Goal: Information Seeking & Learning: Check status

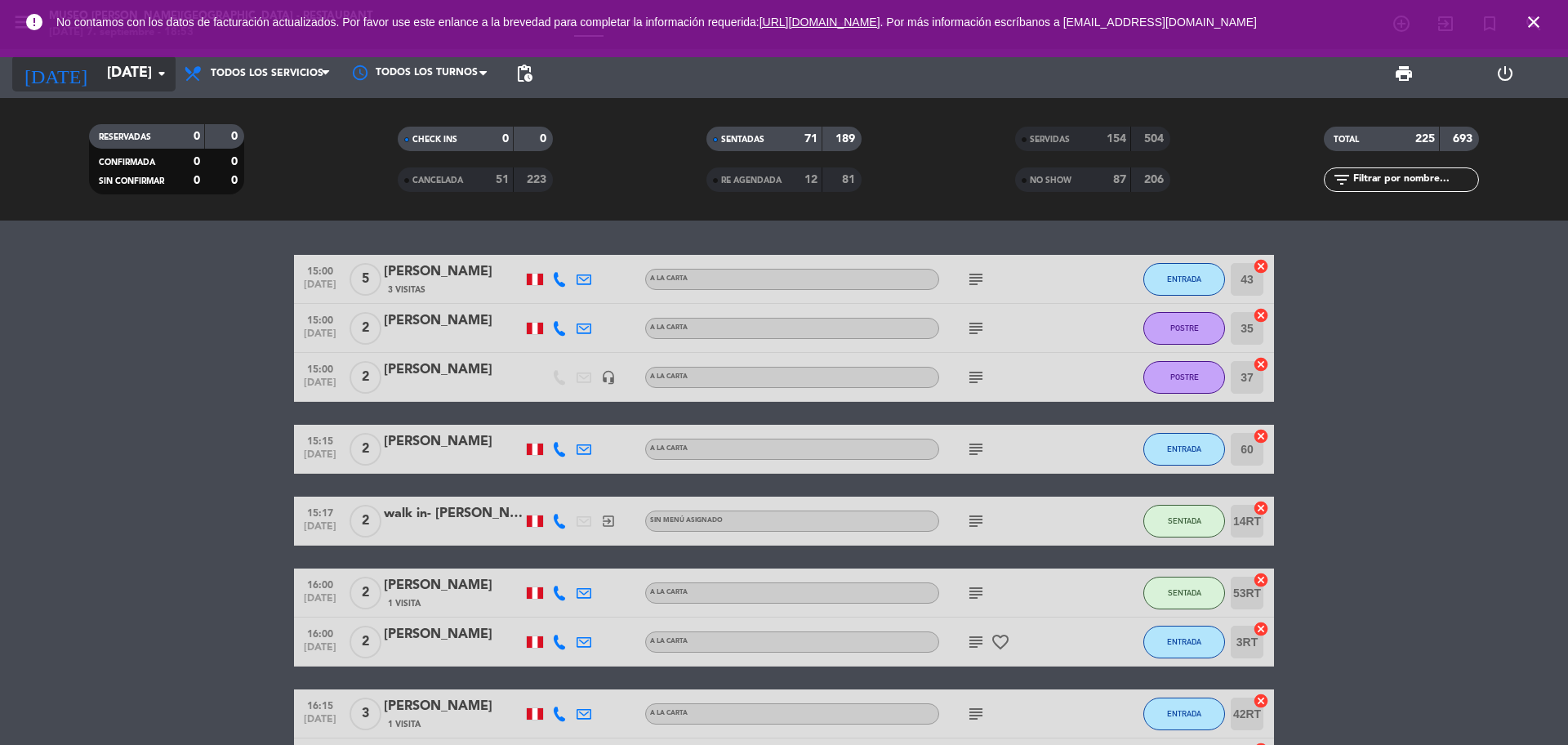
click at [107, 83] on input "[DATE]" at bounding box center [194, 73] width 190 height 32
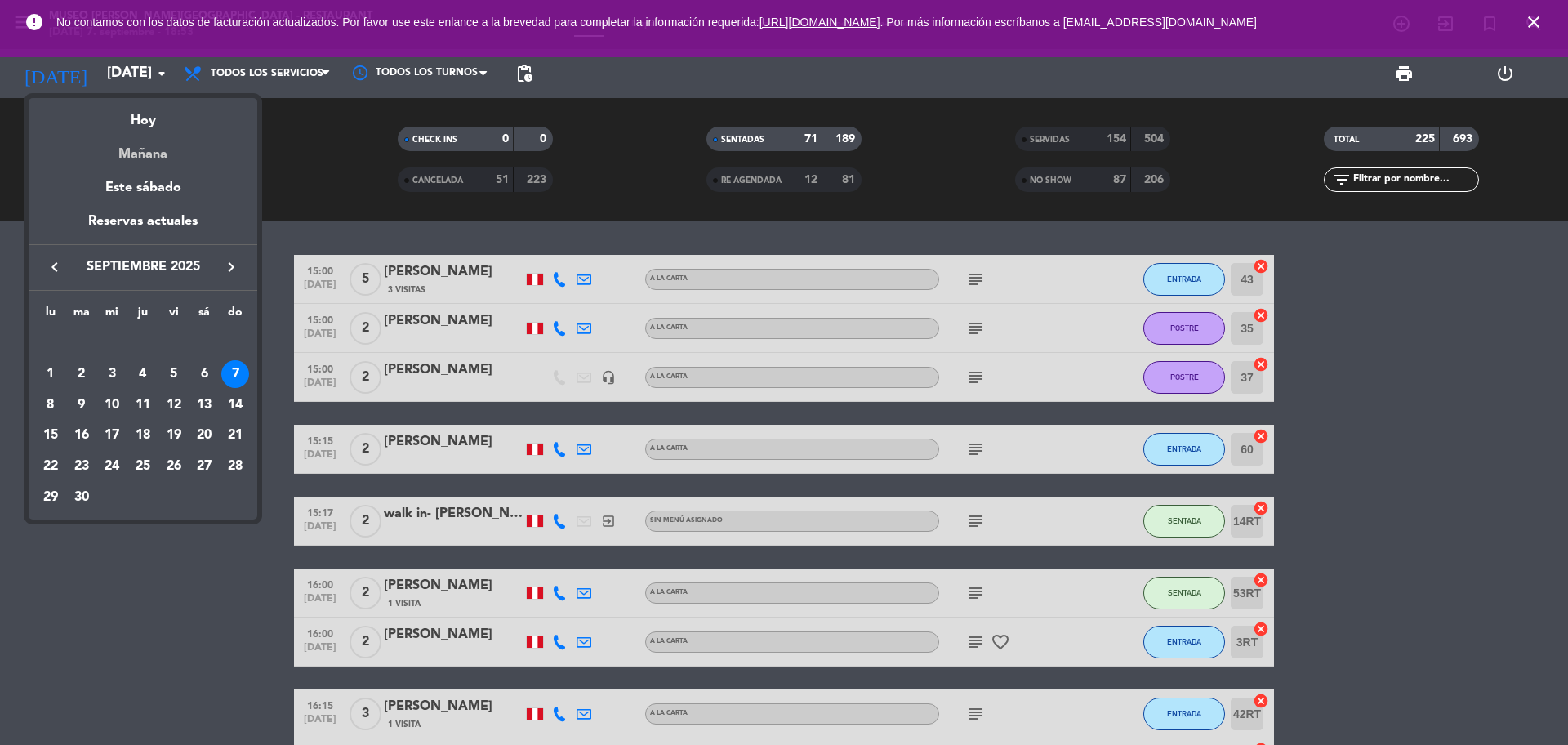
click at [137, 149] on div "Mañana" at bounding box center [143, 148] width 229 height 33
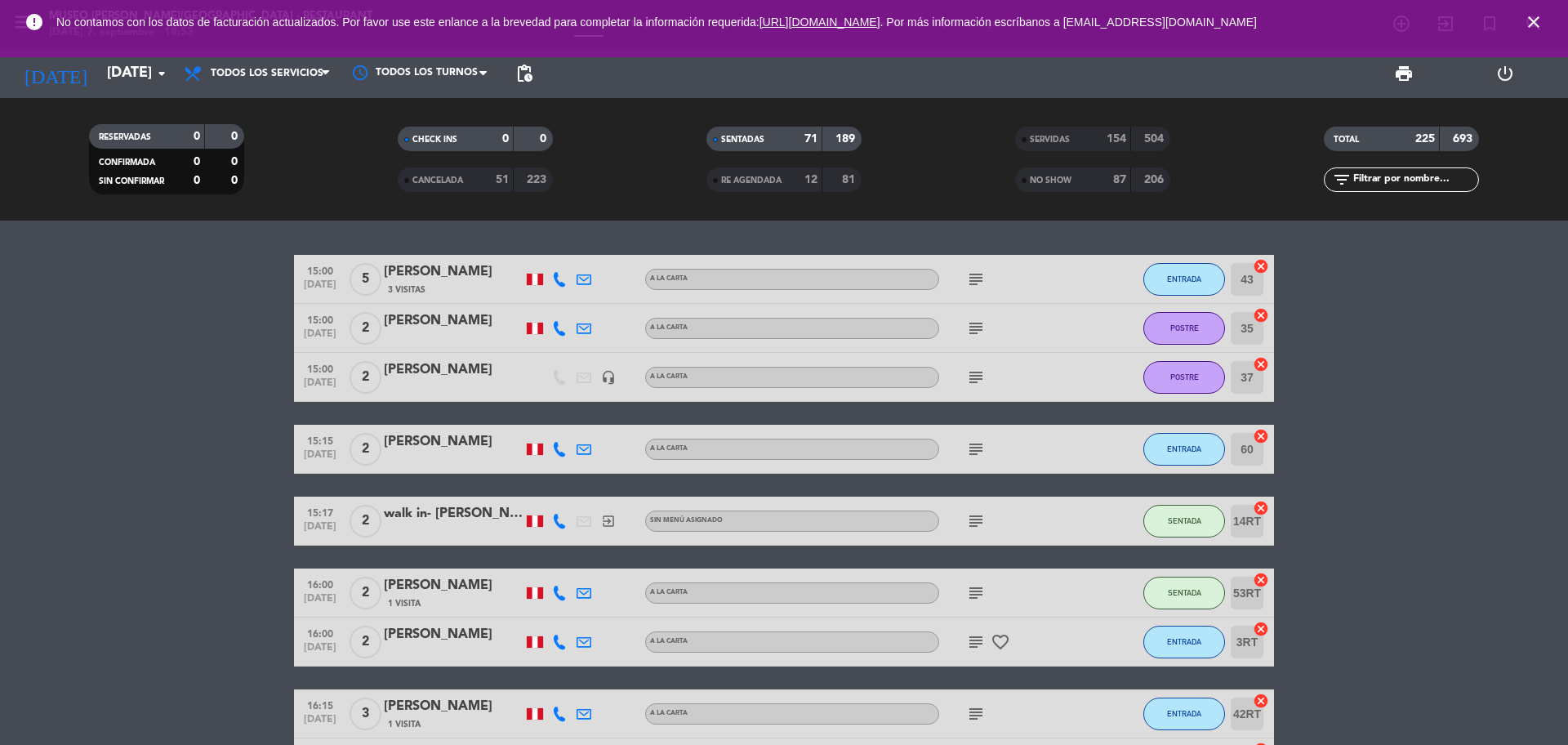
type input "[DATE]"
click at [1540, 18] on icon "close" at bounding box center [1534, 22] width 19 height 19
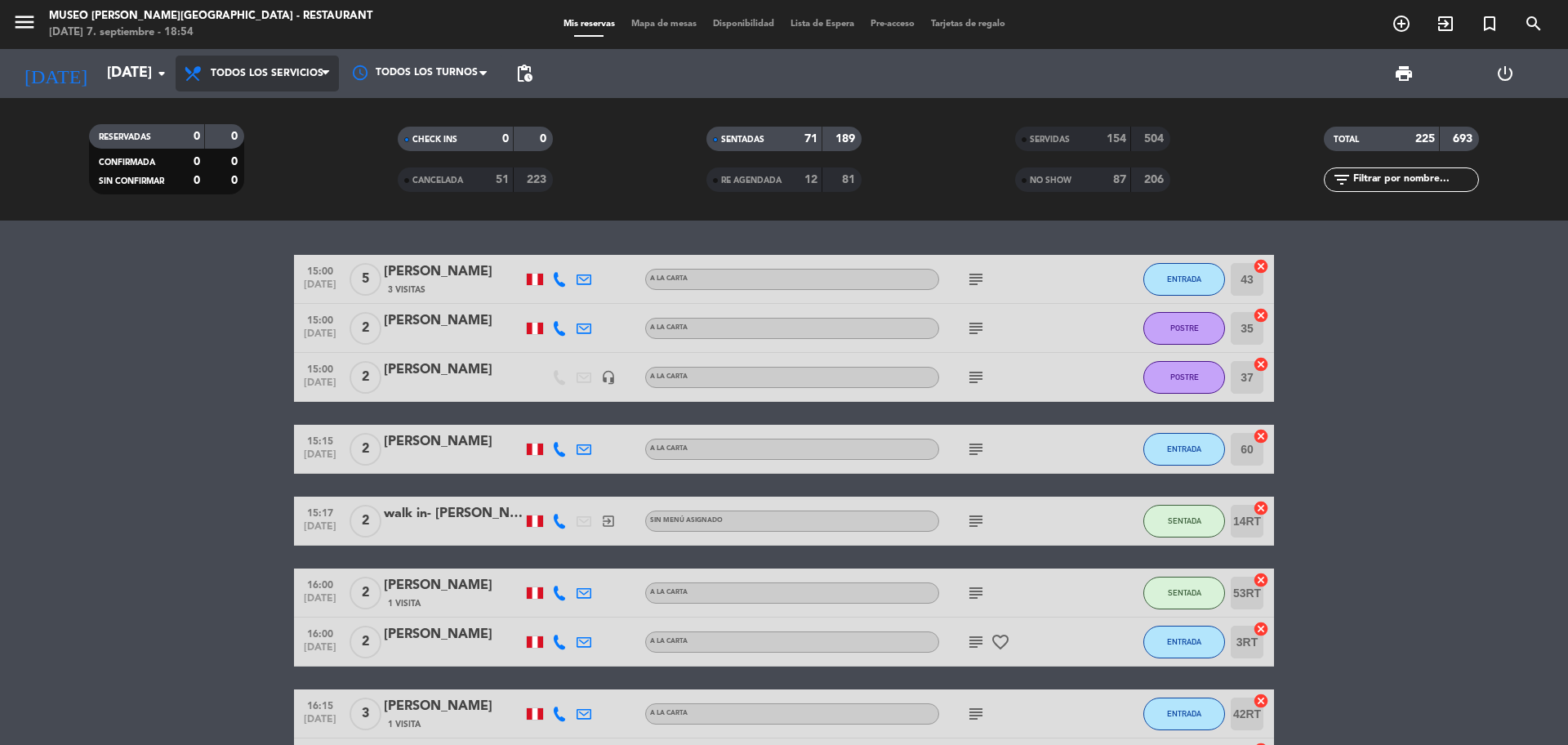
click at [298, 70] on span "Todos los servicios" at bounding box center [267, 73] width 112 height 11
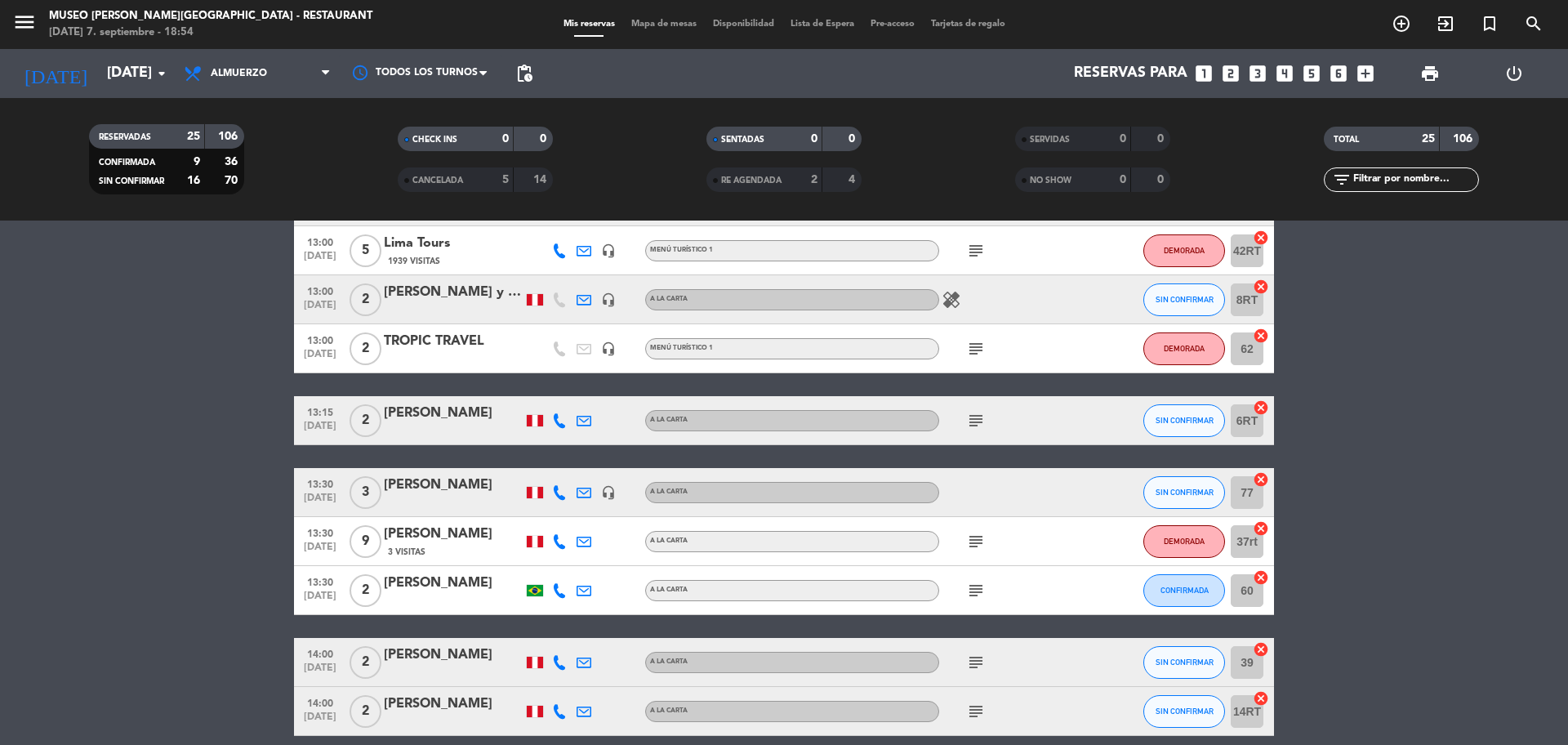
scroll to position [537, 0]
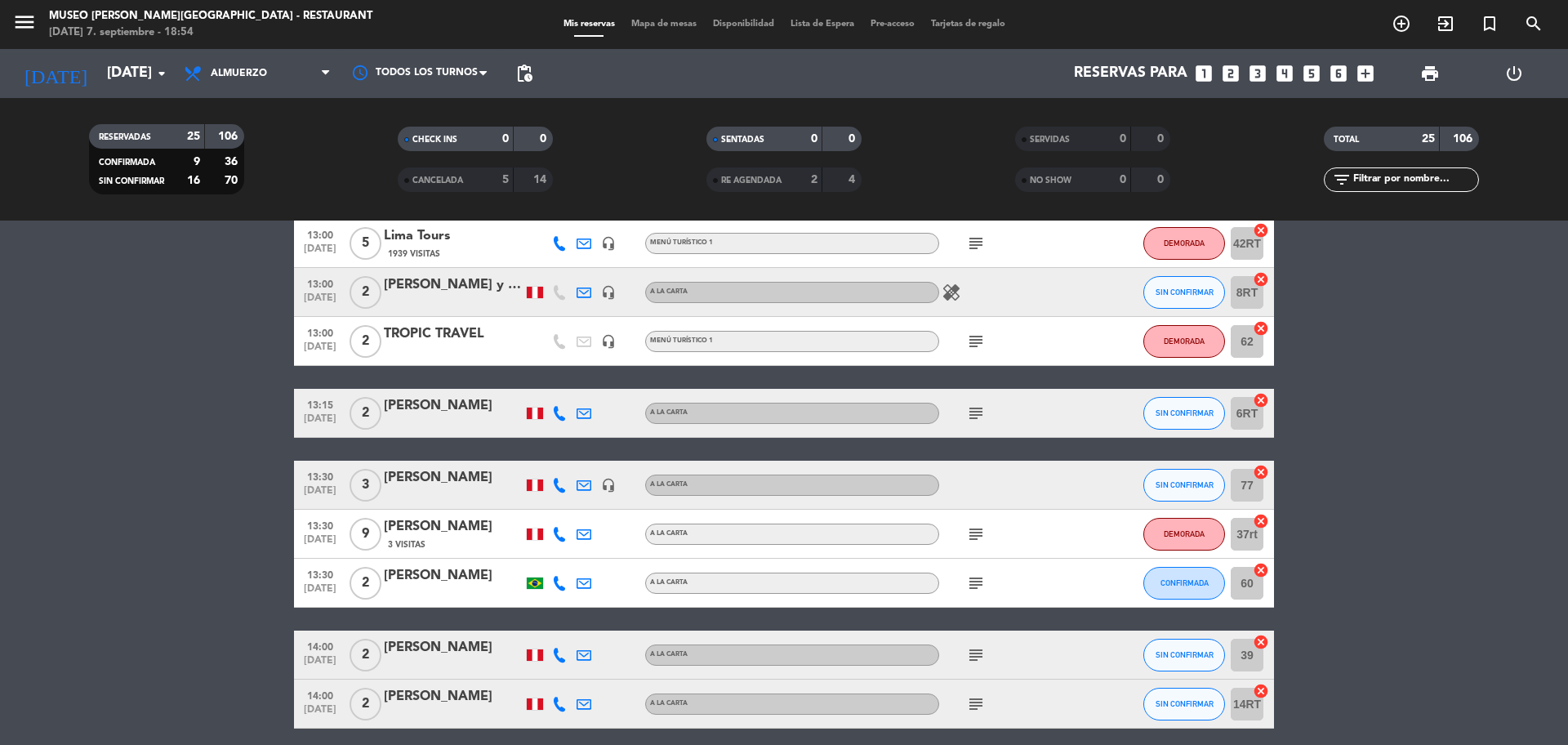
click at [972, 426] on div "subject" at bounding box center [1013, 412] width 147 height 48
click at [970, 412] on icon "subject" at bounding box center [976, 413] width 19 height 19
click at [977, 528] on icon "subject" at bounding box center [976, 534] width 19 height 19
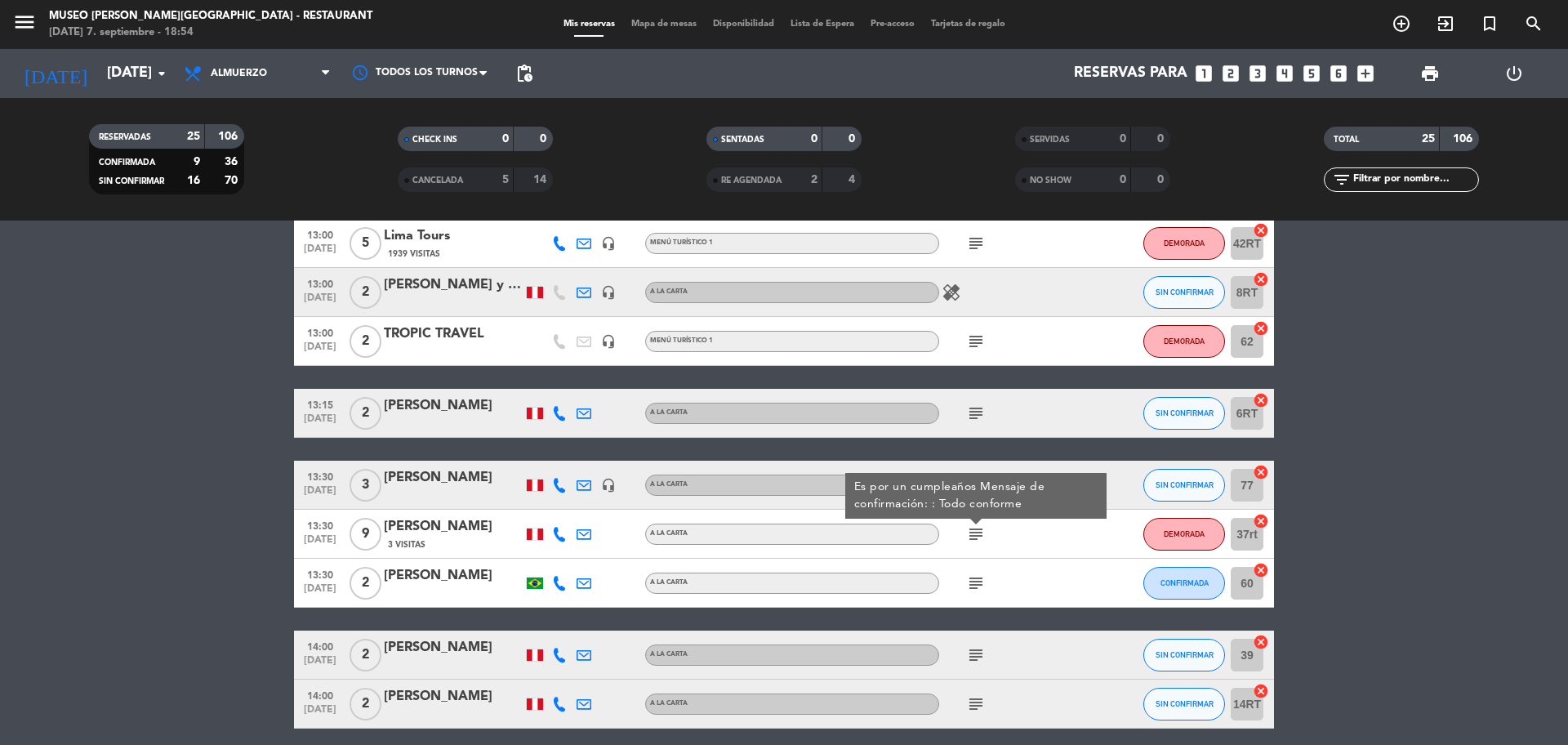
click at [972, 565] on div "subject" at bounding box center [1013, 583] width 147 height 48
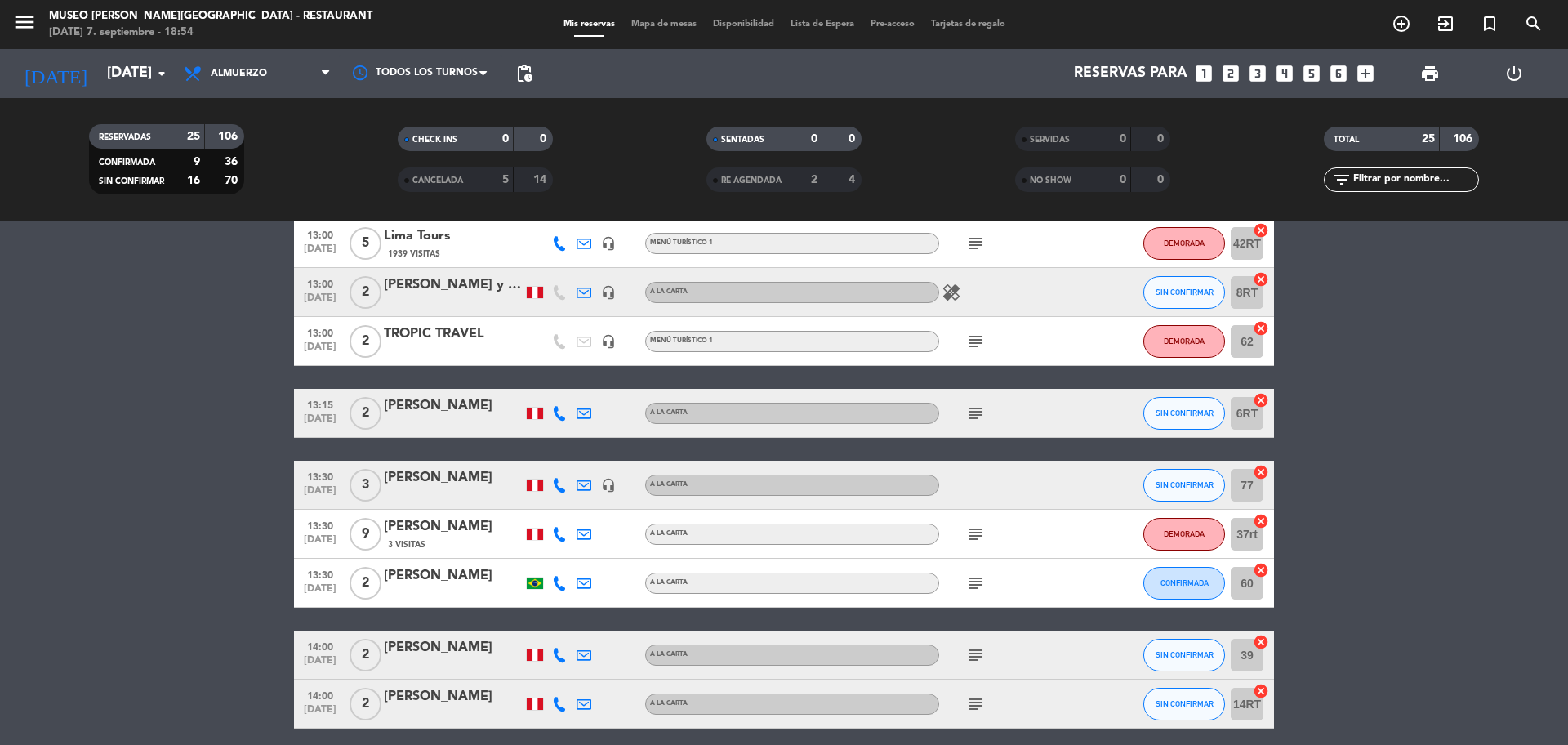
click at [972, 576] on icon "subject" at bounding box center [976, 583] width 19 height 19
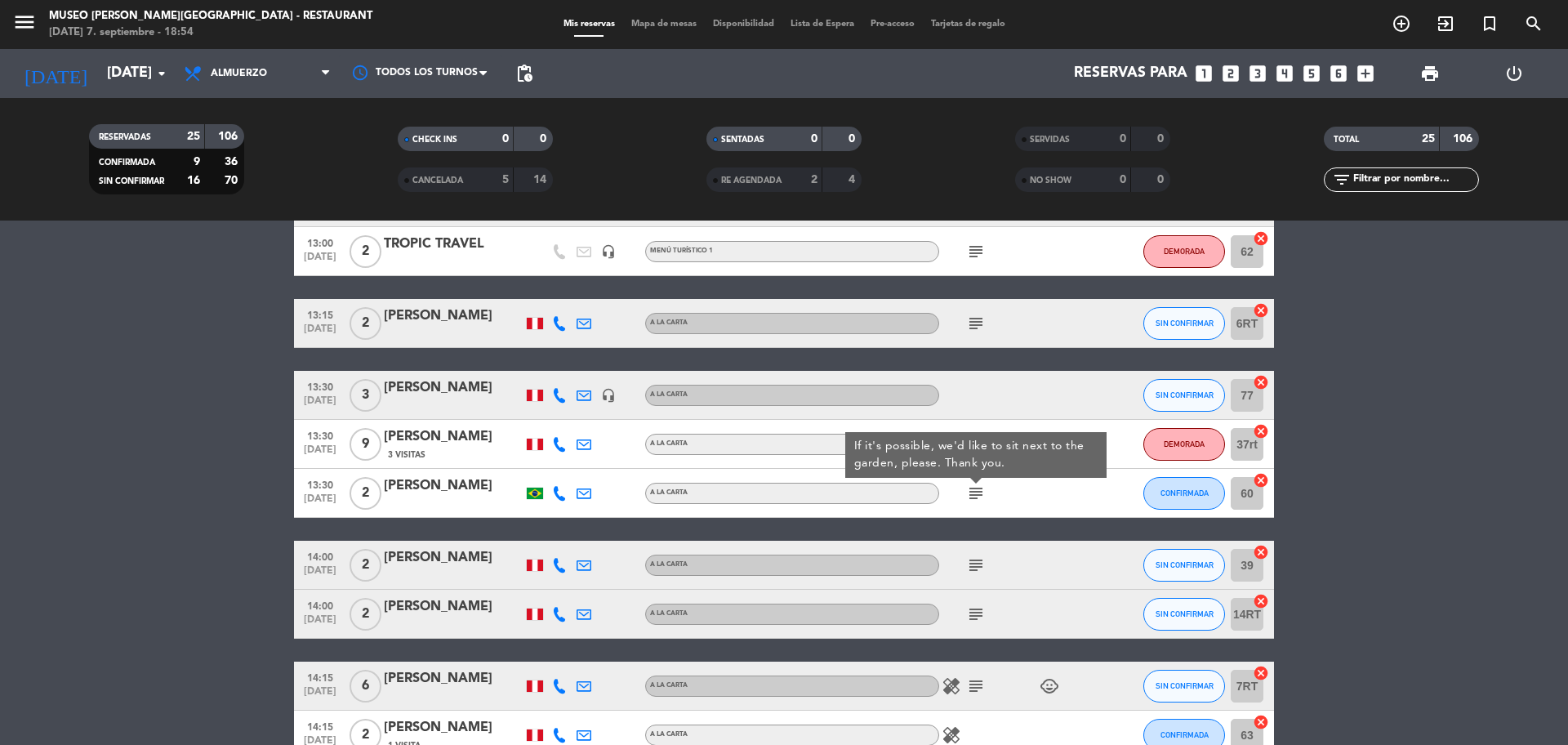
scroll to position [628, 0]
click at [972, 555] on icon "subject" at bounding box center [976, 564] width 19 height 19
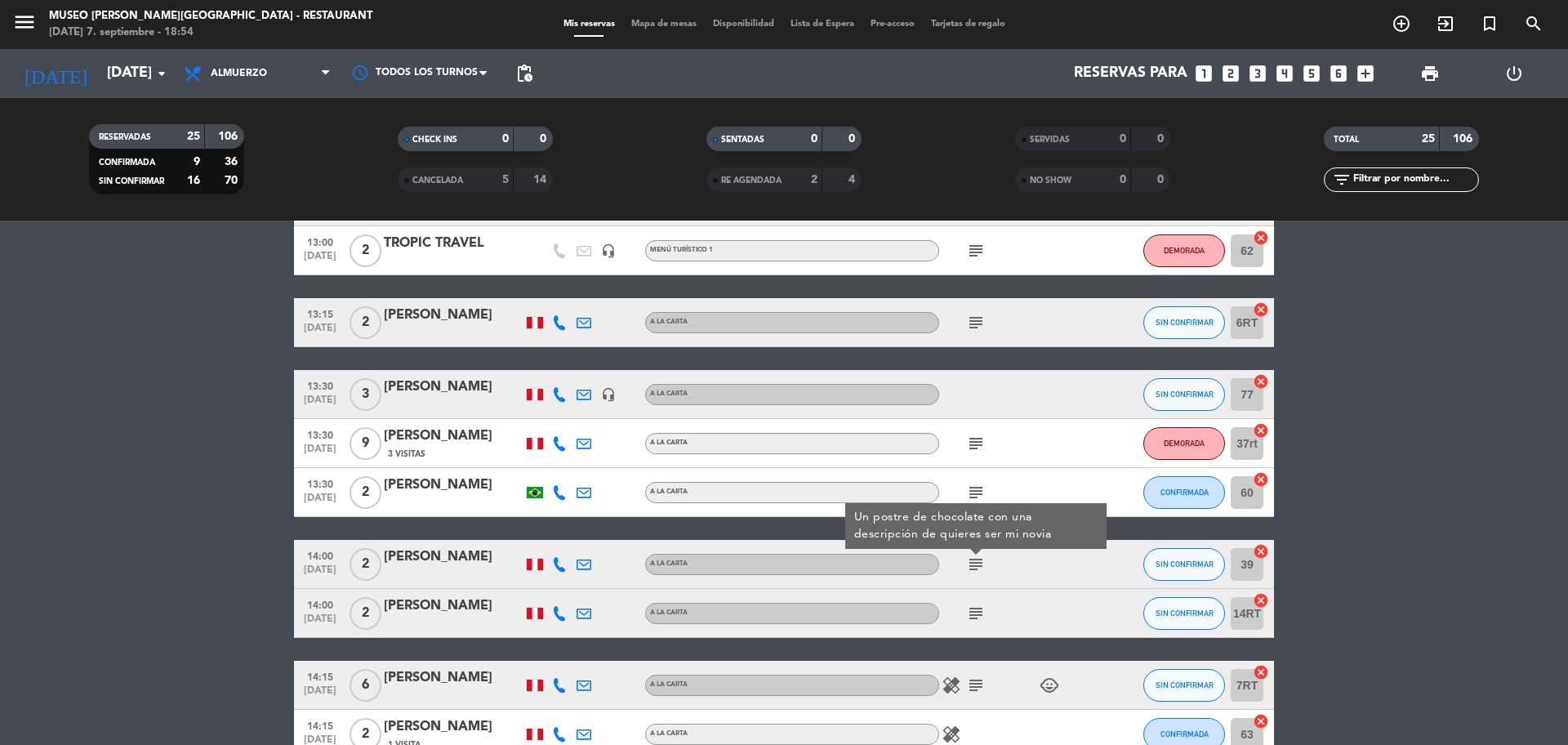
click at [975, 614] on icon "subject" at bounding box center [976, 613] width 19 height 19
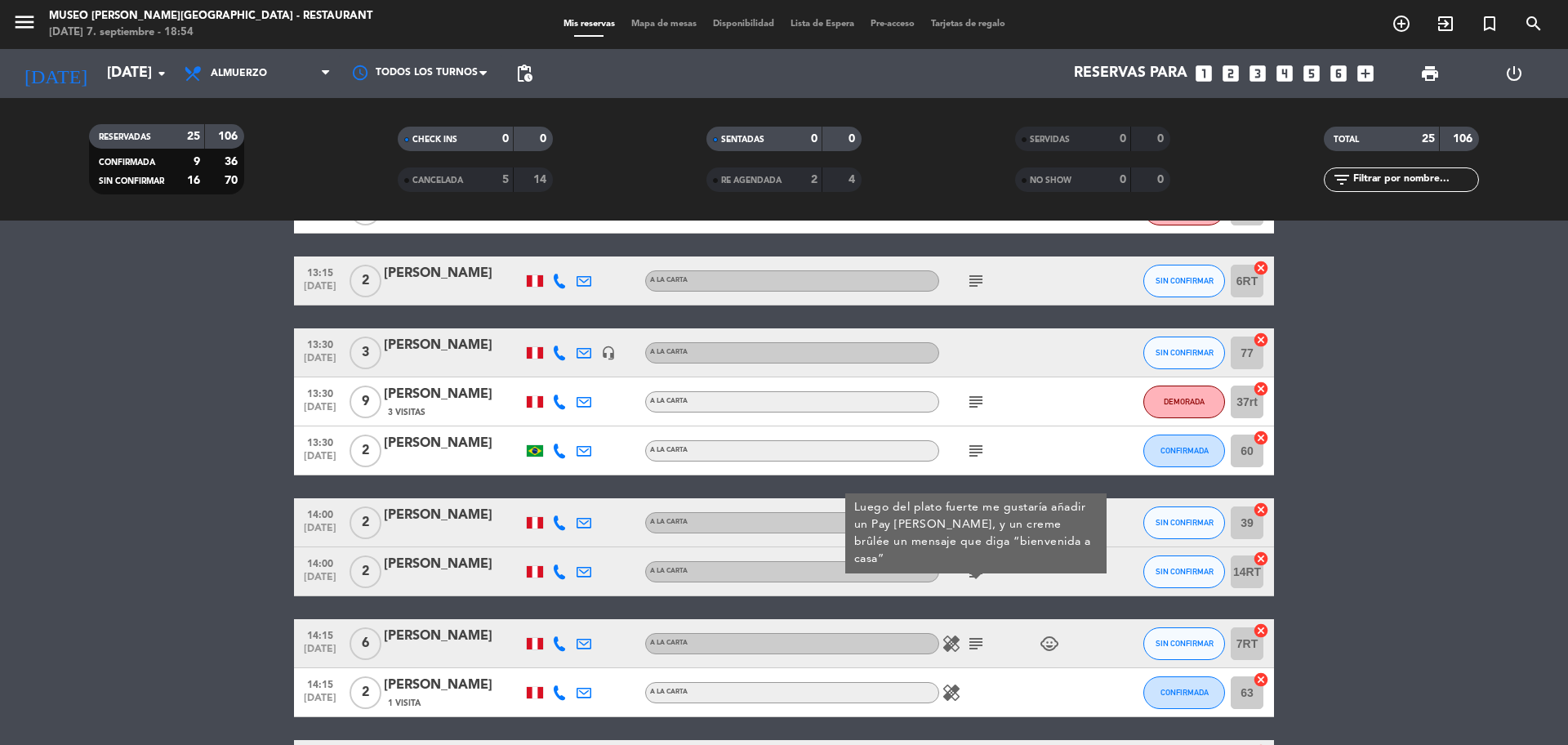
scroll to position [677, 0]
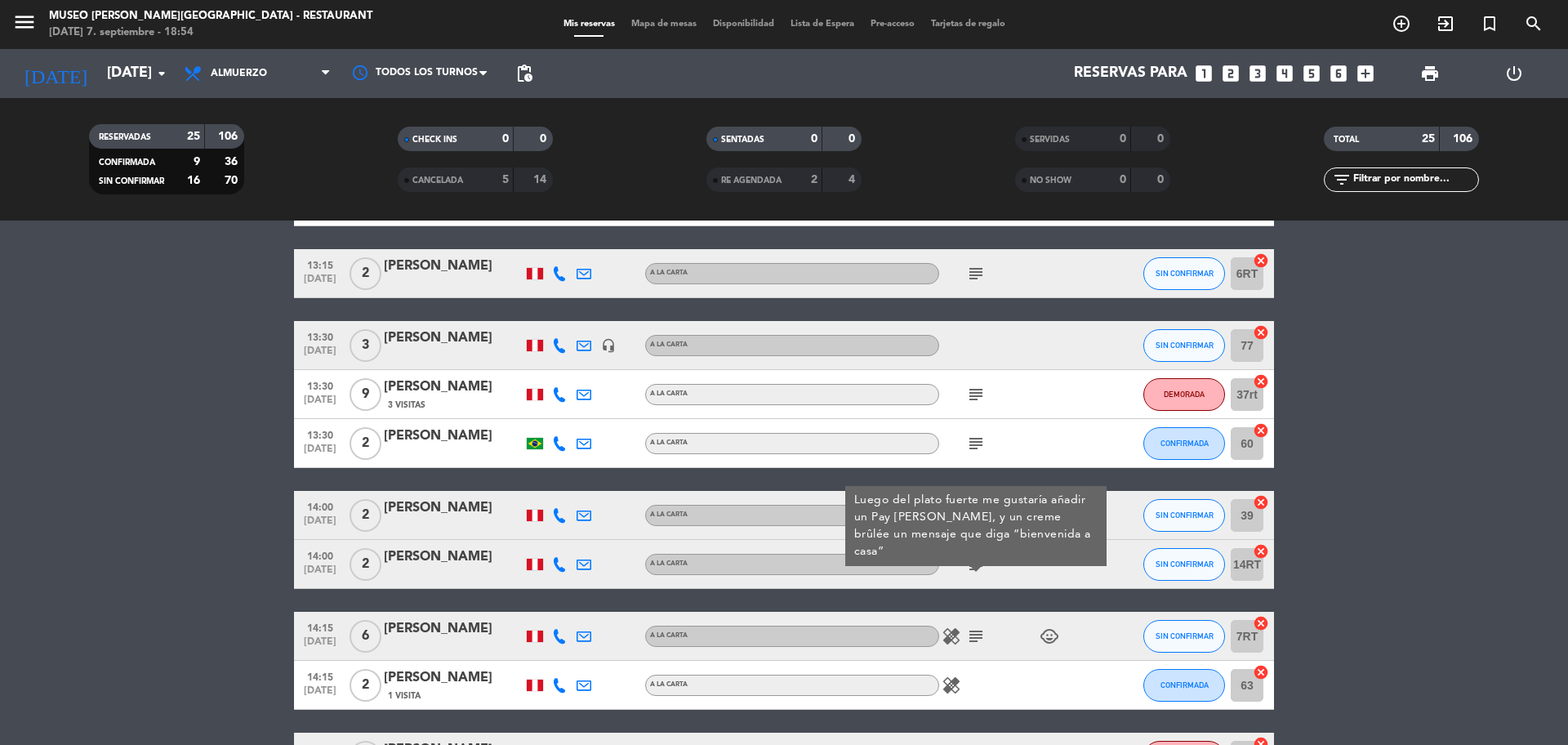
click at [478, 564] on div "[PERSON_NAME]" at bounding box center [453, 557] width 139 height 21
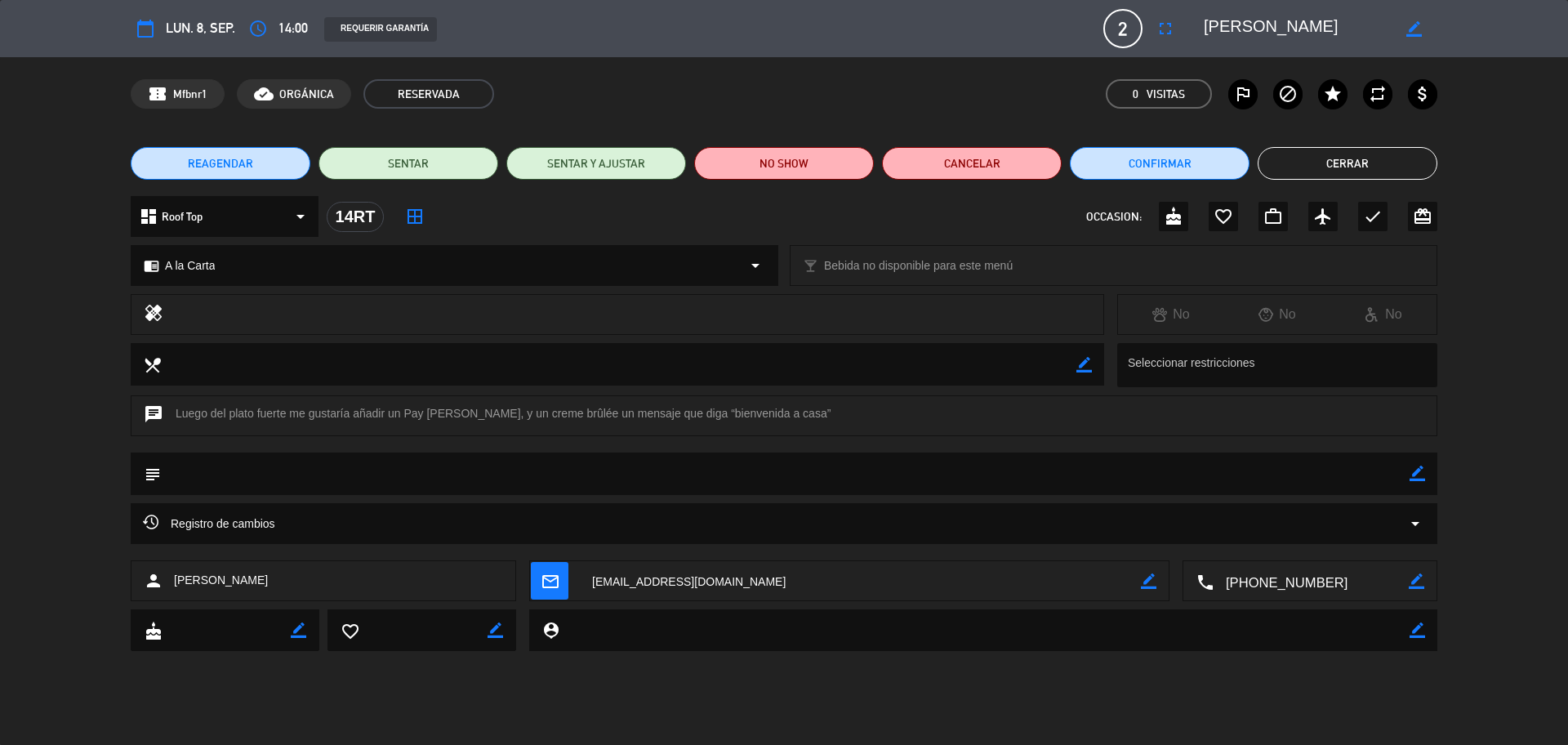
drag, startPoint x: 1360, startPoint y: 25, endPoint x: 1192, endPoint y: 29, distance: 168.0
click at [1192, 29] on div "border_color" at bounding box center [1314, 29] width 245 height 30
drag, startPoint x: 678, startPoint y: 412, endPoint x: 782, endPoint y: 413, distance: 104.0
click at [782, 413] on div "chat Luego del plato fuerte me gustaría añadir un Pay [PERSON_NAME], y un creme…" at bounding box center [784, 415] width 1307 height 41
copy div "“bienvenida a casa"
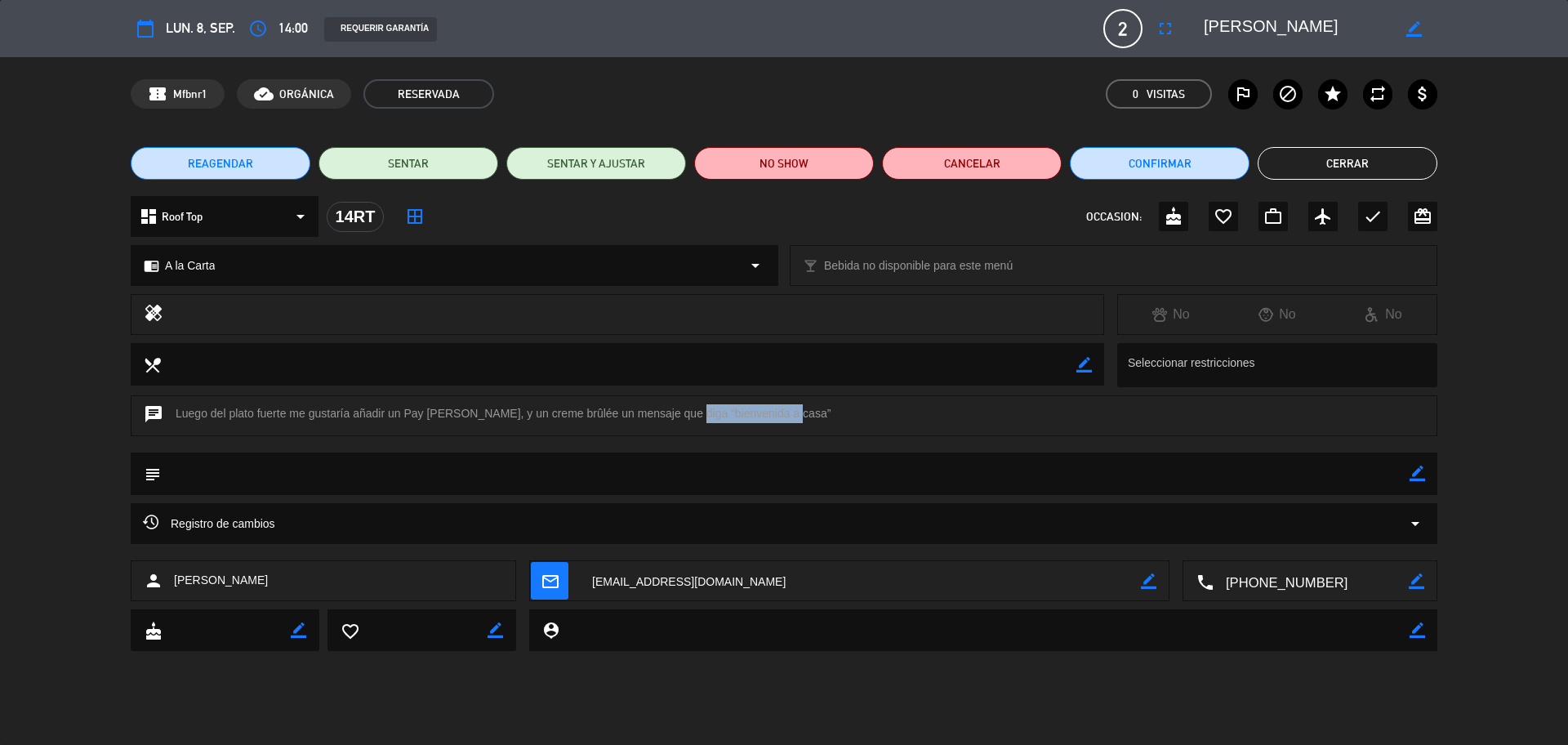
click at [1328, 153] on button "Cerrar" at bounding box center [1347, 163] width 180 height 32
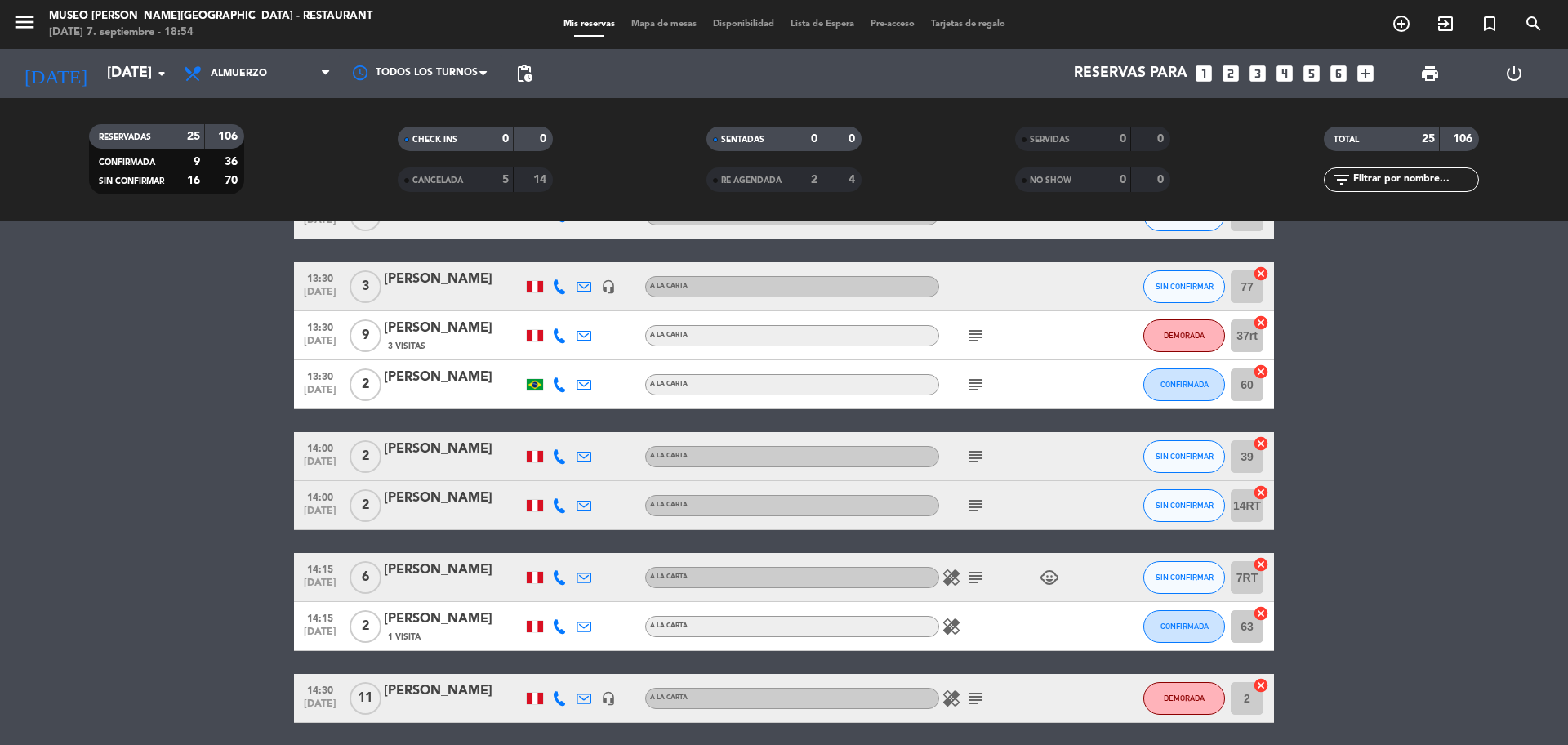
scroll to position [740, 0]
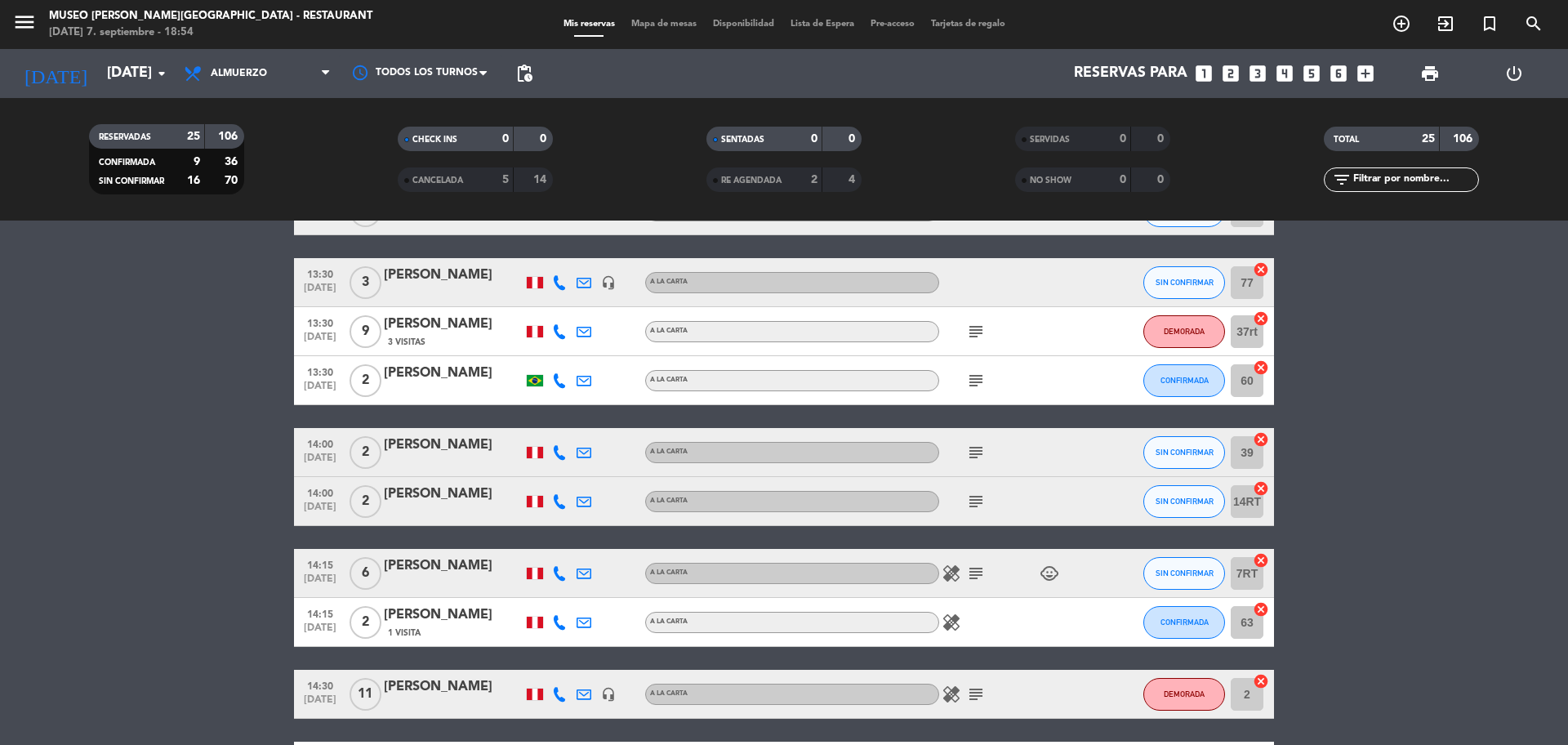
click at [981, 574] on icon "subject" at bounding box center [976, 573] width 19 height 19
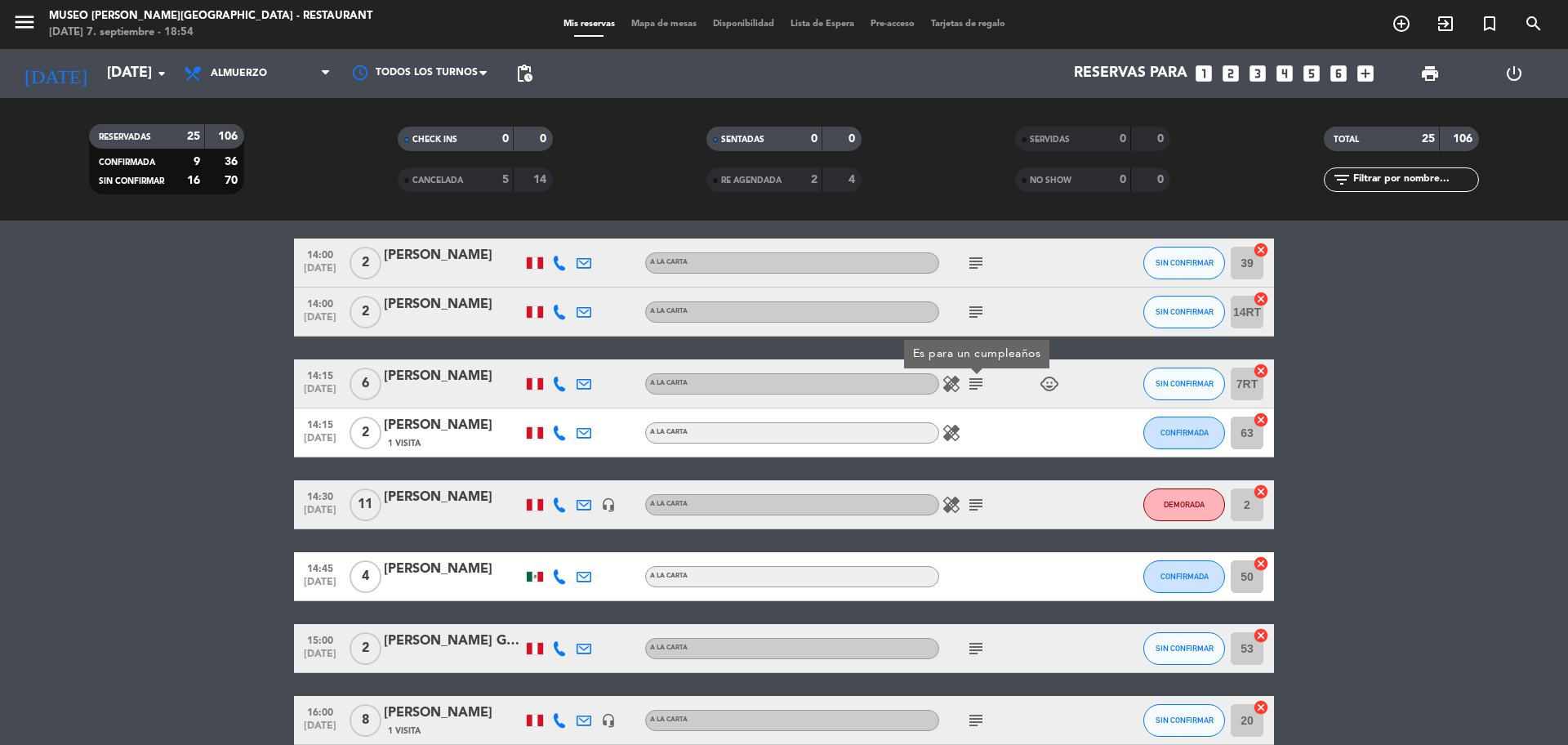
scroll to position [935, 0]
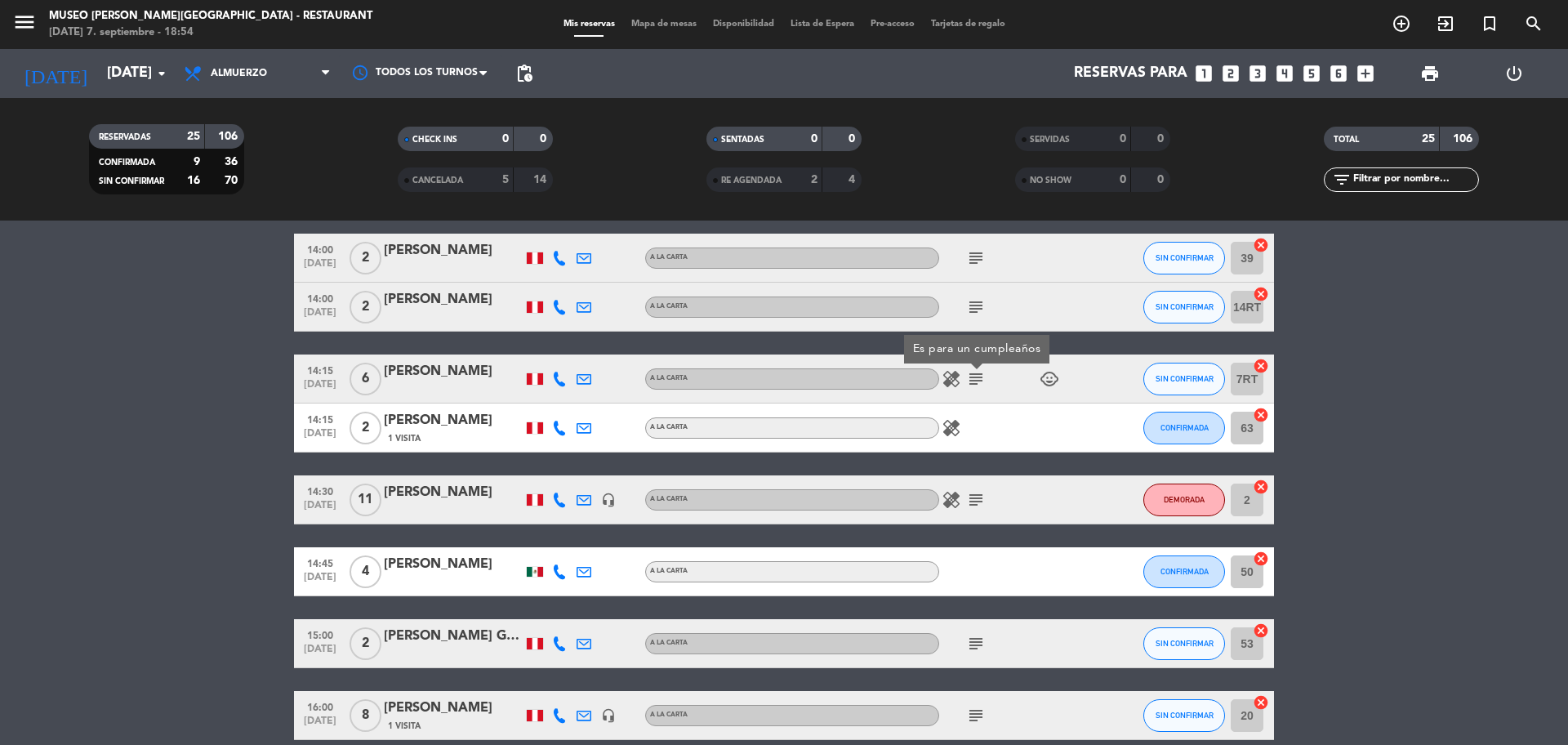
click at [980, 502] on icon "subject" at bounding box center [976, 499] width 19 height 19
click at [977, 631] on div "subject" at bounding box center [1013, 643] width 147 height 48
click at [977, 634] on icon "subject" at bounding box center [976, 643] width 19 height 19
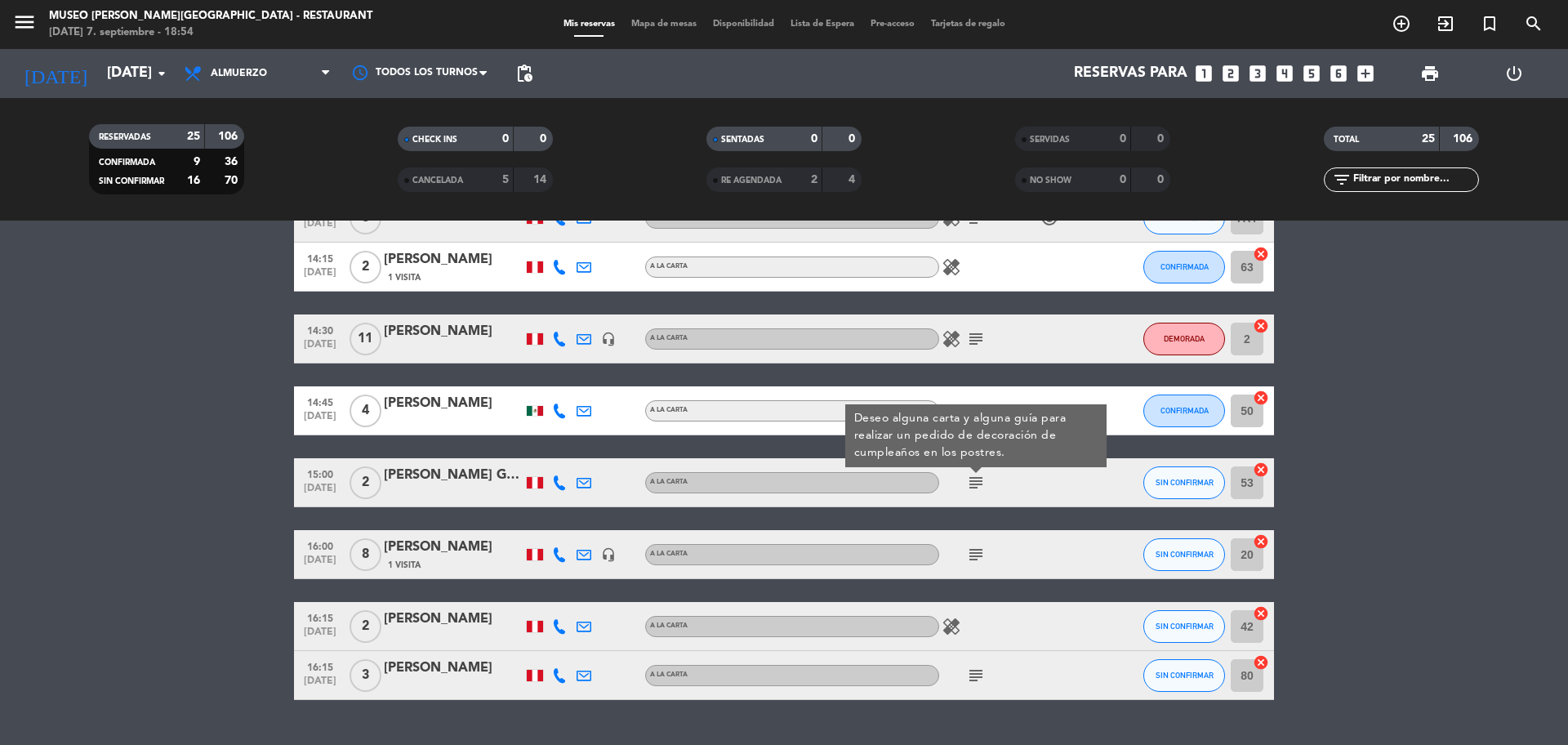
scroll to position [1132, 0]
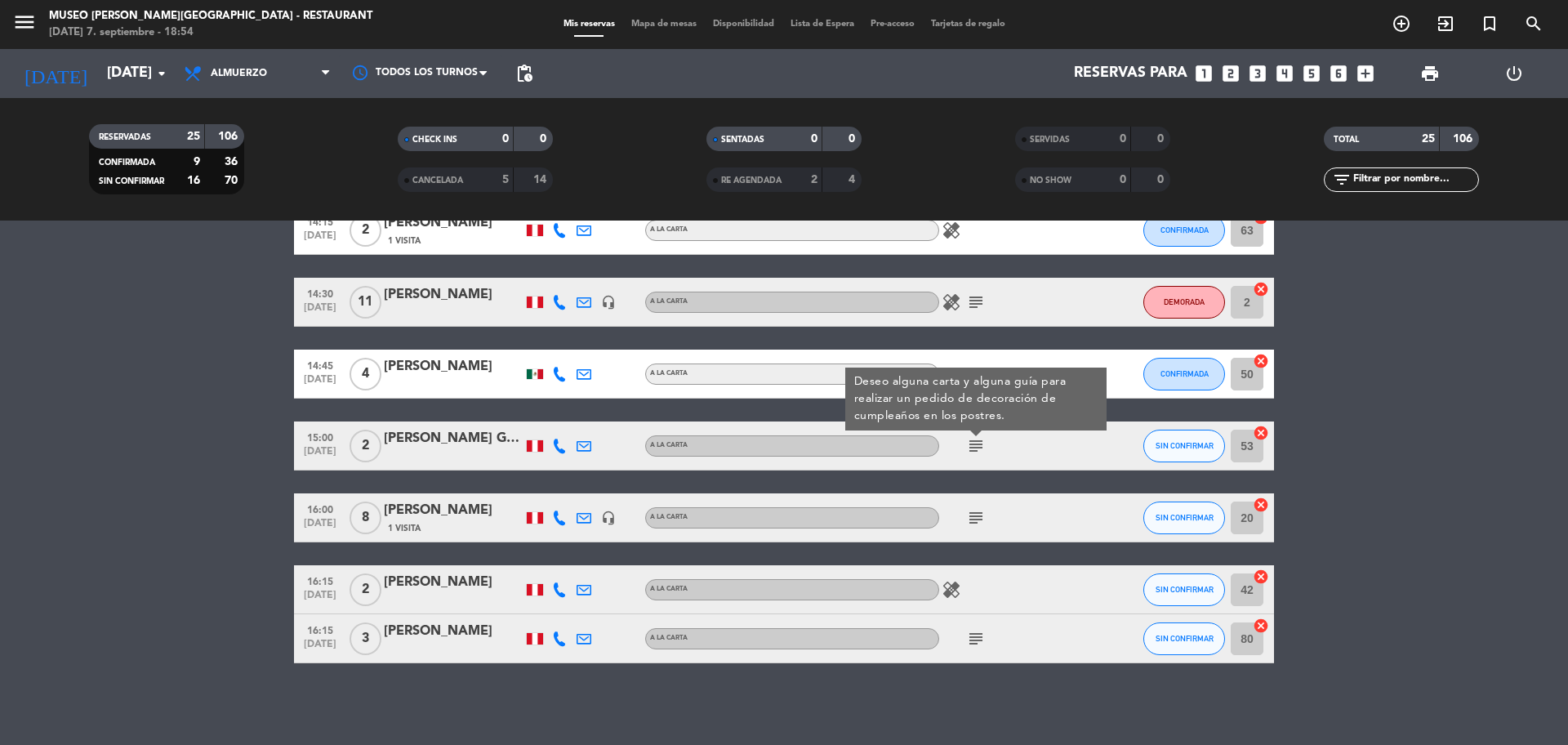
click at [979, 506] on div "subject" at bounding box center [1013, 517] width 147 height 48
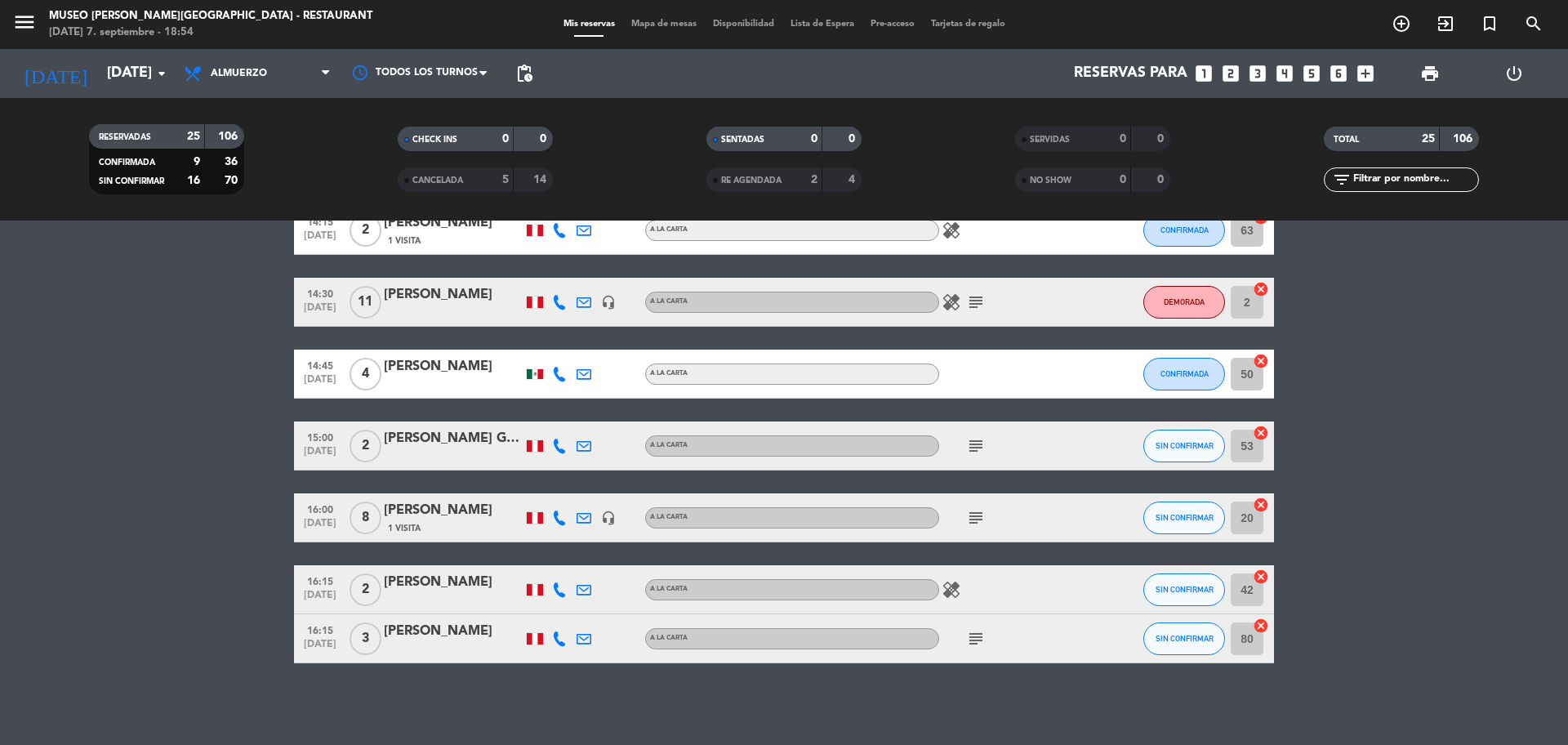
click at [981, 516] on icon "subject" at bounding box center [976, 518] width 19 height 19
click at [977, 645] on icon "subject" at bounding box center [976, 639] width 19 height 19
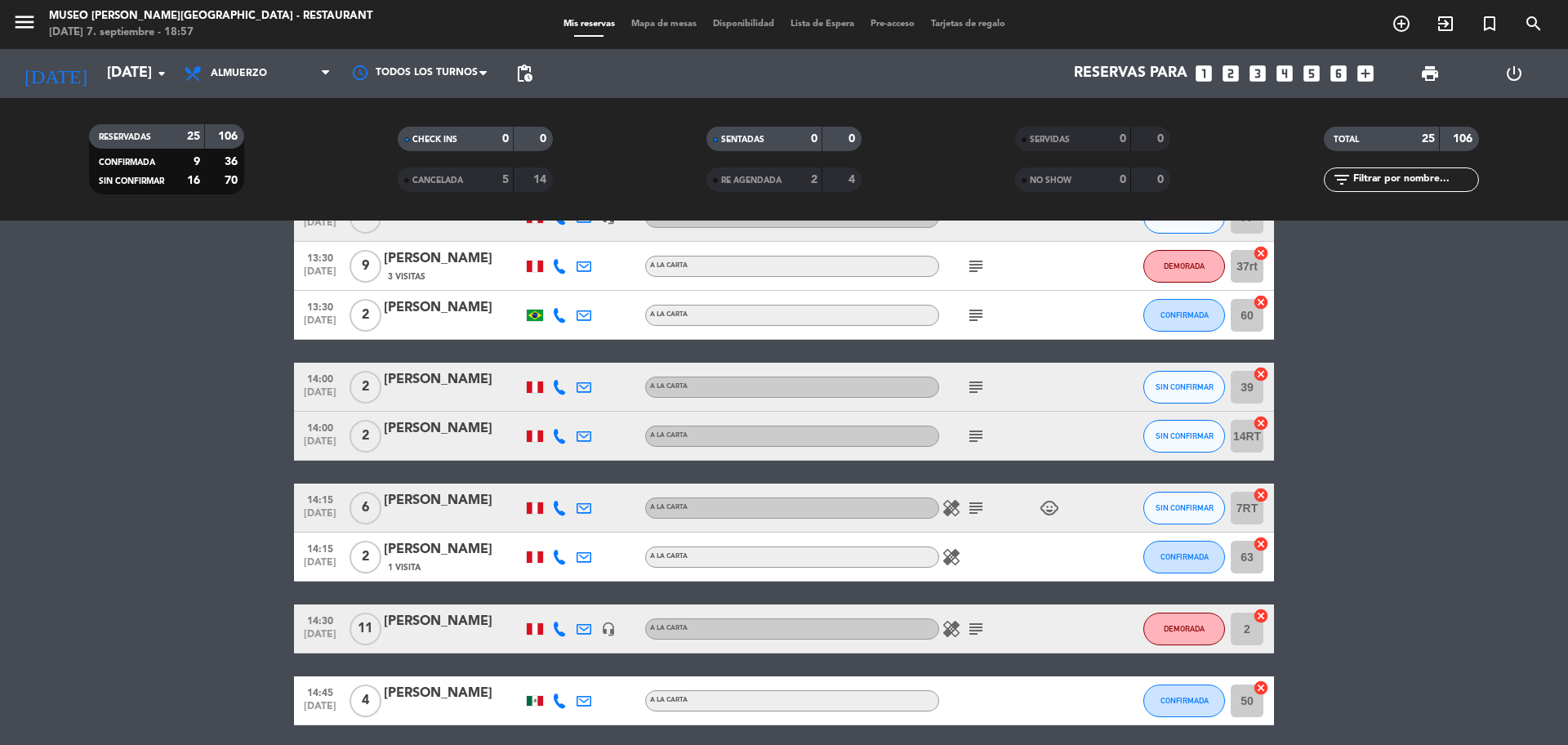
scroll to position [0, 0]
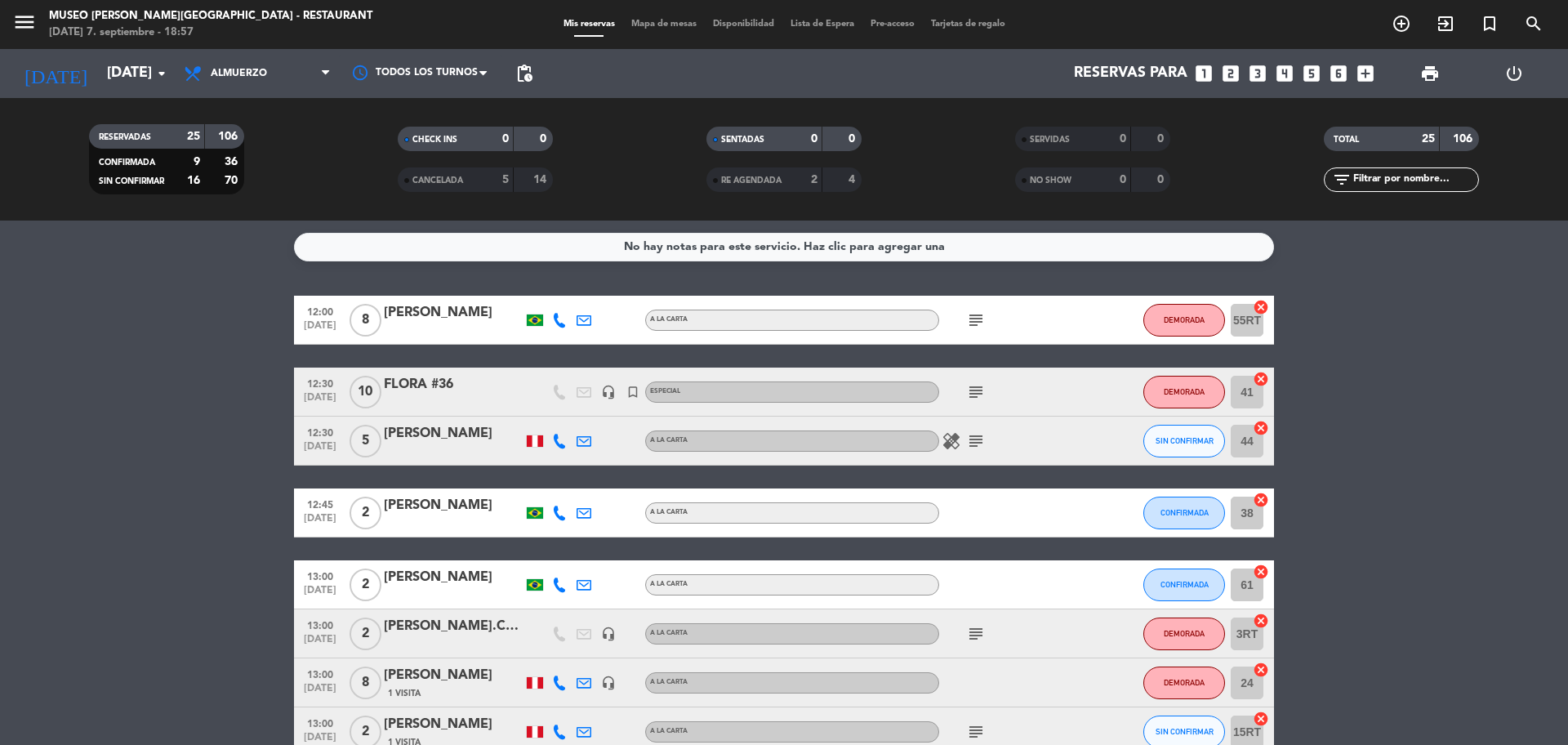
click at [983, 321] on icon "subject" at bounding box center [976, 320] width 19 height 19
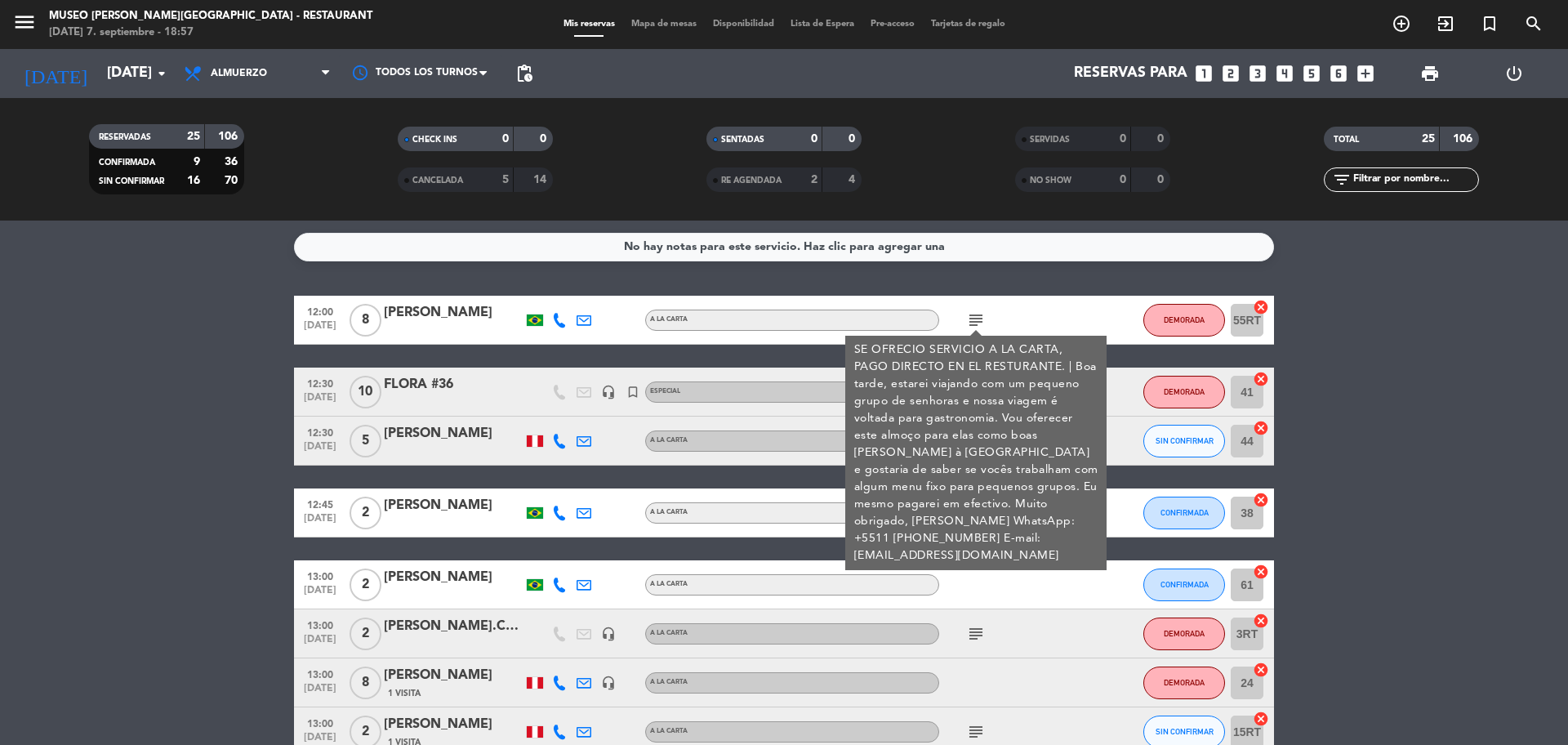
click at [1056, 635] on div "subject" at bounding box center [1013, 633] width 147 height 48
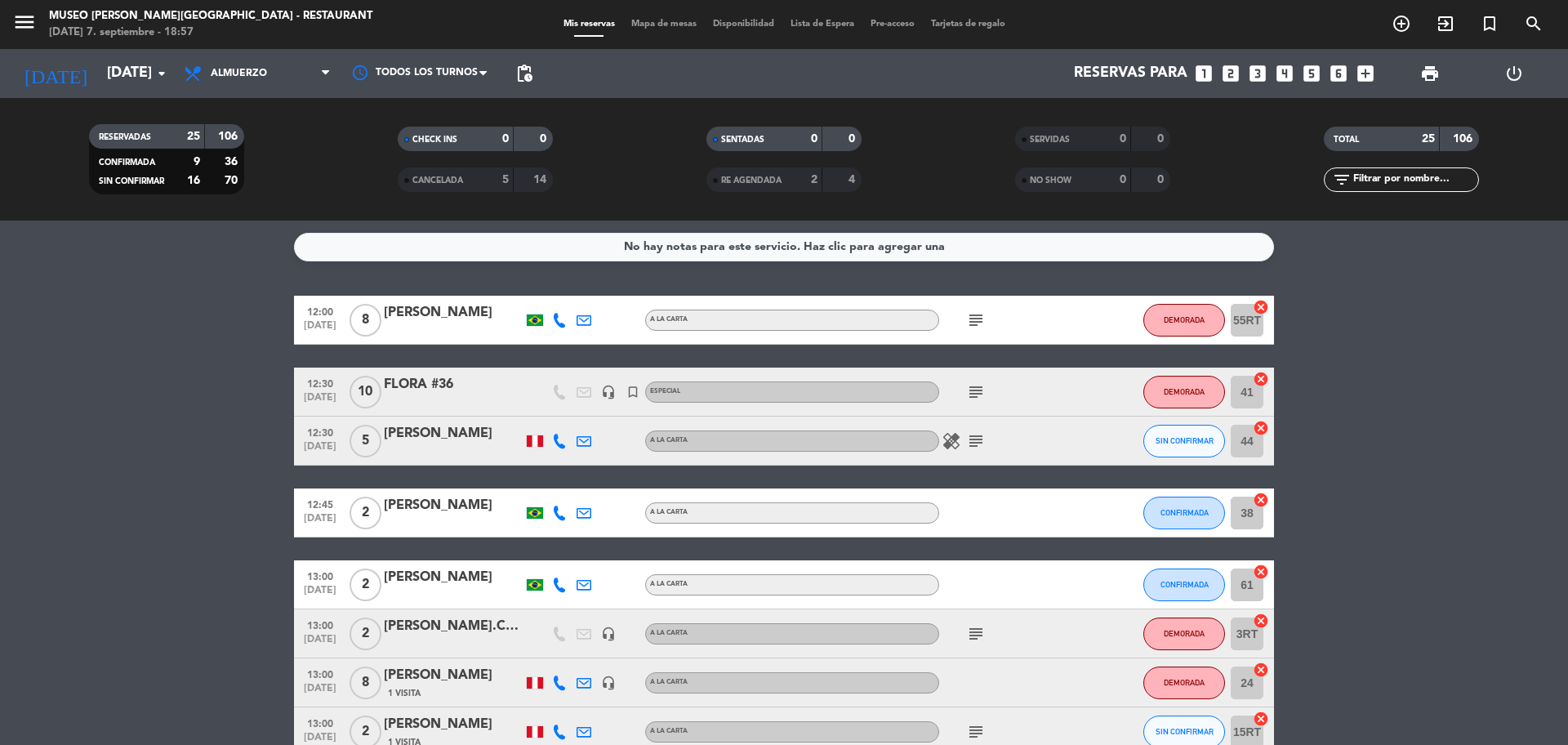
click at [984, 314] on icon "subject" at bounding box center [976, 320] width 19 height 19
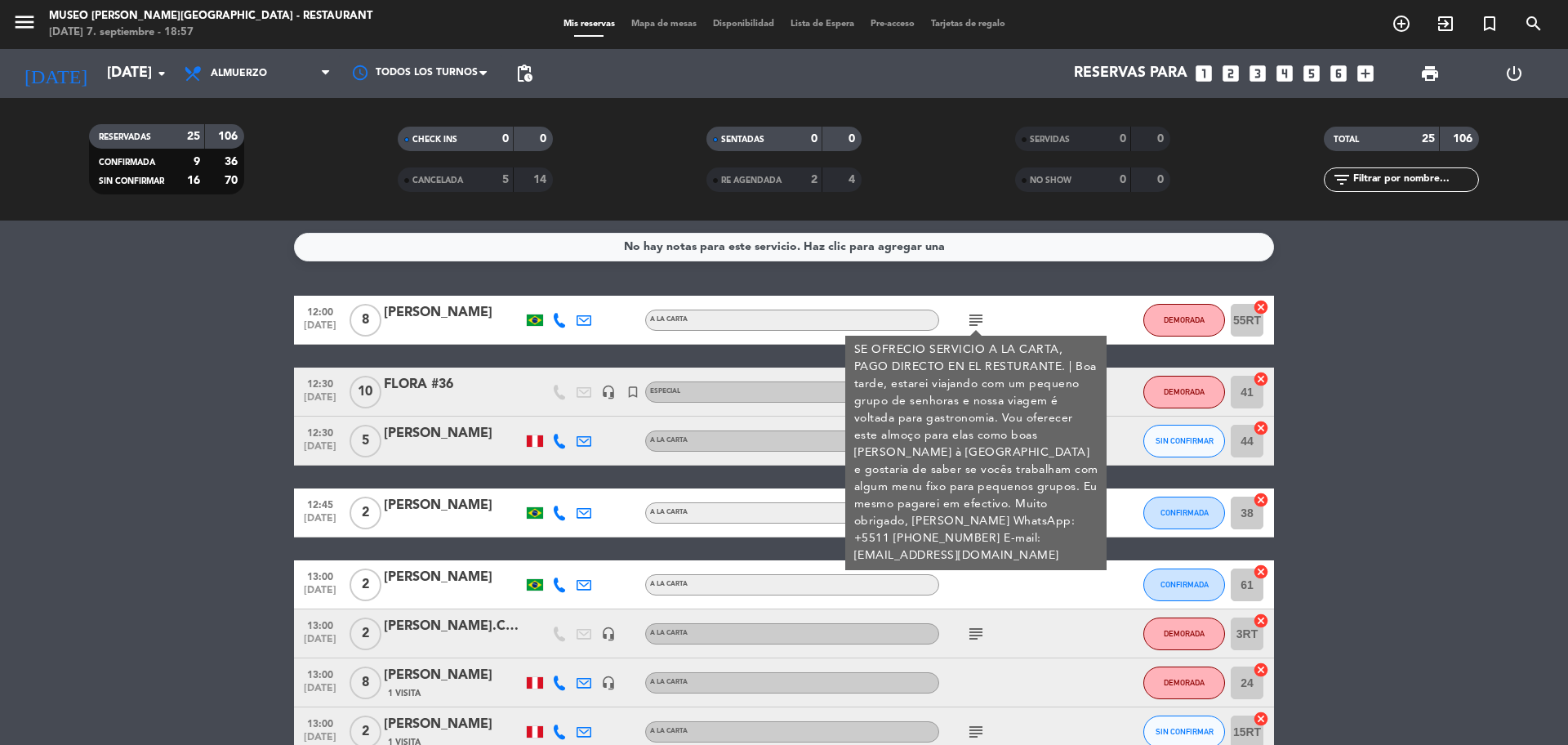
click at [1051, 622] on div "subject" at bounding box center [1013, 633] width 147 height 48
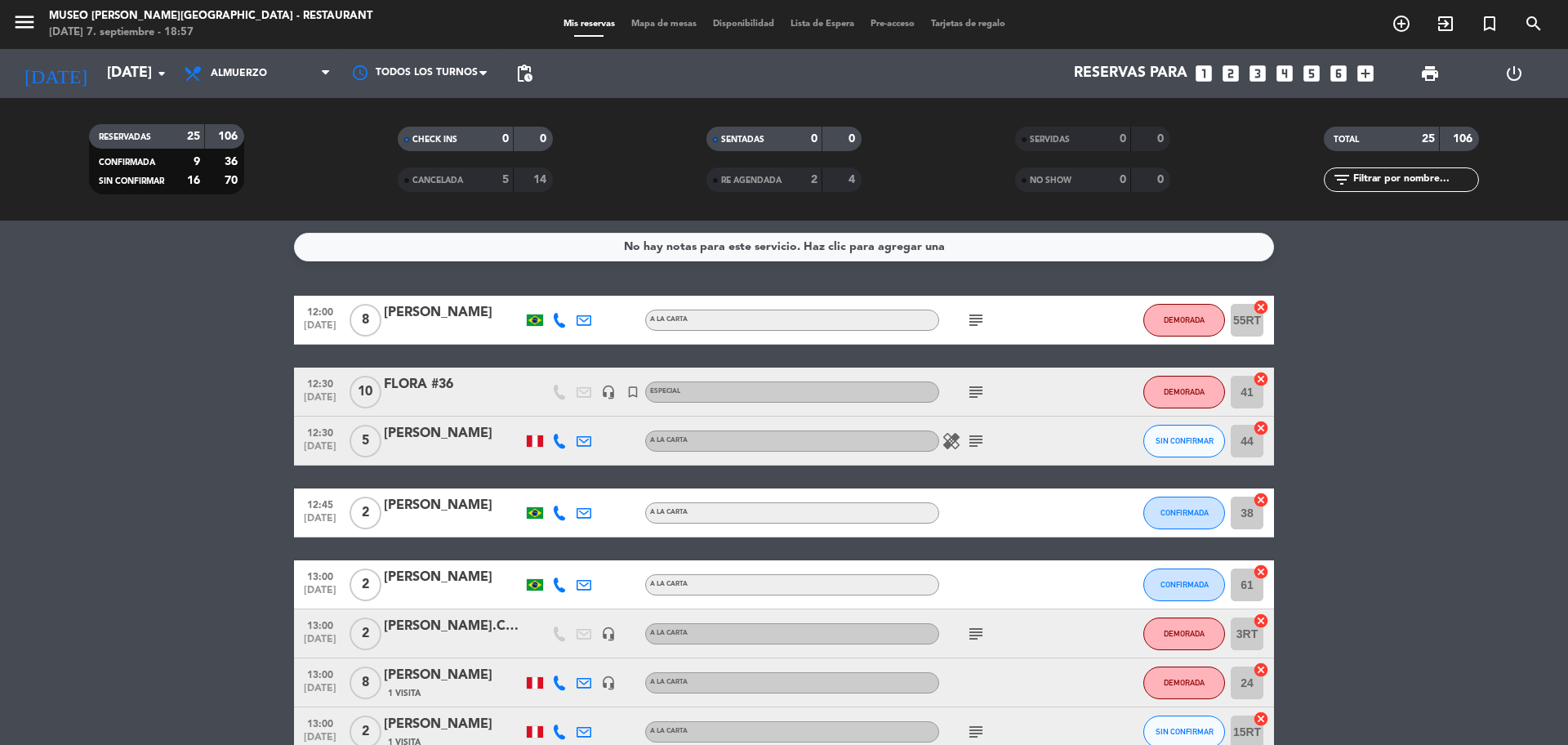
click at [973, 403] on div "subject" at bounding box center [1013, 391] width 147 height 48
click at [972, 442] on icon "subject" at bounding box center [976, 441] width 19 height 19
click at [972, 631] on icon "subject" at bounding box center [976, 634] width 19 height 19
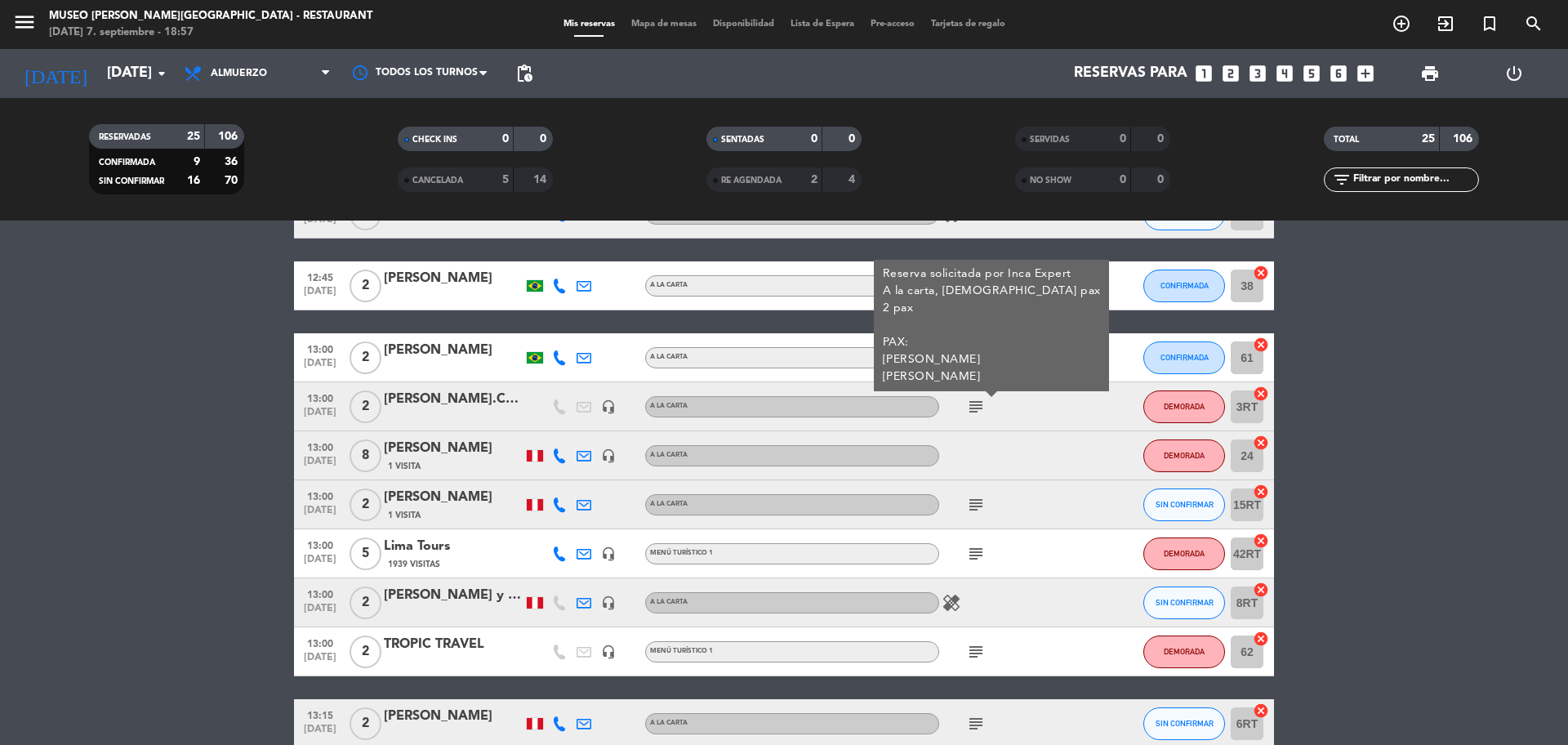
scroll to position [230, 0]
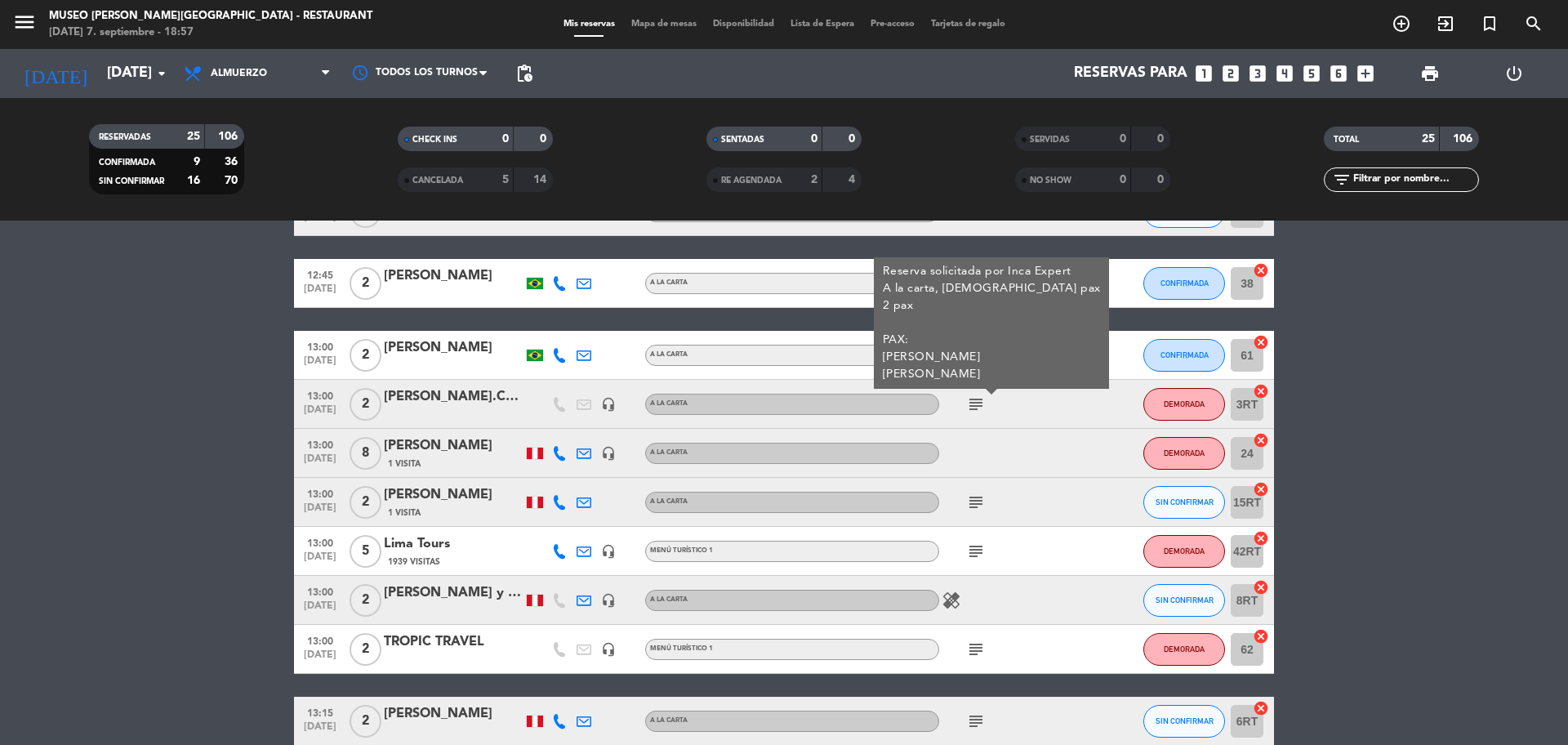
click at [976, 510] on icon "subject" at bounding box center [976, 502] width 19 height 19
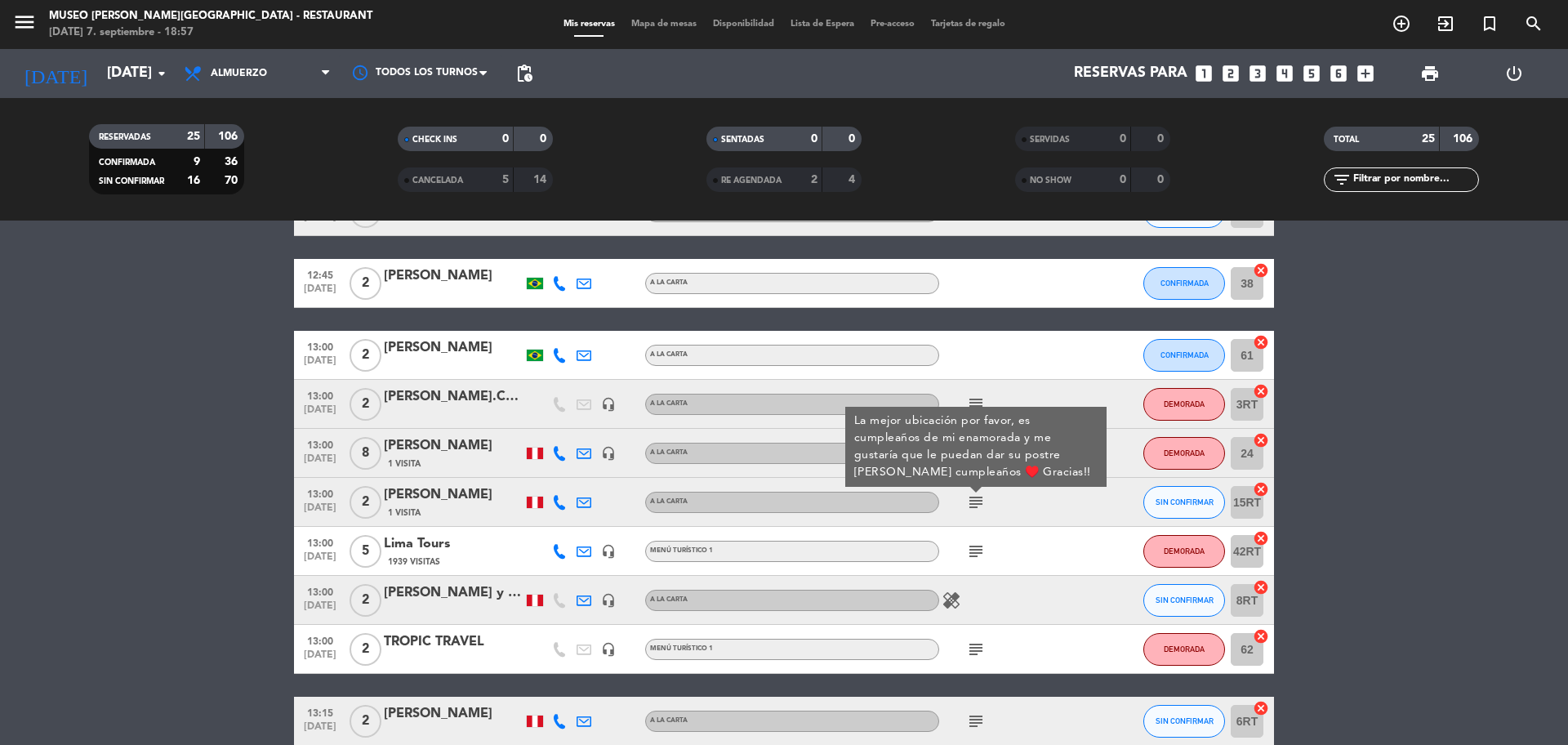
click at [983, 542] on icon "subject" at bounding box center [976, 551] width 19 height 19
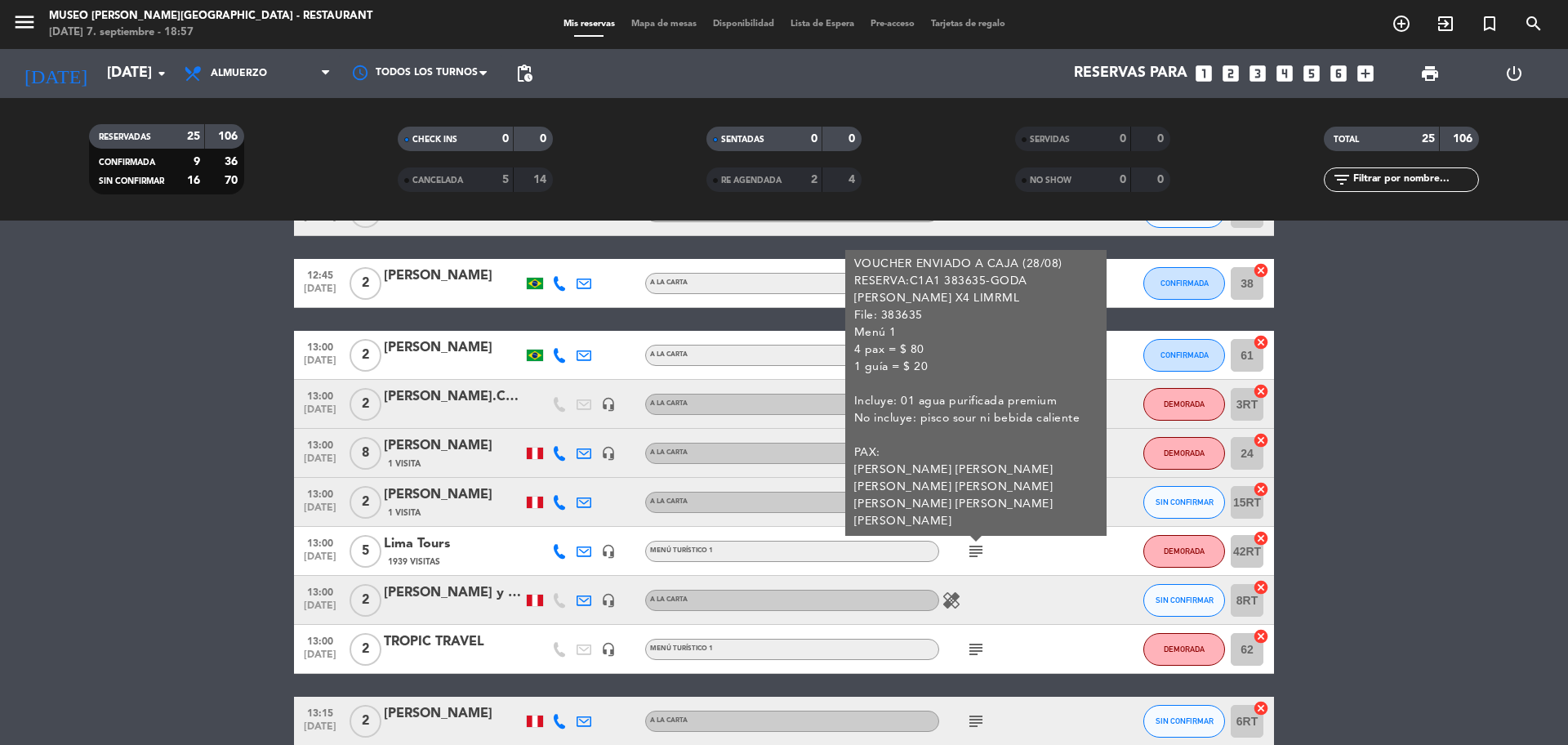
click at [969, 646] on icon "subject" at bounding box center [976, 649] width 19 height 19
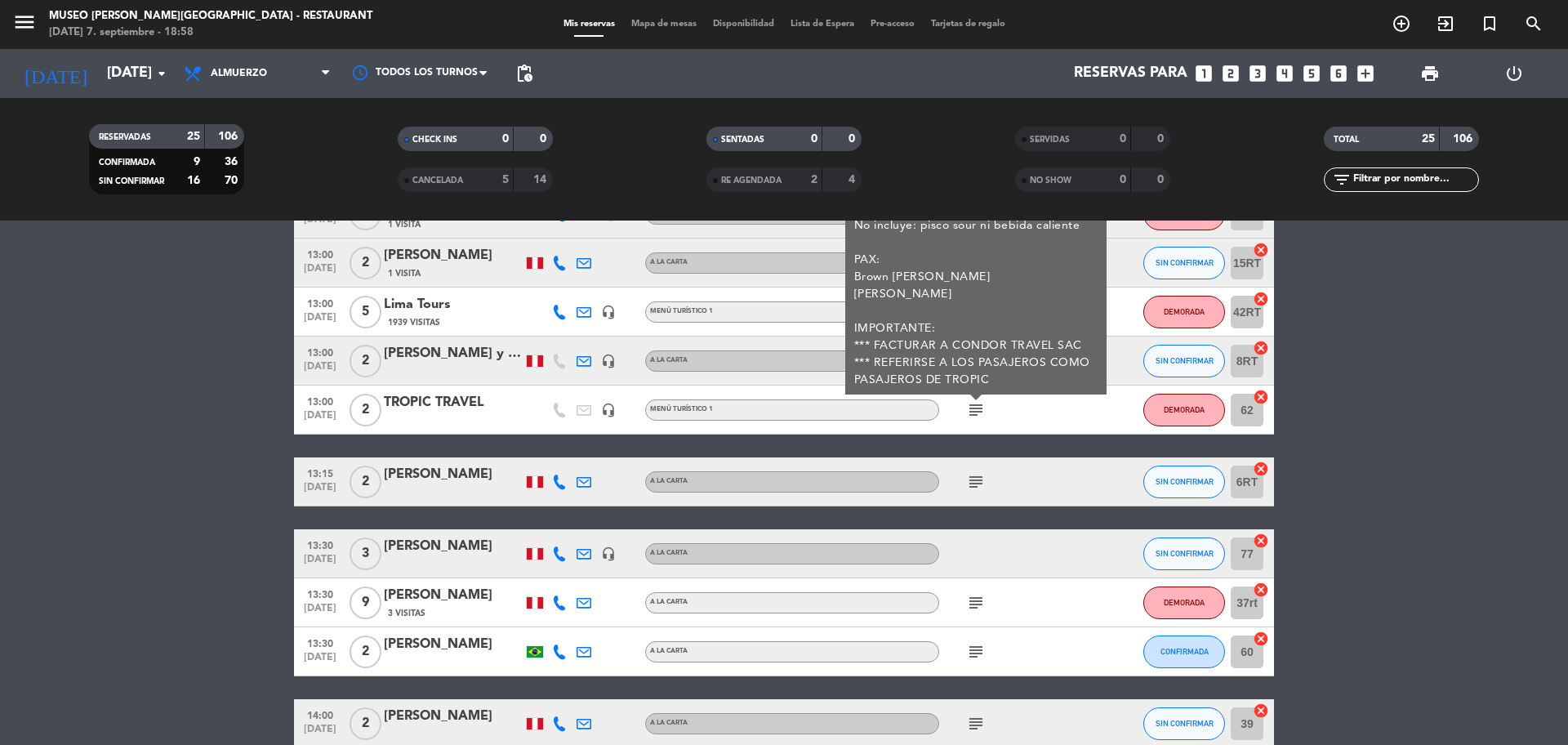
scroll to position [475, 0]
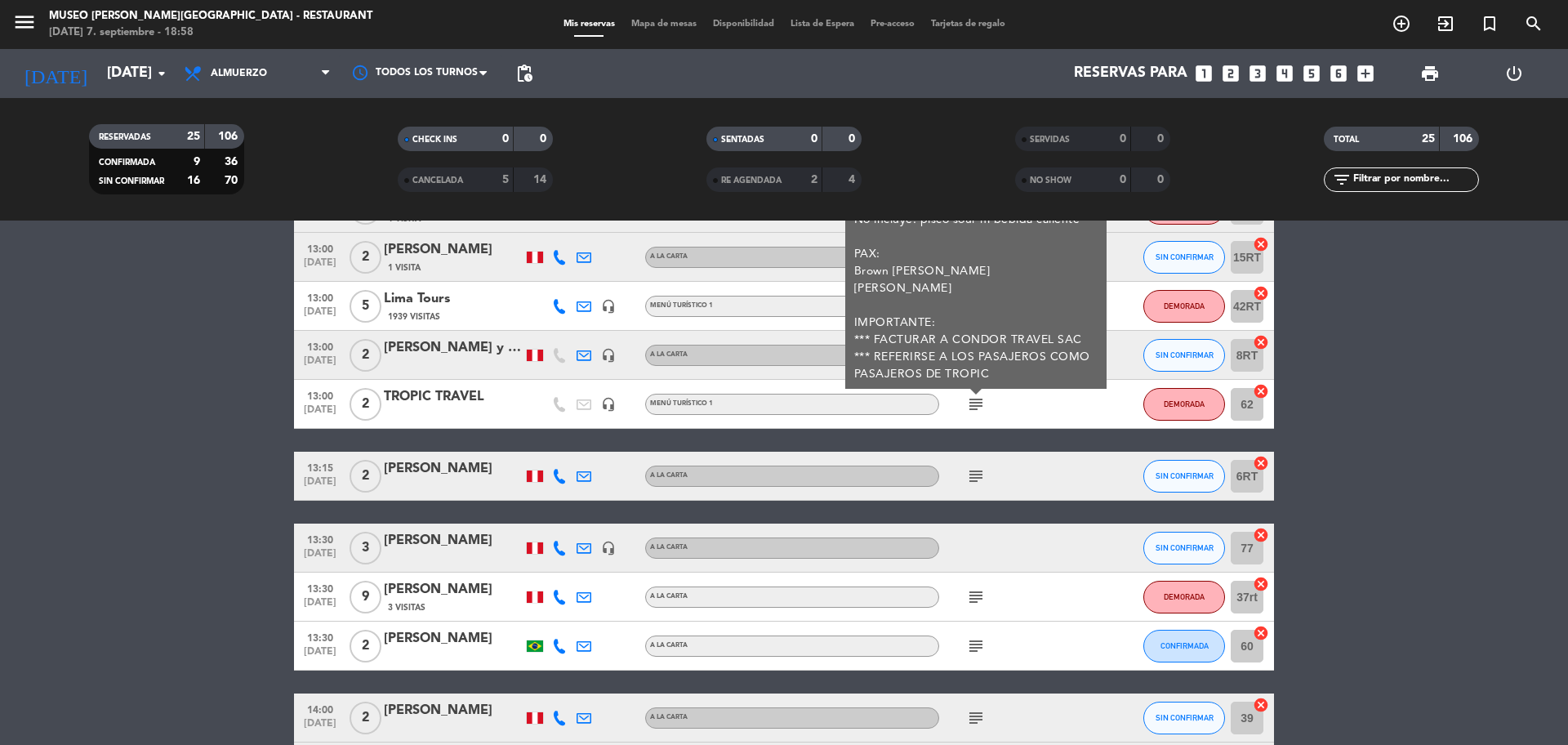
click at [977, 480] on icon "subject" at bounding box center [976, 476] width 19 height 19
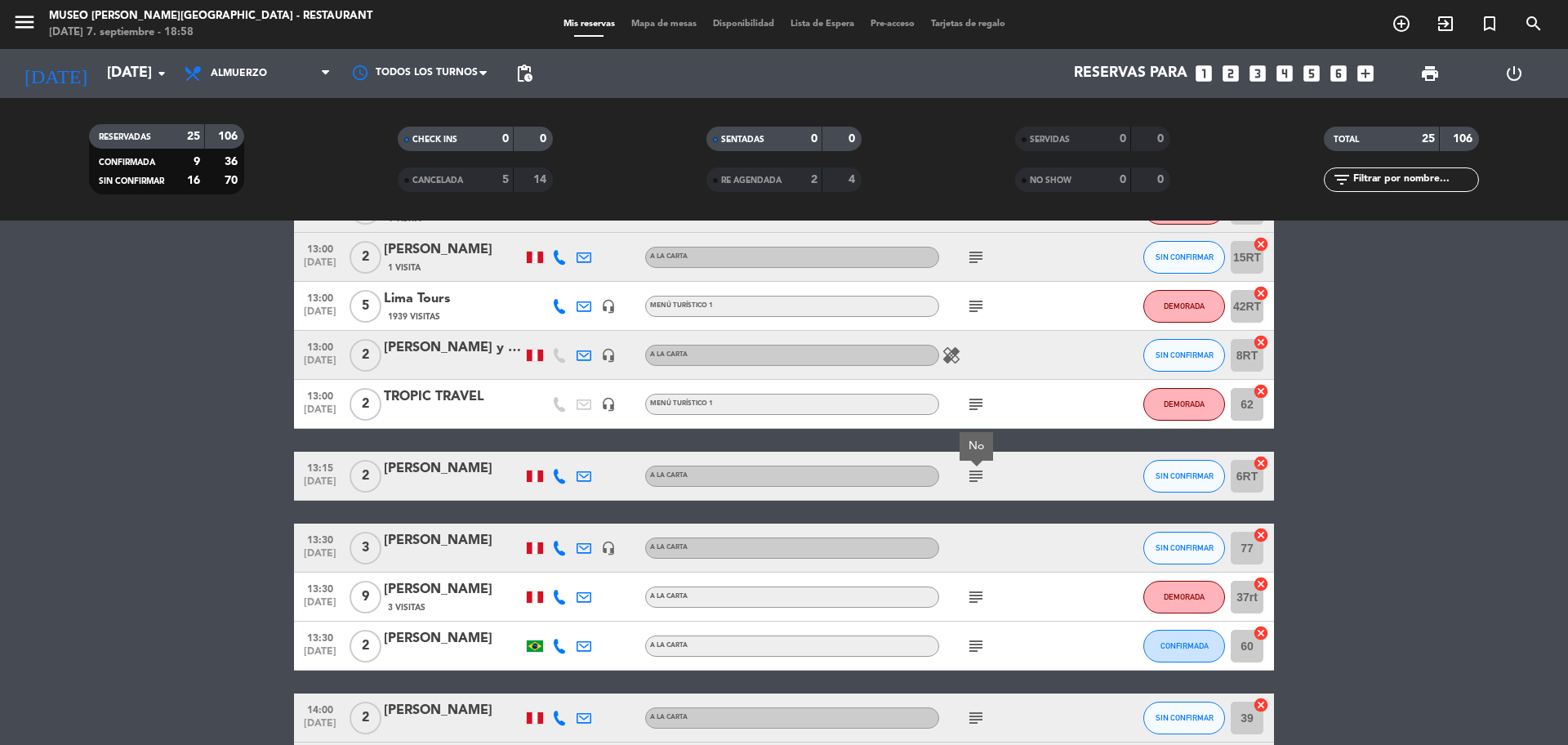
click at [974, 597] on icon "subject" at bounding box center [976, 597] width 19 height 19
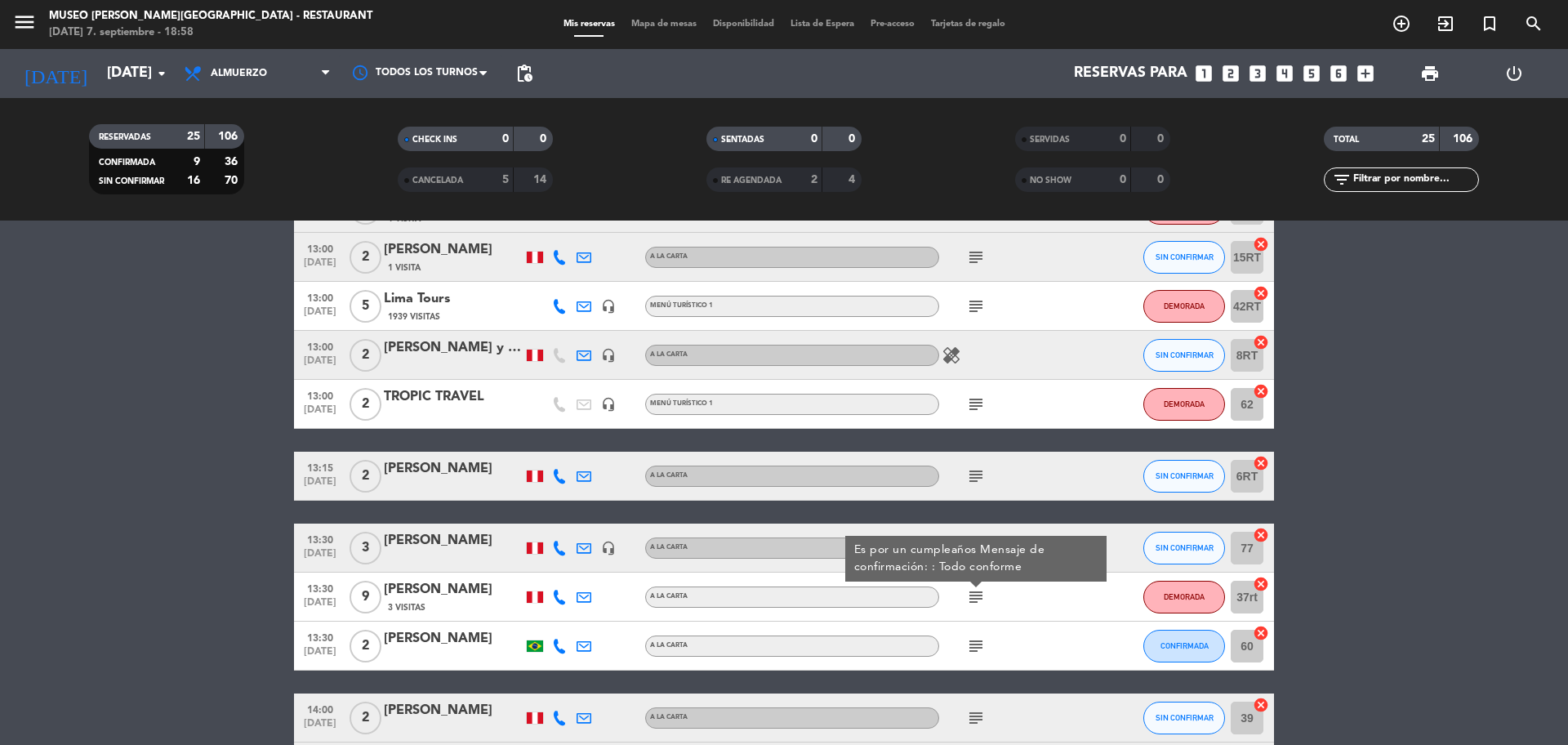
scroll to position [521, 0]
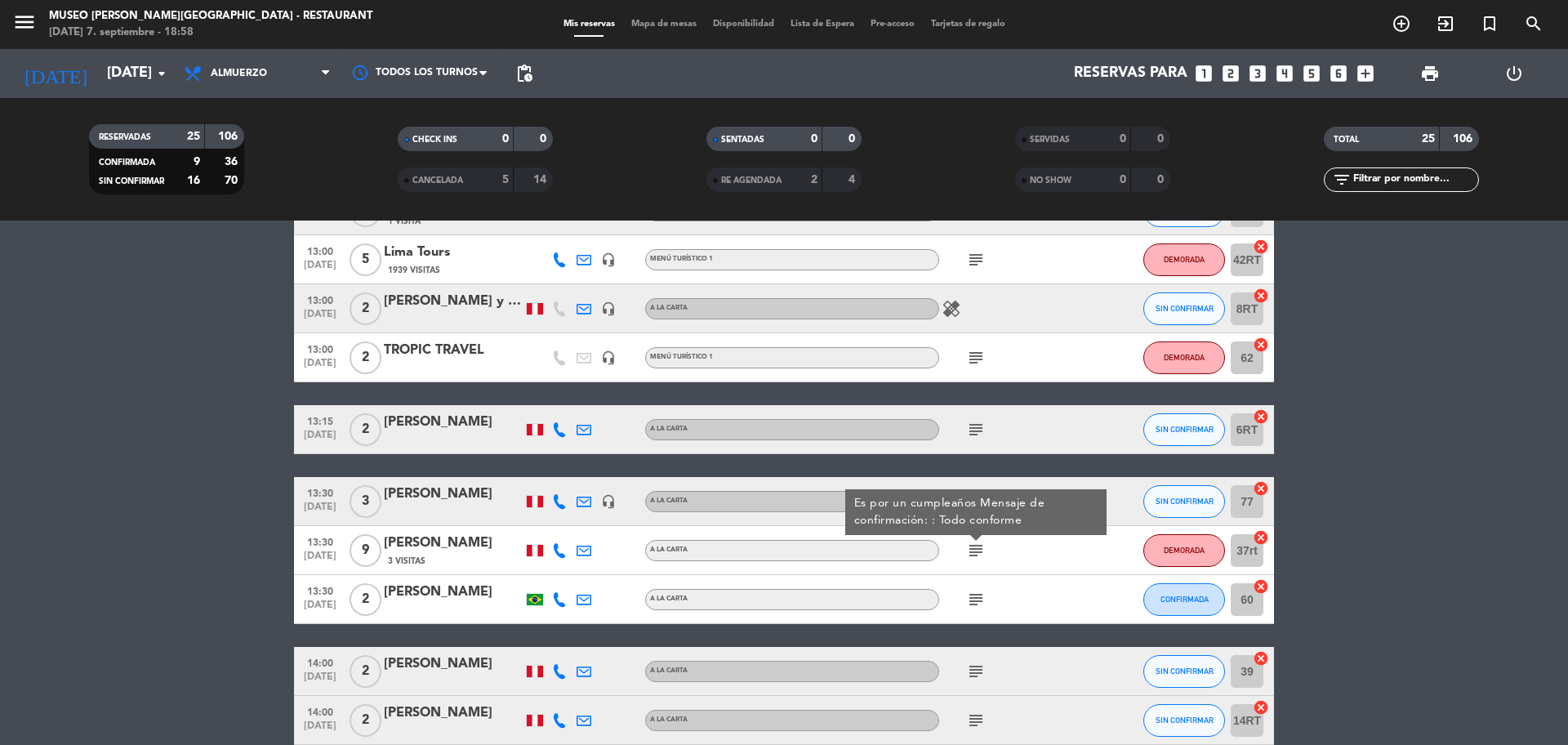
click at [974, 597] on icon "subject" at bounding box center [976, 599] width 19 height 19
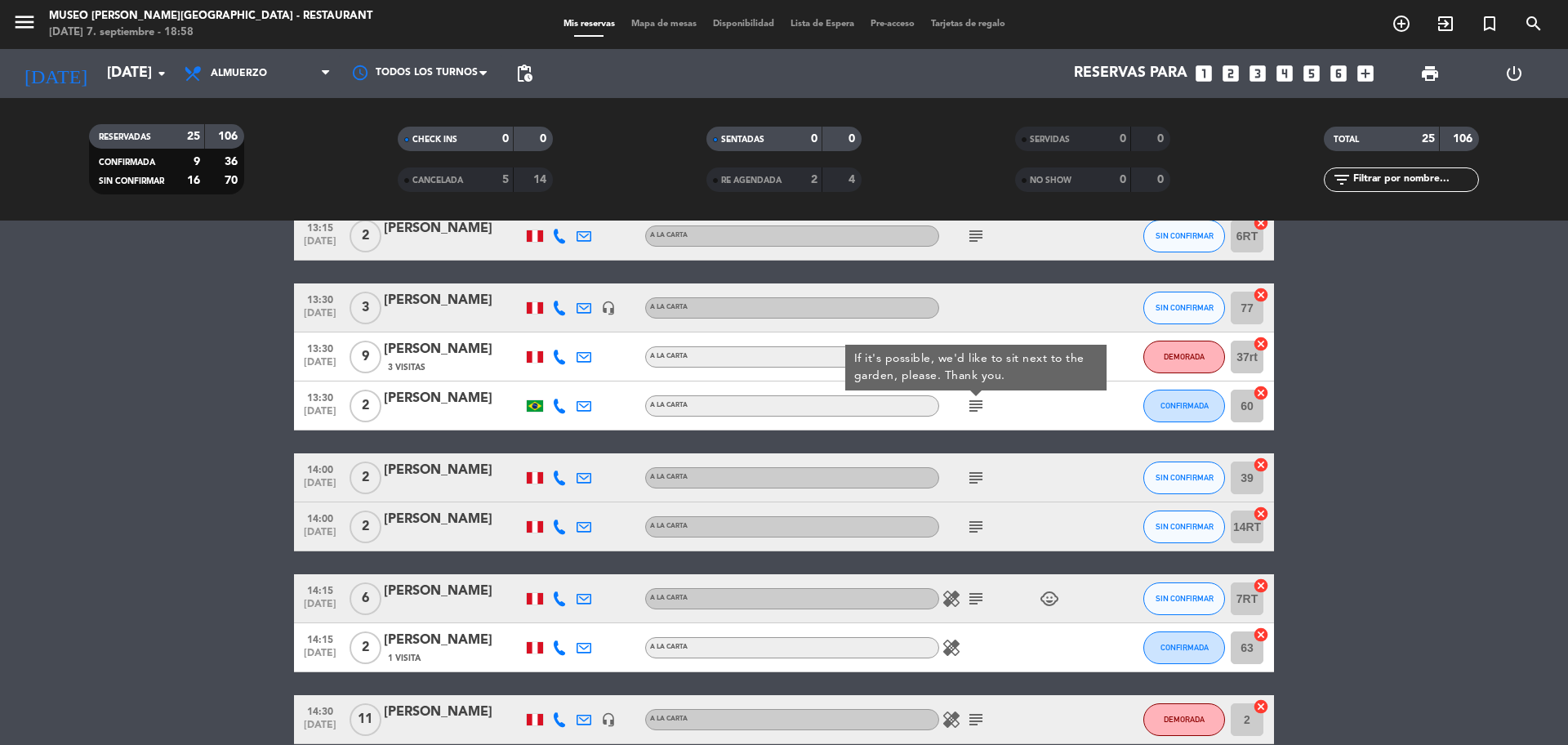
scroll to position [723, 0]
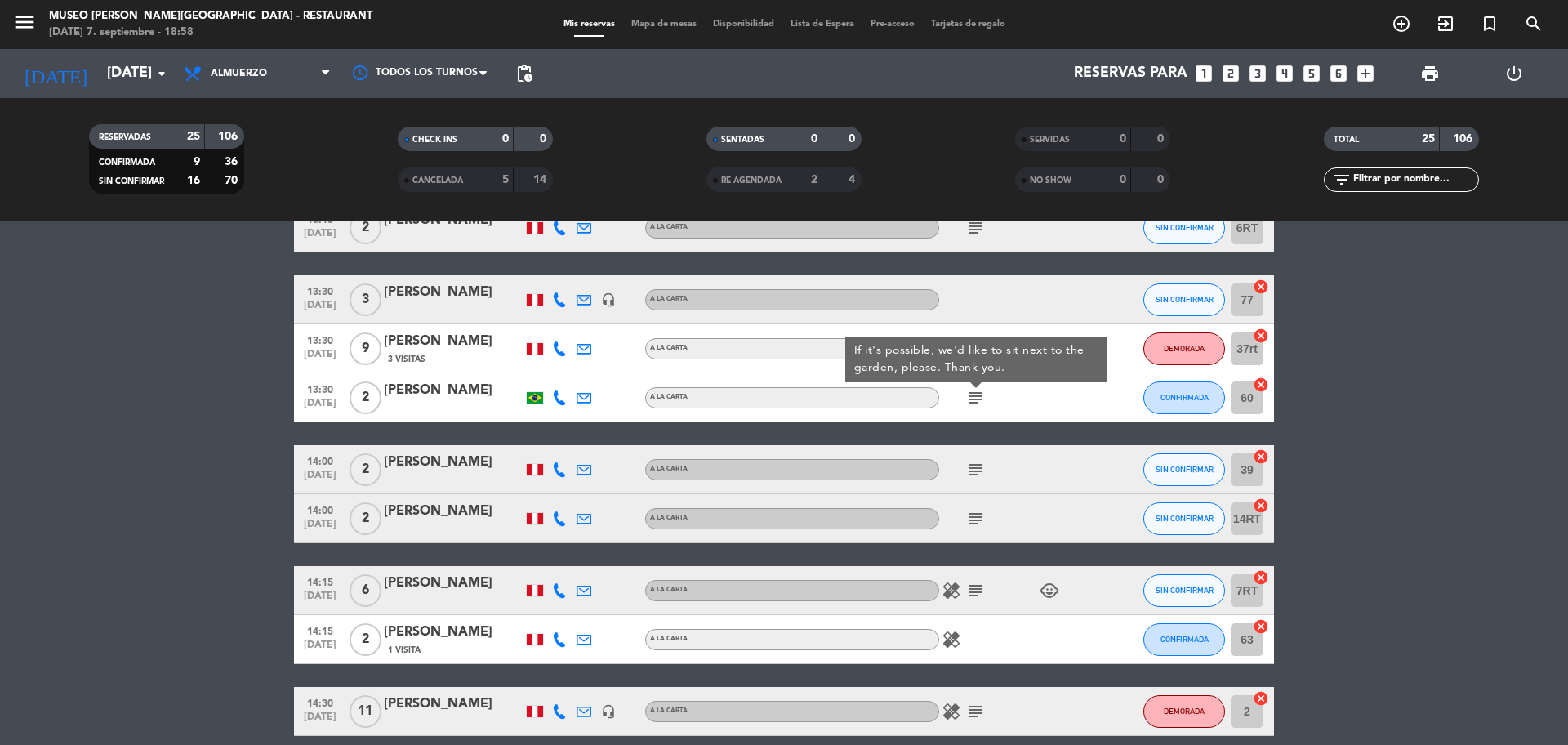
click at [973, 470] on icon "subject" at bounding box center [976, 469] width 19 height 19
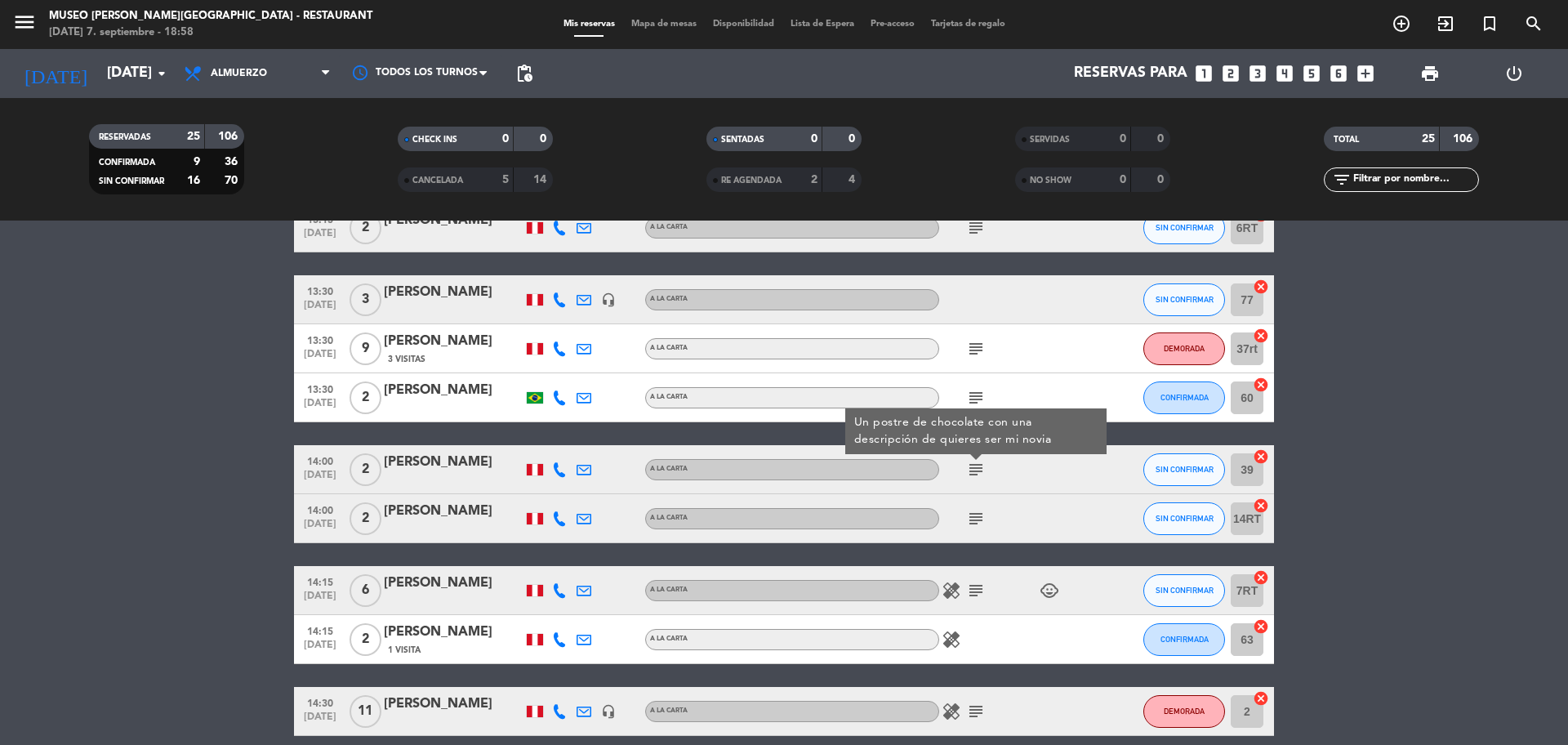
click at [973, 506] on div "subject" at bounding box center [1013, 518] width 147 height 48
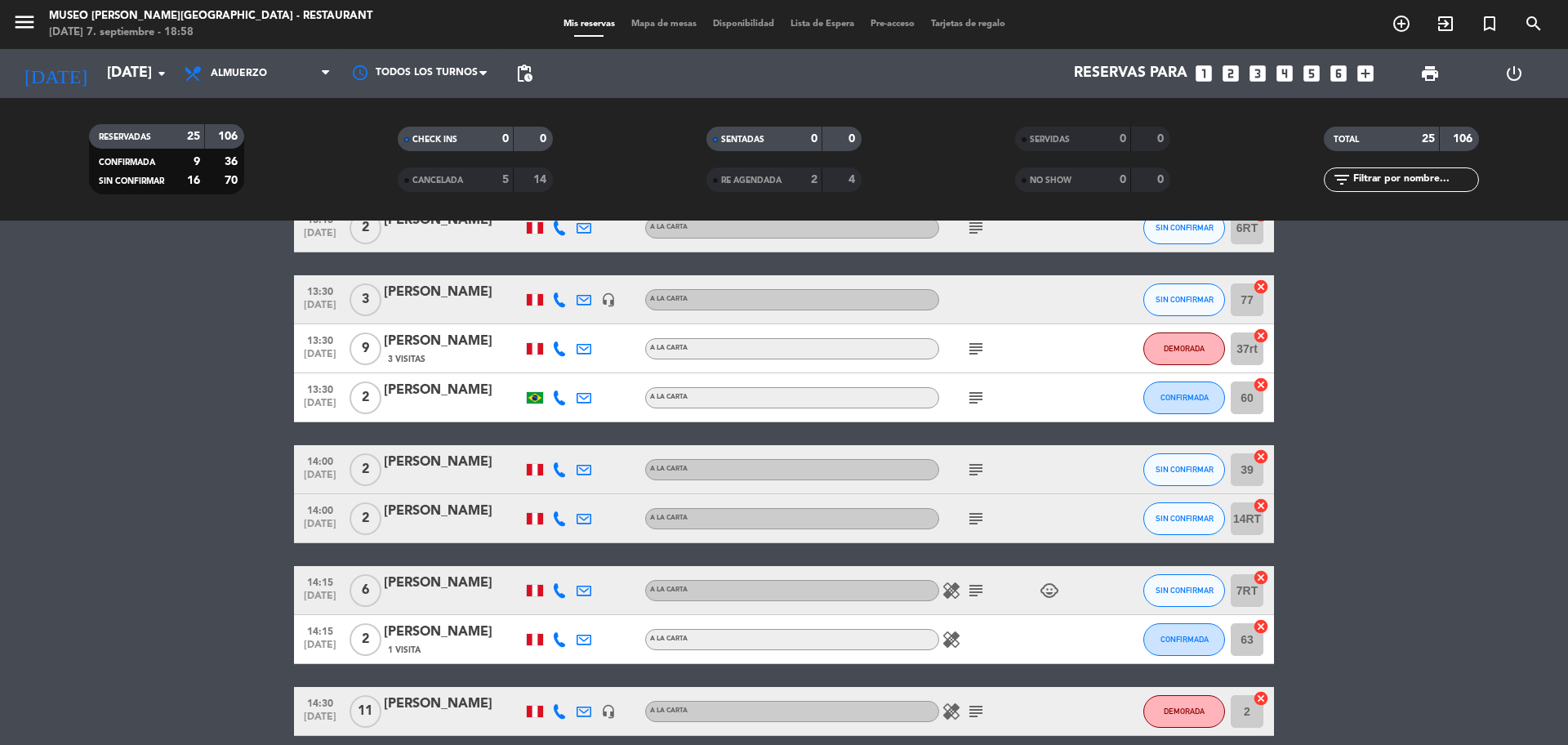
click at [976, 513] on icon "subject" at bounding box center [976, 519] width 19 height 19
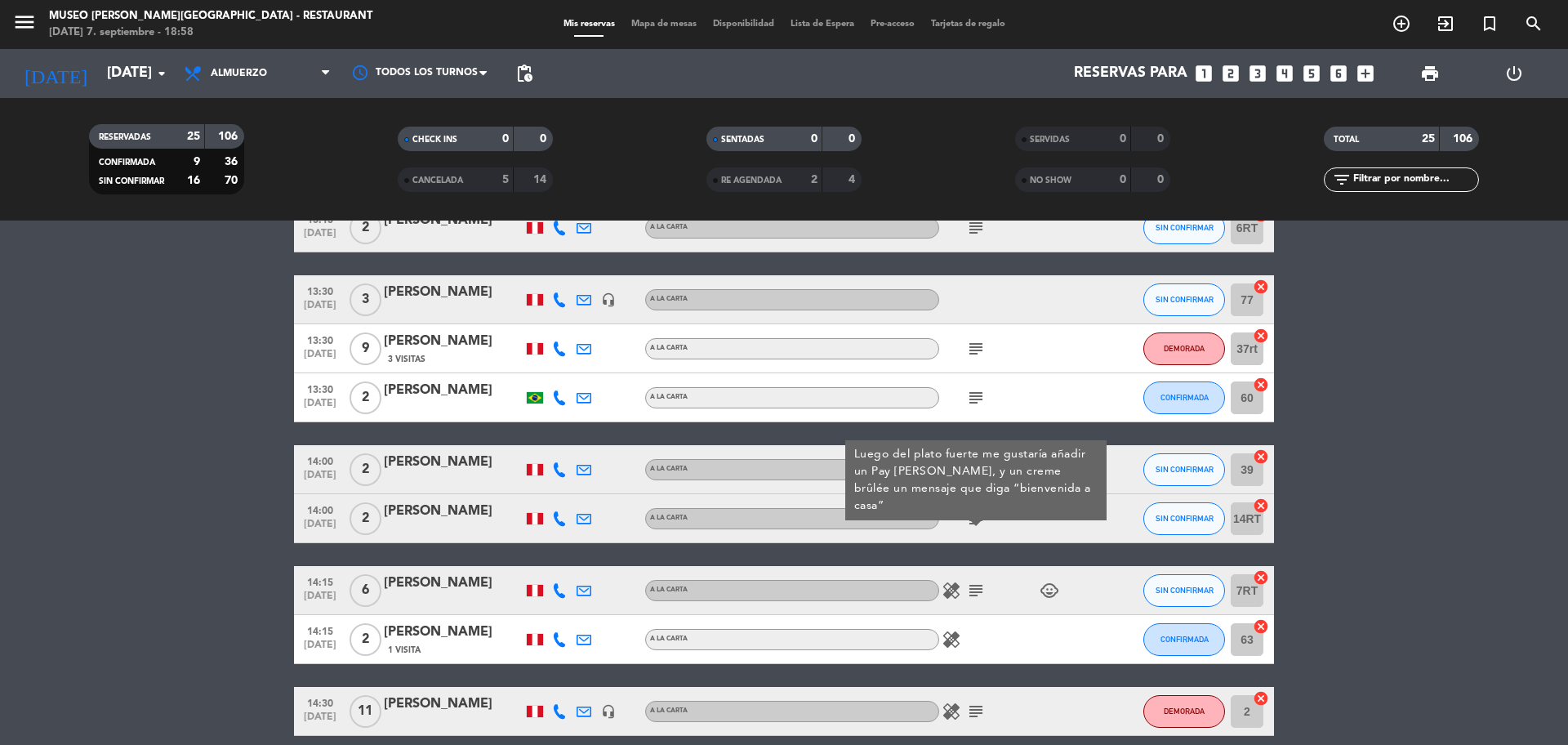
click at [974, 593] on icon "subject" at bounding box center [976, 591] width 19 height 19
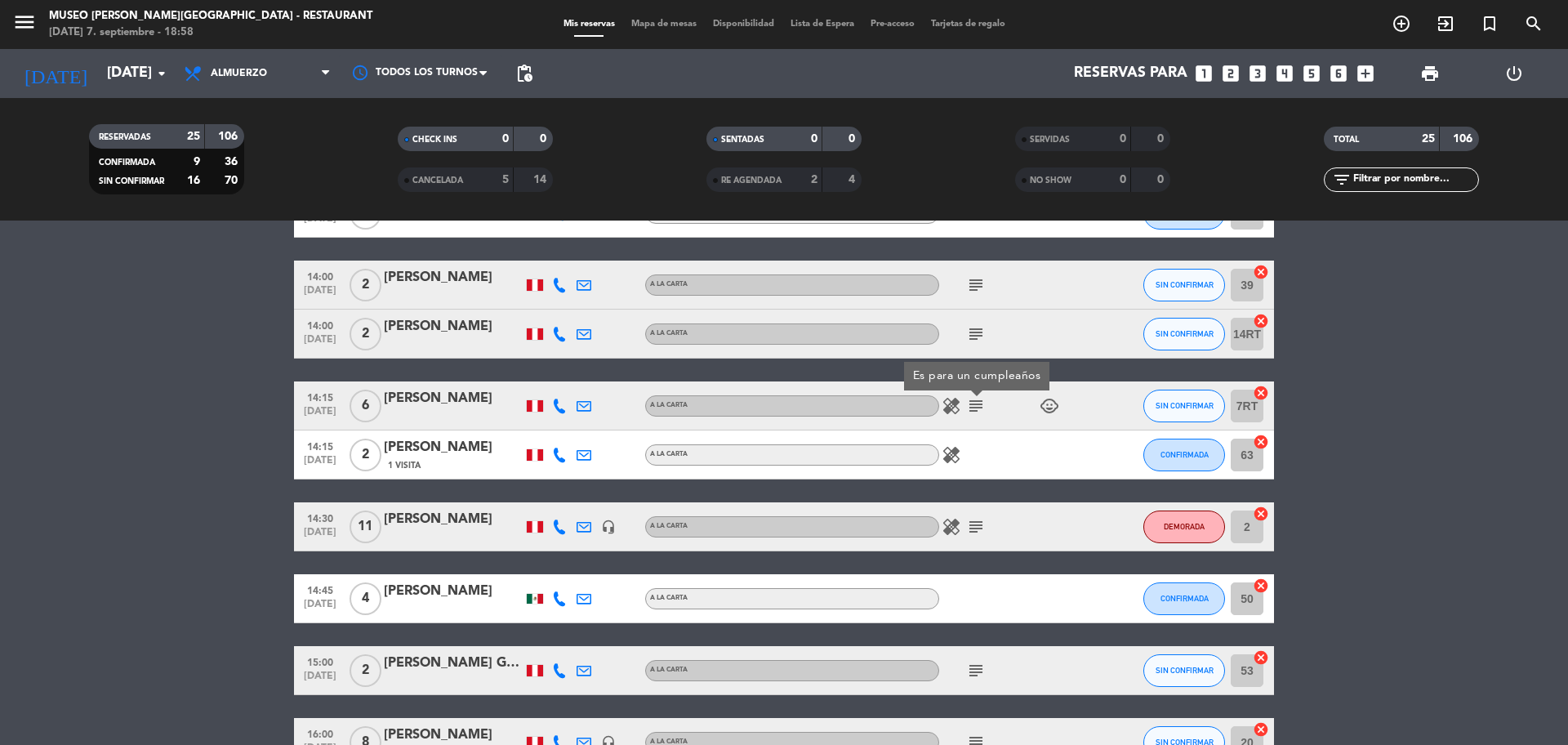
scroll to position [910, 0]
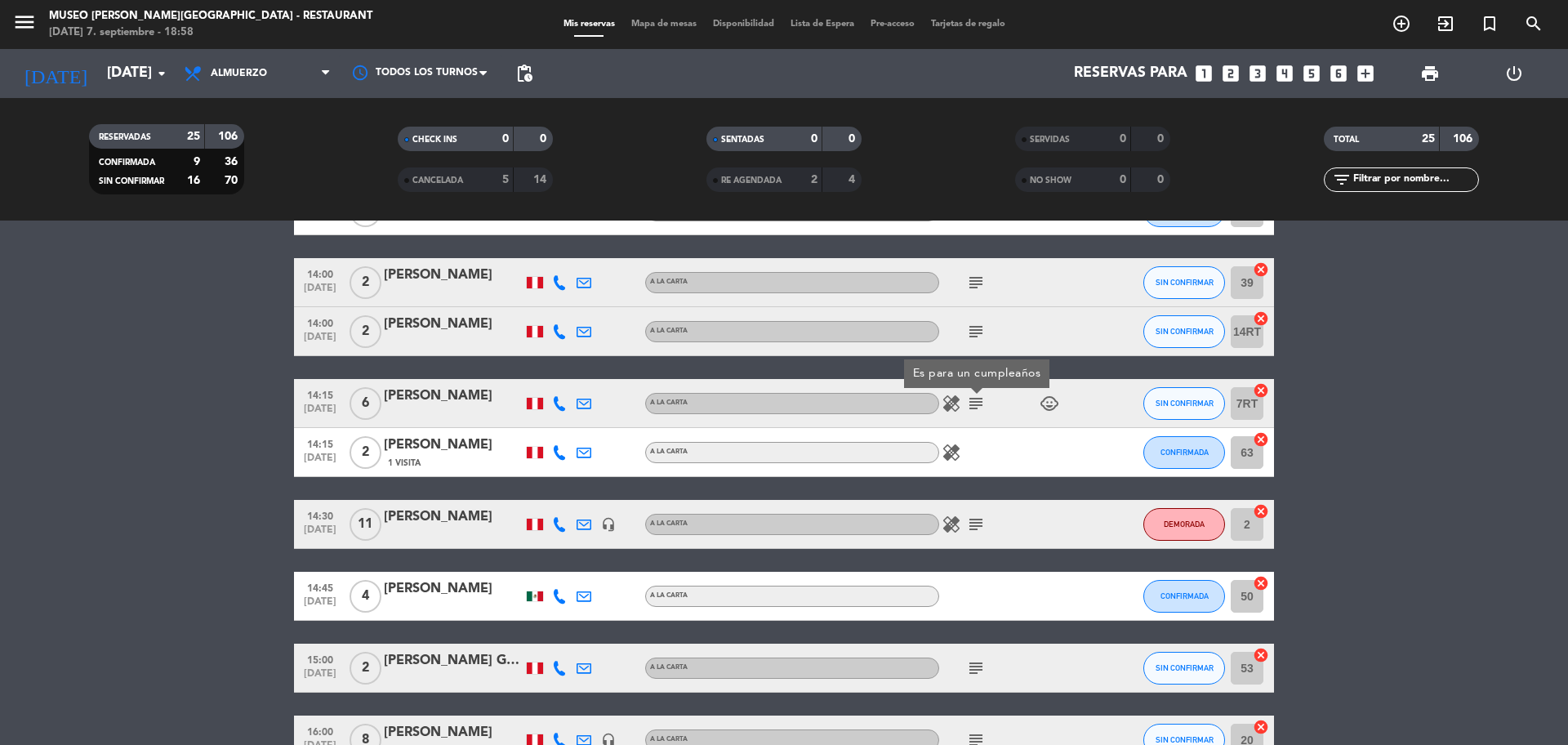
click at [974, 525] on icon "subject" at bounding box center [976, 524] width 19 height 19
click at [975, 658] on icon "subject" at bounding box center [976, 668] width 19 height 19
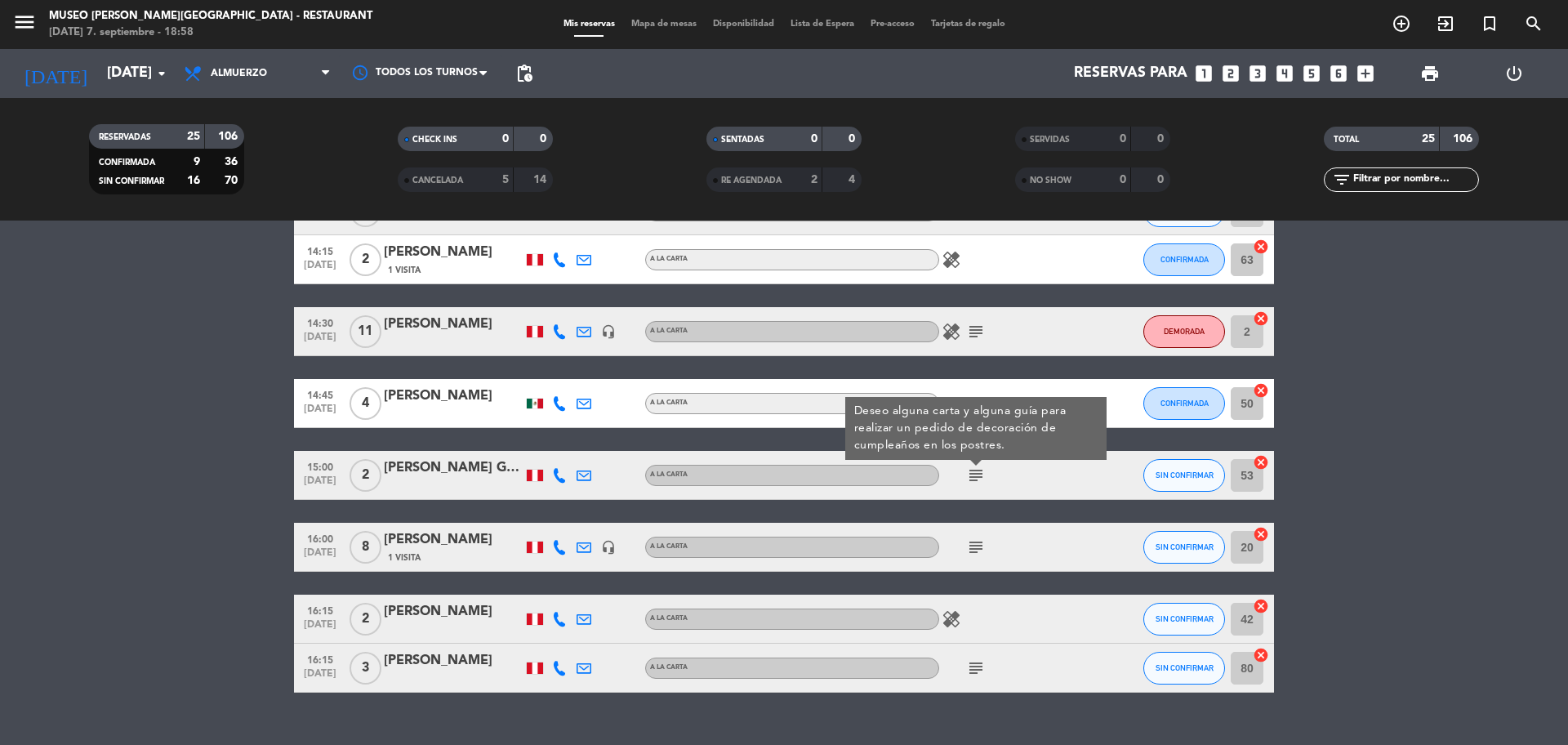
scroll to position [1105, 0]
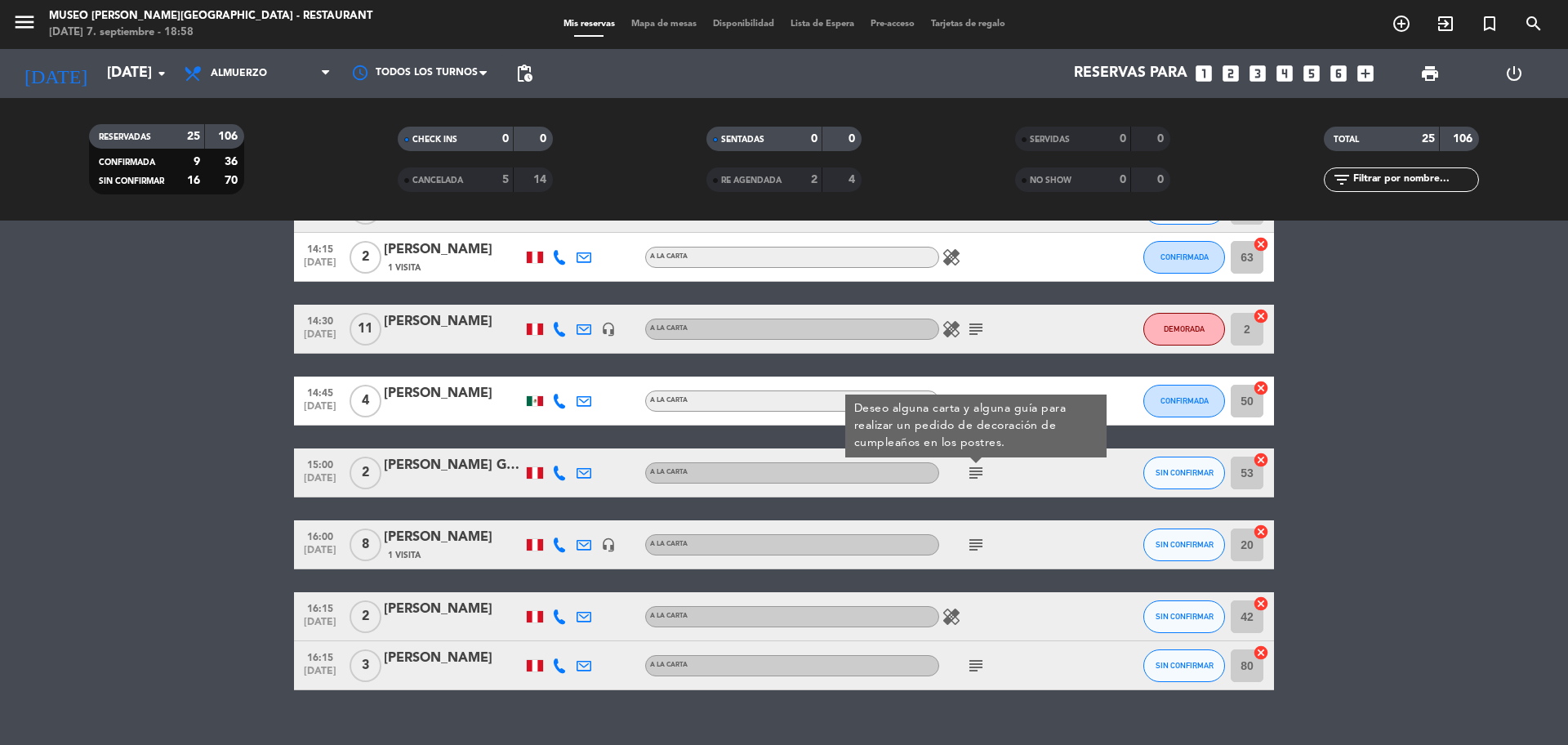
click at [970, 541] on icon "subject" at bounding box center [976, 545] width 19 height 19
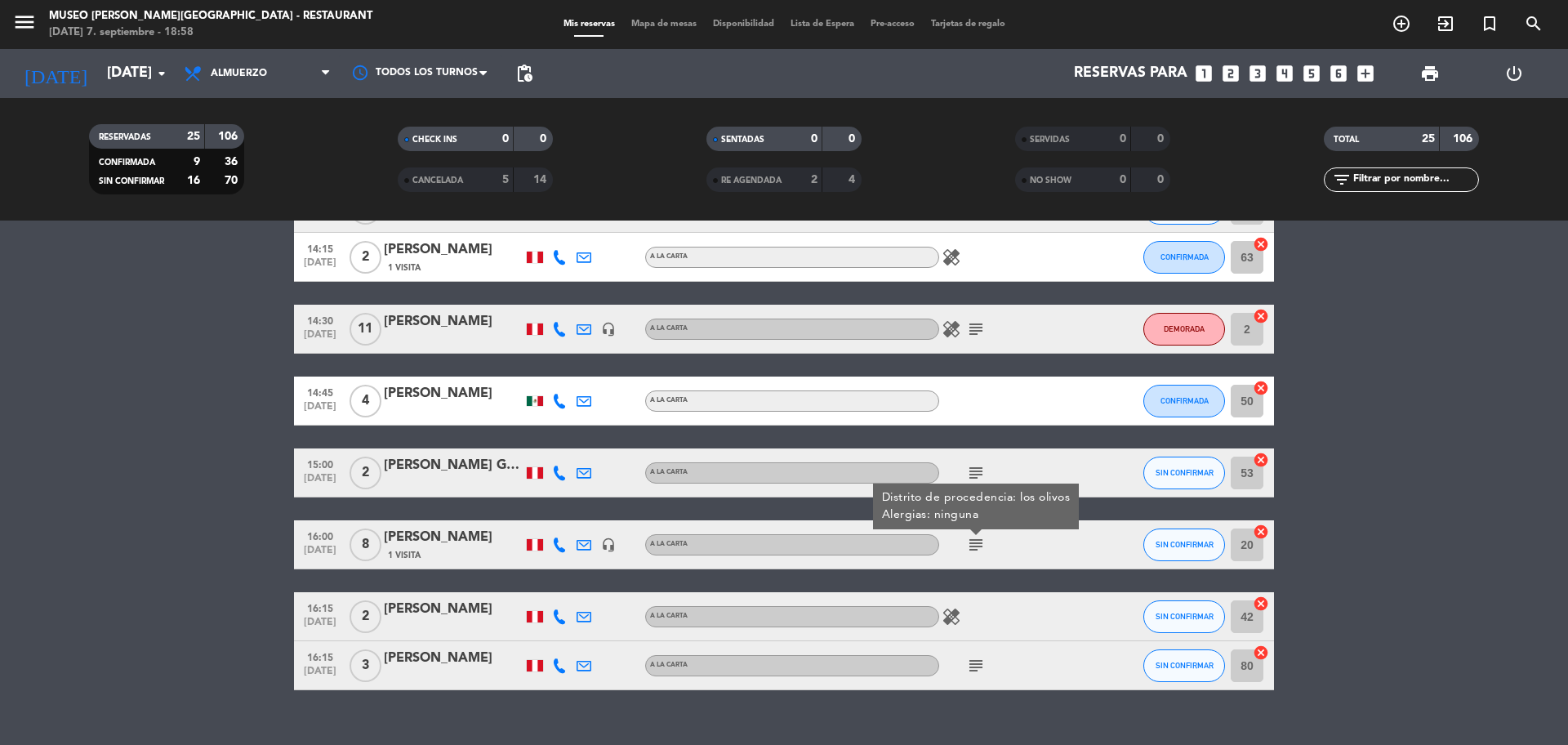
click at [973, 677] on div "subject" at bounding box center [1013, 665] width 147 height 48
click at [974, 671] on icon "subject" at bounding box center [976, 665] width 19 height 19
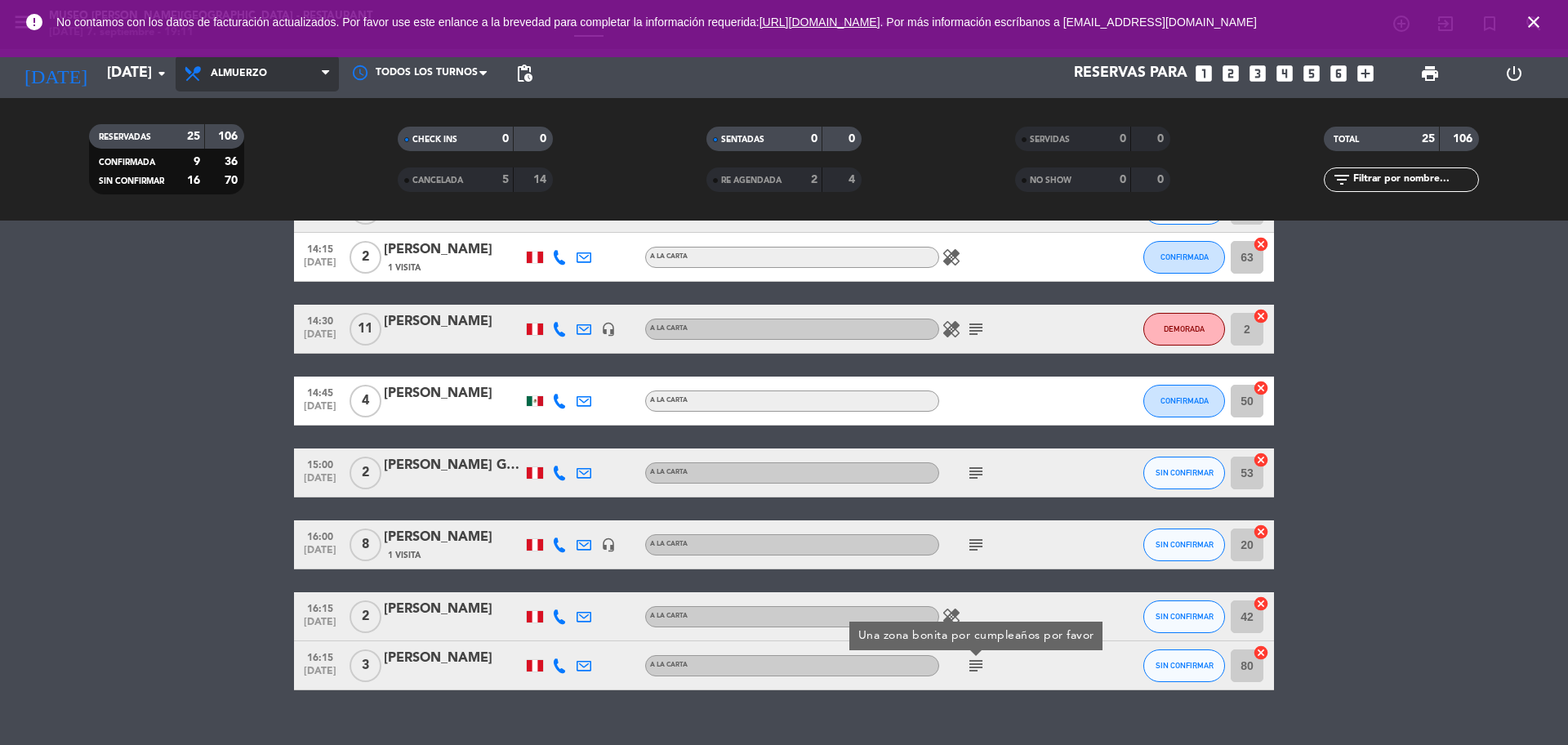
click at [261, 70] on span "Almuerzo" at bounding box center [239, 73] width 56 height 11
click at [245, 208] on div "menu [GEOGRAPHIC_DATA][PERSON_NAME] - Restaurant [DATE] 7. septiembre - 19:11 M…" at bounding box center [784, 110] width 1568 height 220
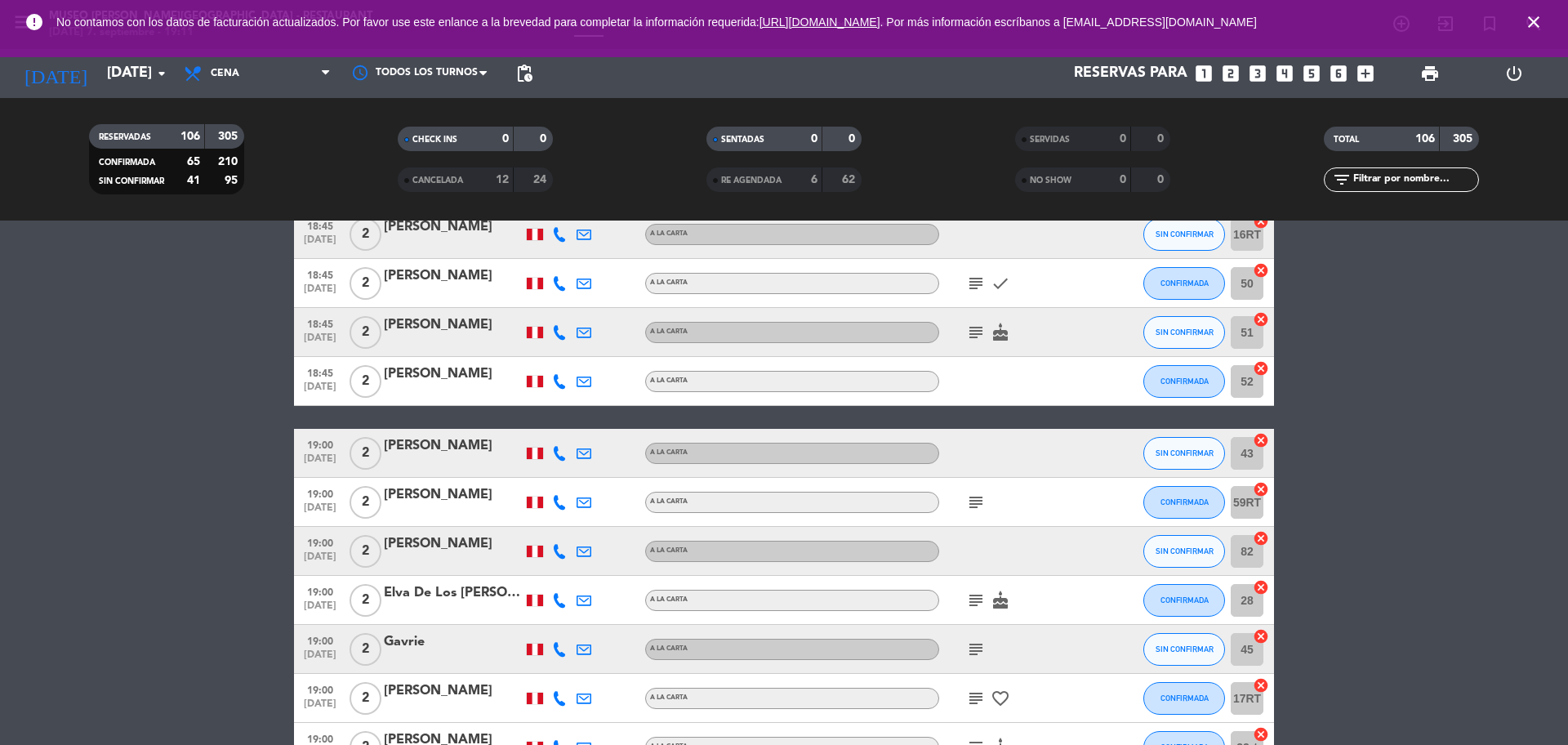
scroll to position [0, 0]
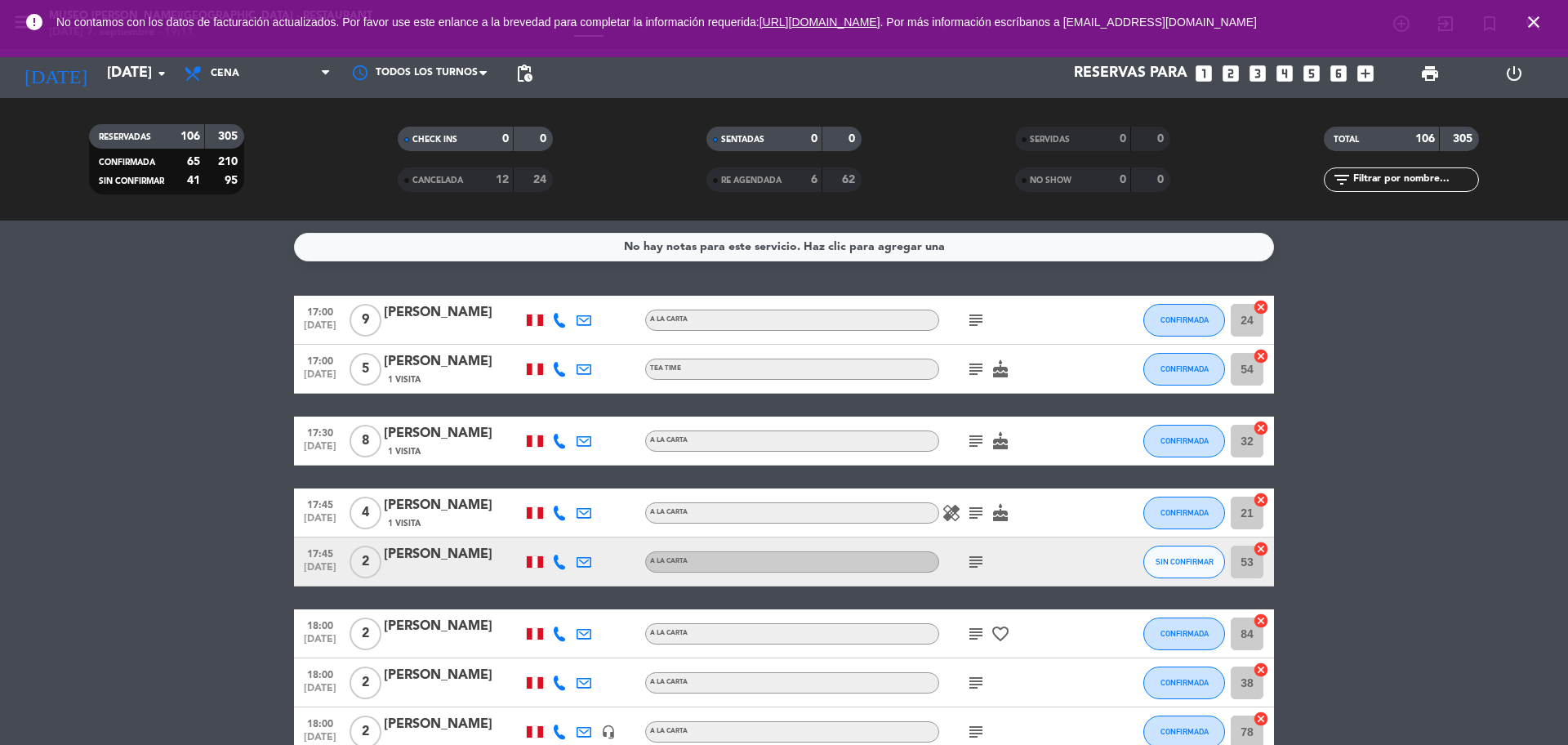
click at [983, 327] on icon "subject" at bounding box center [976, 320] width 19 height 19
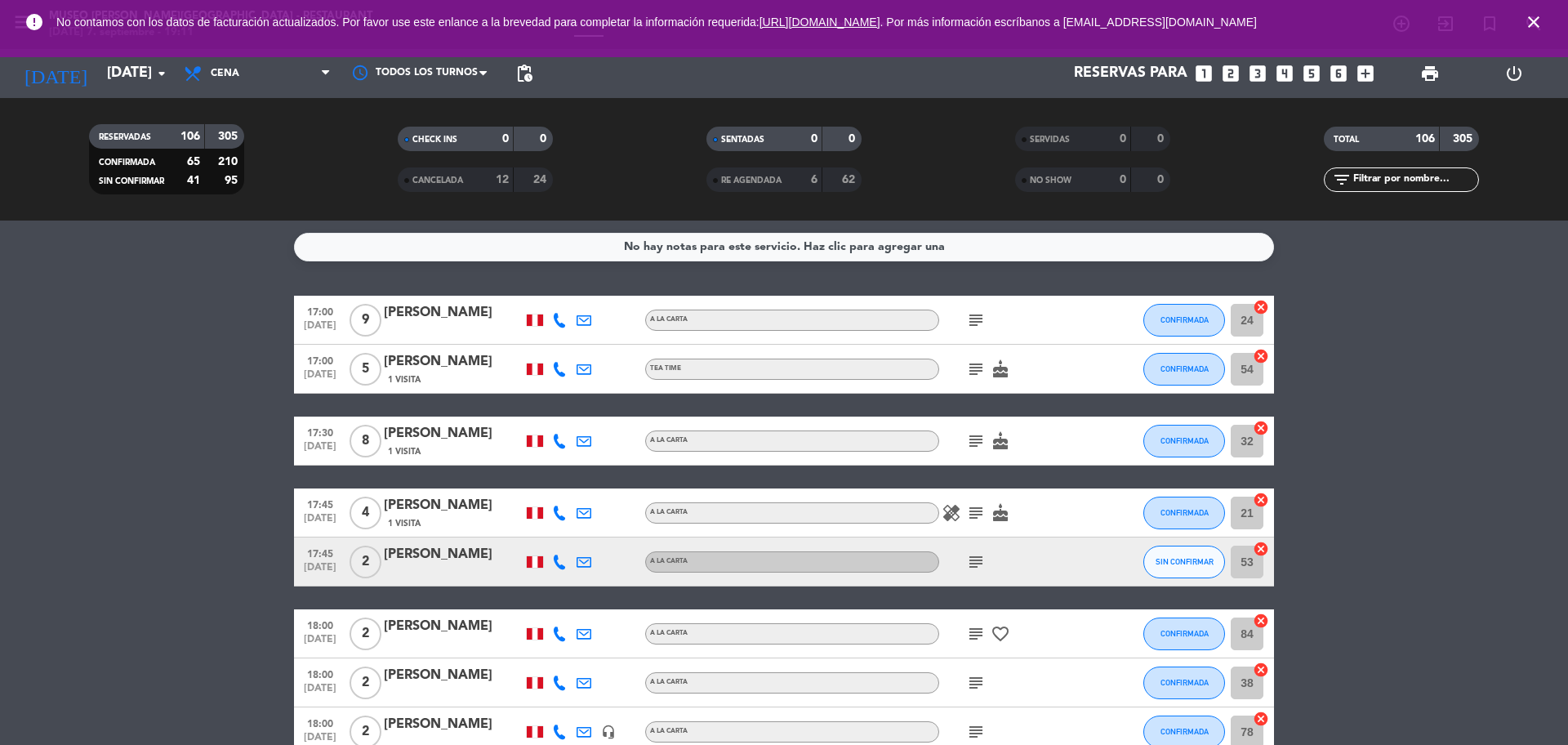
click at [970, 369] on icon "subject" at bounding box center [976, 369] width 19 height 19
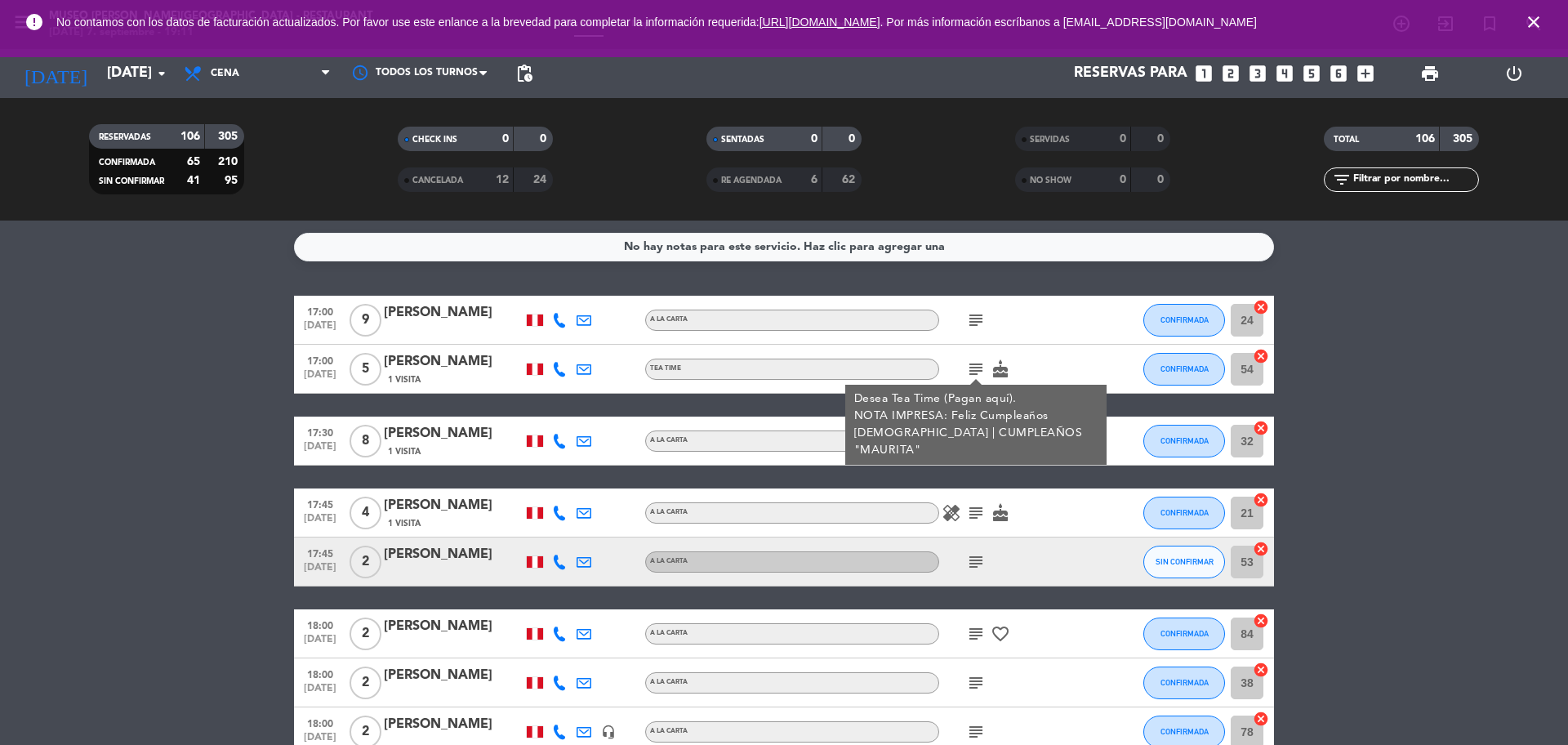
click at [462, 358] on div "[PERSON_NAME]" at bounding box center [453, 362] width 139 height 21
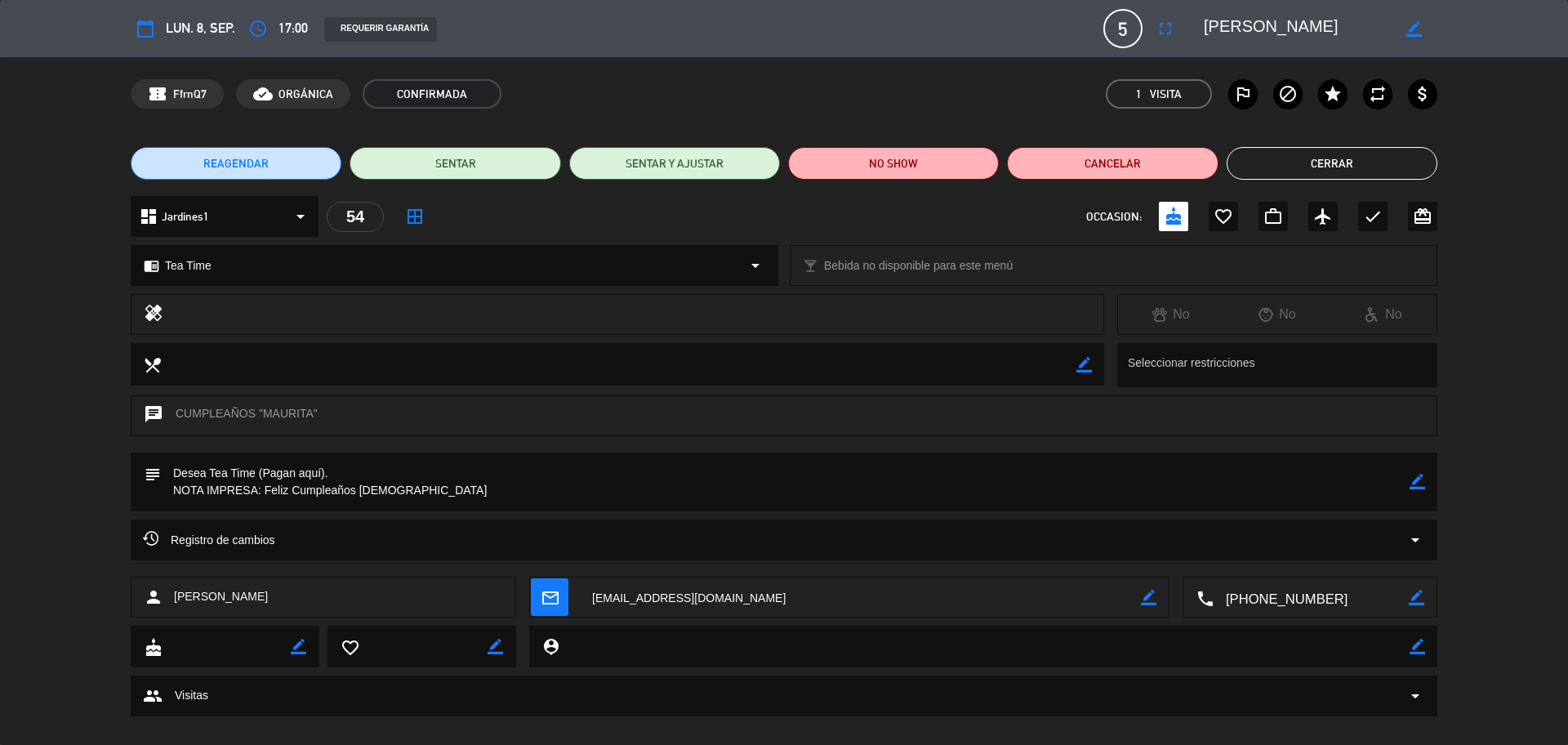
drag, startPoint x: 1385, startPoint y: 25, endPoint x: 1180, endPoint y: 24, distance: 205.0
click at [1180, 24] on div "calendar_today lun. 8, sep. access_time 17:00 REQUERIR GARANTÍA 5 [PERSON_NAME]…" at bounding box center [784, 28] width 1307 height 39
drag, startPoint x: 398, startPoint y: 485, endPoint x: 263, endPoint y: 503, distance: 136.2
click at [263, 503] on textarea at bounding box center [784, 482] width 1249 height 59
click at [1271, 150] on button "Cerrar" at bounding box center [1332, 163] width 211 height 32
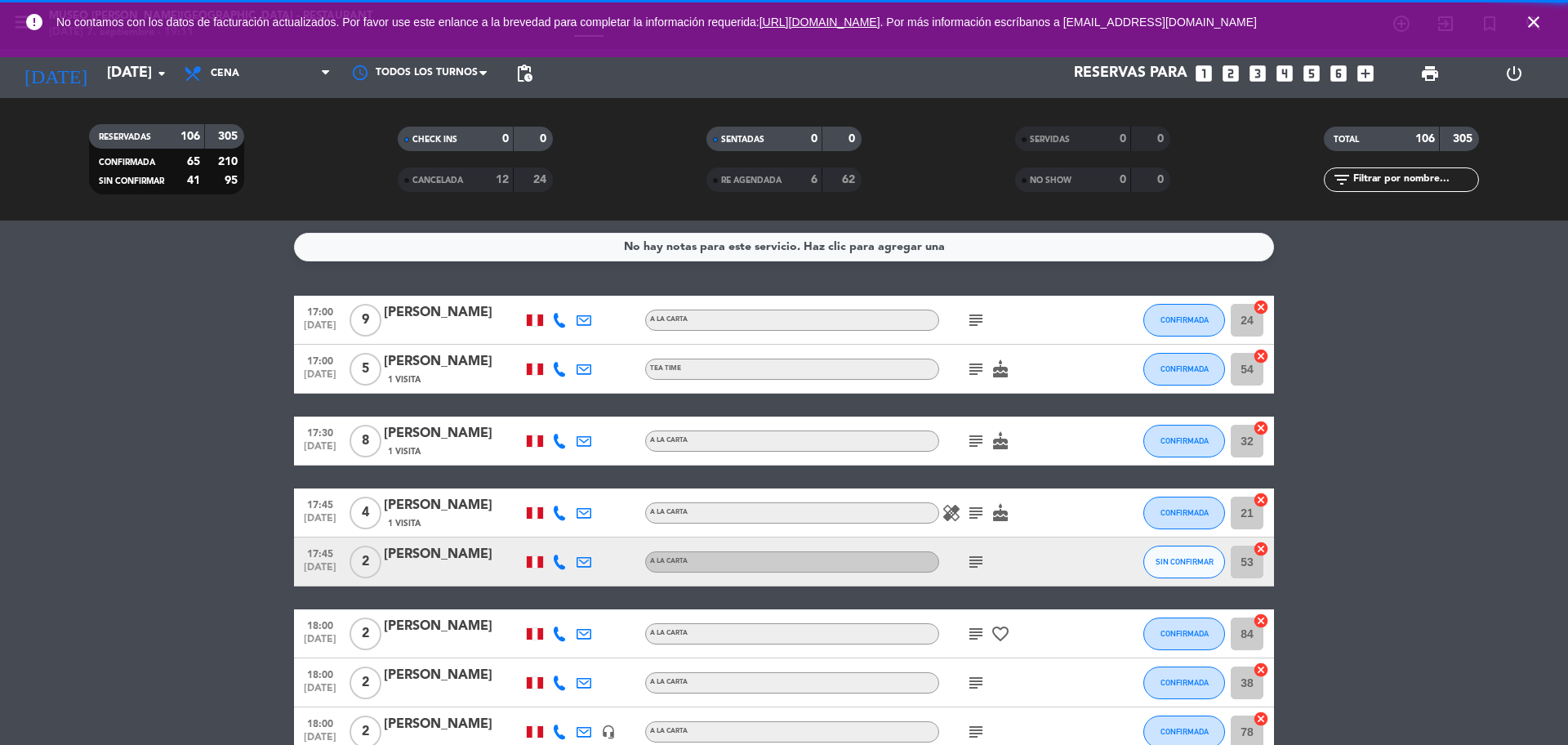
click at [975, 436] on icon "subject" at bounding box center [976, 441] width 19 height 19
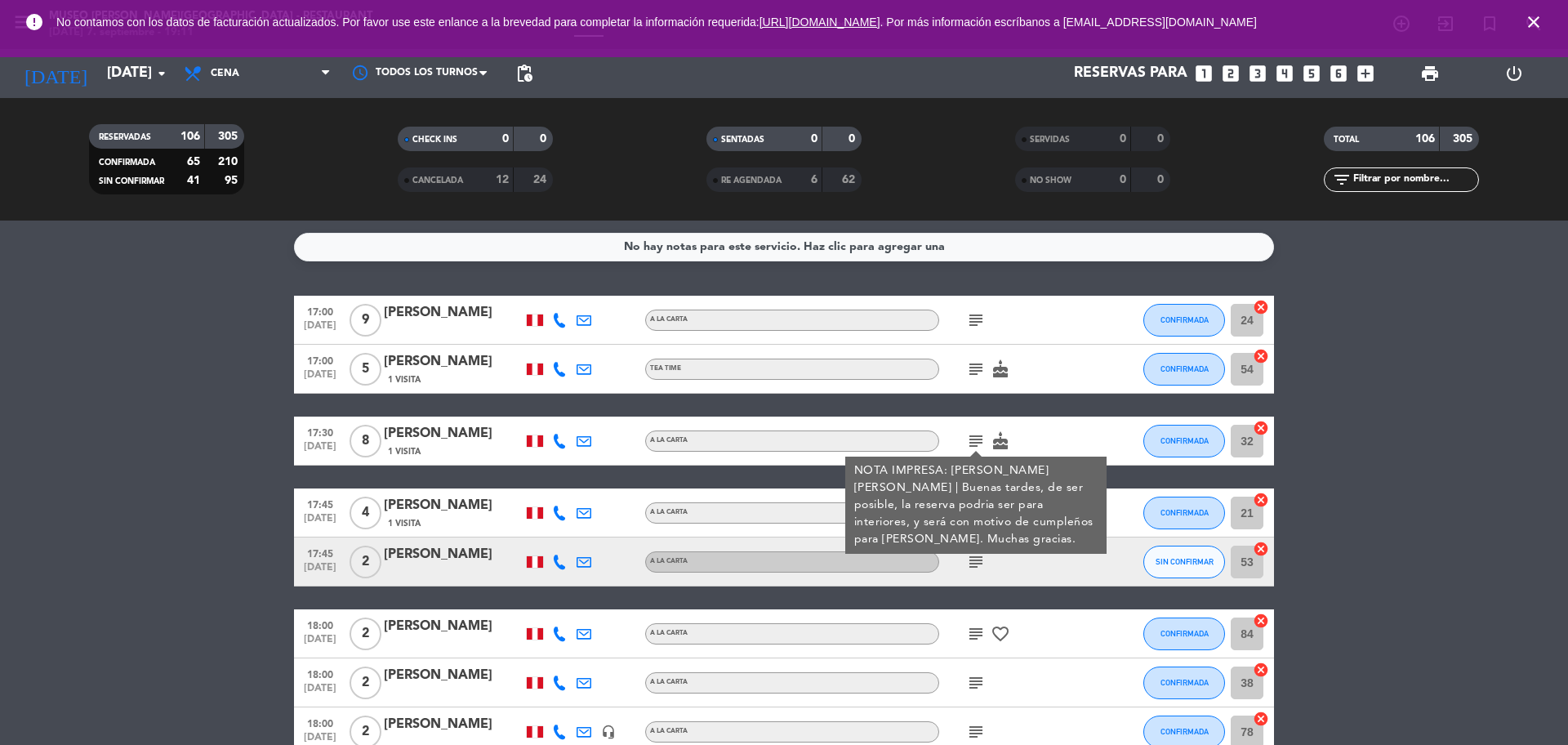
click at [497, 435] on div "[PERSON_NAME]" at bounding box center [453, 433] width 139 height 21
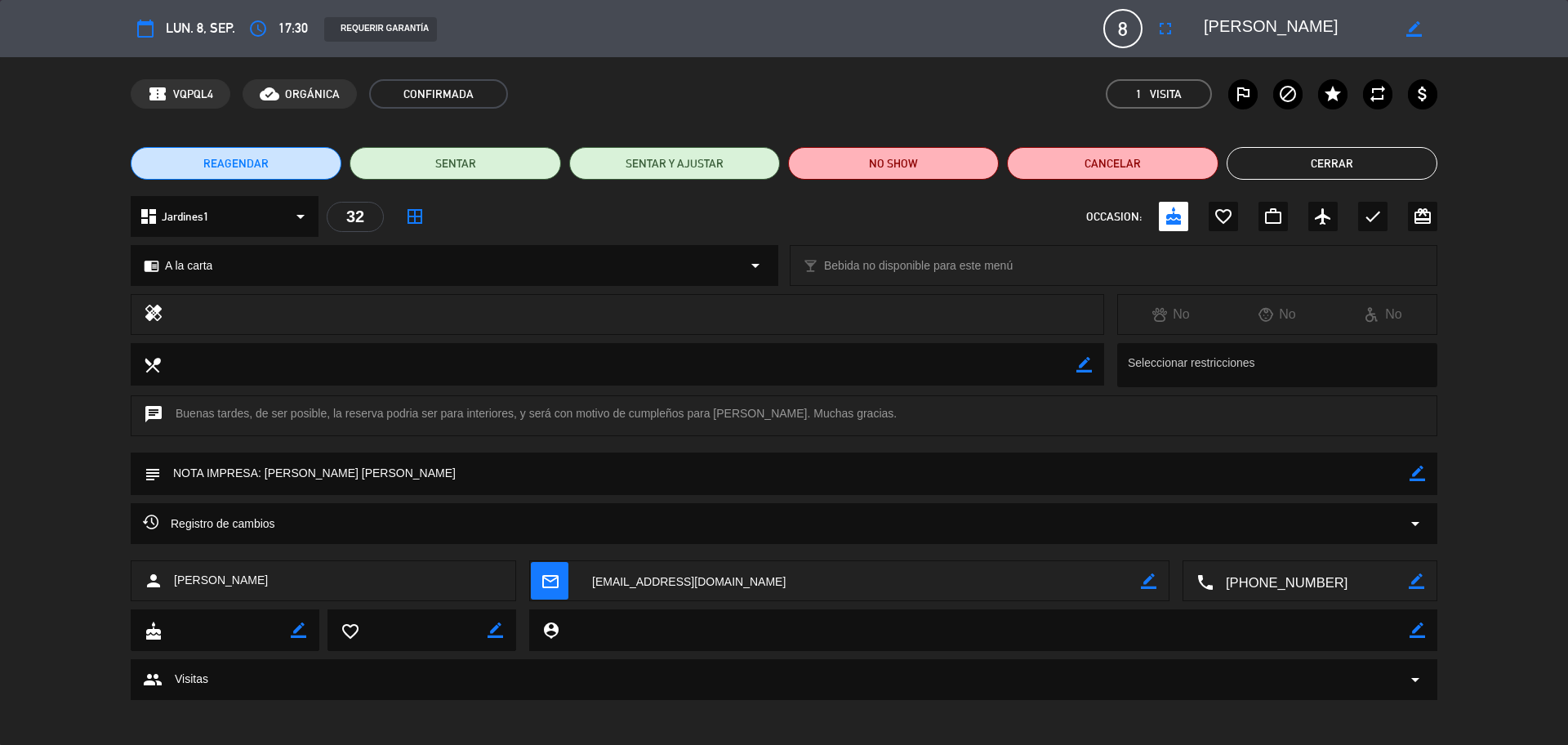
drag, startPoint x: 1304, startPoint y: 28, endPoint x: 1183, endPoint y: 36, distance: 121.3
click at [1183, 36] on div "calendar_today lun. 8, sep. access_time 17:30 REQUERIR GARANTÍA 8 [PERSON_NAME]…" at bounding box center [784, 28] width 1307 height 39
drag, startPoint x: 393, startPoint y: 477, endPoint x: 266, endPoint y: 480, distance: 127.0
click at [266, 480] on textarea at bounding box center [784, 473] width 1249 height 41
click at [1290, 150] on button "Cerrar" at bounding box center [1332, 163] width 211 height 32
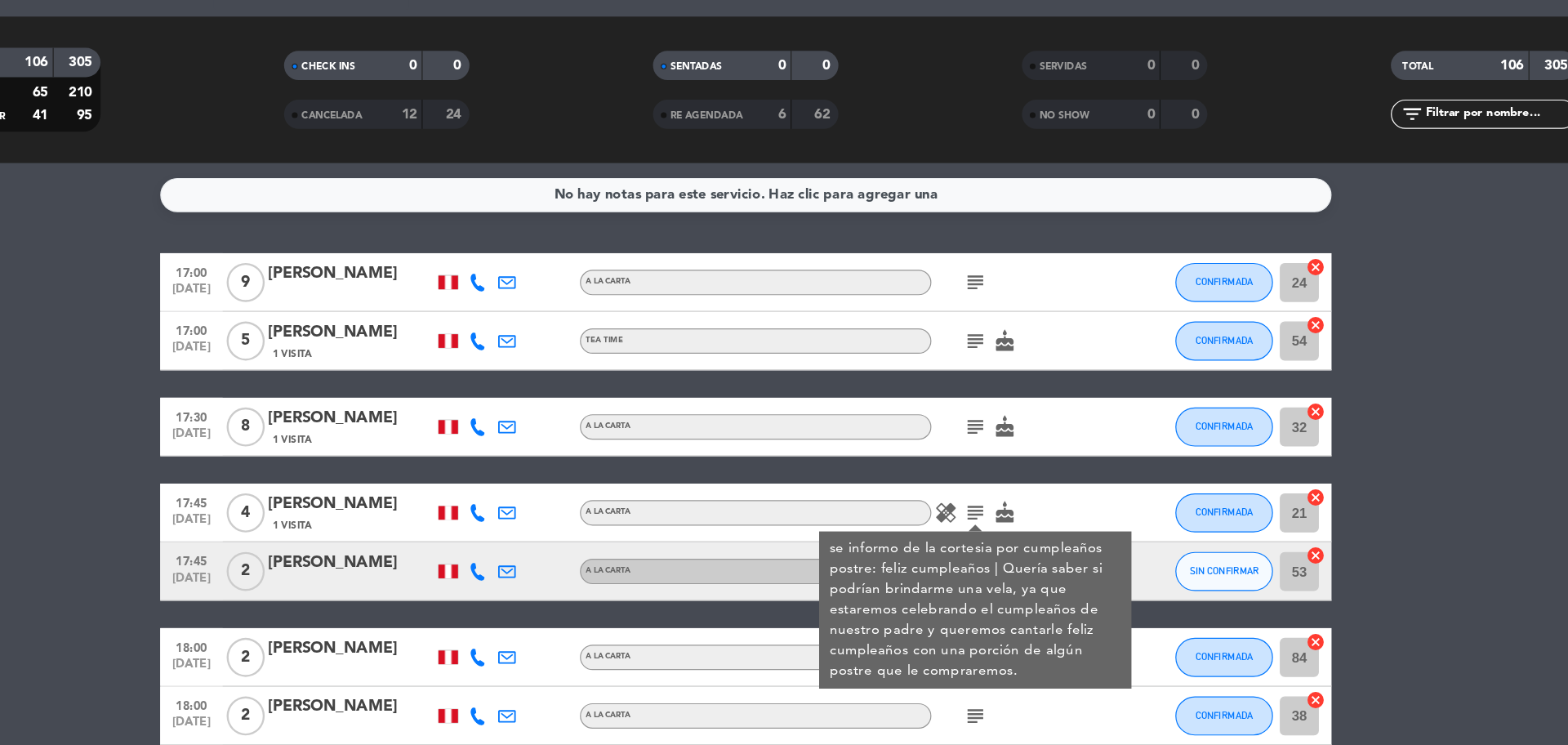
click at [978, 515] on icon "subject" at bounding box center [976, 512] width 19 height 19
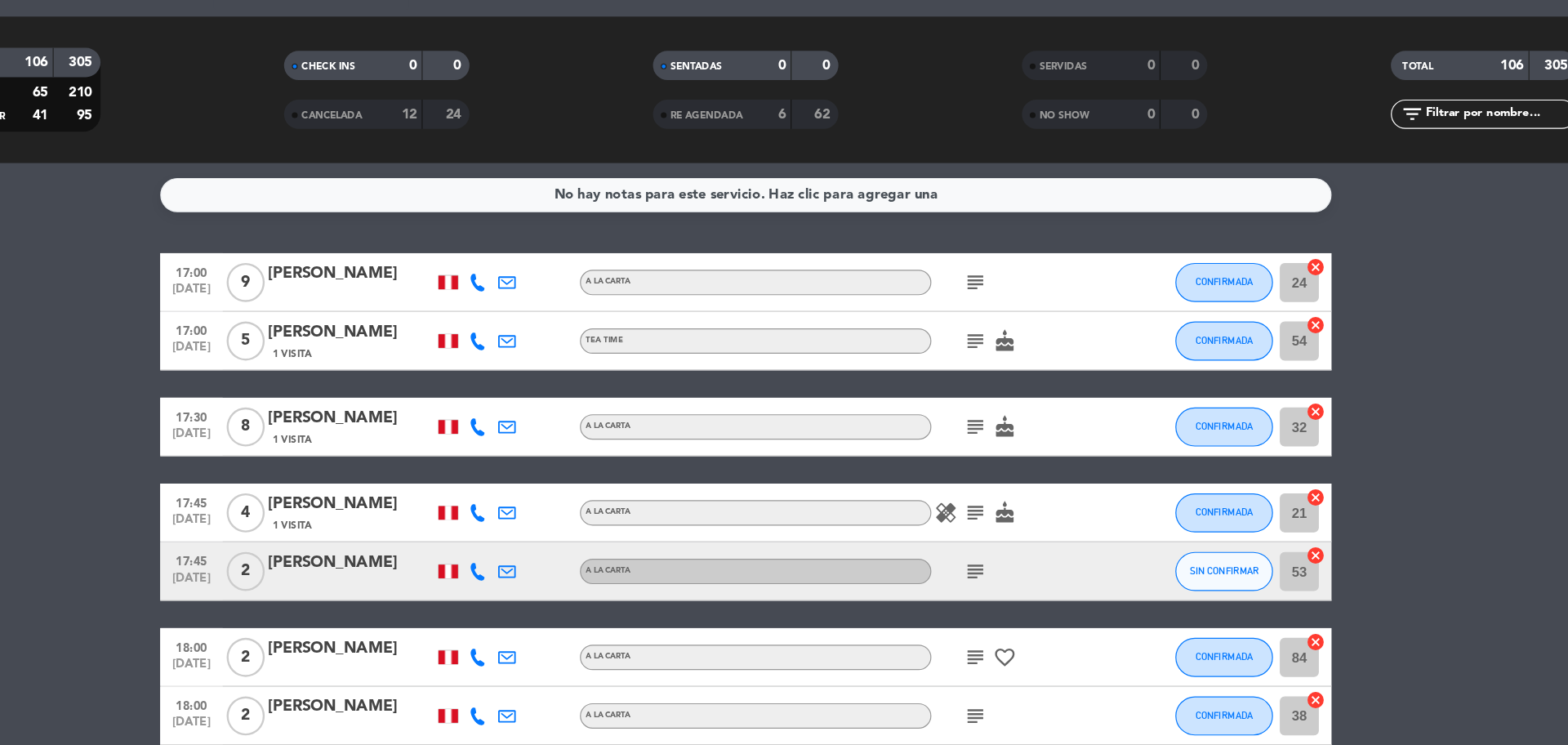
click at [977, 560] on icon "subject" at bounding box center [976, 562] width 19 height 19
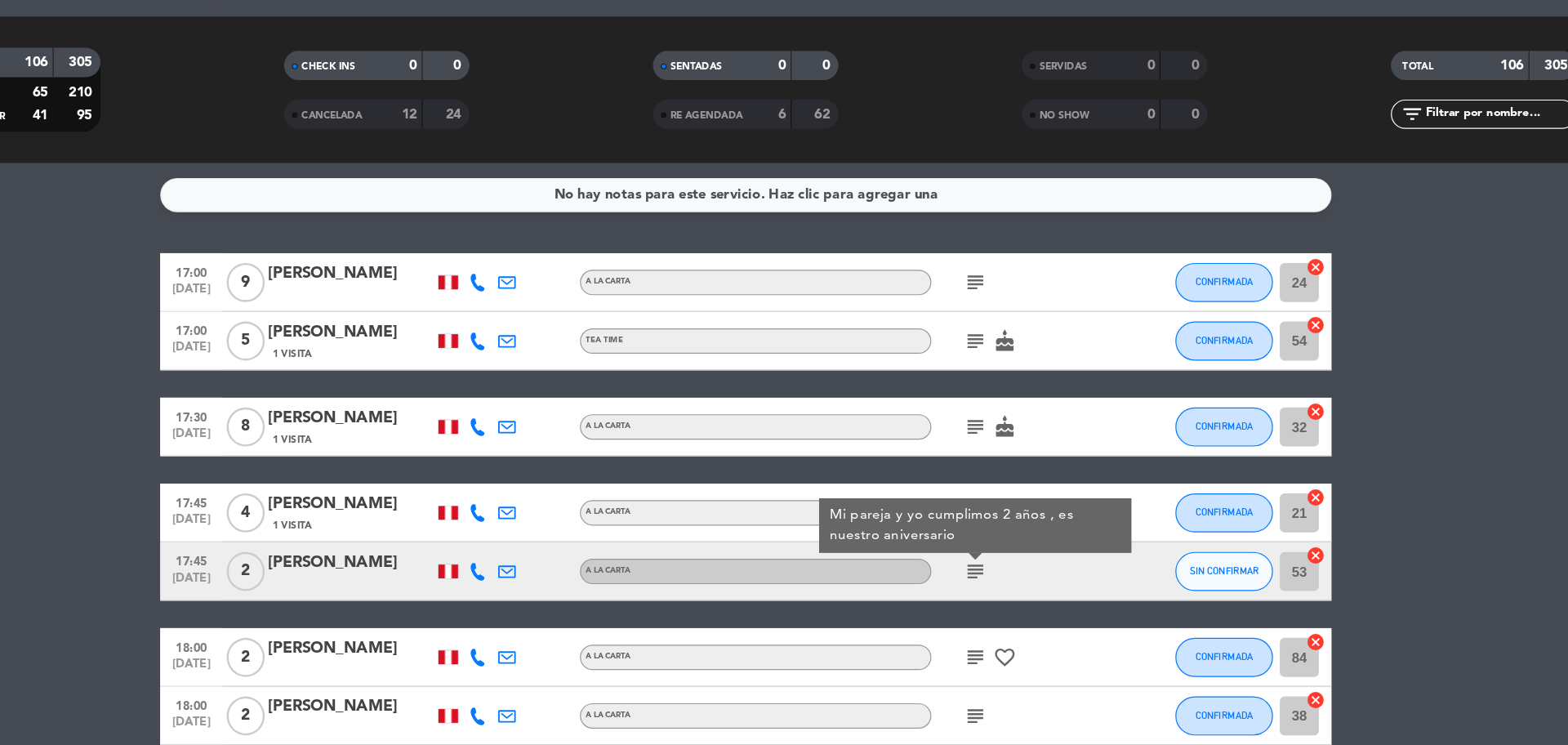
click at [977, 560] on icon "subject" at bounding box center [976, 562] width 19 height 19
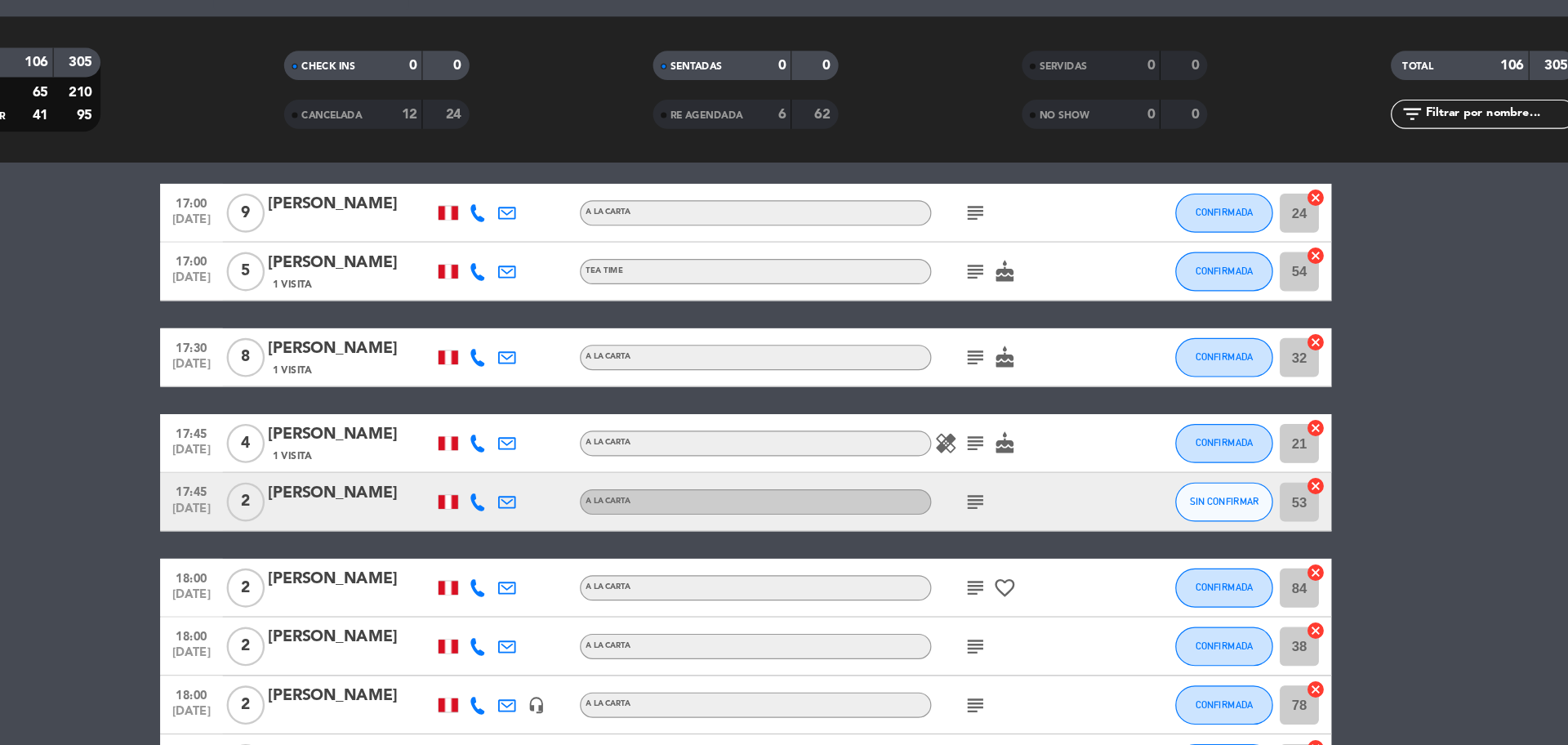
scroll to position [60, 0]
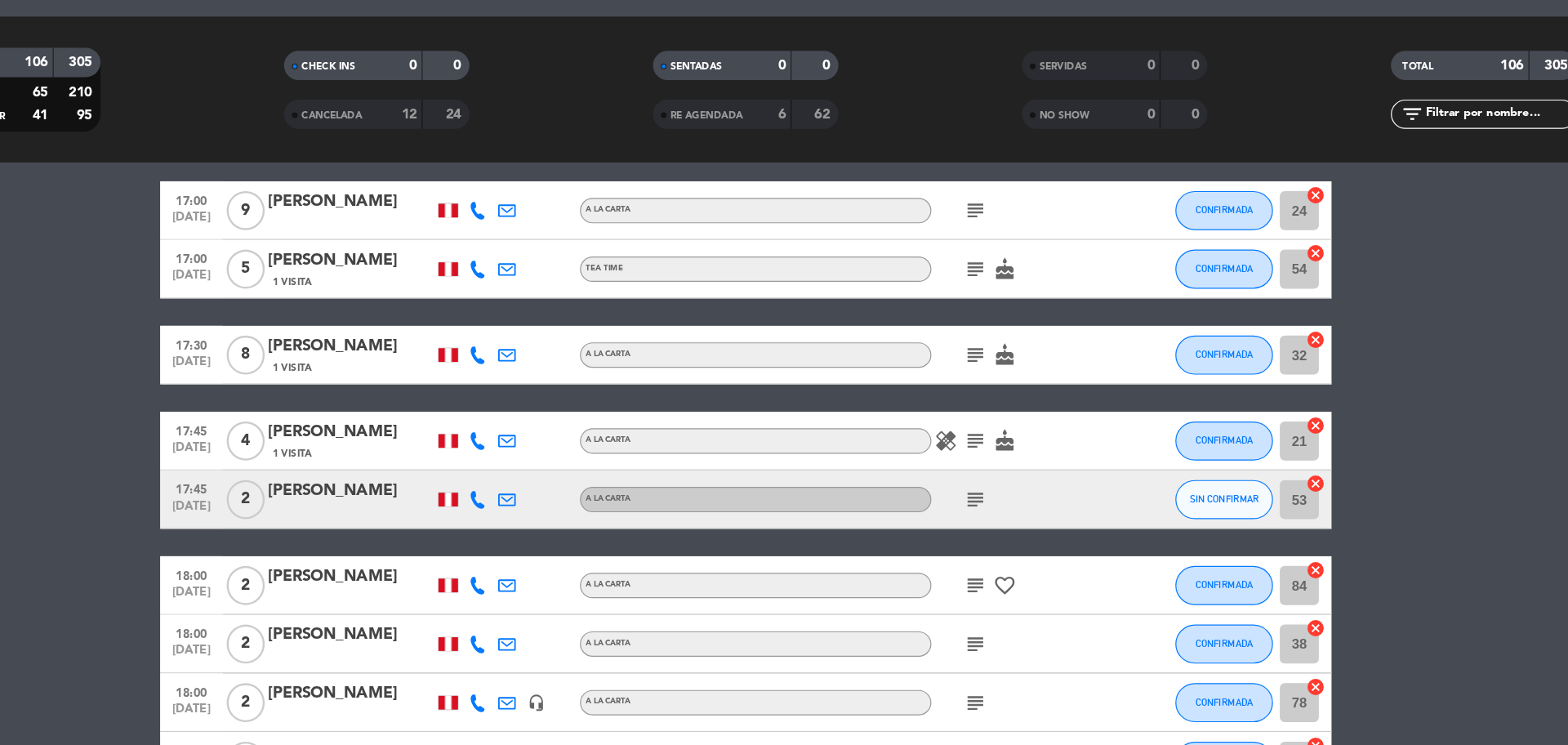
click at [977, 566] on icon "subject" at bounding box center [976, 574] width 19 height 19
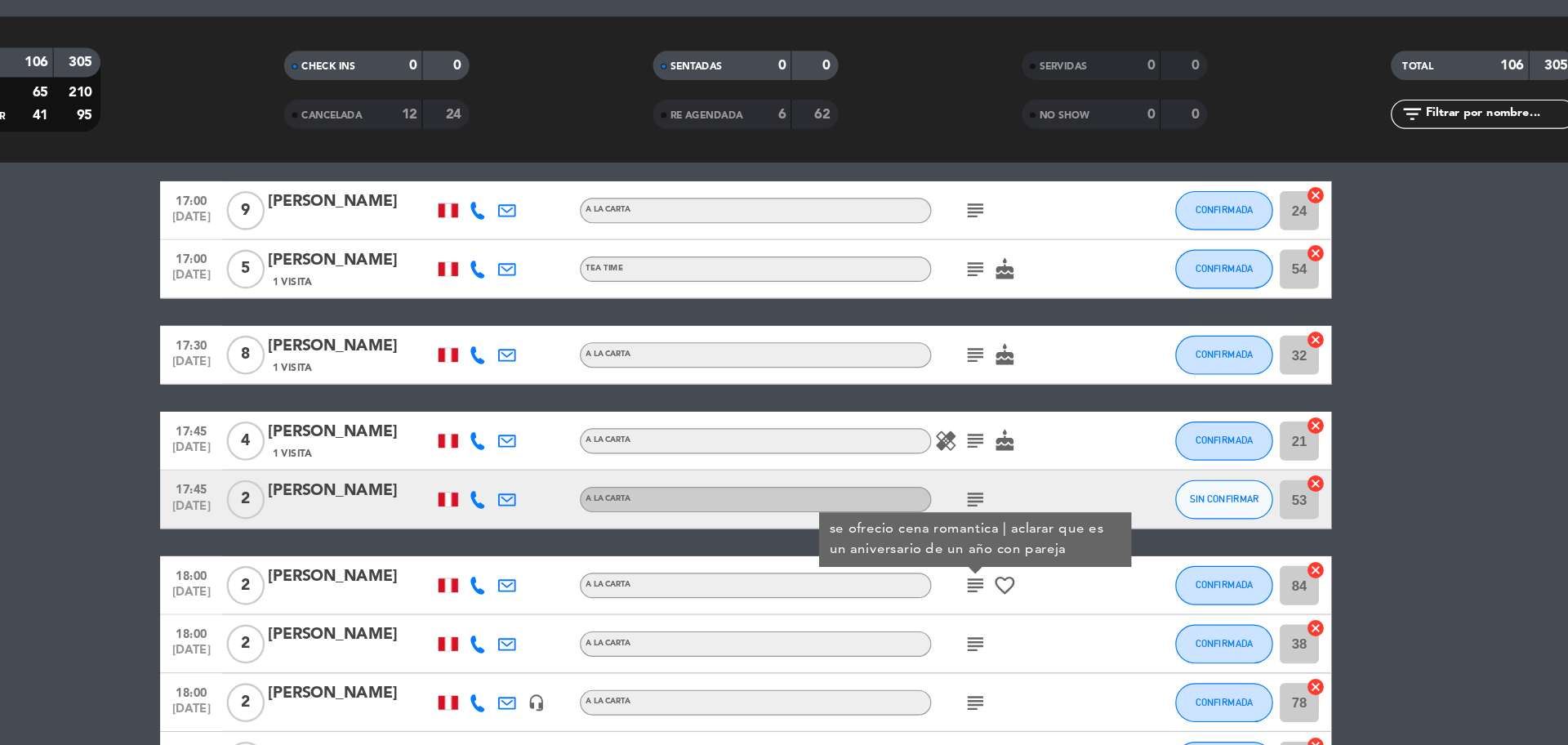
click at [976, 623] on icon "subject" at bounding box center [976, 623] width 19 height 19
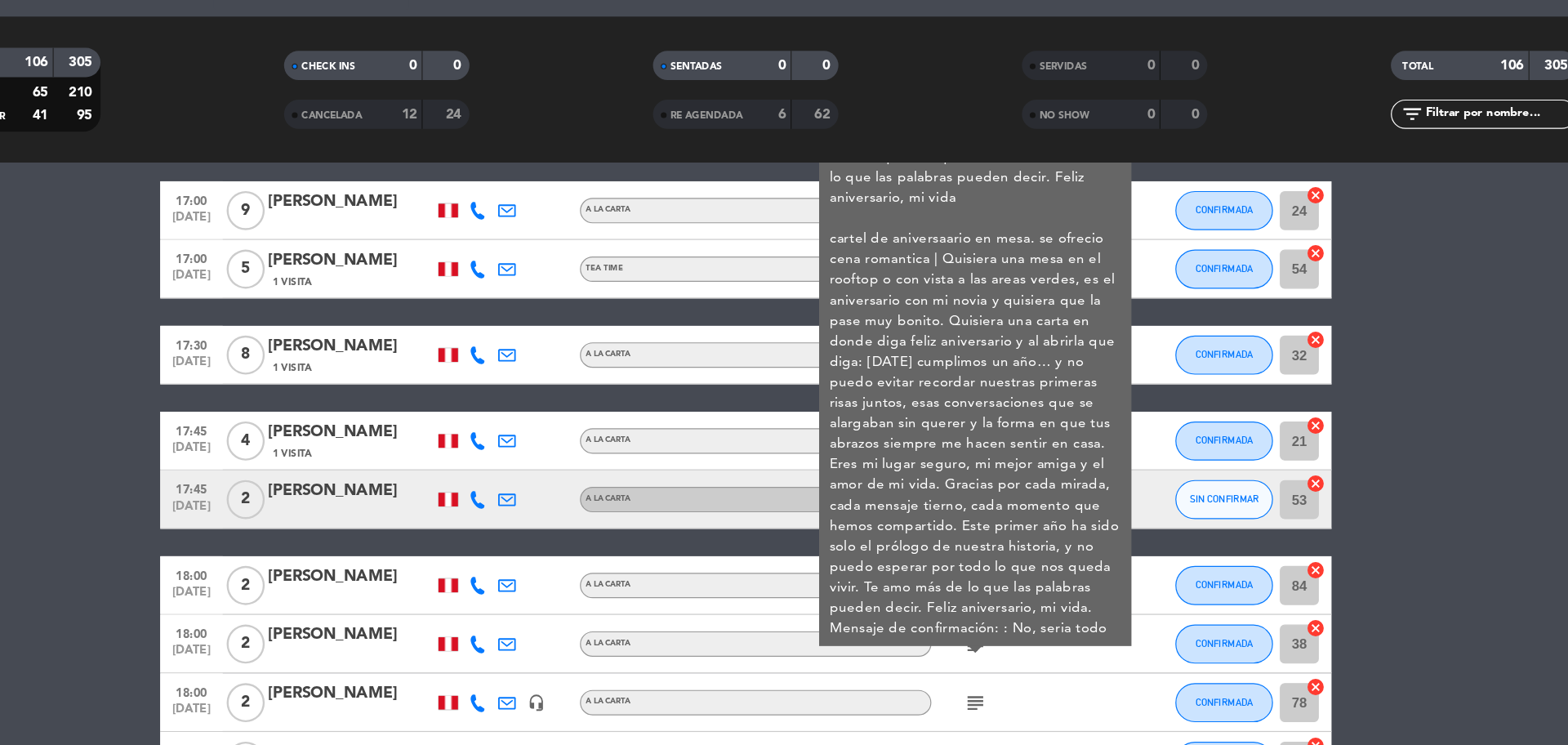
click at [460, 621] on div "[PERSON_NAME]" at bounding box center [453, 616] width 139 height 21
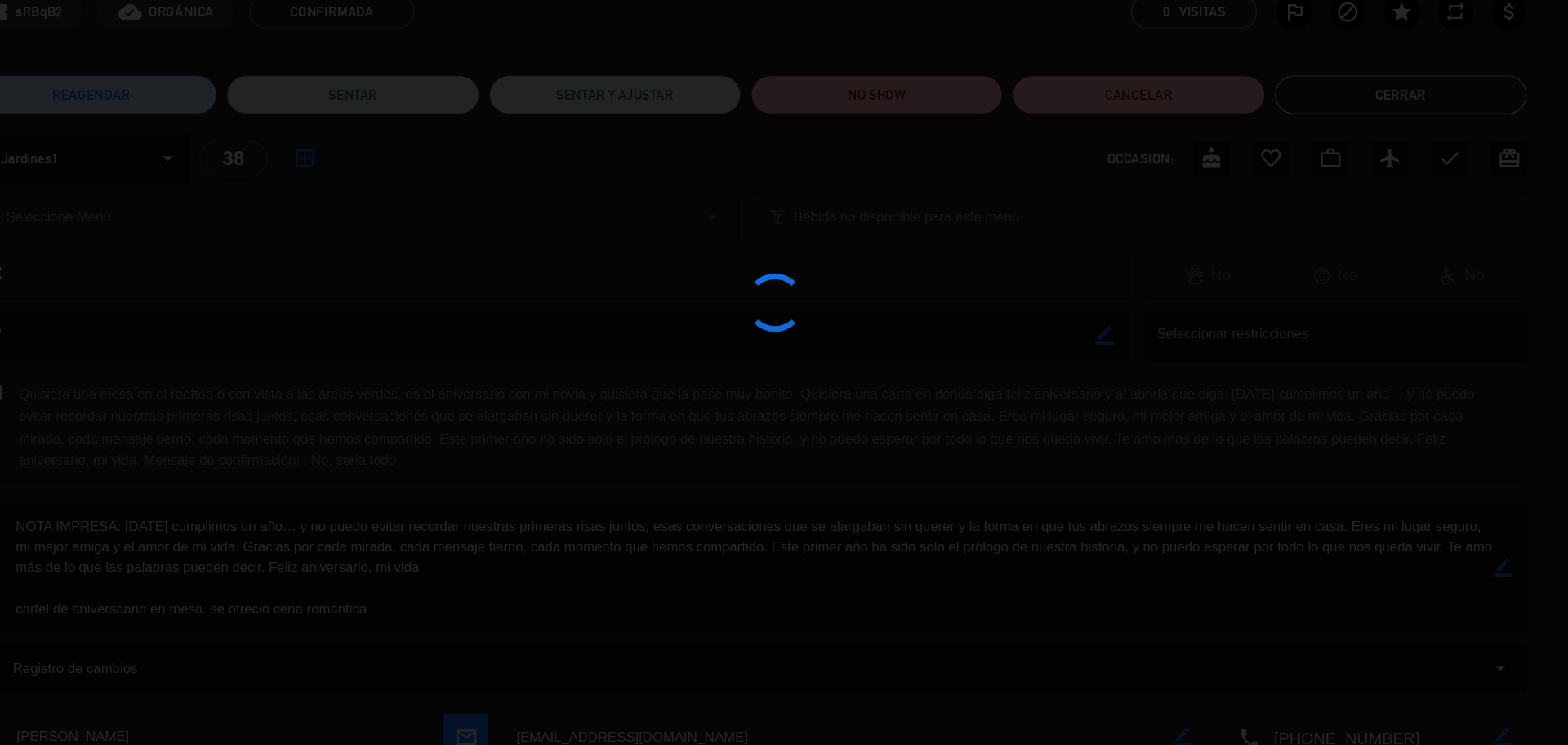
click at [798, 476] on div at bounding box center [784, 372] width 1568 height 745
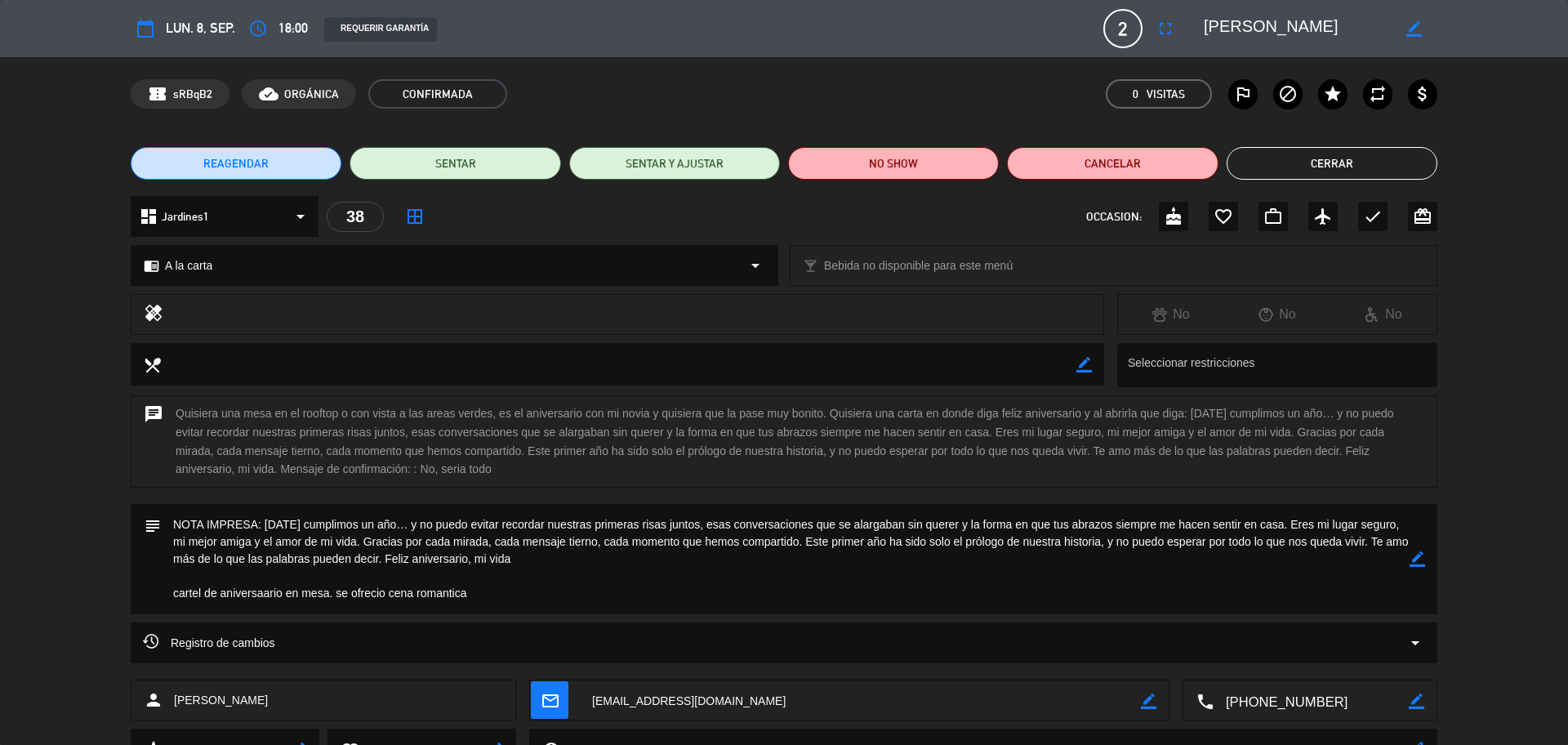
drag, startPoint x: 1349, startPoint y: 24, endPoint x: 1185, endPoint y: 35, distance: 164.4
click at [1185, 35] on editable-input "border_color" at bounding box center [1311, 29] width 254 height 30
drag, startPoint x: 515, startPoint y: 557, endPoint x: 267, endPoint y: 529, distance: 249.6
click at [267, 529] on textarea at bounding box center [784, 559] width 1249 height 111
click at [1256, 156] on button "Cerrar" at bounding box center [1332, 163] width 211 height 32
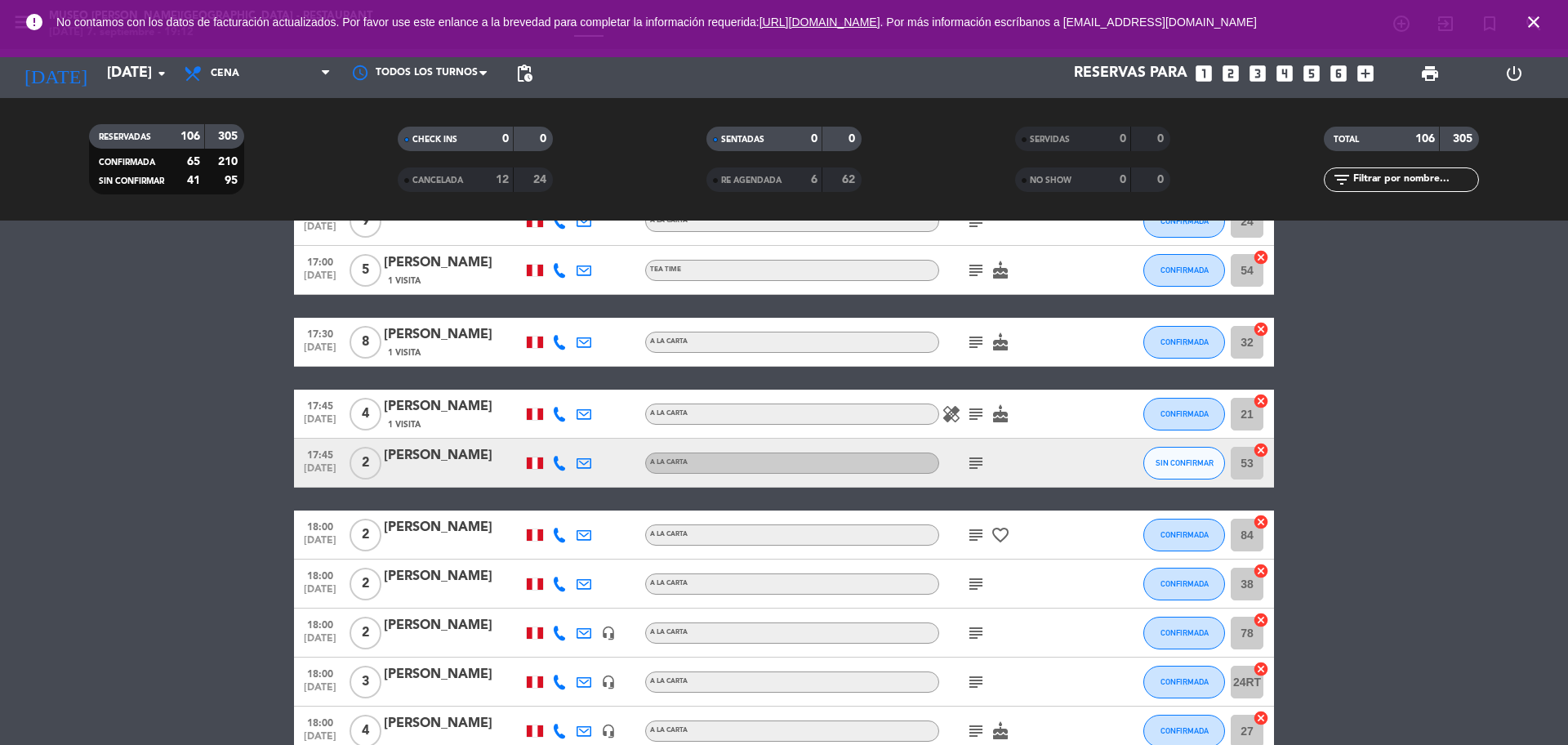
scroll to position [100, 0]
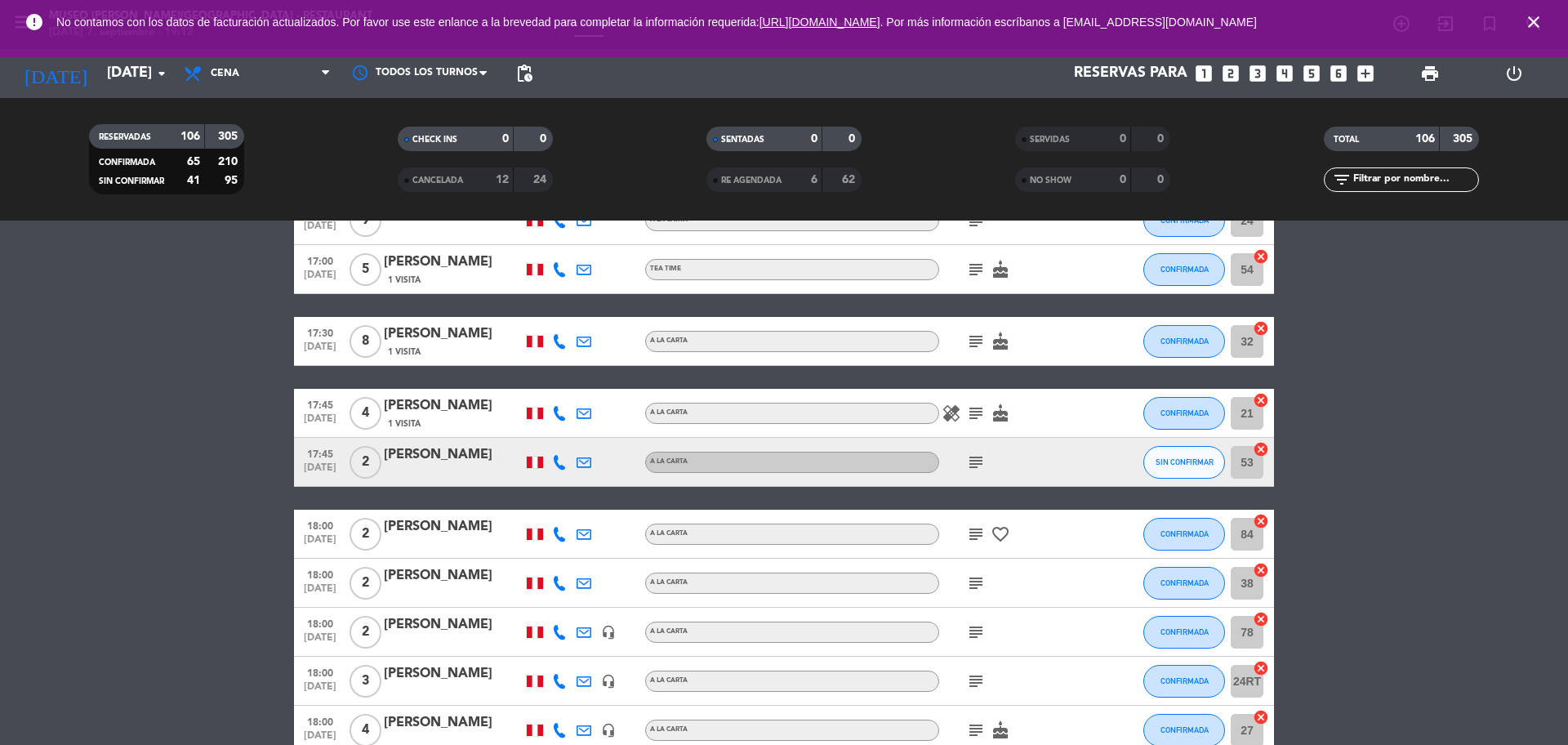
click at [976, 623] on icon "subject" at bounding box center [976, 632] width 19 height 19
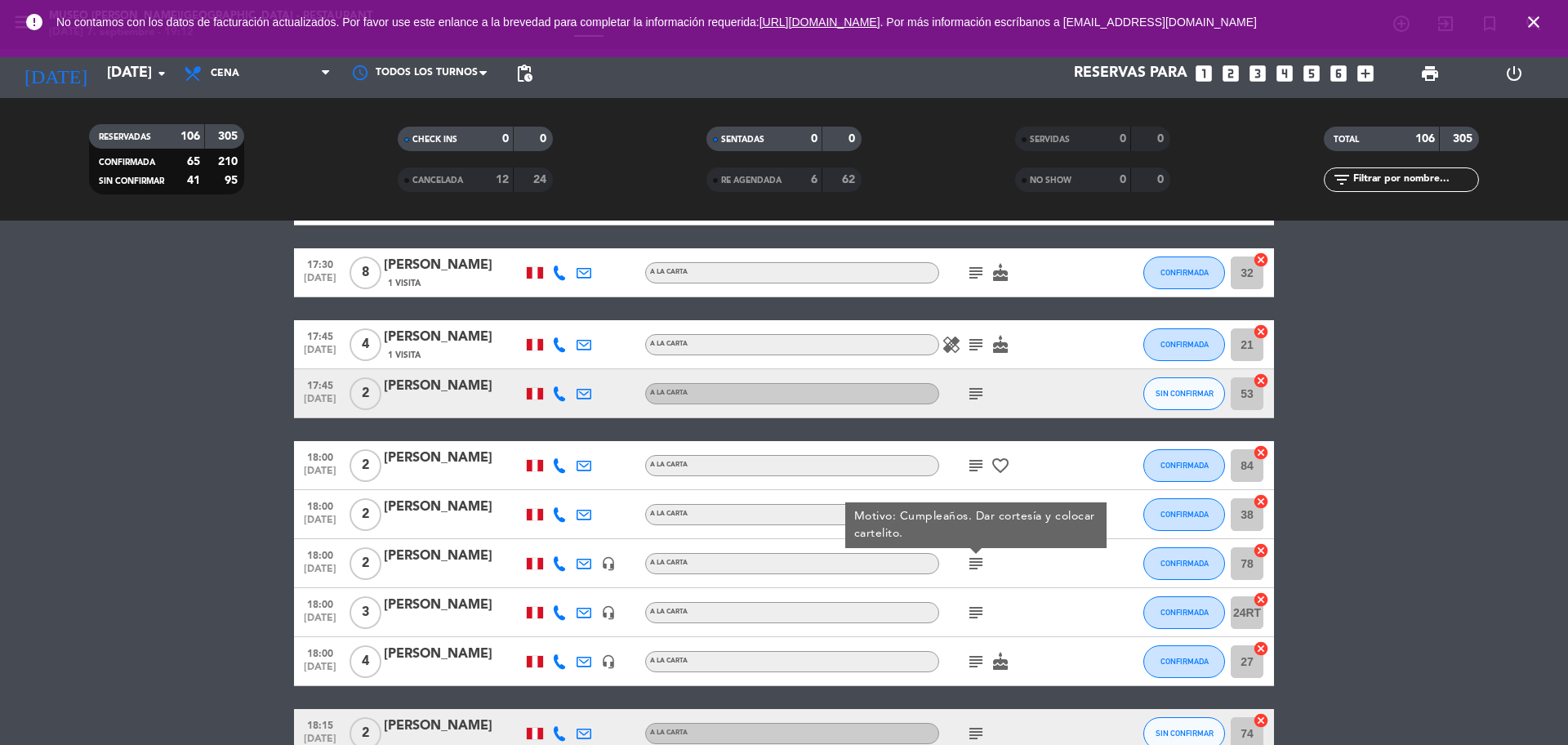
scroll to position [195, 0]
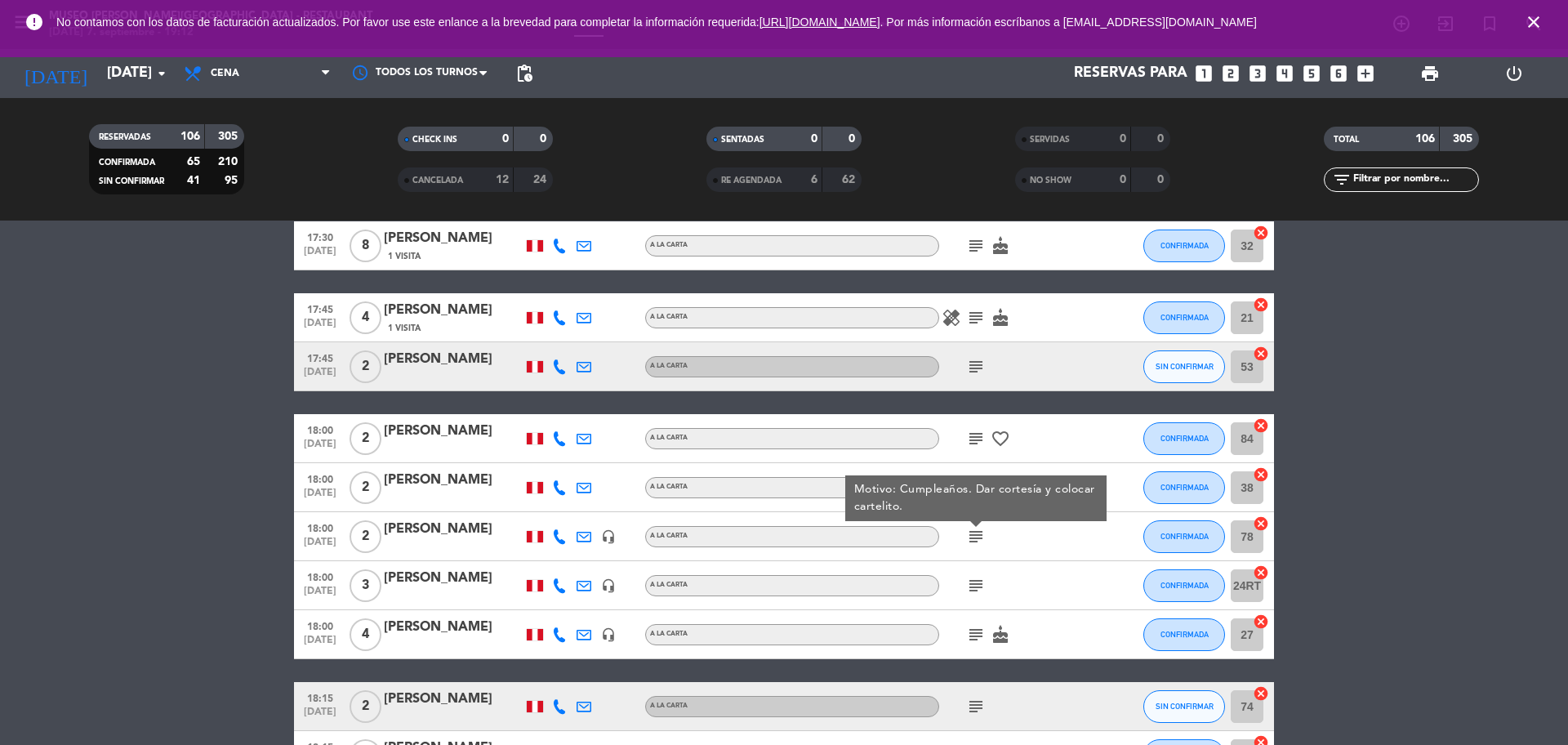
click at [976, 595] on icon "subject" at bounding box center [976, 585] width 19 height 19
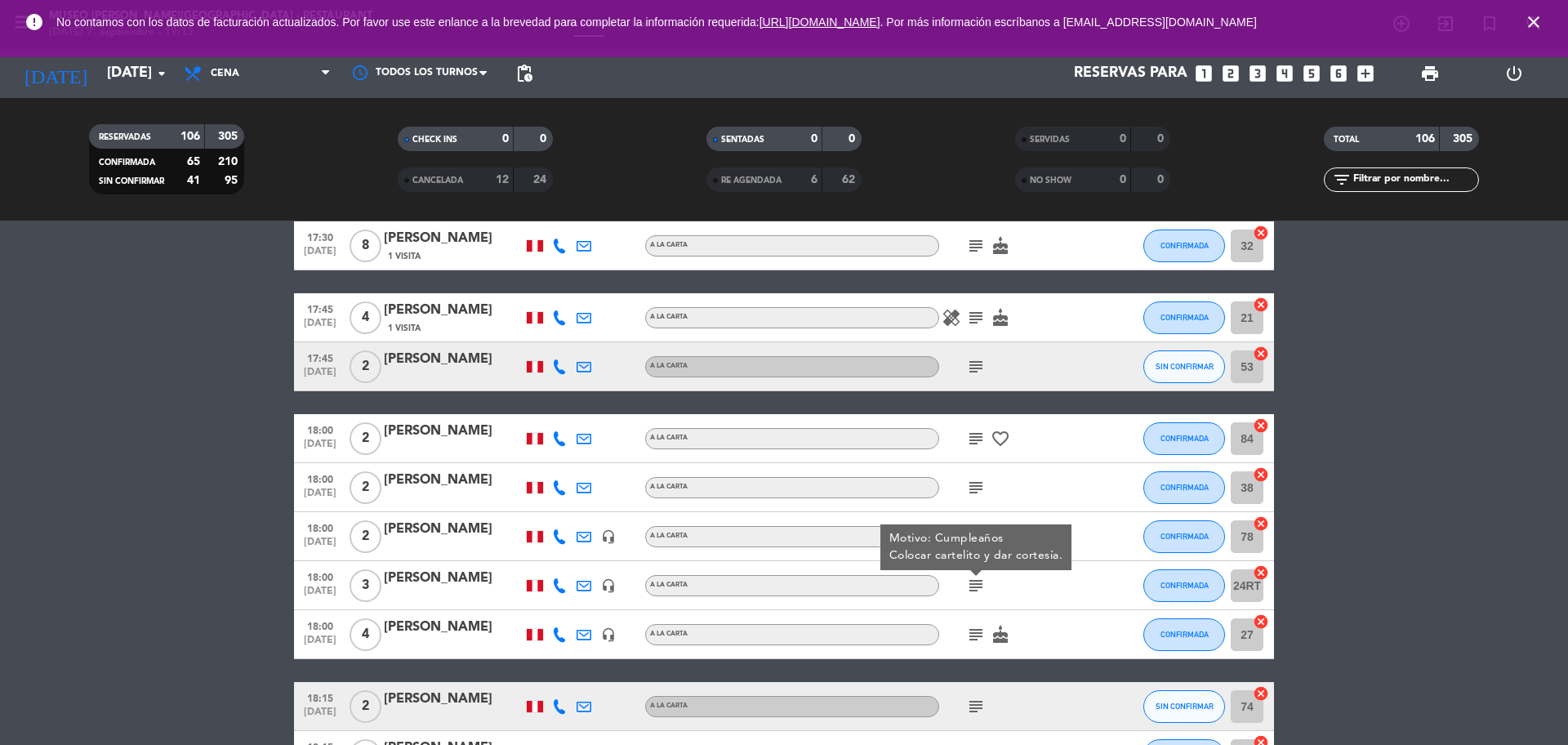
click at [975, 627] on icon "subject" at bounding box center [976, 634] width 19 height 19
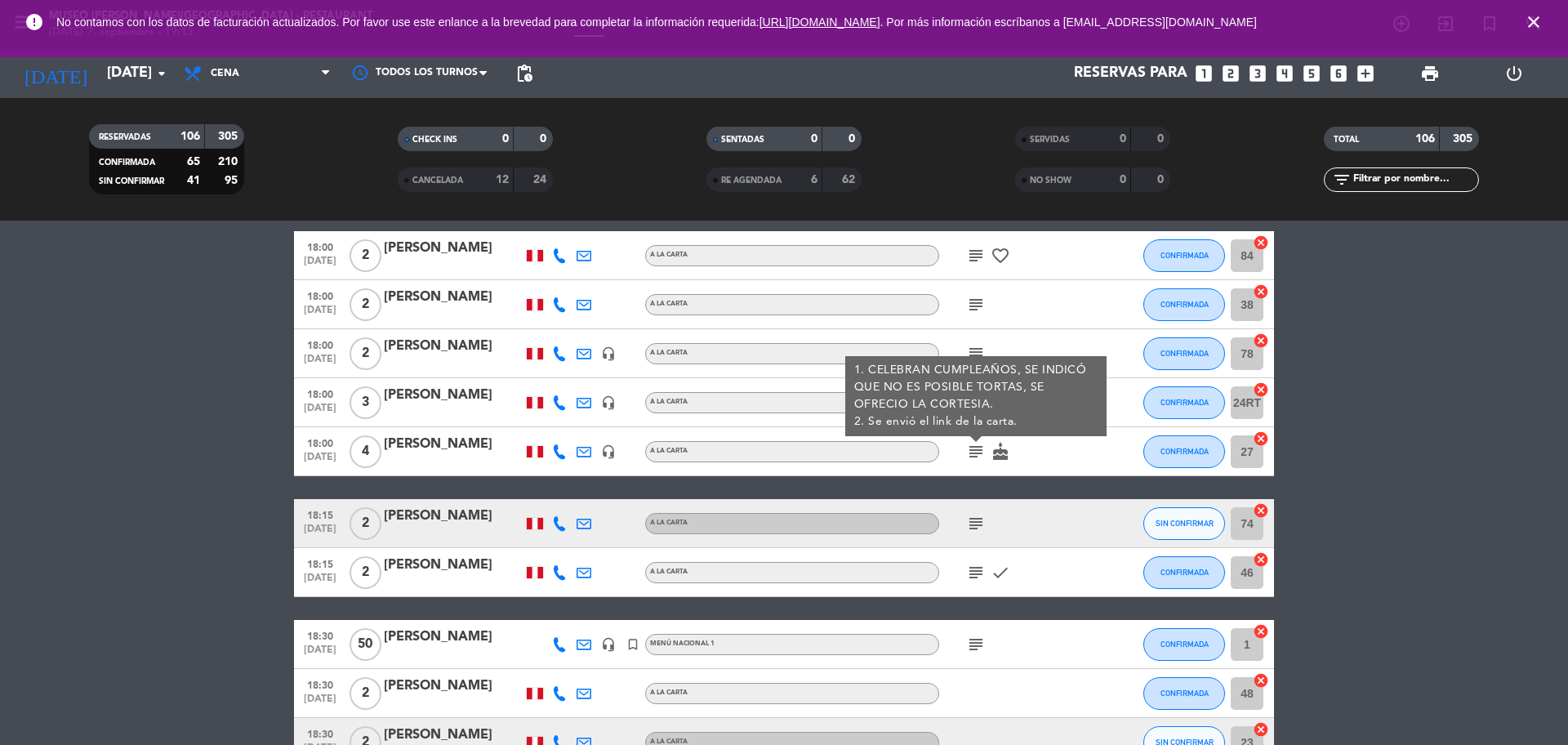
scroll to position [434, 0]
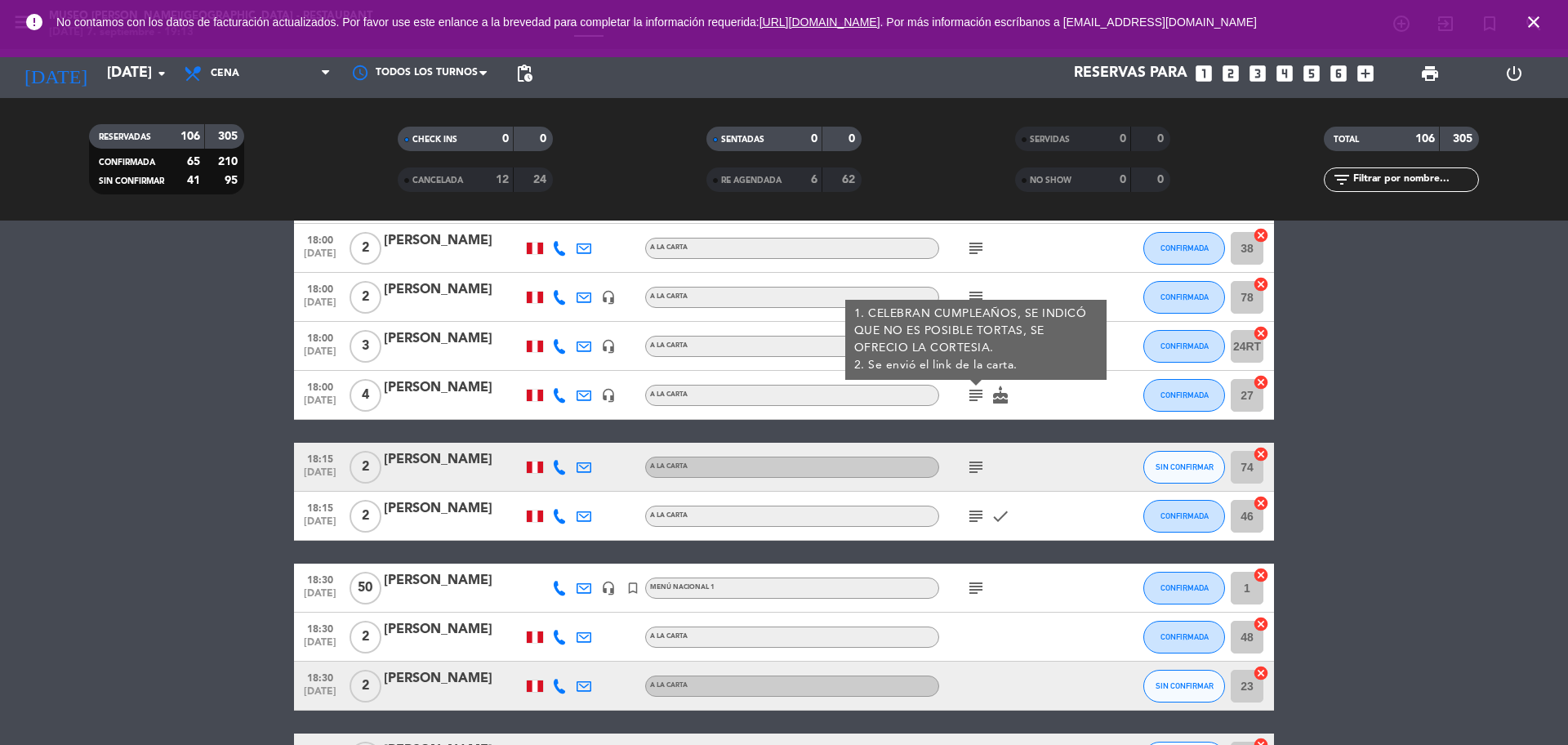
click at [974, 469] on icon "subject" at bounding box center [976, 467] width 19 height 19
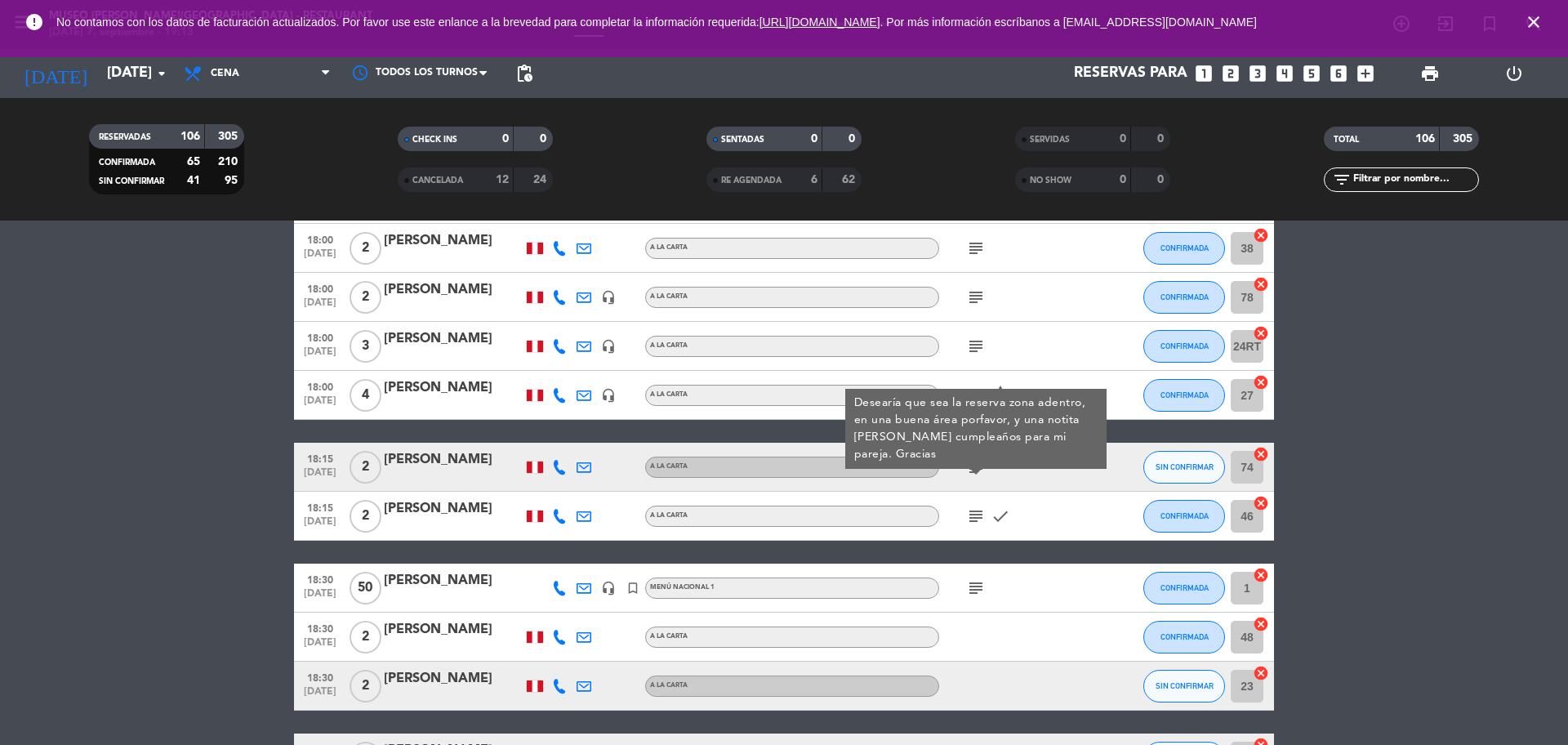
click at [970, 528] on div "subject check" at bounding box center [1013, 515] width 147 height 48
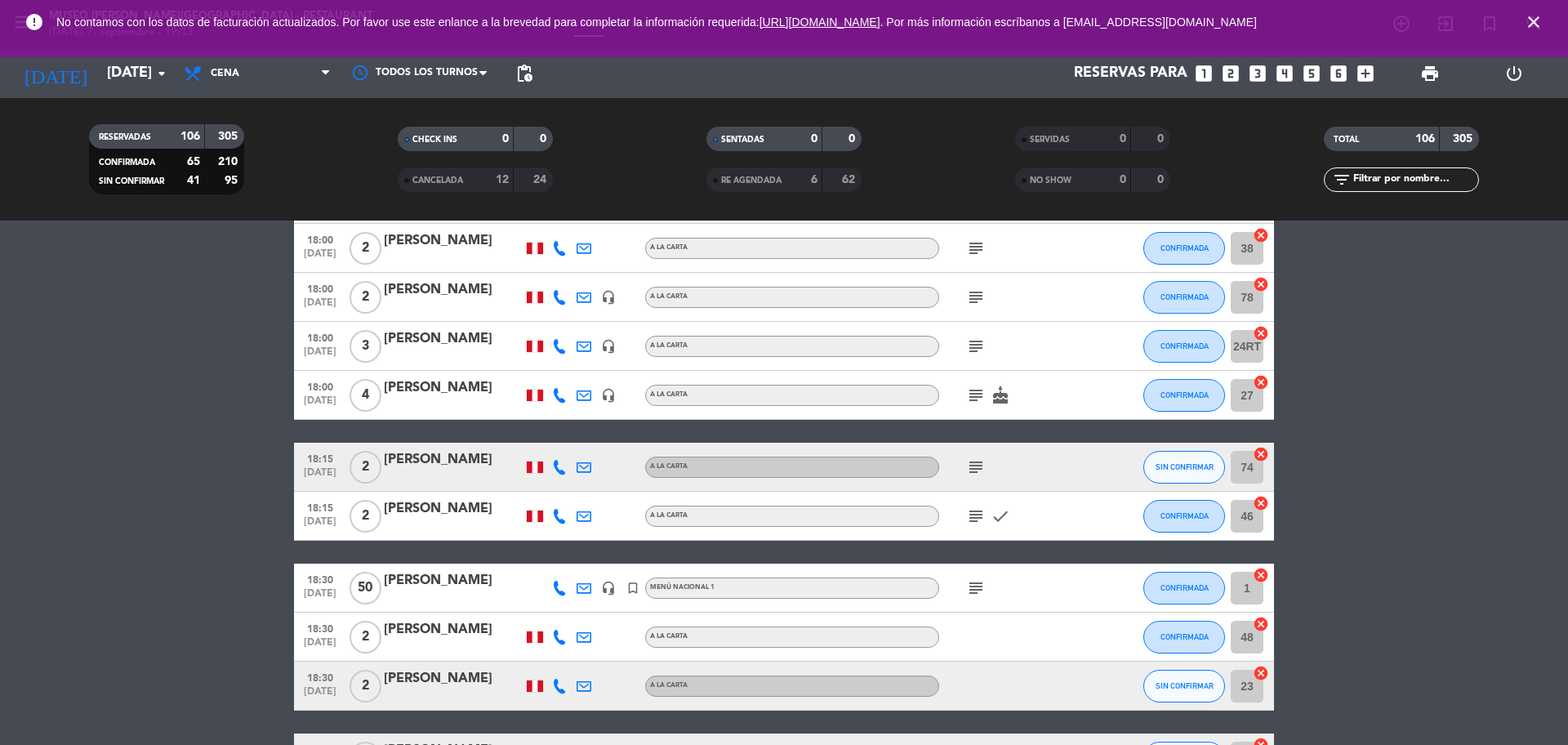
click at [970, 520] on icon "subject" at bounding box center [976, 516] width 19 height 19
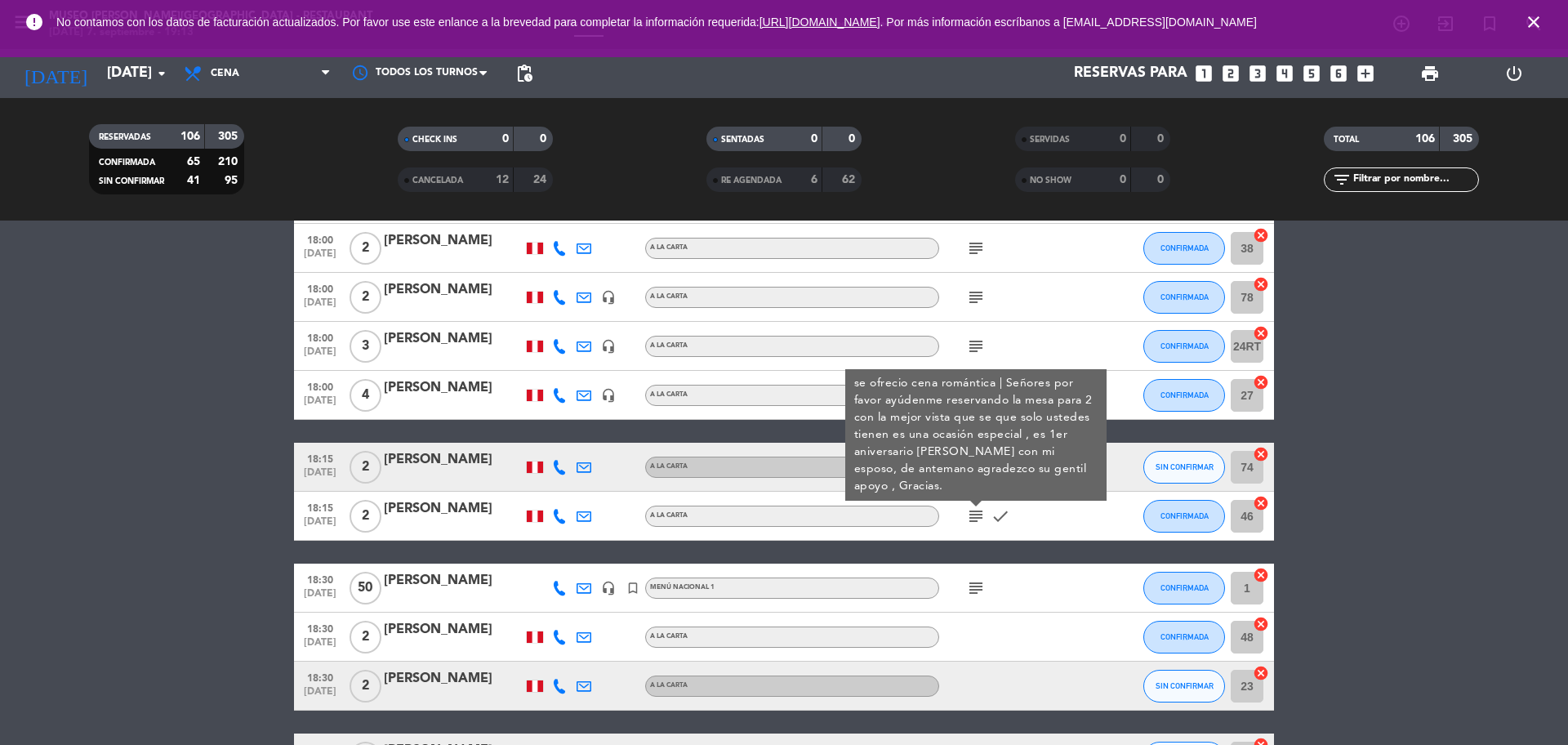
click at [438, 513] on div "[PERSON_NAME]" at bounding box center [453, 509] width 139 height 21
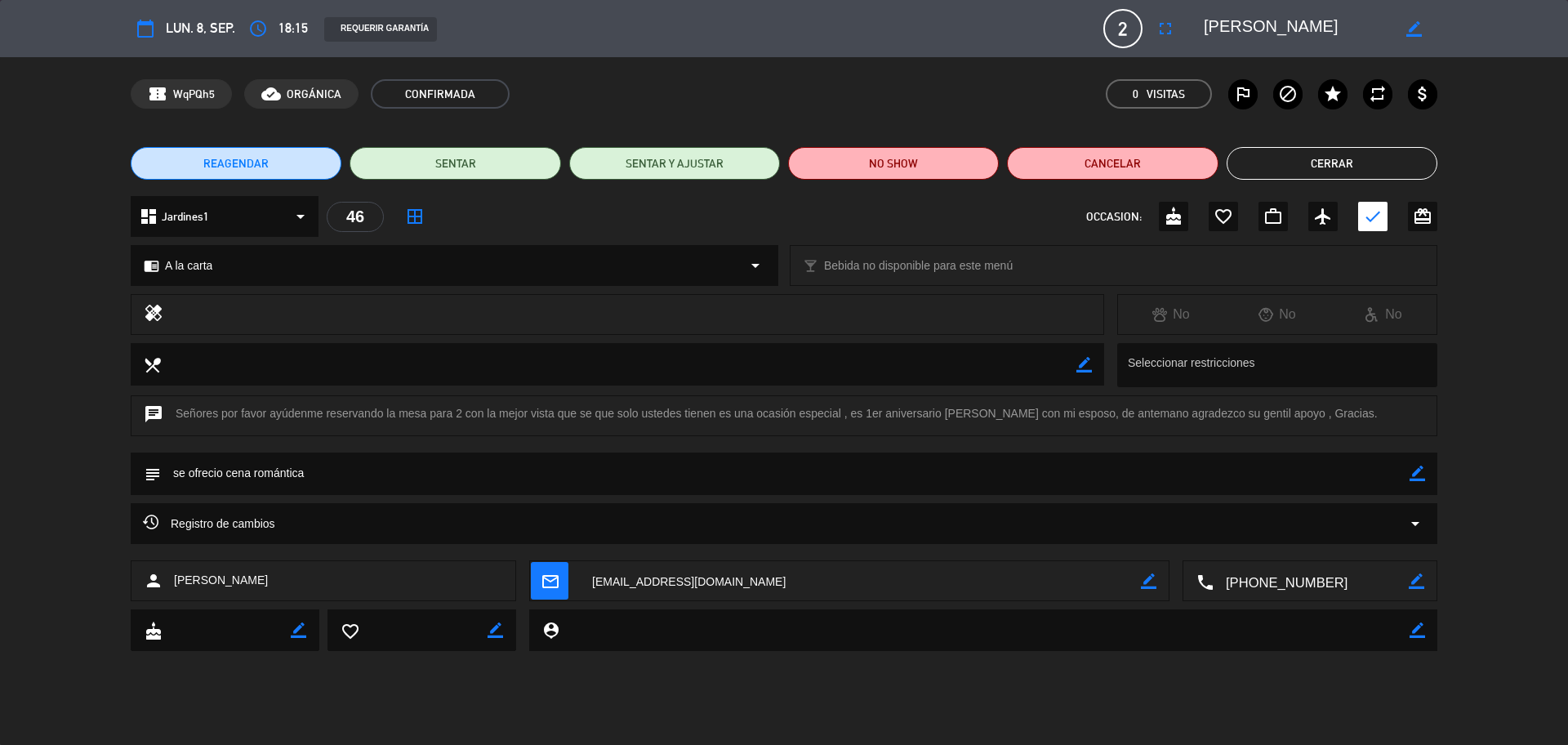
click at [1301, 157] on button "Cerrar" at bounding box center [1332, 163] width 211 height 32
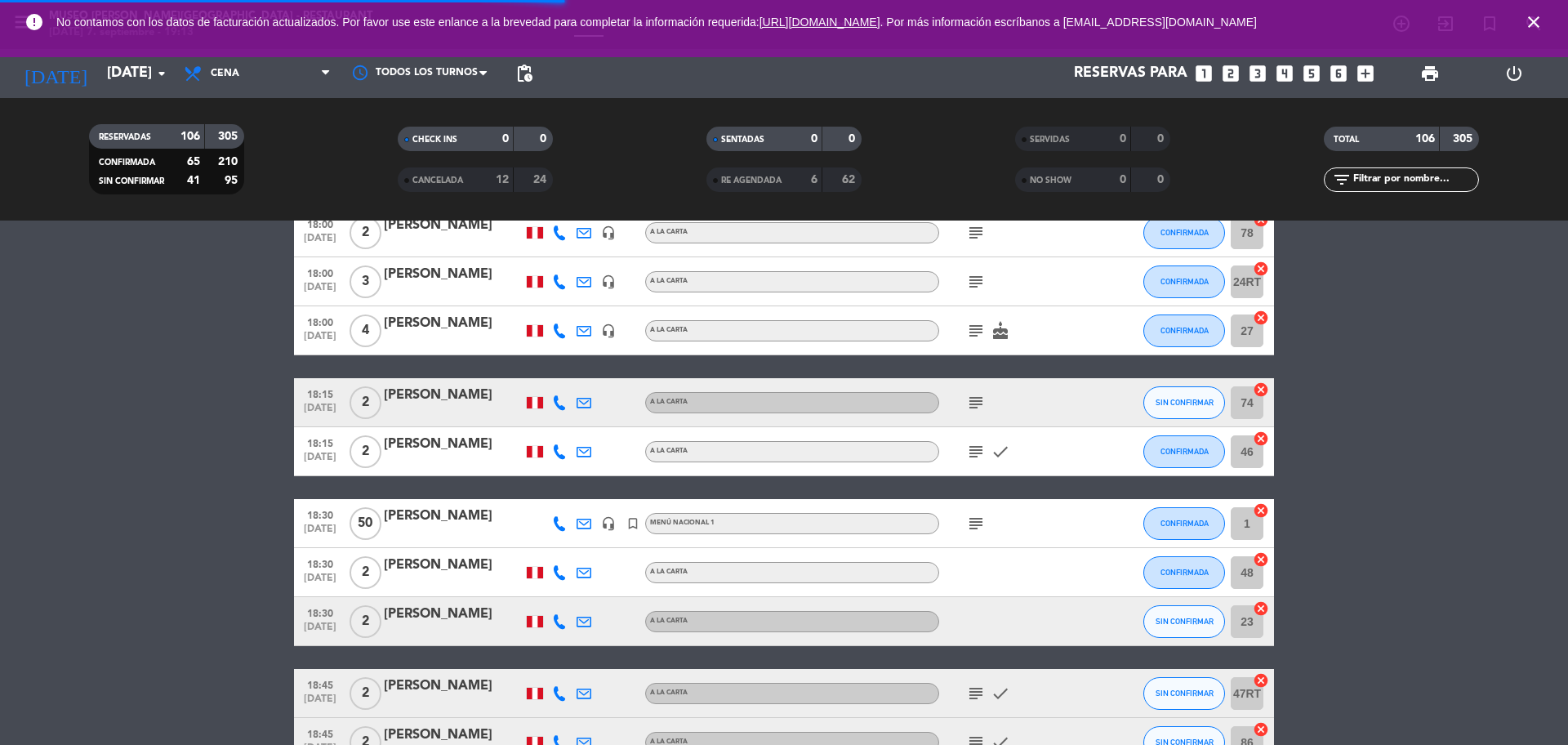
scroll to position [500, 0]
click at [956, 525] on div "subject" at bounding box center [1013, 522] width 147 height 48
click at [978, 520] on icon "subject" at bounding box center [976, 523] width 19 height 19
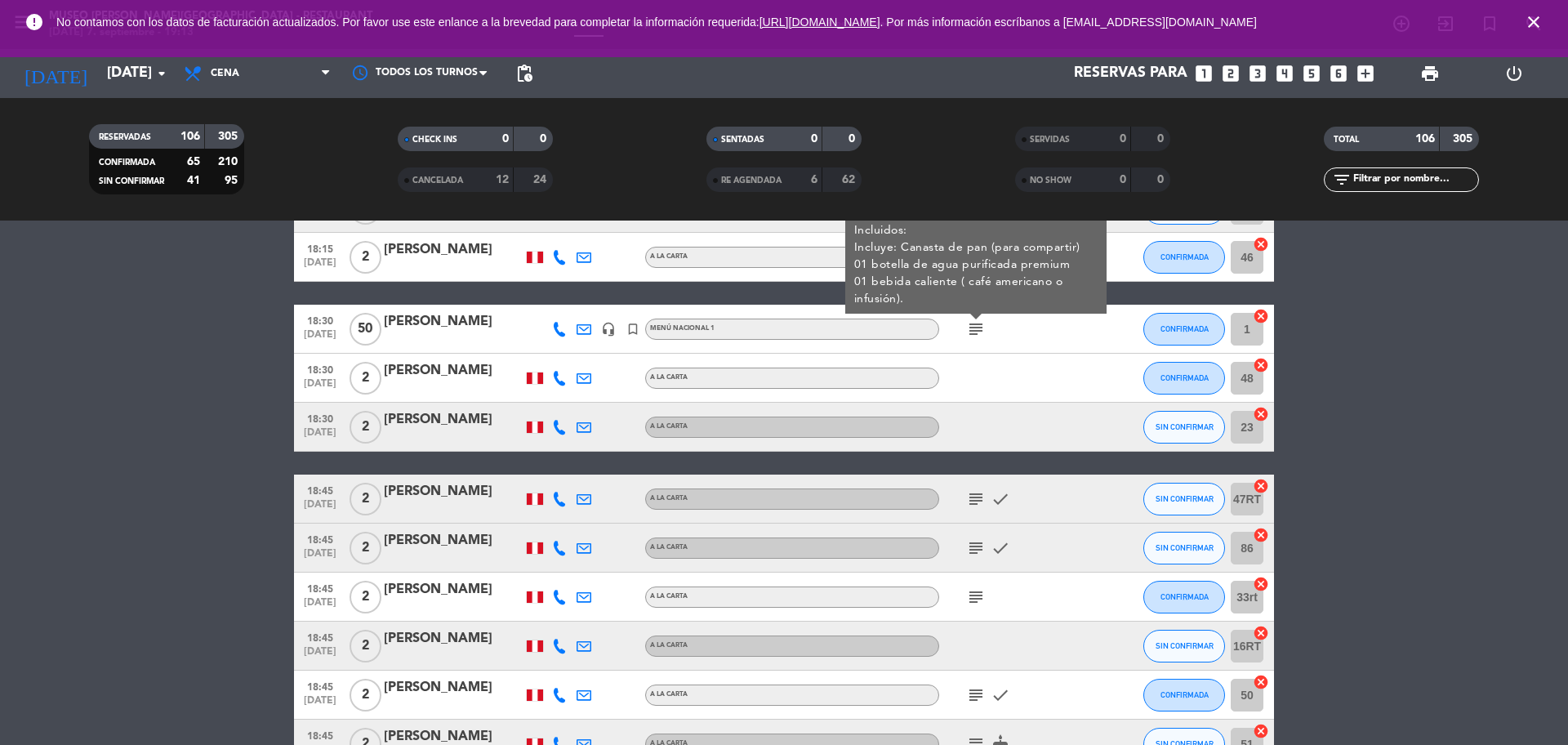
scroll to position [716, 0]
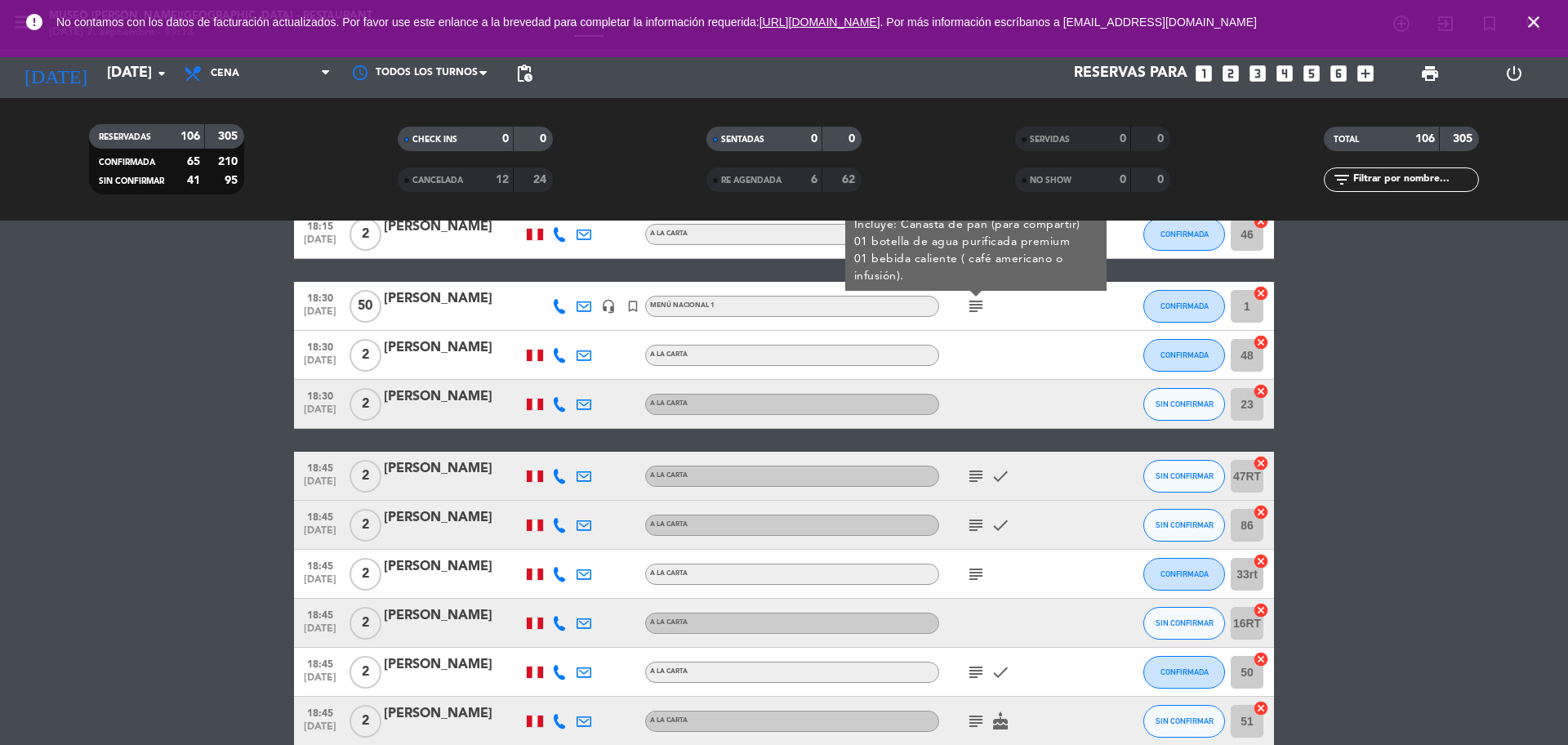
click at [974, 480] on icon "subject" at bounding box center [976, 476] width 19 height 19
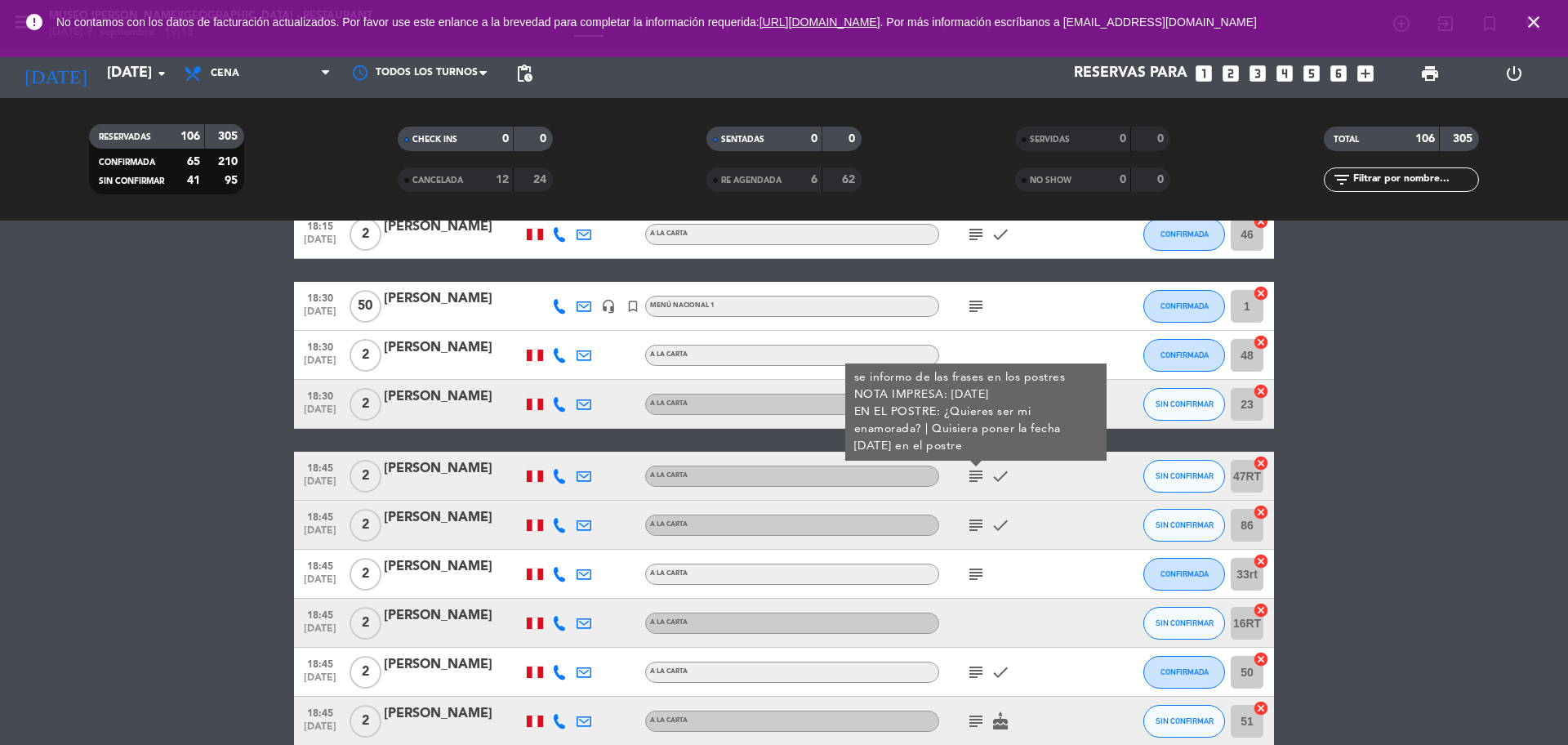
click at [451, 465] on div "[PERSON_NAME]" at bounding box center [453, 469] width 139 height 21
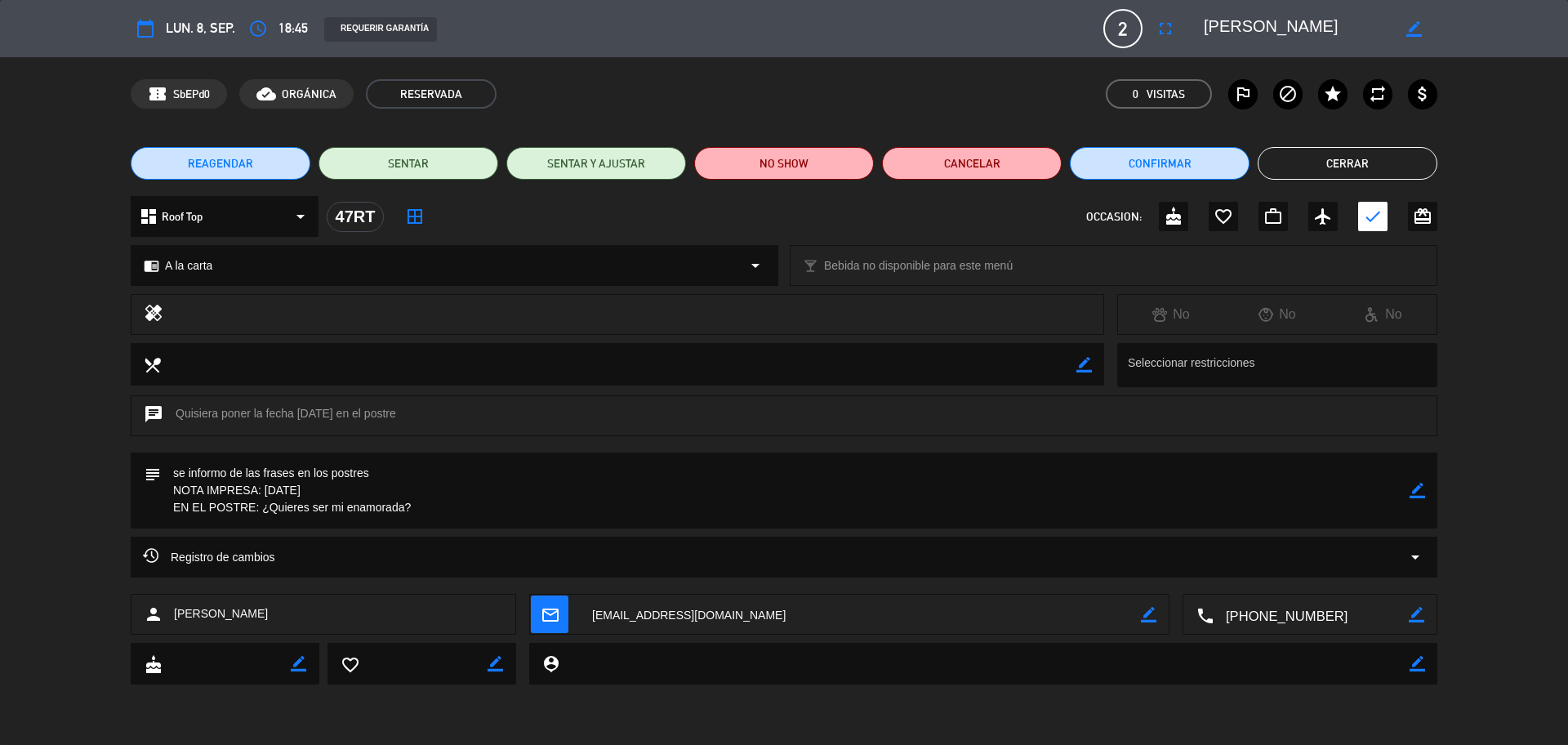
drag, startPoint x: 1385, startPoint y: 24, endPoint x: 1171, endPoint y: 37, distance: 214.4
click at [1171, 37] on div "calendar_today lun. 8, sep. access_time 18:45 REQUERIR GARANTÍA 2 [PERSON_NAME]…" at bounding box center [784, 28] width 1307 height 39
drag, startPoint x: 326, startPoint y: 496, endPoint x: 263, endPoint y: 498, distance: 63.0
click at [263, 498] on textarea at bounding box center [784, 491] width 1249 height 76
click at [1298, 162] on button "Cerrar" at bounding box center [1347, 163] width 180 height 32
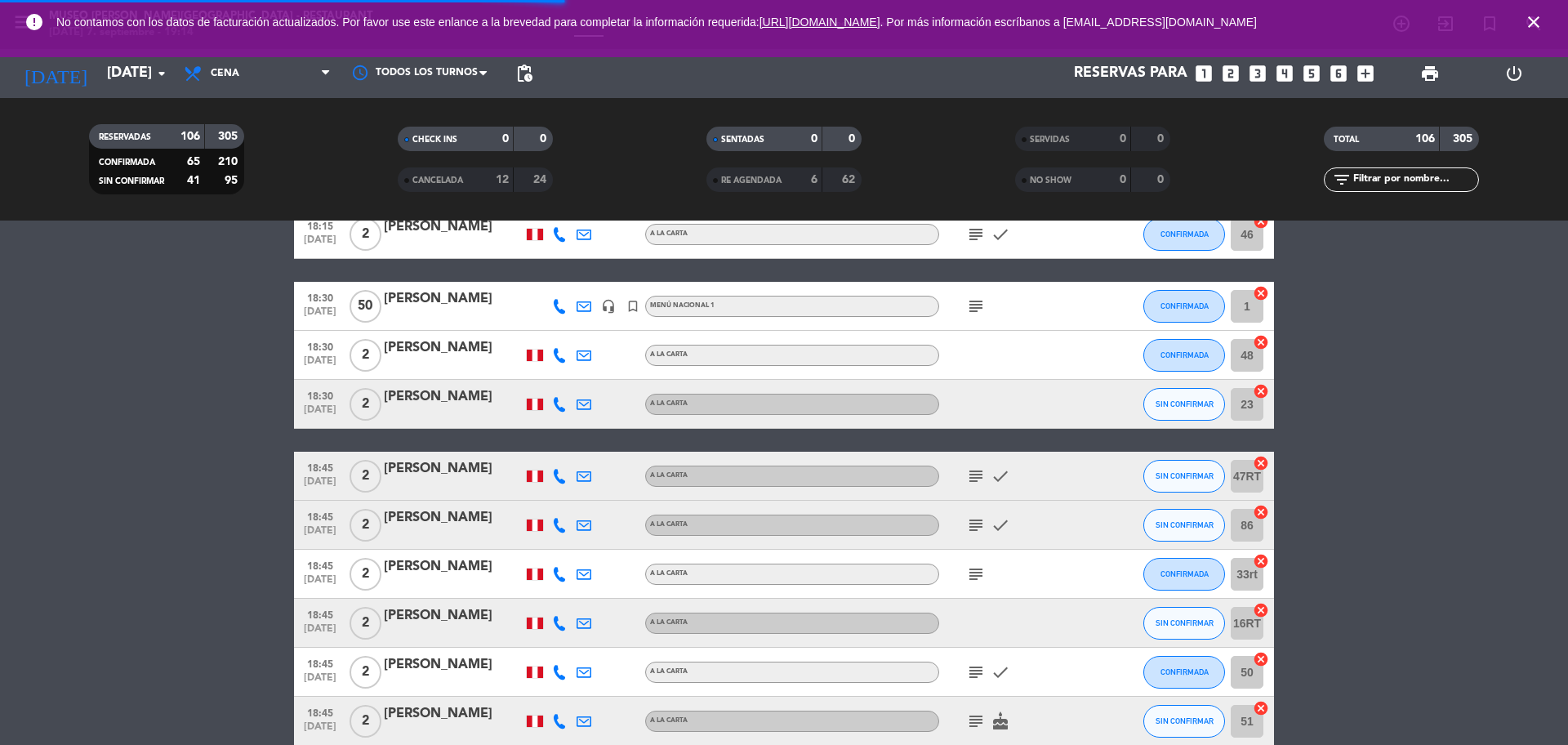
click at [820, 370] on div "18:30 [DATE] 2 [PERSON_NAME] A la carta CONFIRMADA 48 cancel" at bounding box center [784, 355] width 980 height 49
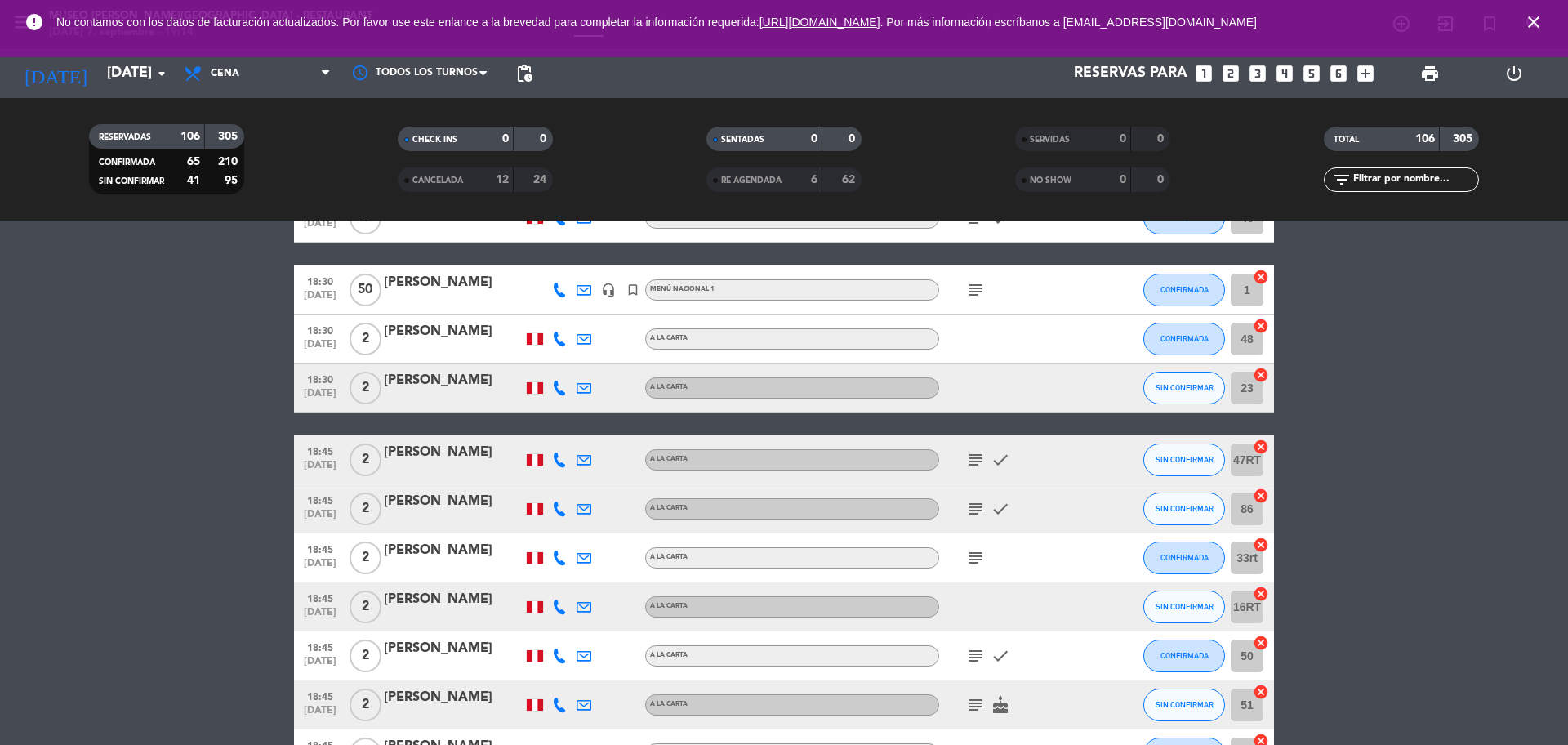
click at [970, 496] on div "subject check" at bounding box center [1013, 508] width 147 height 48
click at [973, 517] on icon "subject" at bounding box center [976, 509] width 19 height 19
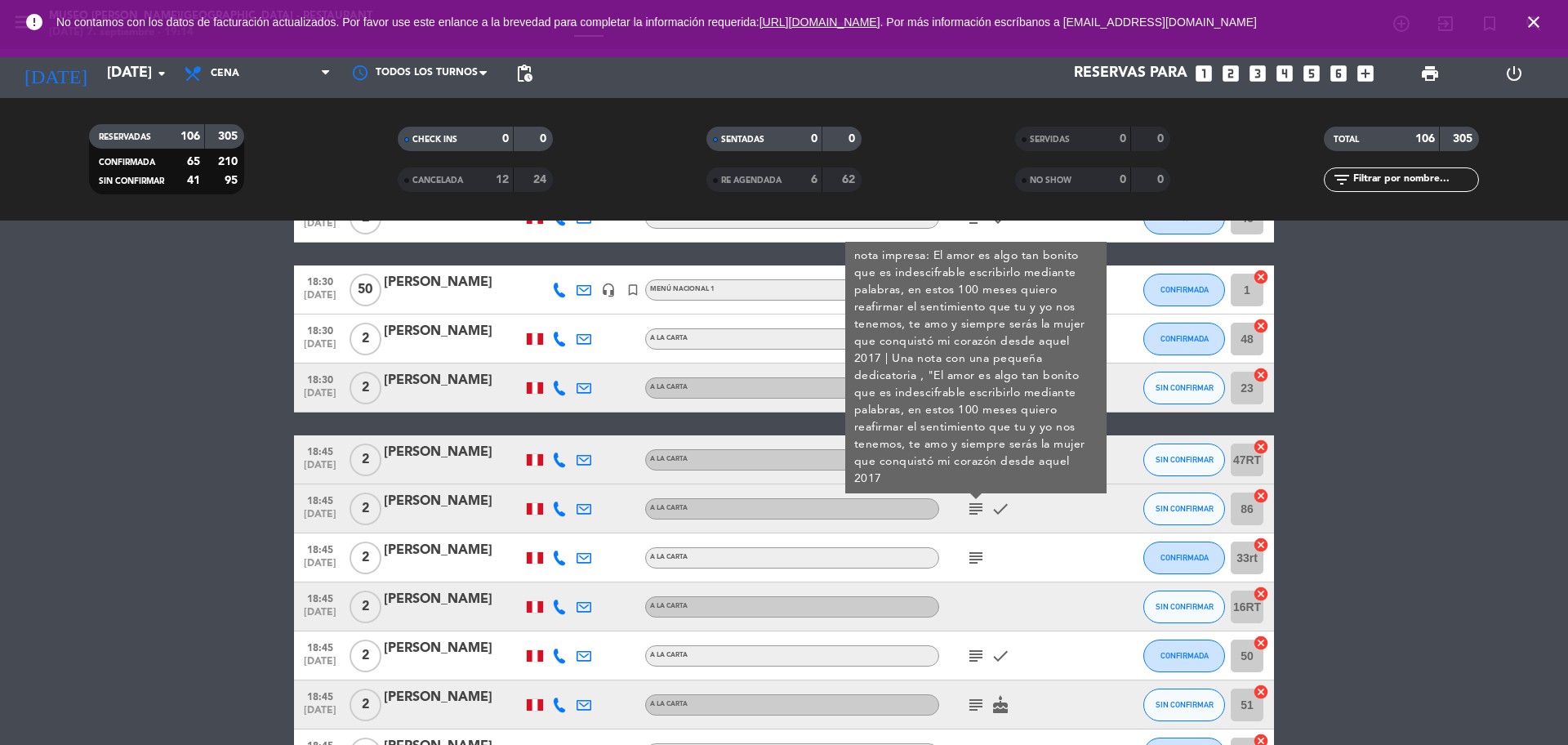
click at [471, 506] on div "[PERSON_NAME]" at bounding box center [453, 501] width 139 height 21
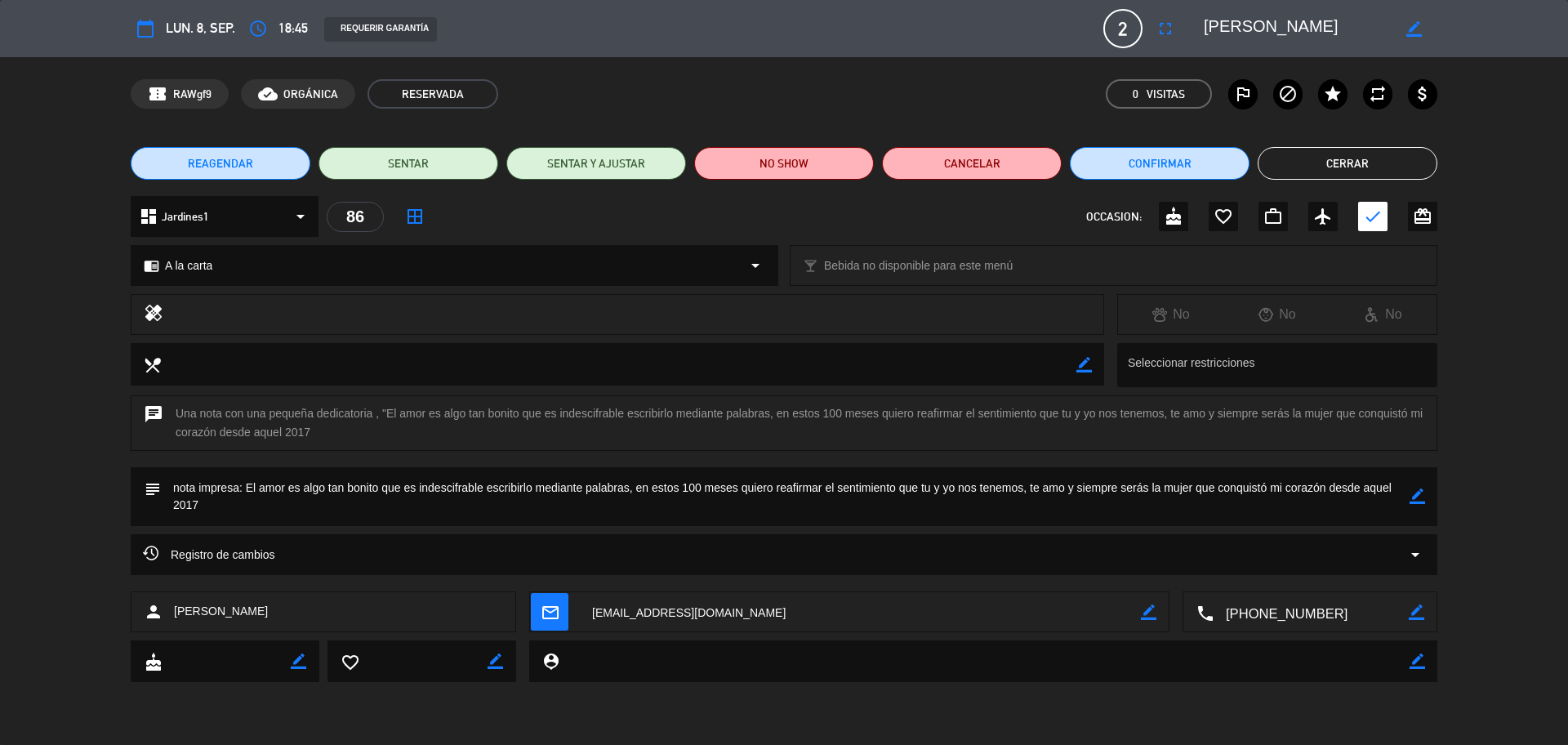
drag, startPoint x: 1356, startPoint y: 15, endPoint x: 1186, endPoint y: 41, distance: 172.0
click at [1186, 41] on editable-input "border_color" at bounding box center [1311, 29] width 254 height 30
drag, startPoint x: 249, startPoint y: 488, endPoint x: 285, endPoint y: 522, distance: 49.5
click at [285, 522] on textarea at bounding box center [784, 496] width 1249 height 59
click at [1281, 156] on button "Cerrar" at bounding box center [1347, 163] width 180 height 32
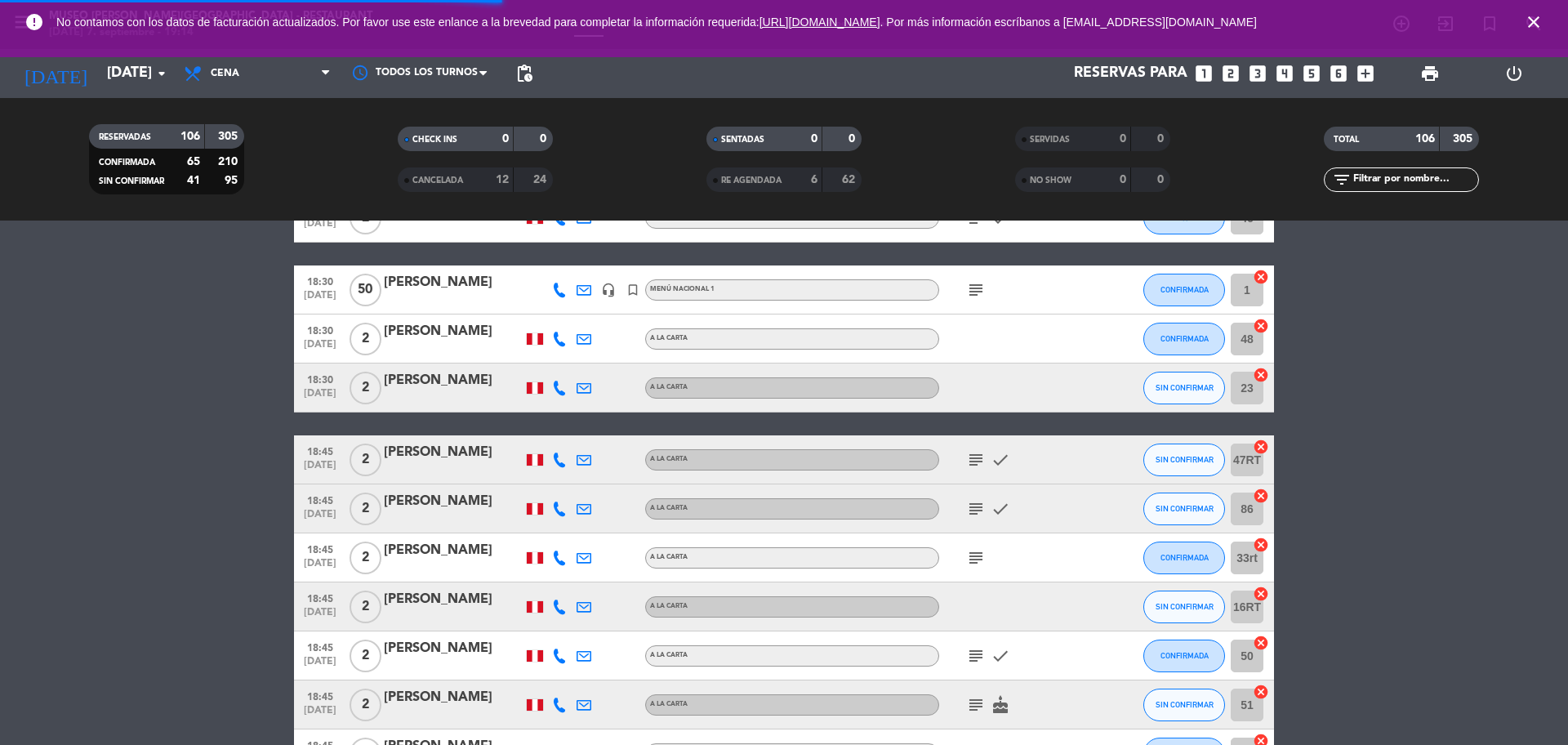
scroll to position [757, 0]
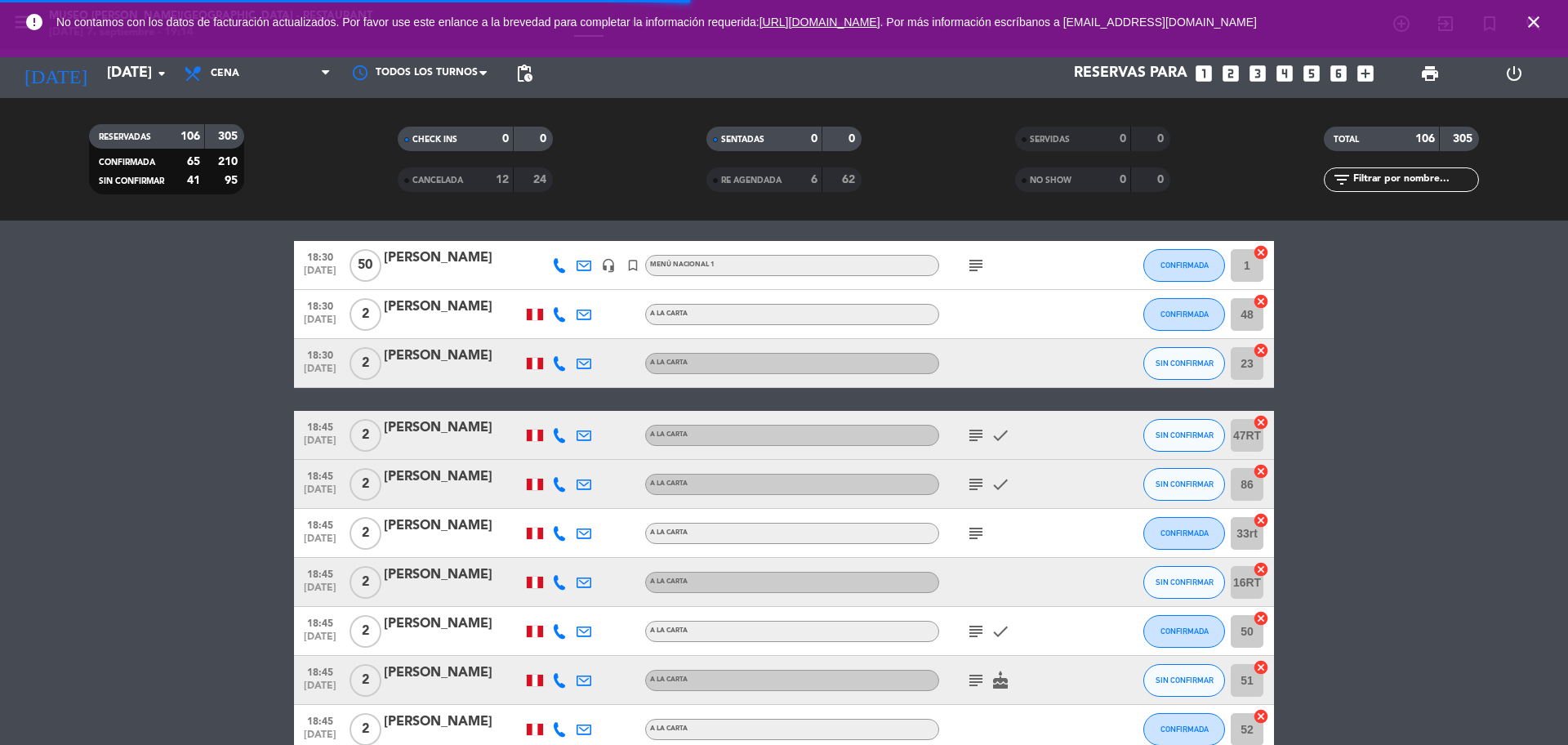
click at [984, 533] on icon "subject" at bounding box center [976, 534] width 19 height 19
click at [972, 531] on icon "subject" at bounding box center [976, 534] width 19 height 19
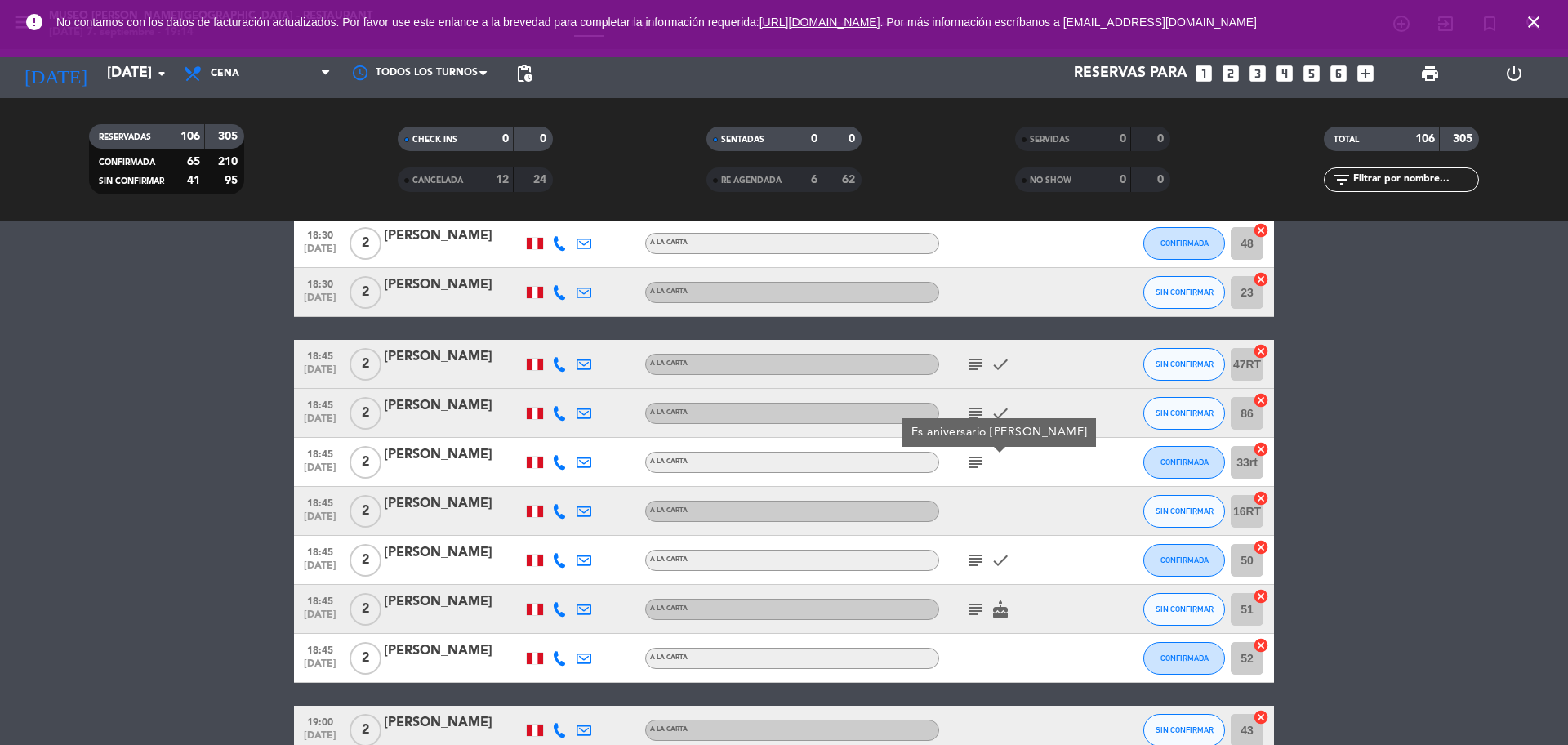
scroll to position [840, 0]
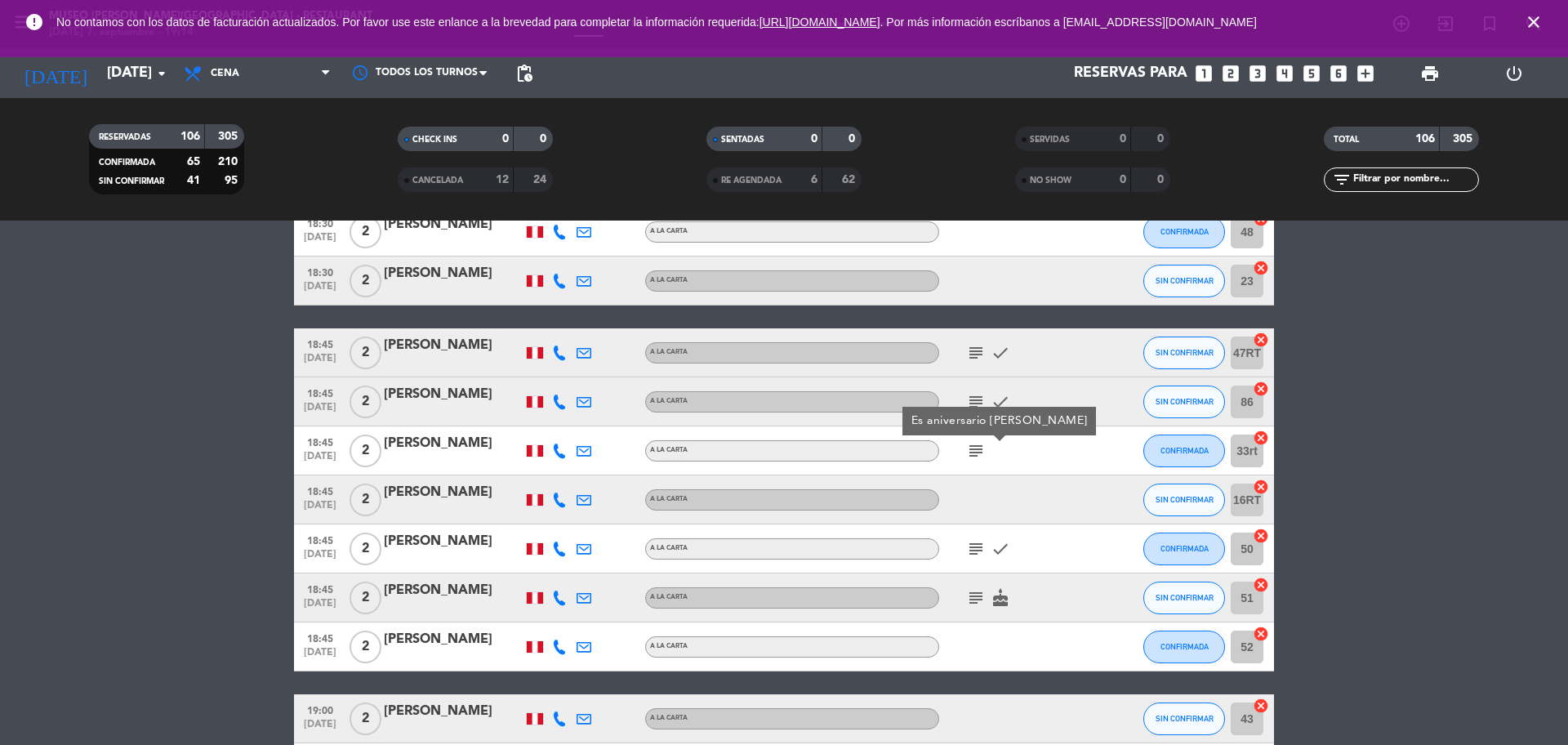
click at [971, 539] on icon "subject" at bounding box center [976, 548] width 19 height 19
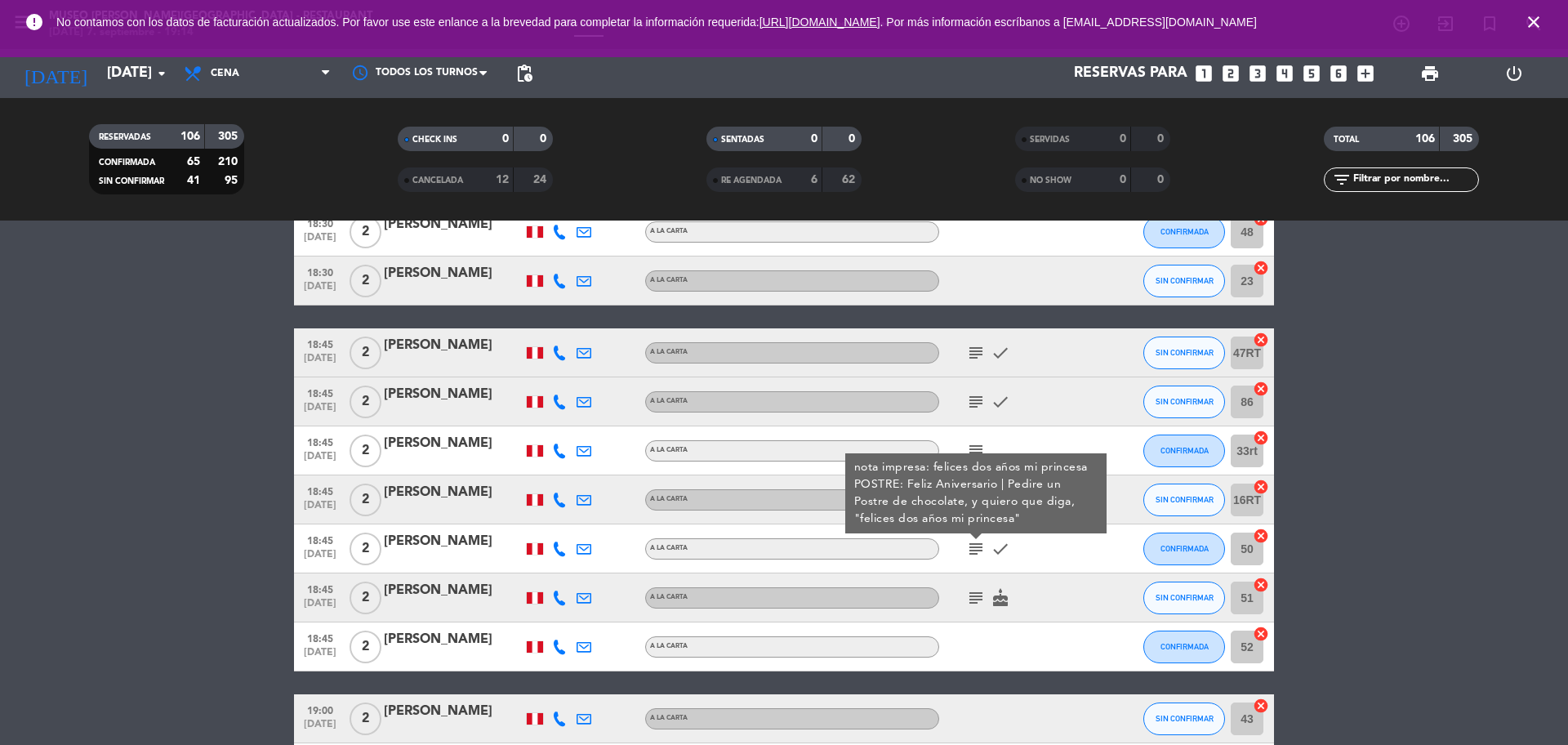
click at [425, 541] on div "[PERSON_NAME]" at bounding box center [453, 541] width 139 height 21
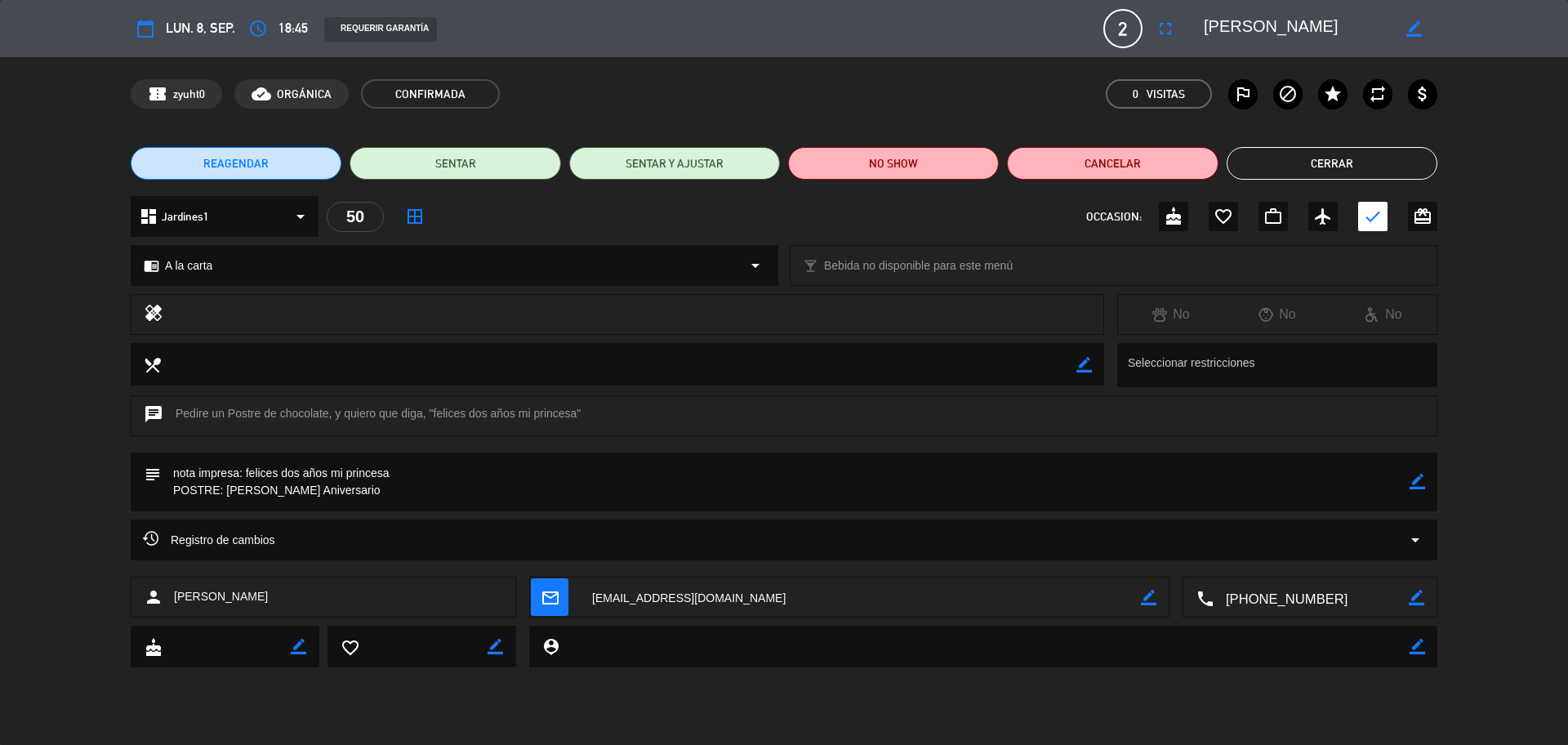
drag, startPoint x: 1362, startPoint y: 26, endPoint x: 1185, endPoint y: 32, distance: 177.1
click at [1185, 32] on editable-input "border_color" at bounding box center [1311, 29] width 254 height 30
drag, startPoint x: 396, startPoint y: 475, endPoint x: 243, endPoint y: 475, distance: 153.0
click at [243, 475] on textarea at bounding box center [784, 482] width 1249 height 59
click at [1321, 163] on button "Cerrar" at bounding box center [1332, 163] width 211 height 32
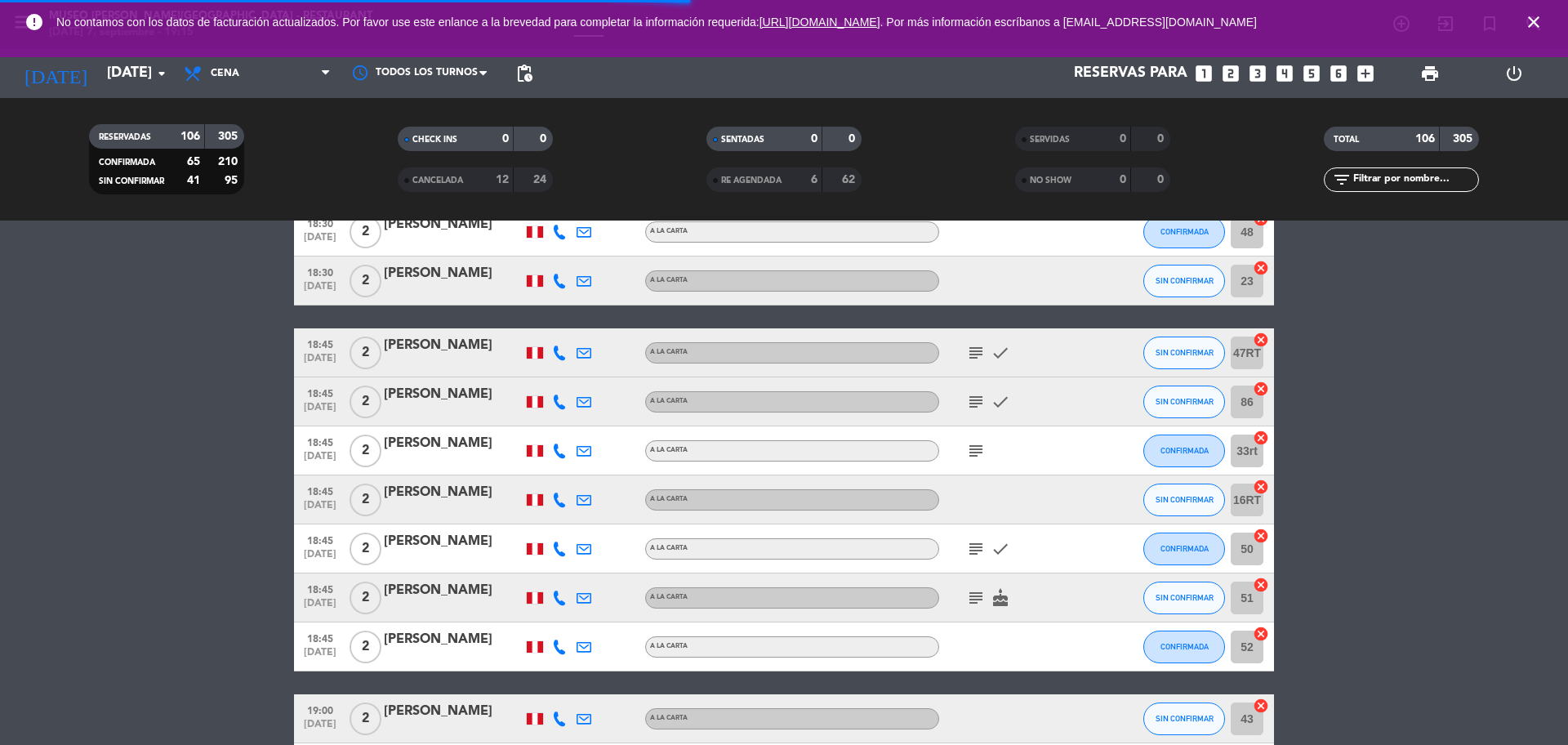
click at [973, 593] on icon "subject" at bounding box center [976, 598] width 19 height 19
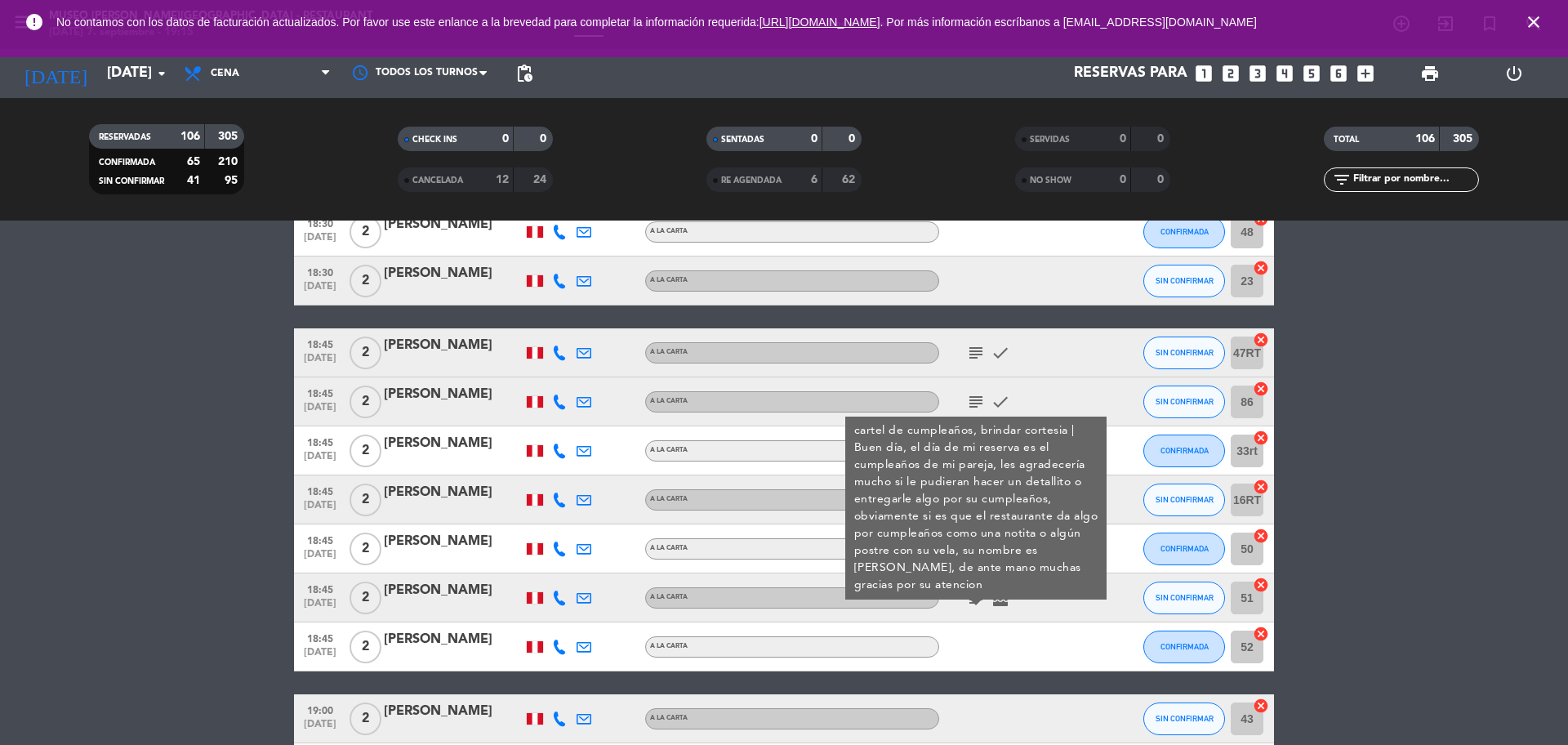
click at [419, 581] on div "[PERSON_NAME]" at bounding box center [453, 591] width 139 height 21
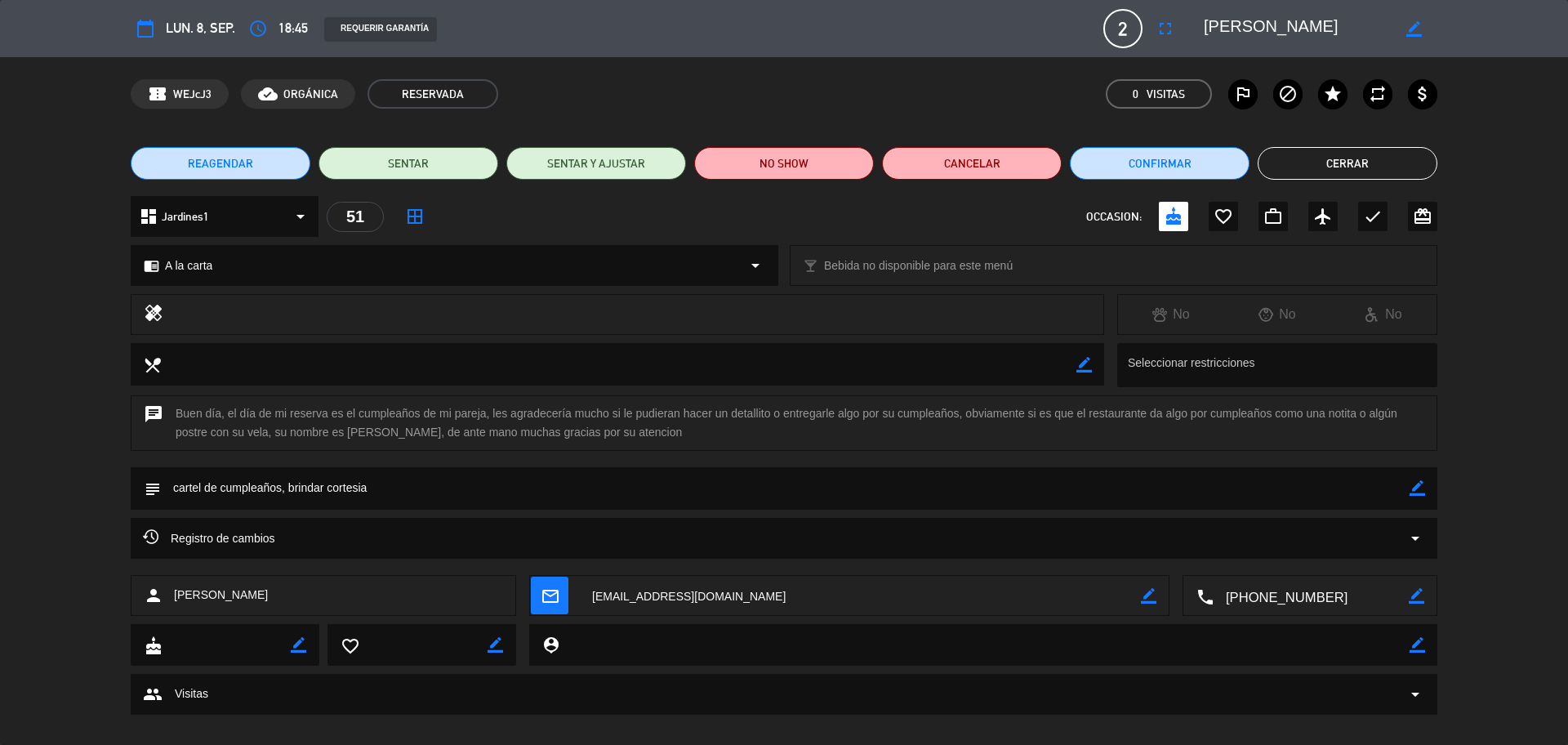
drag, startPoint x: 1382, startPoint y: 25, endPoint x: 1196, endPoint y: 49, distance: 187.5
click at [1196, 49] on div "calendar_today lun. 8, sep. access_time 18:45 REQUERIR GARANTÍA 2 [PERSON_NAME]…" at bounding box center [784, 28] width 1568 height 57
drag, startPoint x: 378, startPoint y: 430, endPoint x: 350, endPoint y: 433, distance: 28.2
click at [350, 433] on div "chat Buen día, el día de mi reserva es el cumpleaños de mi pareja, les agradece…" at bounding box center [784, 422] width 1307 height 55
copy div "[PERSON_NAME]"
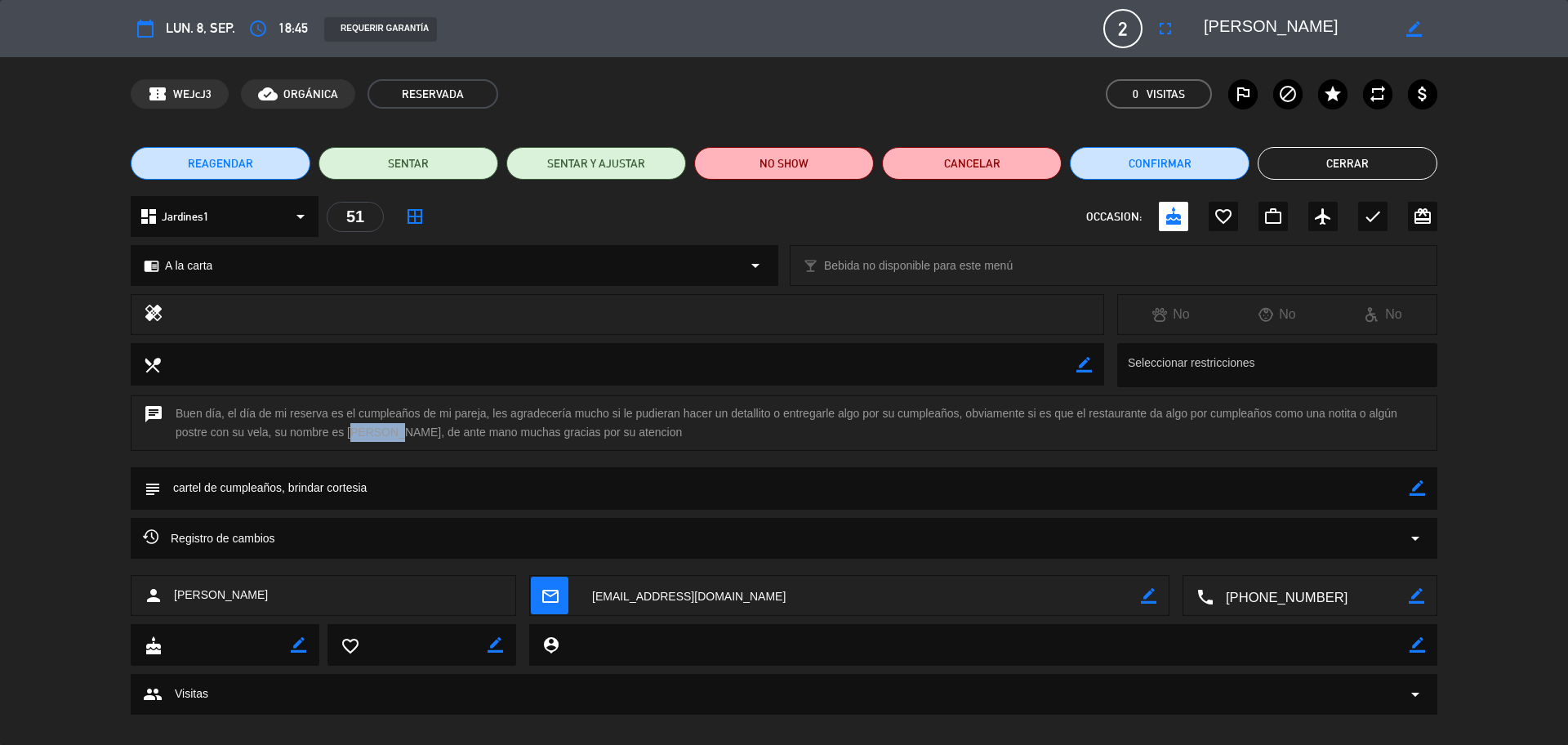
click at [1337, 159] on button "Cerrar" at bounding box center [1347, 163] width 180 height 32
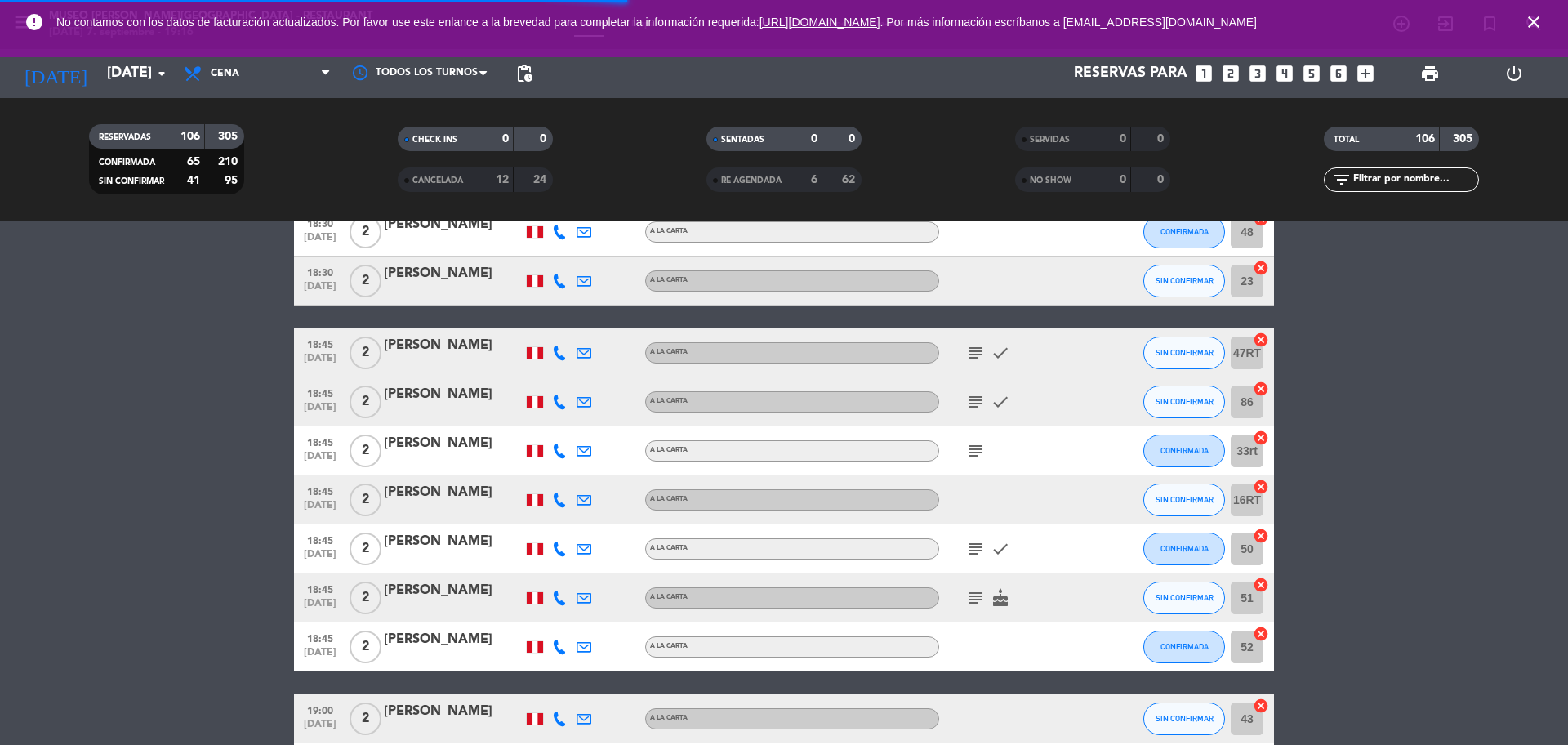
scroll to position [1096, 0]
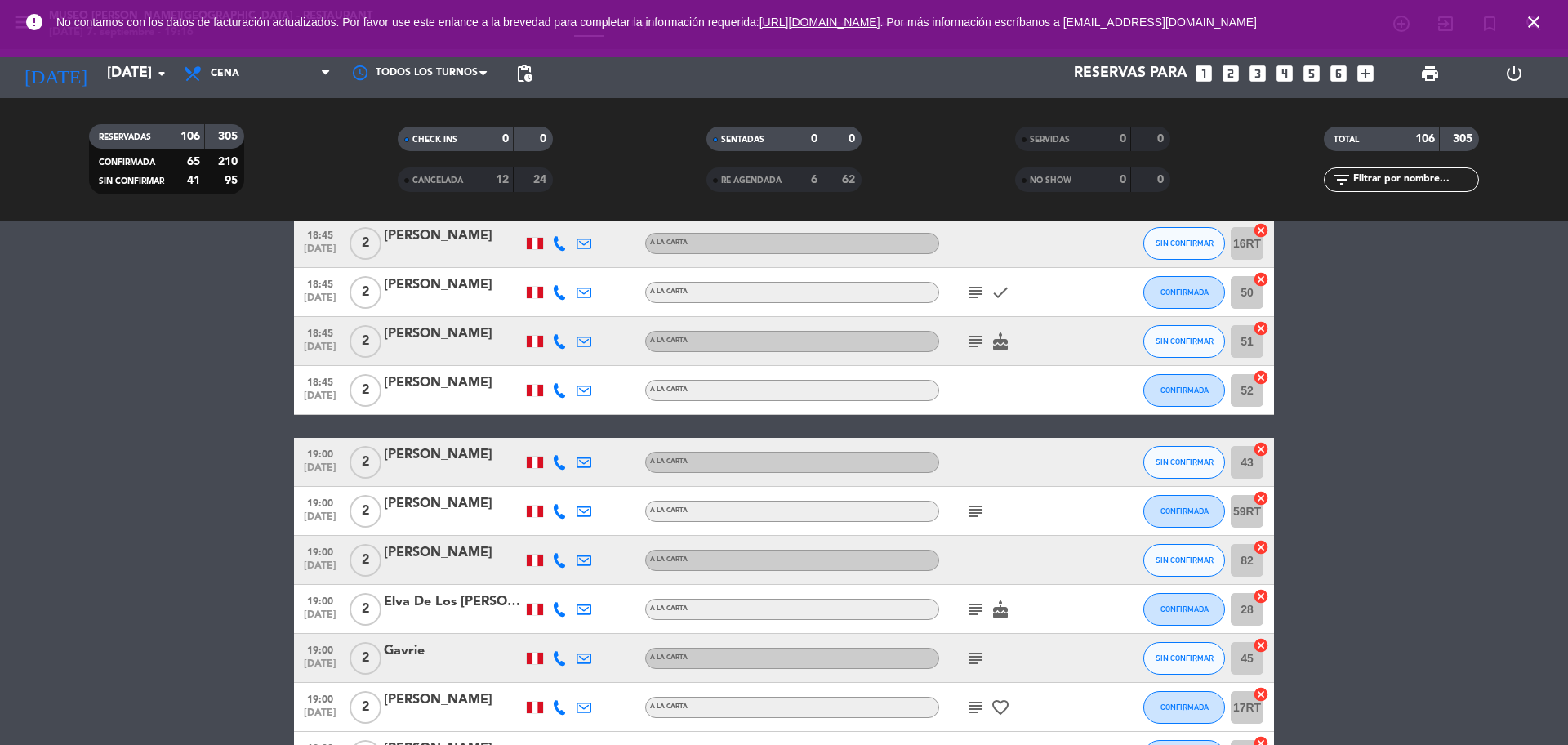
click at [973, 513] on icon "subject" at bounding box center [976, 511] width 19 height 19
click at [977, 609] on icon "subject" at bounding box center [976, 609] width 19 height 19
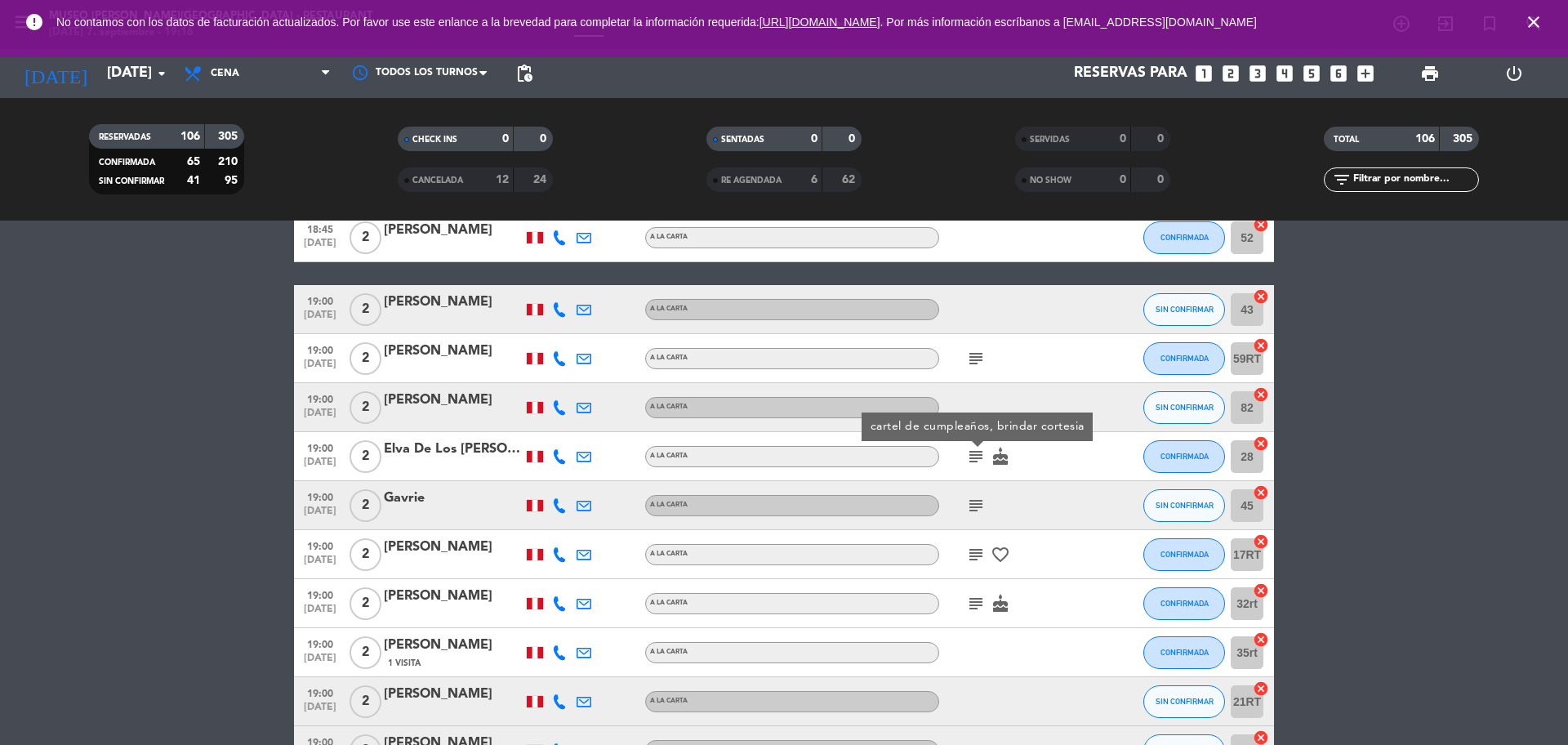
scroll to position [1255, 0]
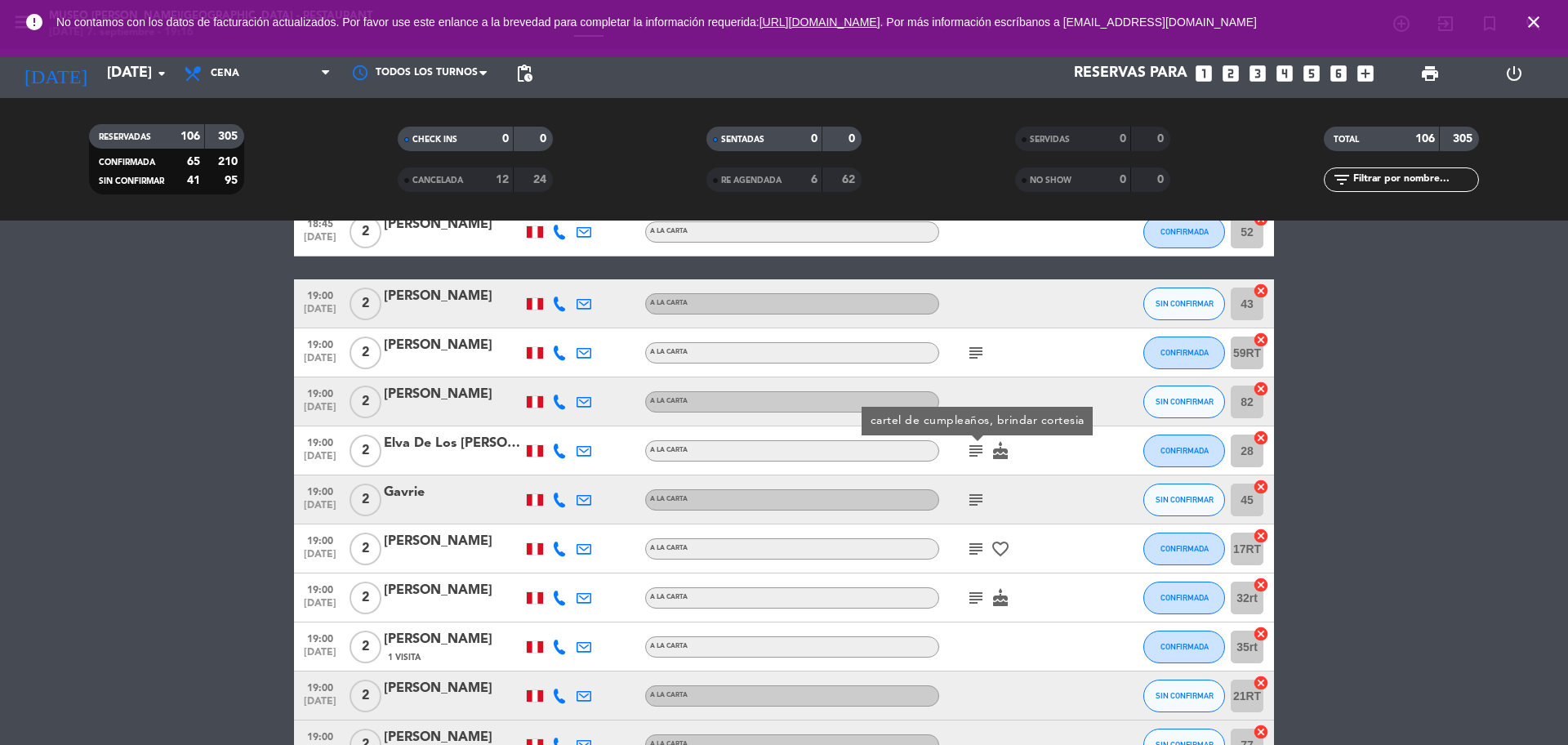
click at [974, 504] on icon "subject" at bounding box center [976, 499] width 19 height 19
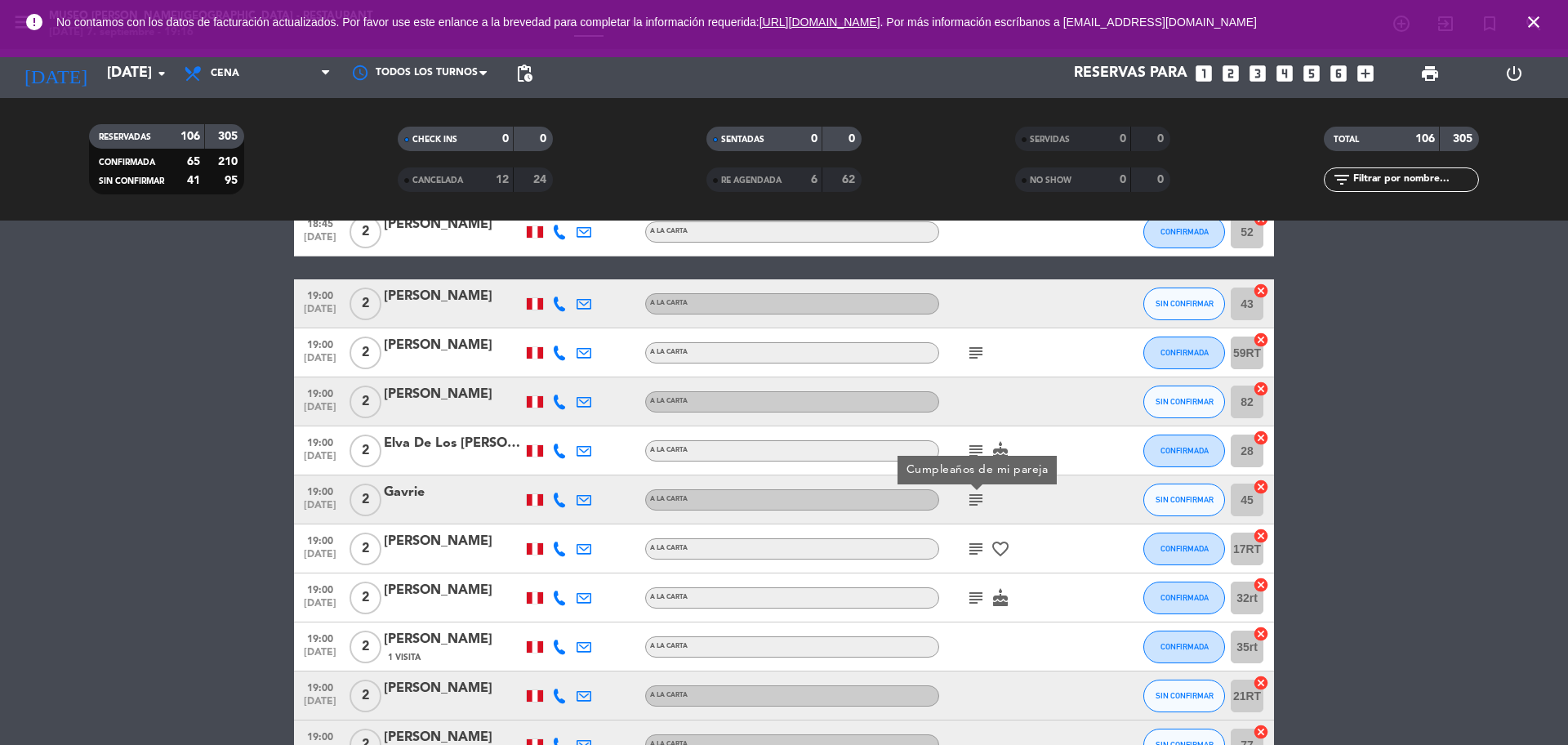
click at [971, 555] on icon "subject" at bounding box center [976, 548] width 19 height 19
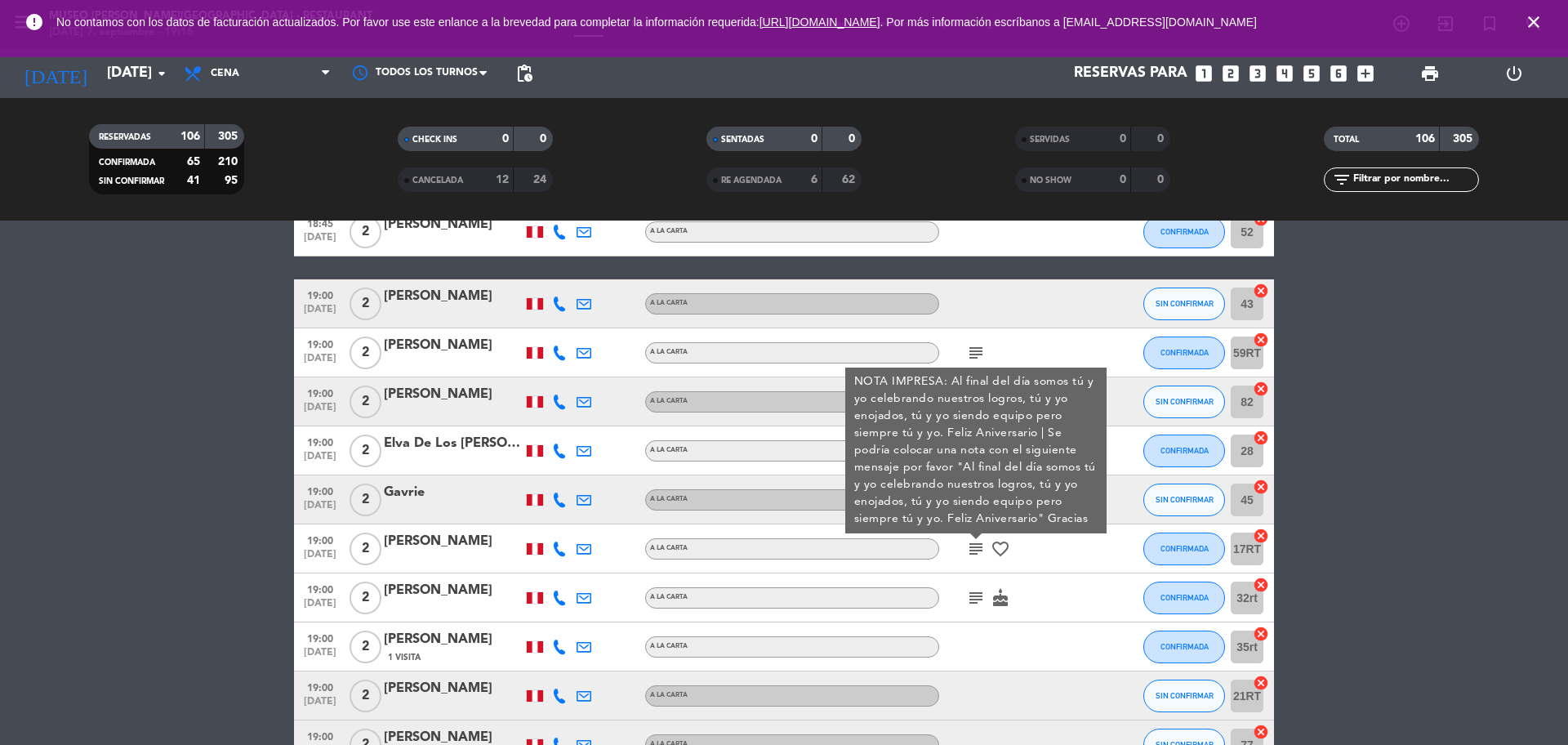
click at [437, 536] on div "[PERSON_NAME]" at bounding box center [453, 541] width 139 height 21
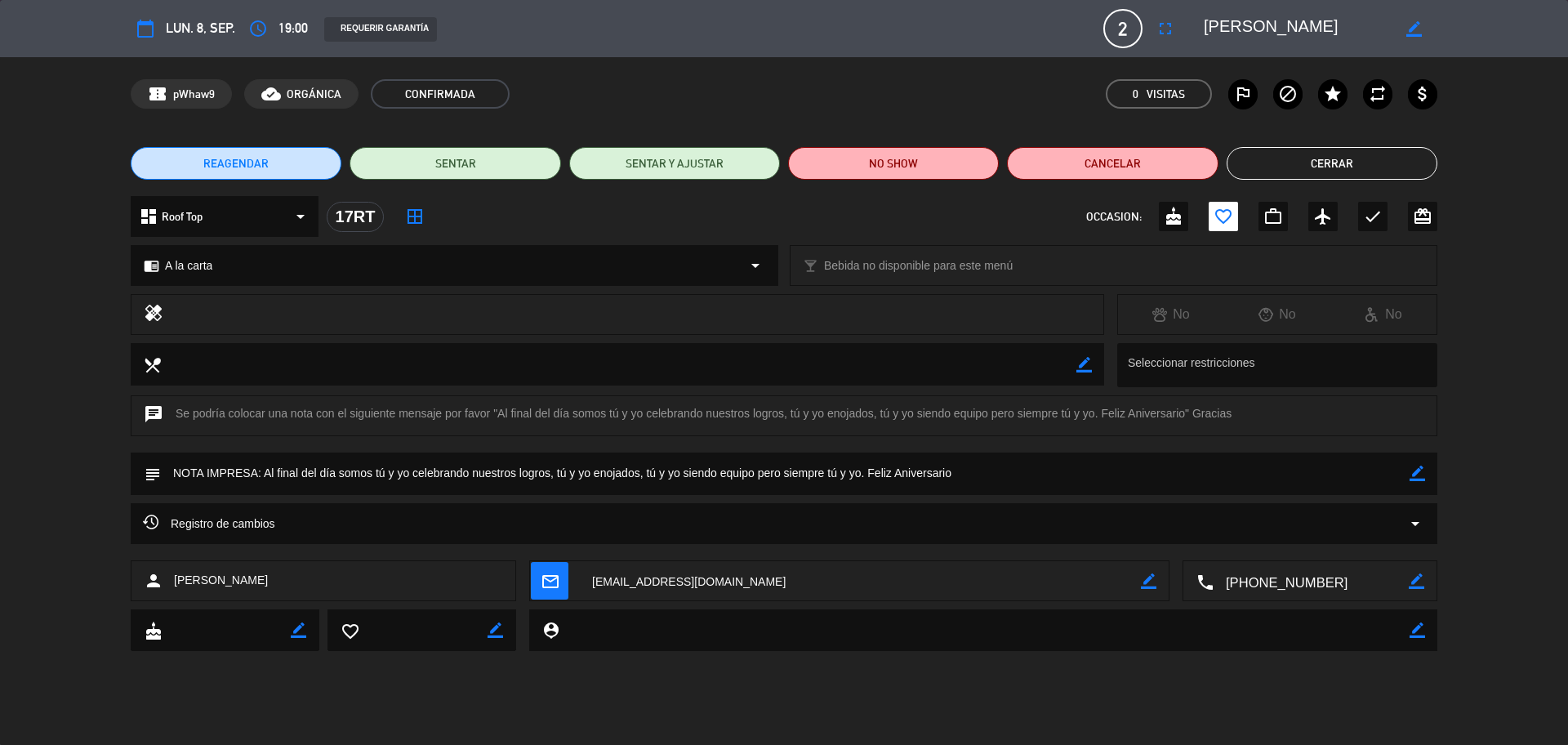
drag, startPoint x: 1351, startPoint y: 30, endPoint x: 1193, endPoint y: 30, distance: 158.0
click at [1193, 30] on div "border_color" at bounding box center [1314, 29] width 245 height 30
click at [1391, 30] on div "border_color" at bounding box center [1414, 29] width 47 height 30
drag, startPoint x: 1371, startPoint y: 27, endPoint x: 1190, endPoint y: 32, distance: 181.1
click at [1190, 32] on editable-input "border_color" at bounding box center [1311, 29] width 254 height 30
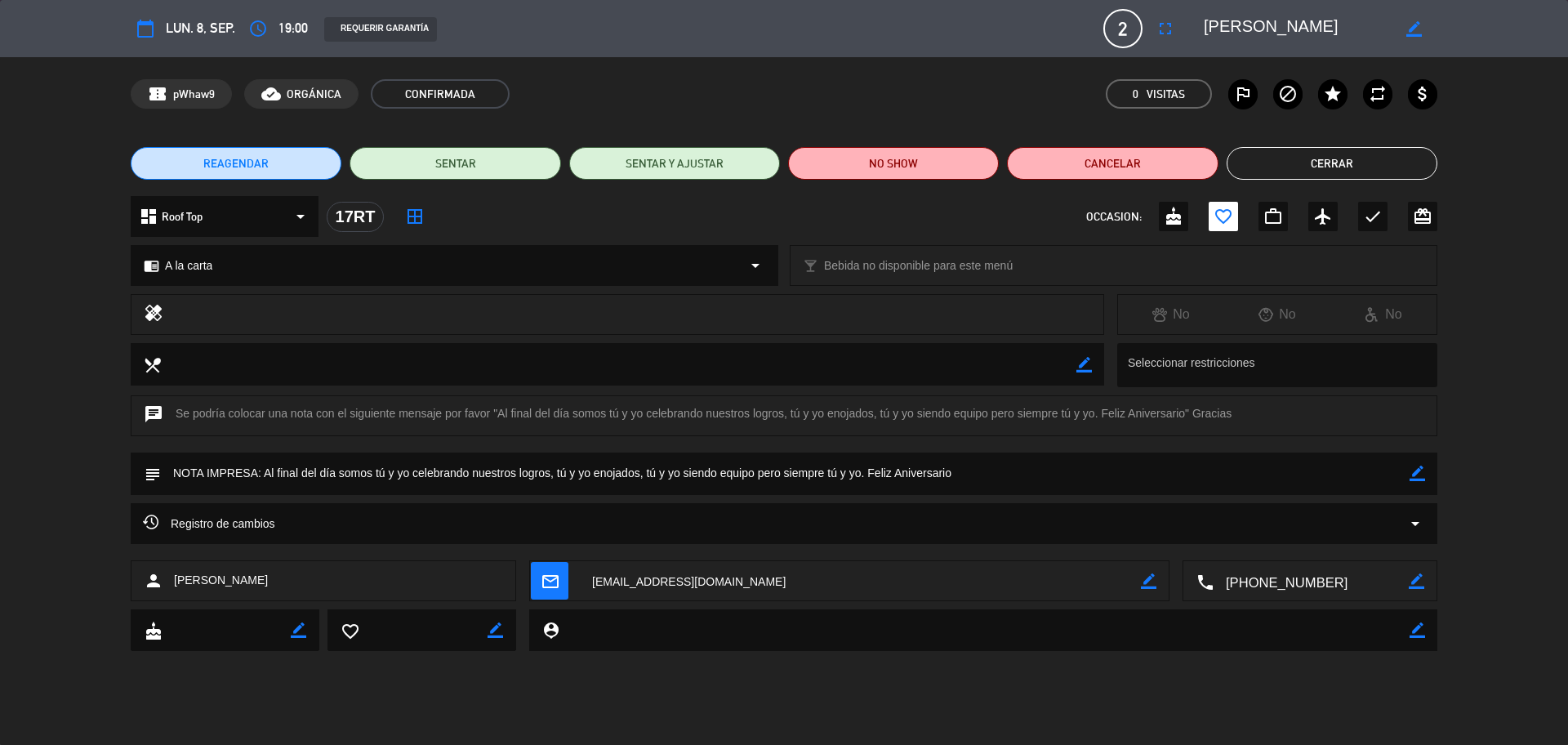
drag, startPoint x: 266, startPoint y: 470, endPoint x: 1030, endPoint y: 490, distance: 764.3
click at [1030, 490] on textarea at bounding box center [784, 473] width 1249 height 41
click at [1255, 163] on button "Cerrar" at bounding box center [1332, 163] width 211 height 32
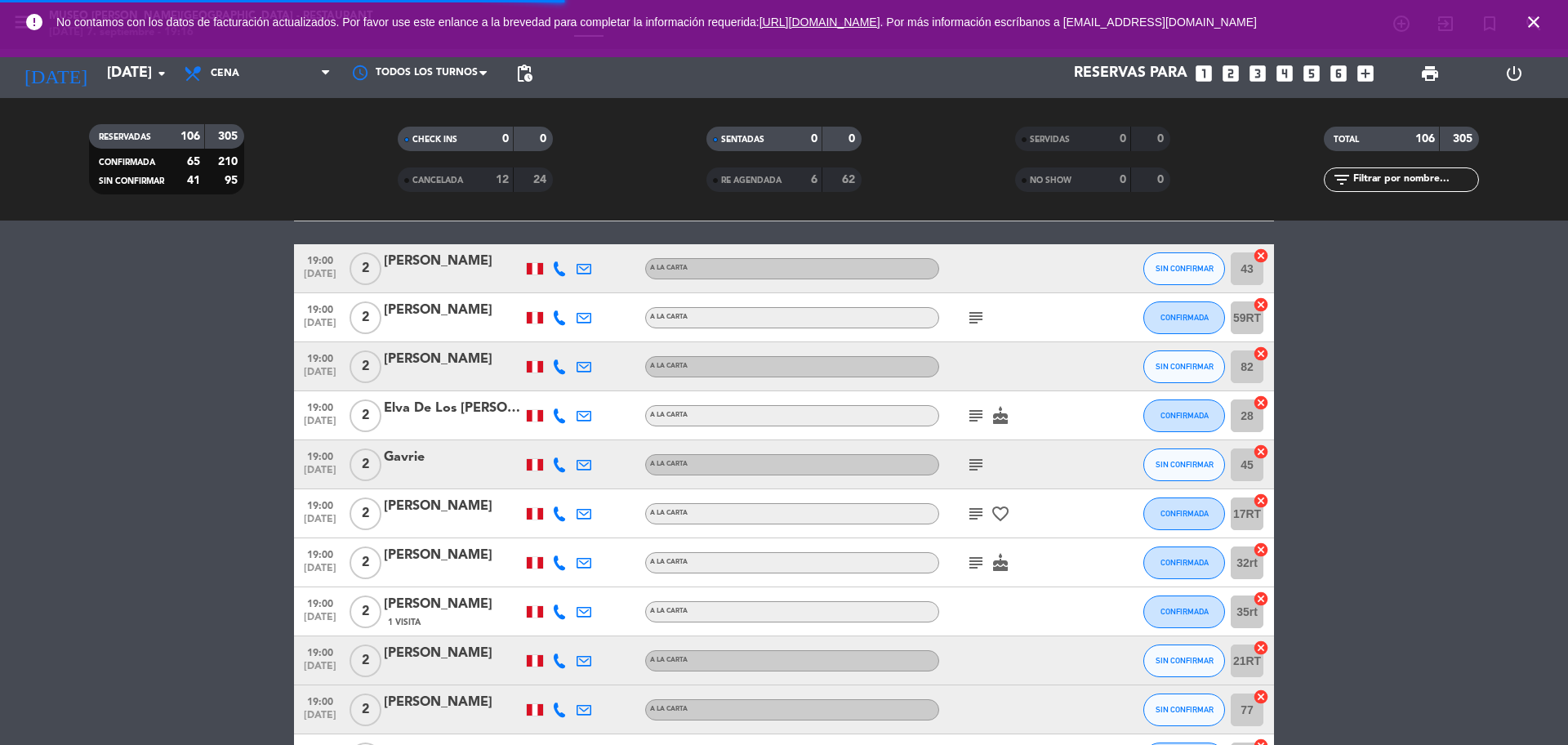
scroll to position [1292, 0]
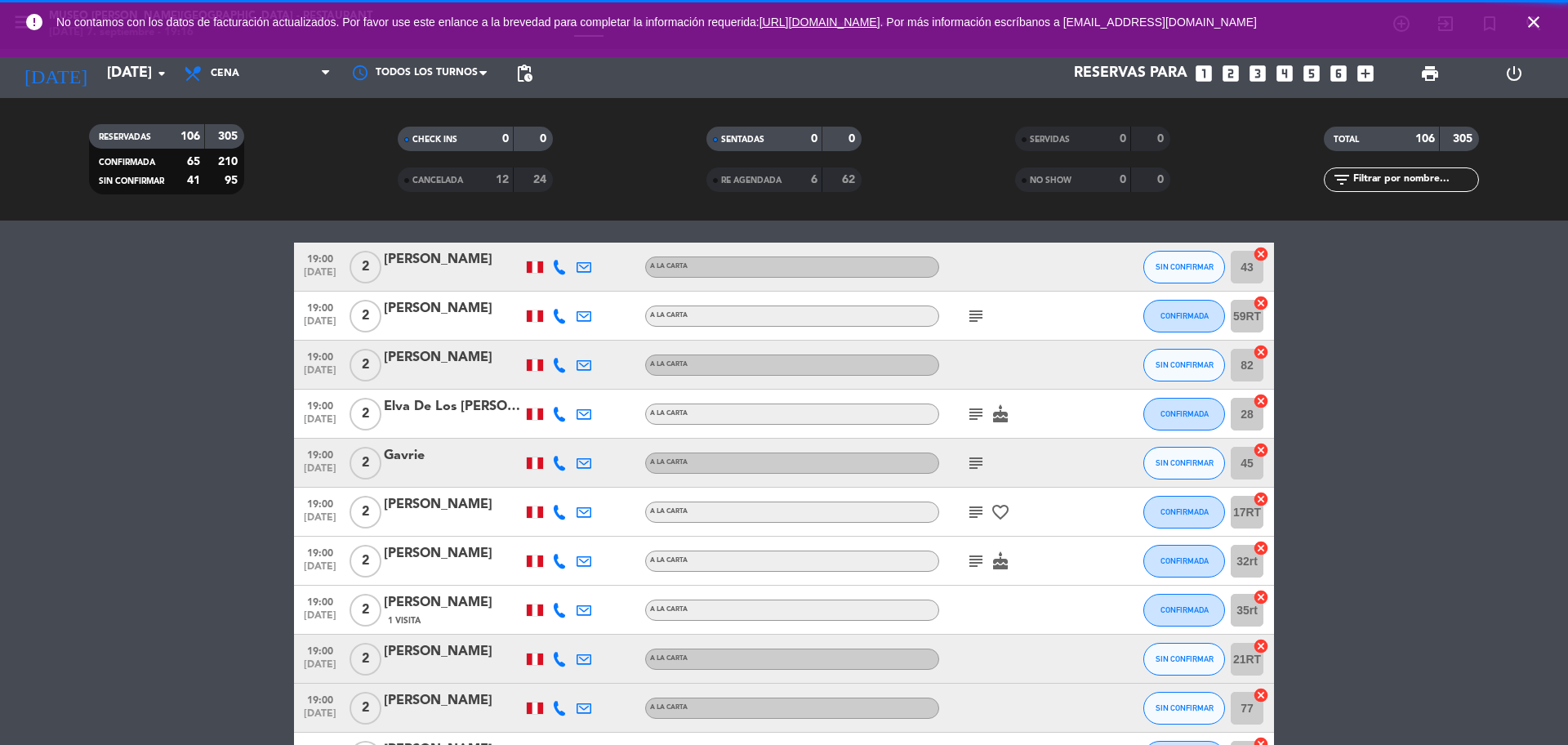
click at [972, 557] on icon "subject" at bounding box center [976, 561] width 19 height 19
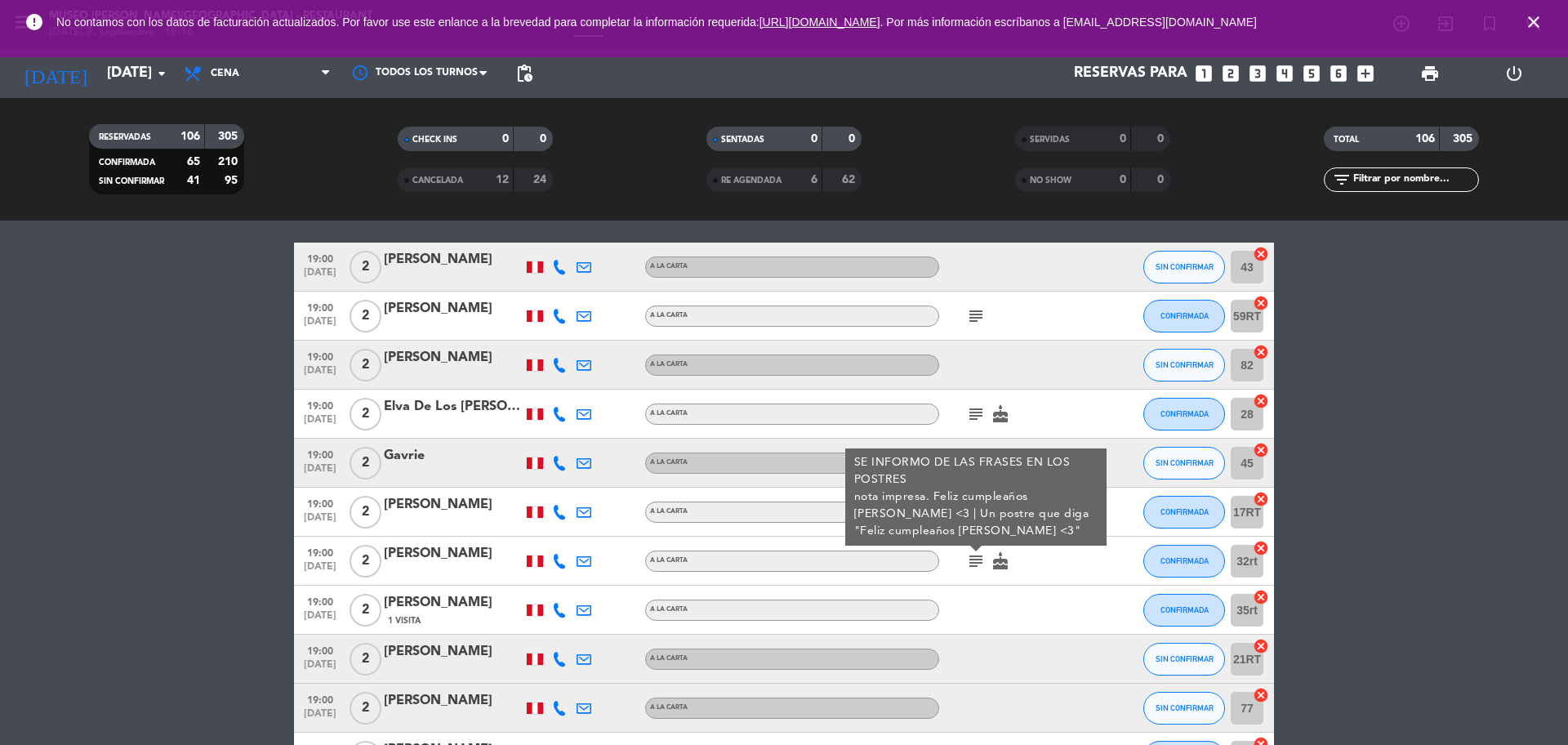
click at [490, 551] on div "[PERSON_NAME]" at bounding box center [453, 554] width 139 height 21
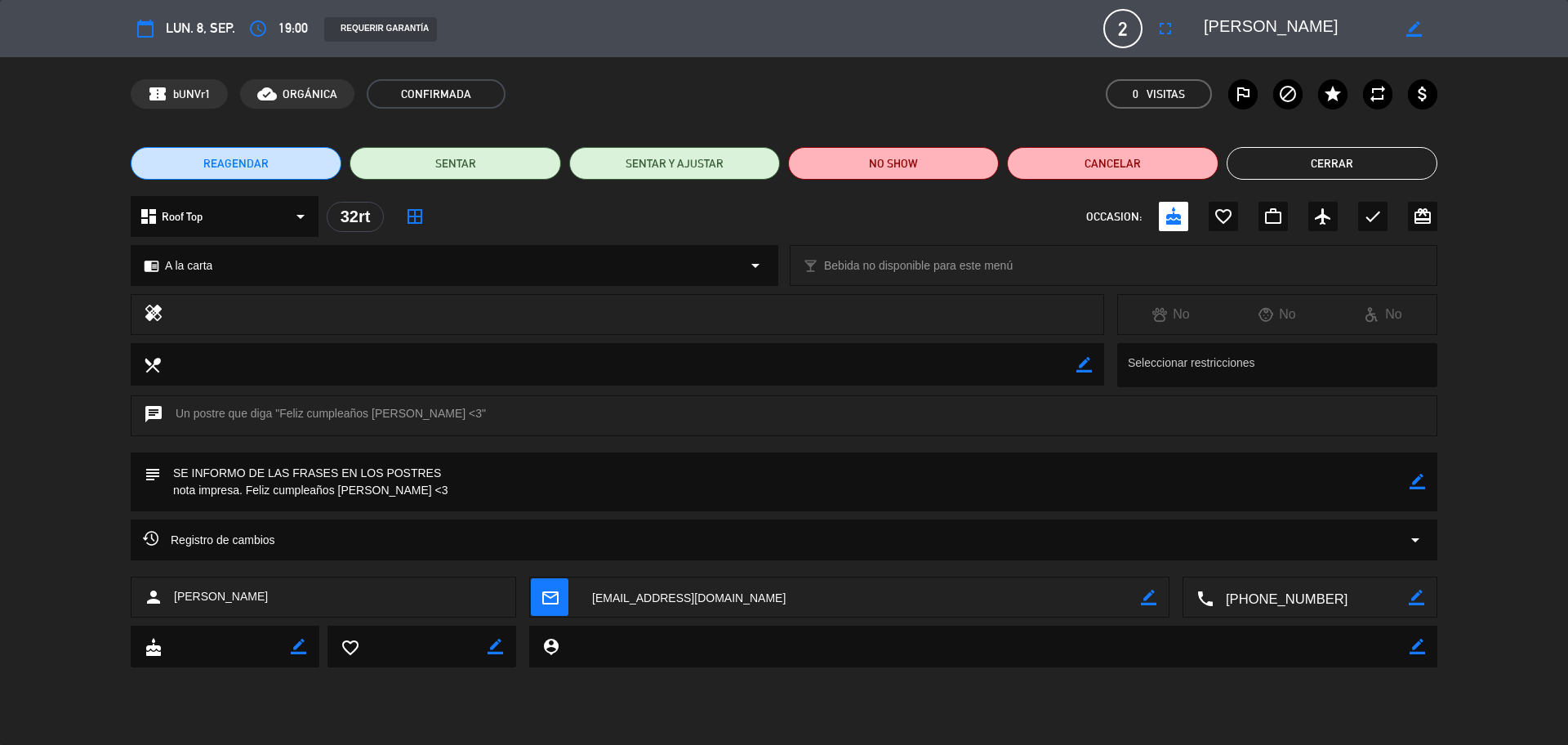
drag, startPoint x: 1352, startPoint y: 31, endPoint x: 1184, endPoint y: 36, distance: 168.1
click at [1184, 36] on div "calendar_today lun. 8, sep. access_time 19:00 REQUERIR GARANTÍA 2 [PERSON_NAME]…" at bounding box center [784, 28] width 1307 height 39
drag, startPoint x: 381, startPoint y: 488, endPoint x: 243, endPoint y: 497, distance: 138.3
click at [243, 497] on textarea at bounding box center [784, 482] width 1249 height 59
click at [1263, 147] on button "Cerrar" at bounding box center [1332, 163] width 211 height 32
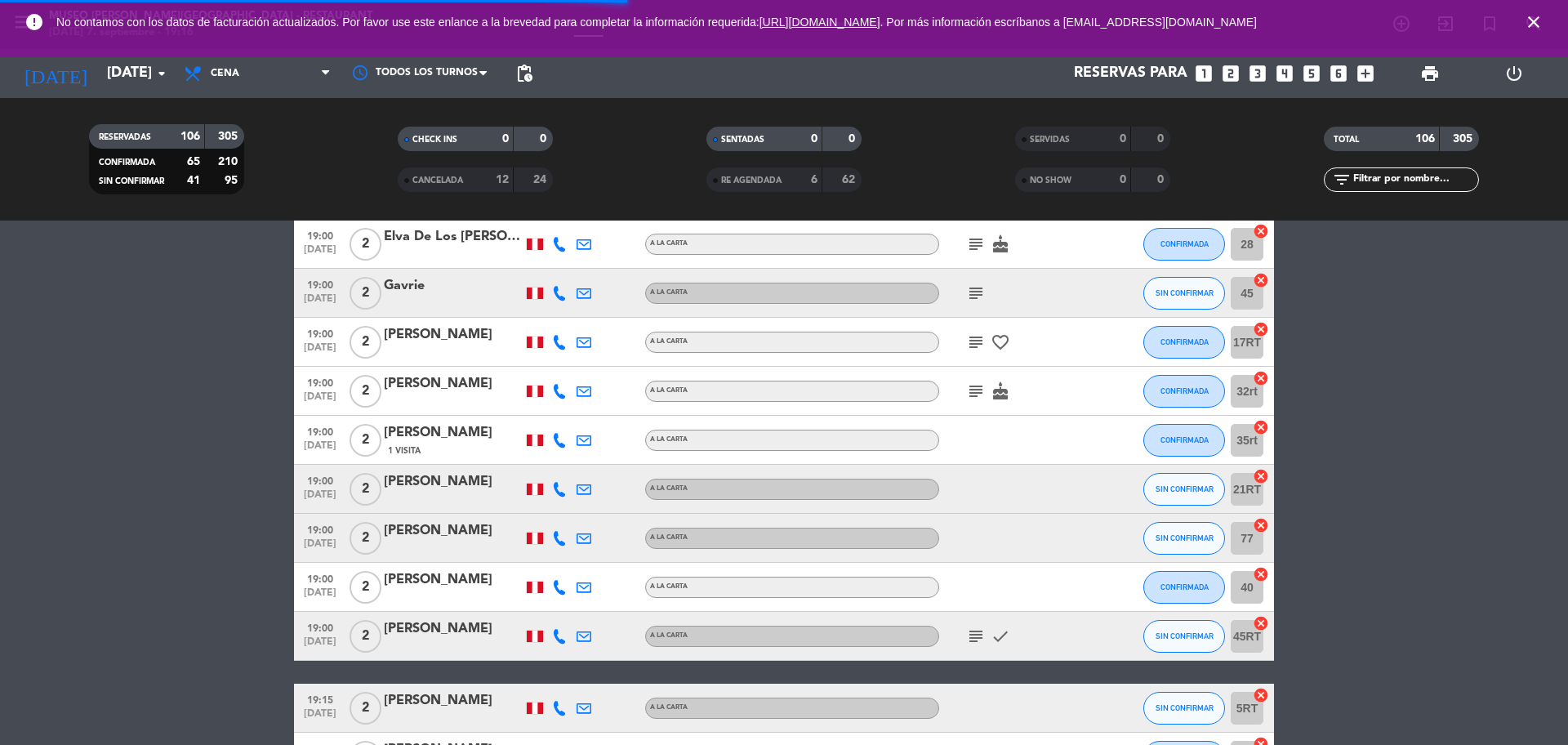
scroll to position [1500, 0]
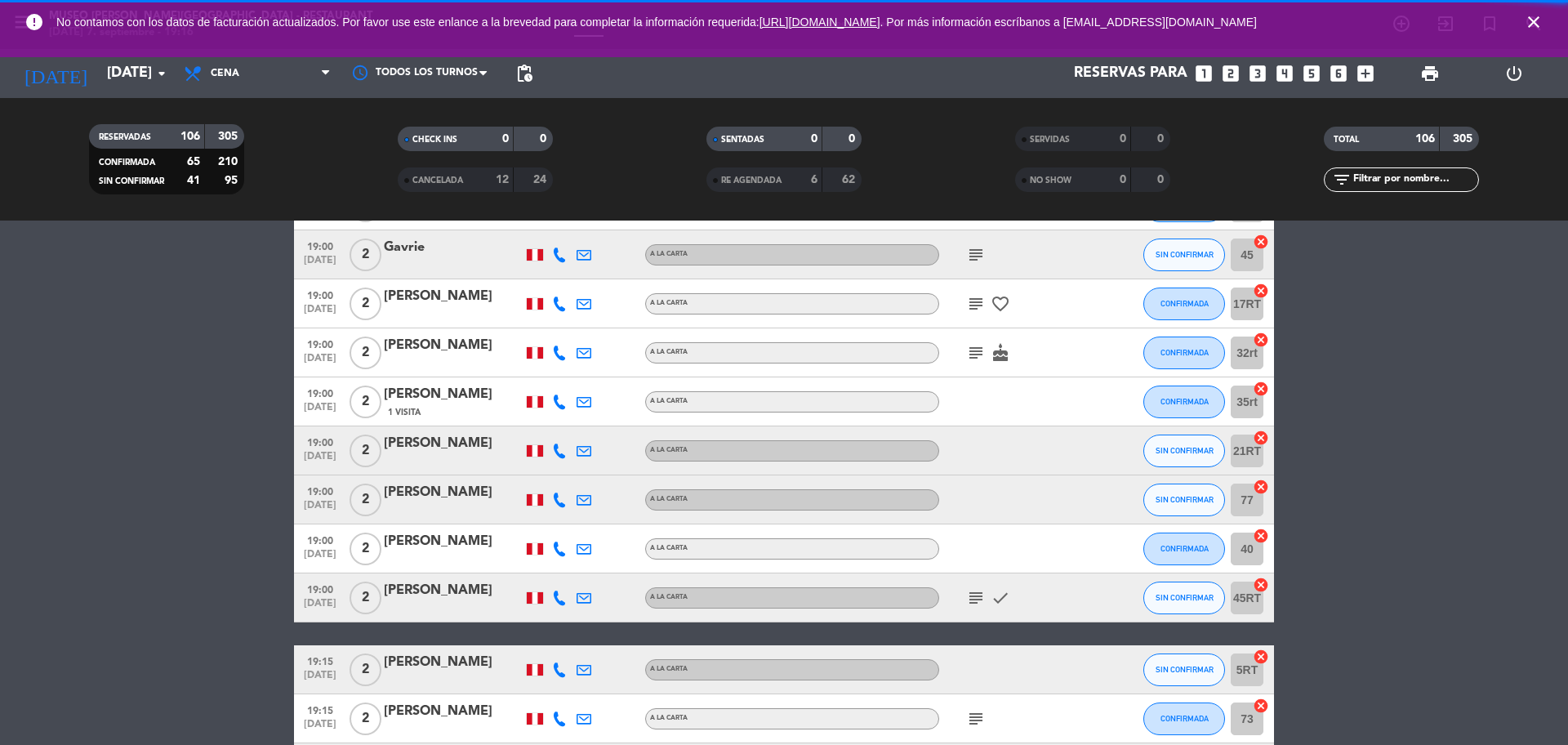
click at [967, 591] on icon "subject" at bounding box center [976, 598] width 19 height 19
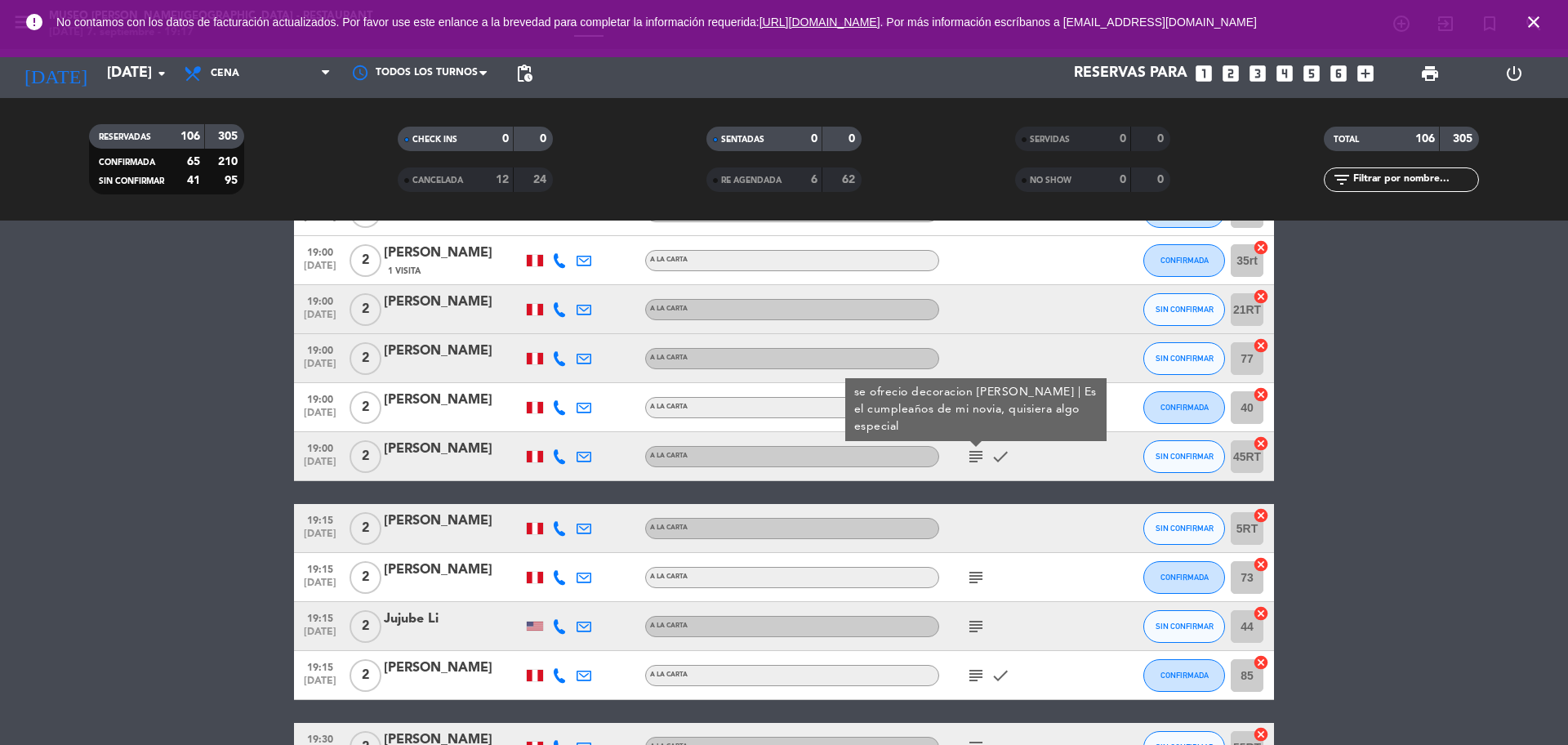
scroll to position [1647, 0]
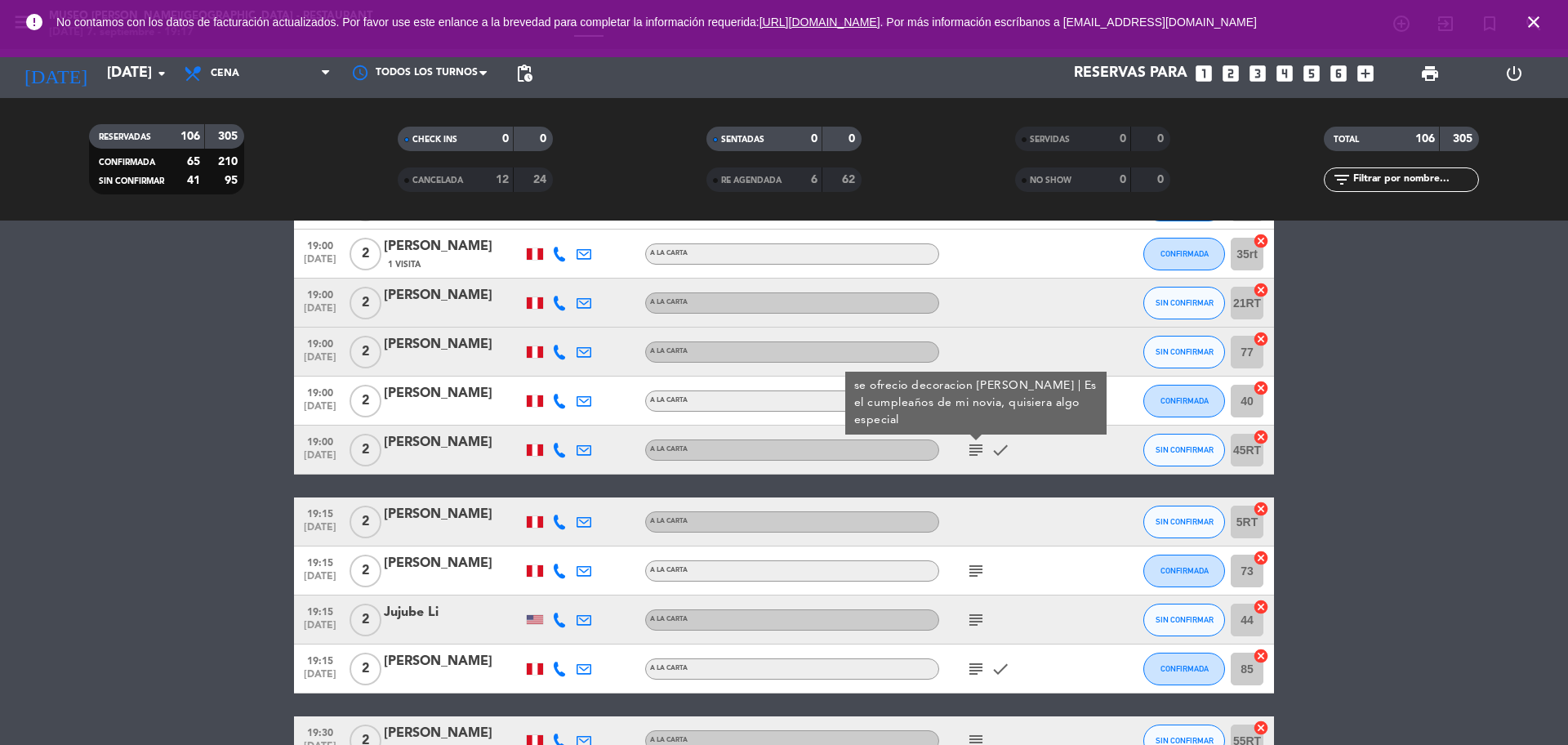
click at [977, 567] on icon "subject" at bounding box center [976, 570] width 19 height 19
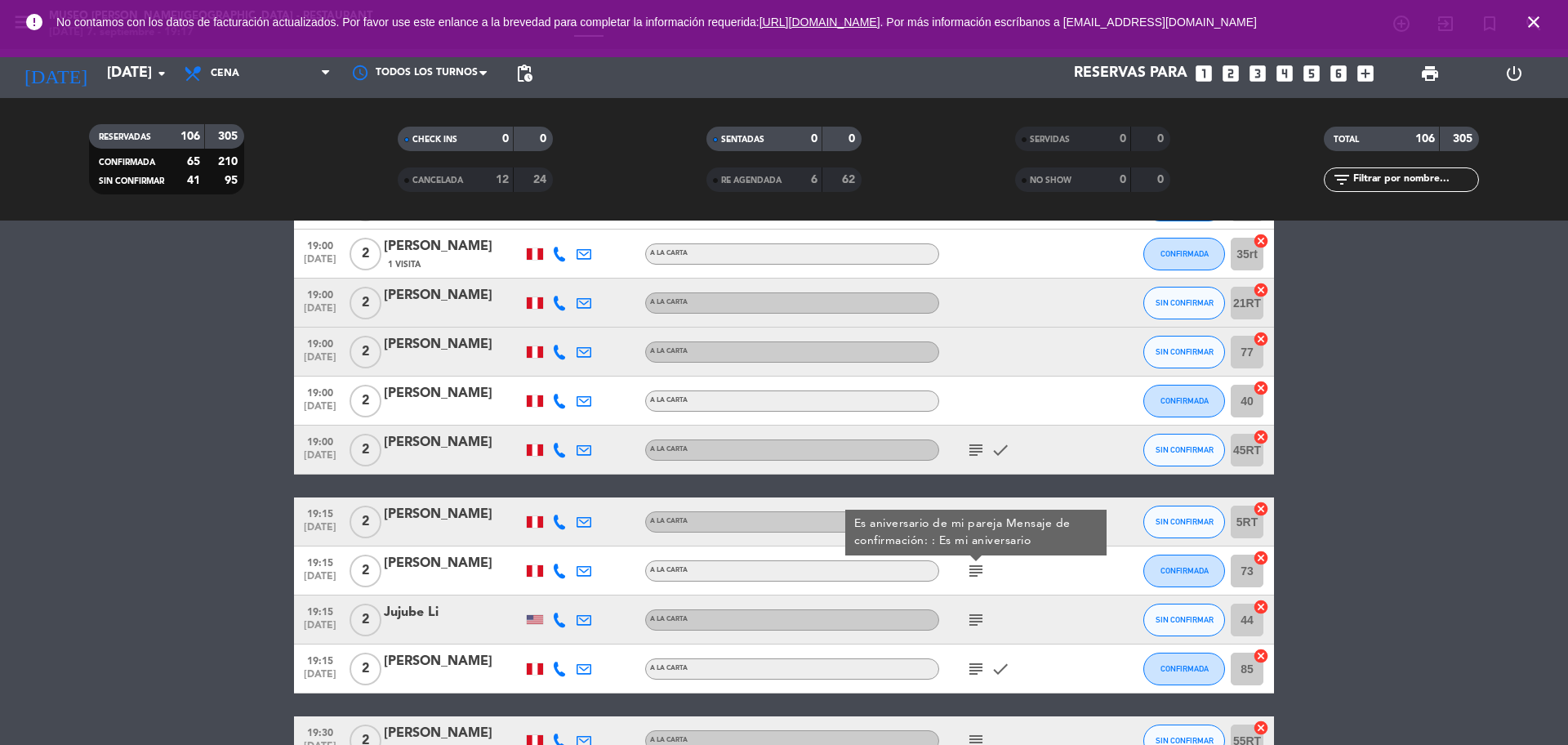
click at [971, 618] on icon "subject" at bounding box center [976, 620] width 19 height 19
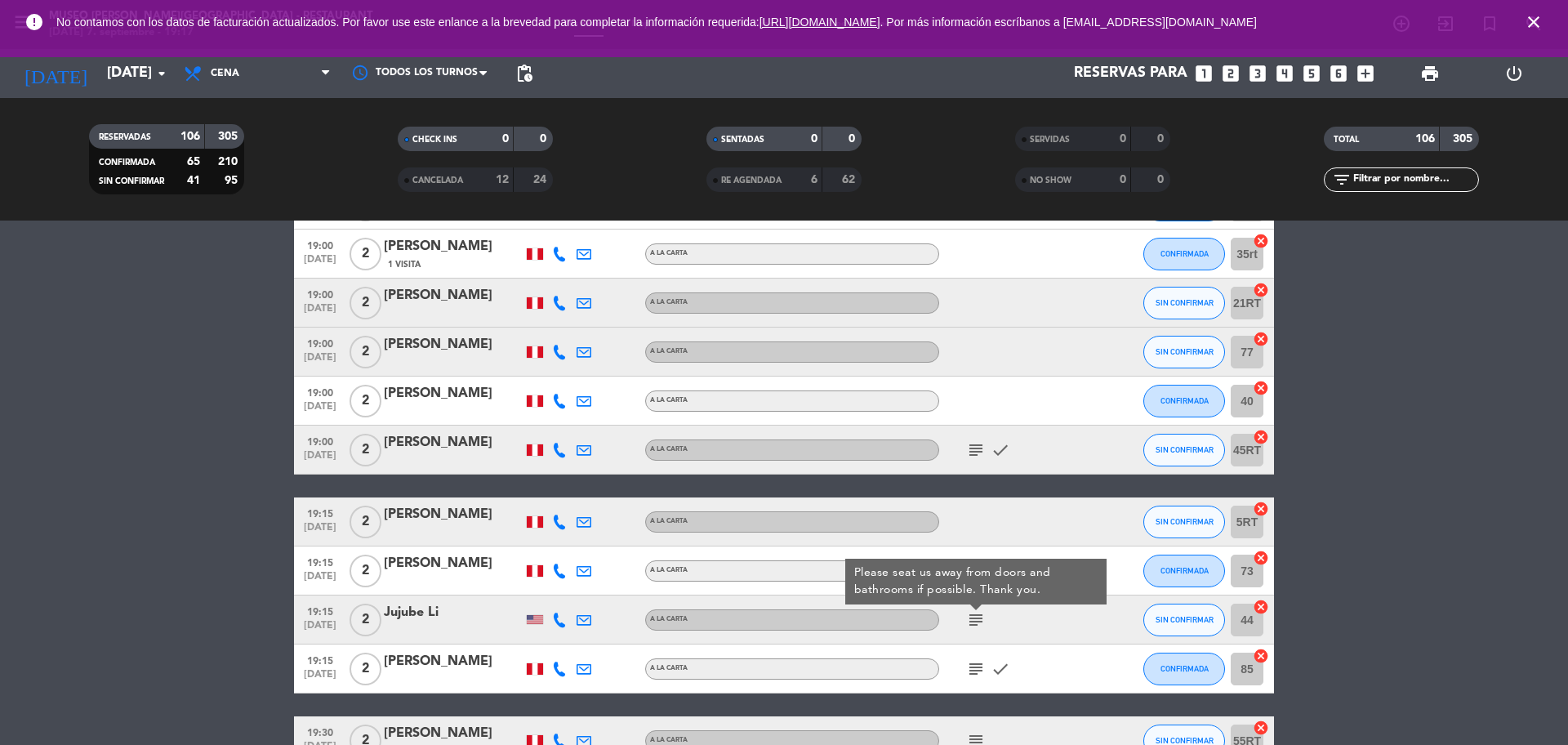
click at [974, 670] on icon "subject" at bounding box center [976, 669] width 19 height 19
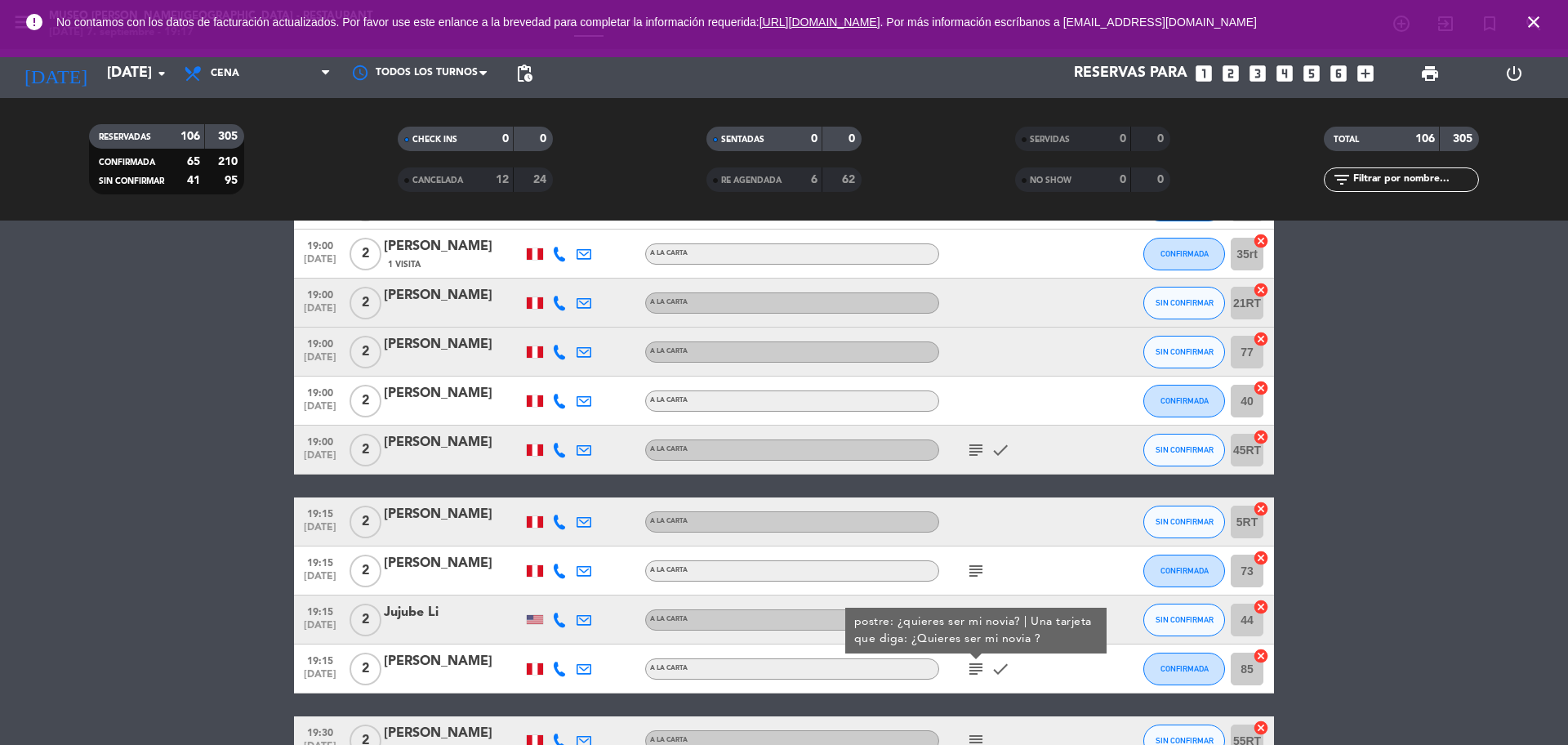
click at [409, 667] on div "[PERSON_NAME]" at bounding box center [453, 662] width 139 height 21
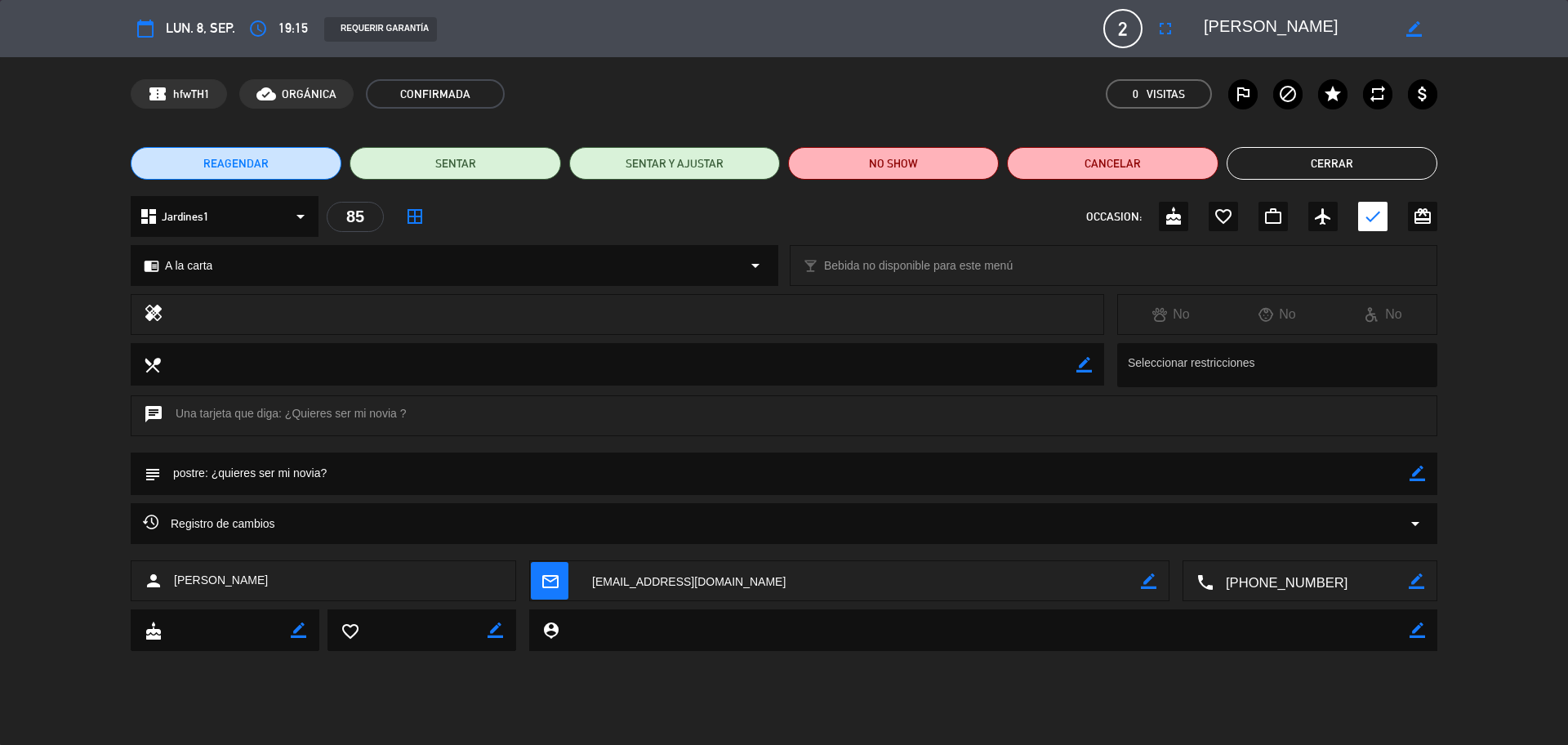
click at [1240, 161] on button "Cerrar" at bounding box center [1332, 163] width 211 height 32
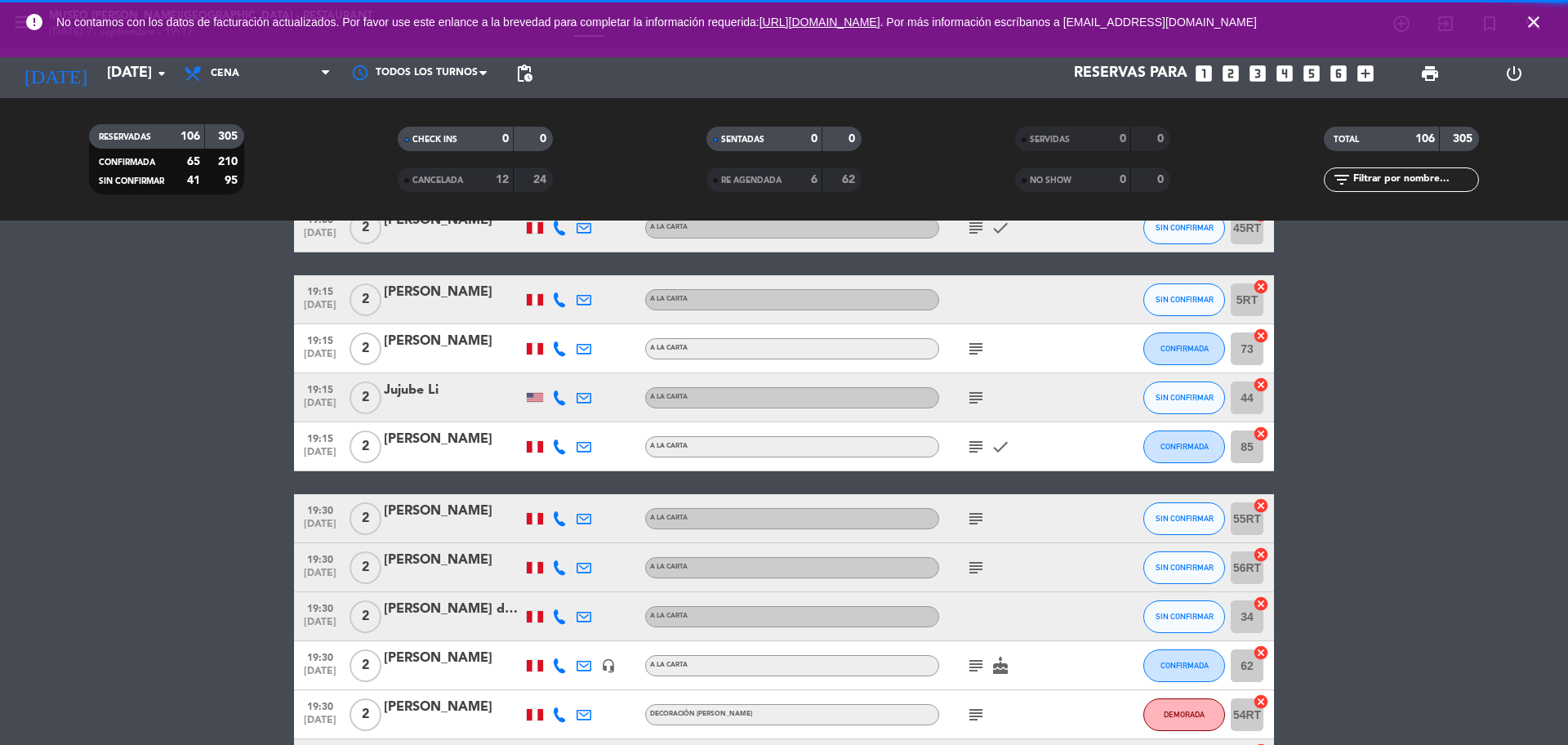
scroll to position [1872, 0]
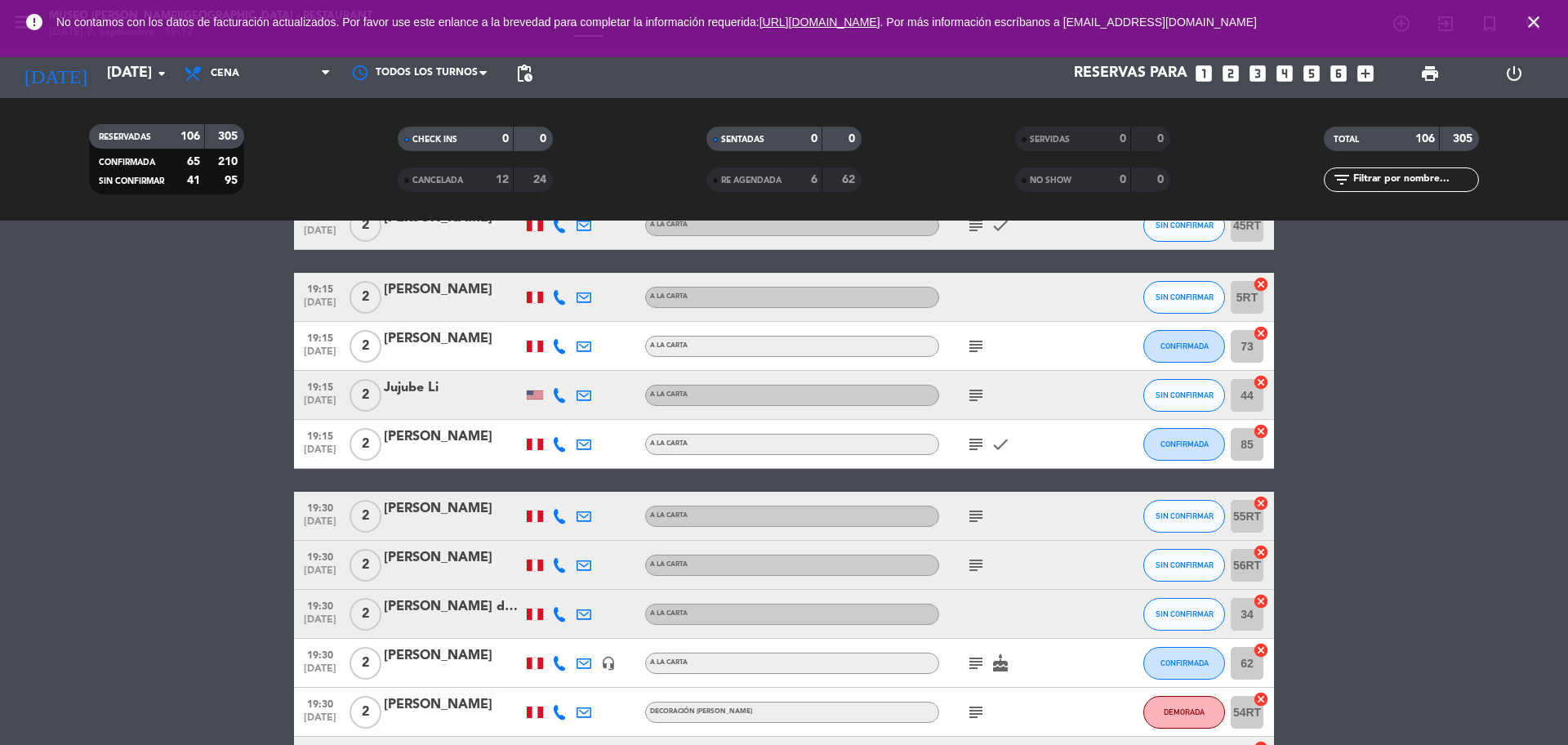
click at [977, 516] on icon "subject" at bounding box center [976, 516] width 19 height 19
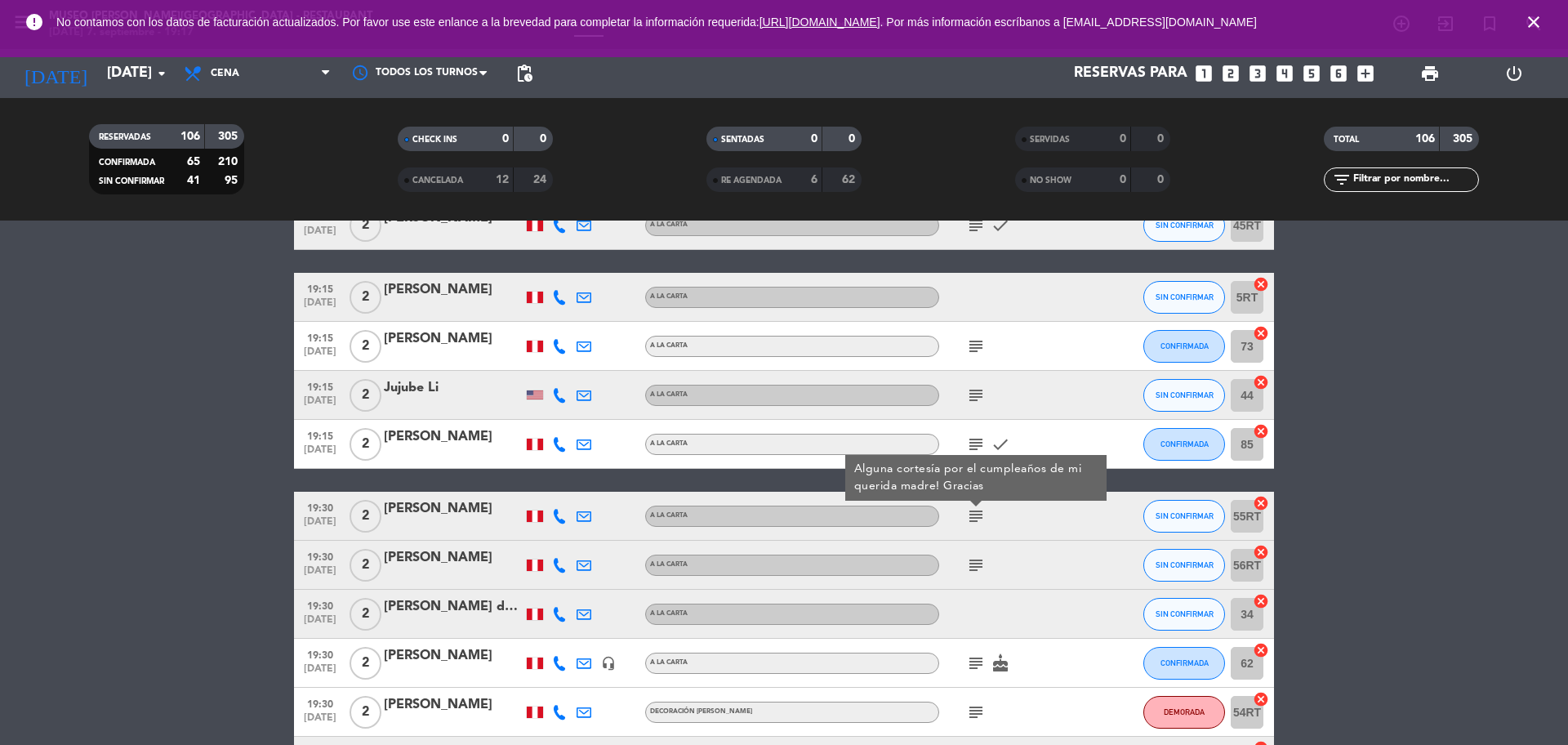
click at [974, 560] on icon "subject" at bounding box center [976, 565] width 19 height 19
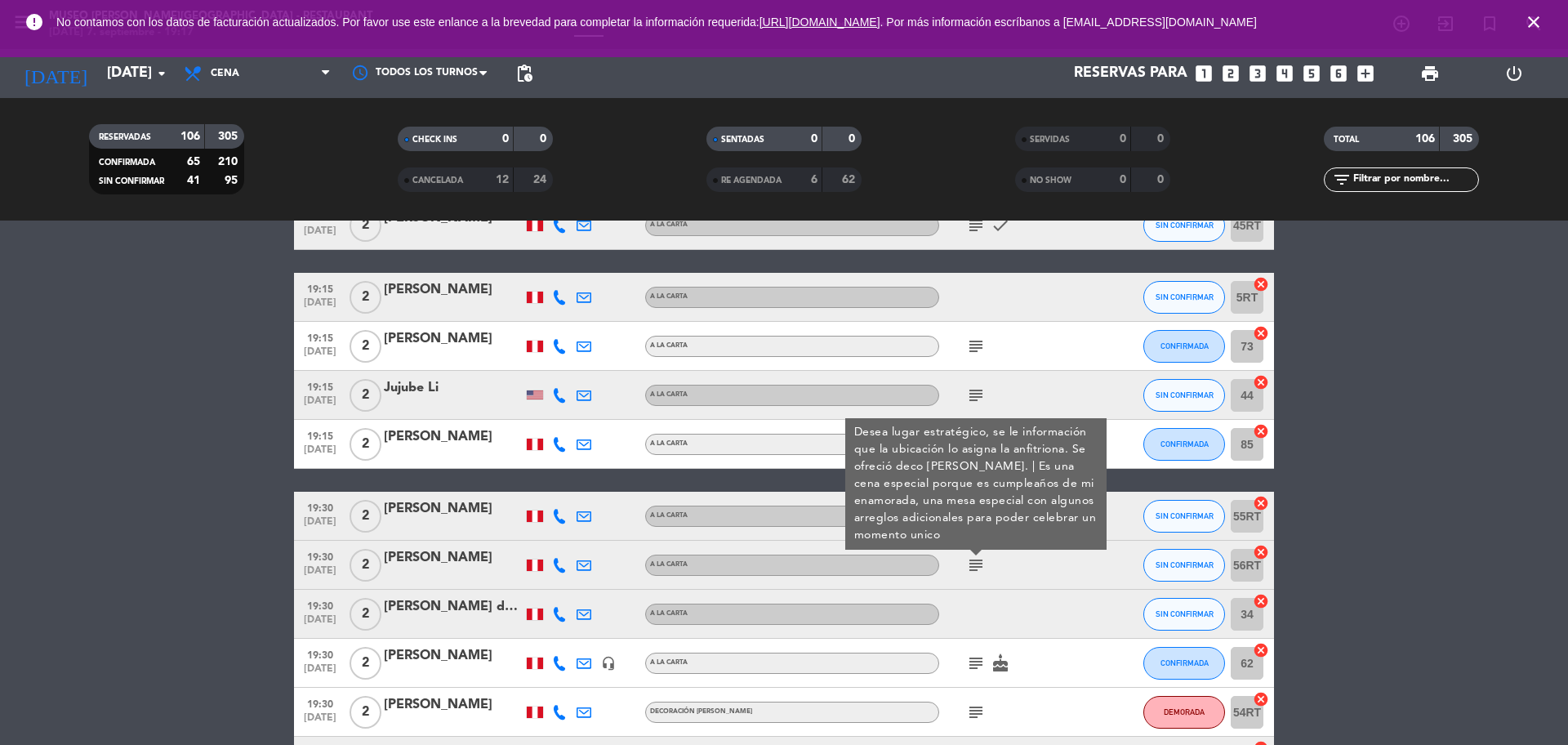
click at [975, 673] on div "subject cake" at bounding box center [1013, 663] width 147 height 48
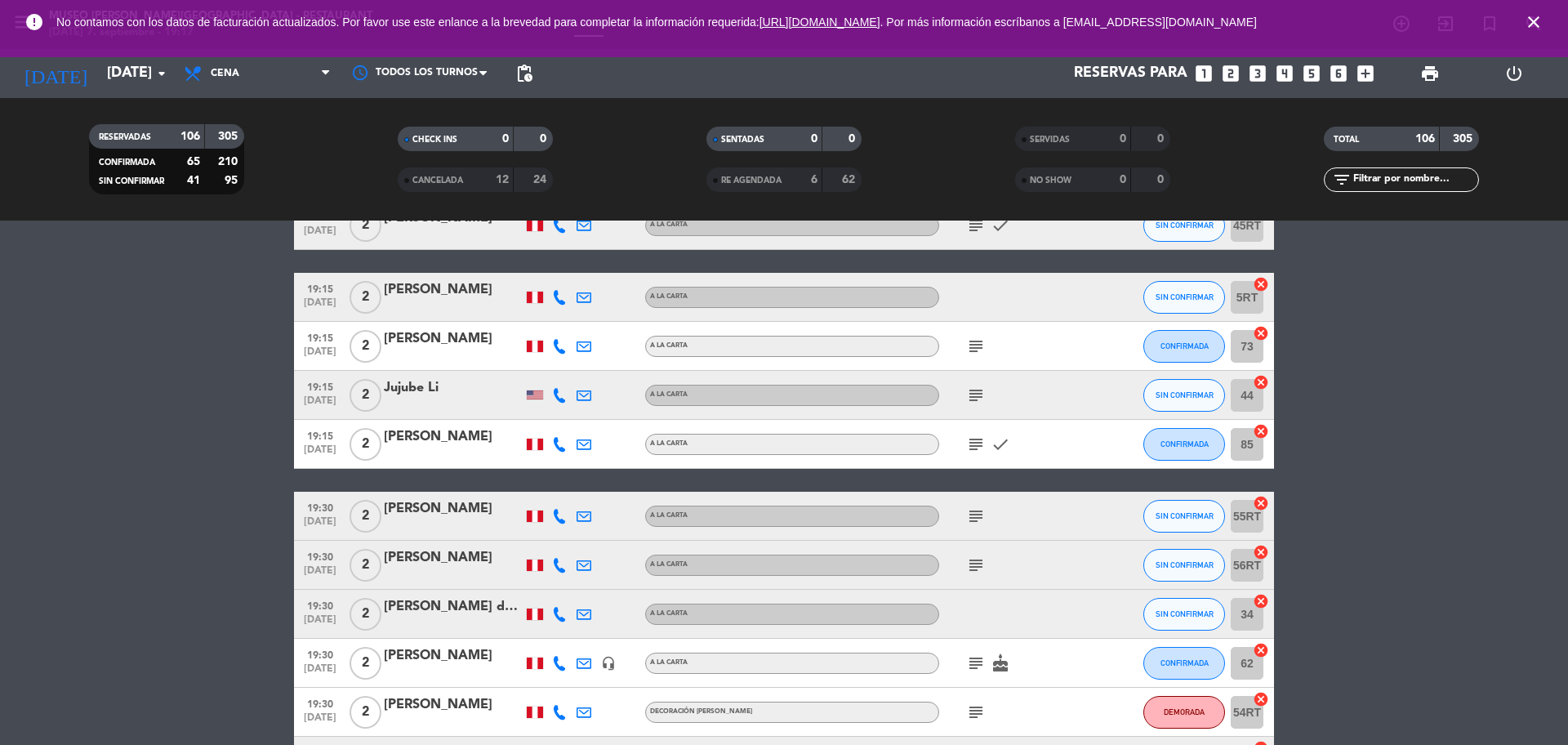
click at [972, 661] on icon "subject" at bounding box center [976, 663] width 19 height 19
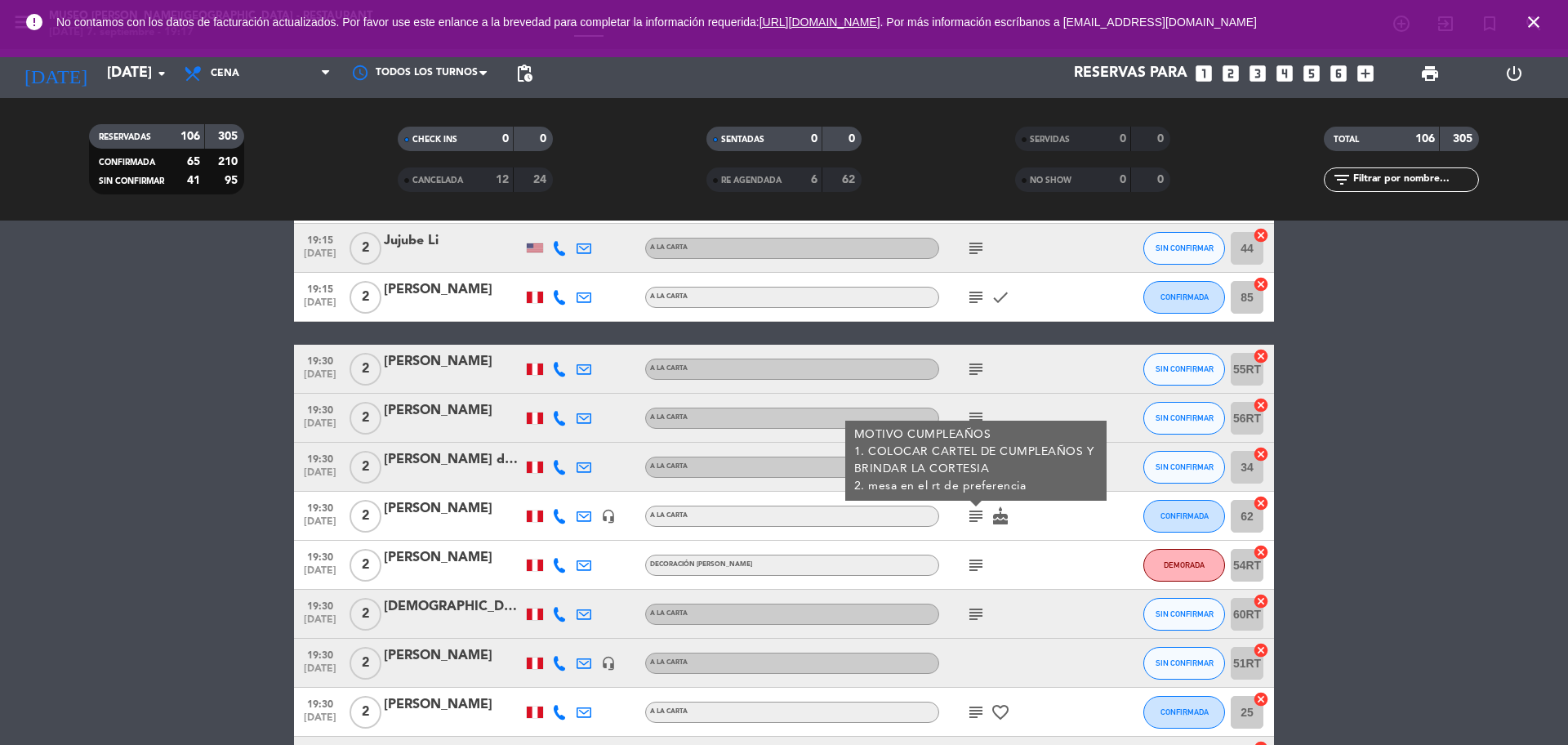
scroll to position [2032, 0]
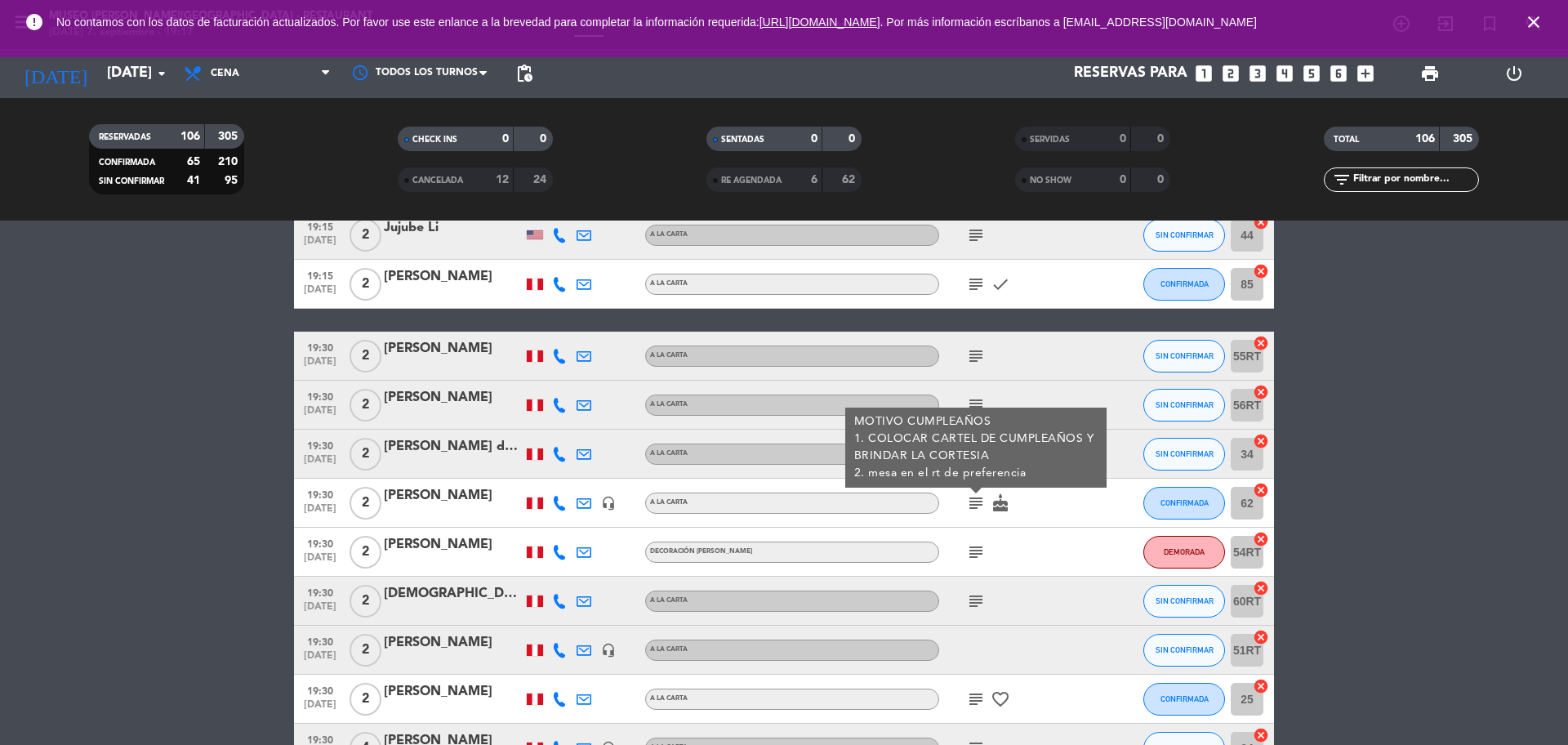
click at [976, 554] on icon "subject" at bounding box center [976, 552] width 19 height 19
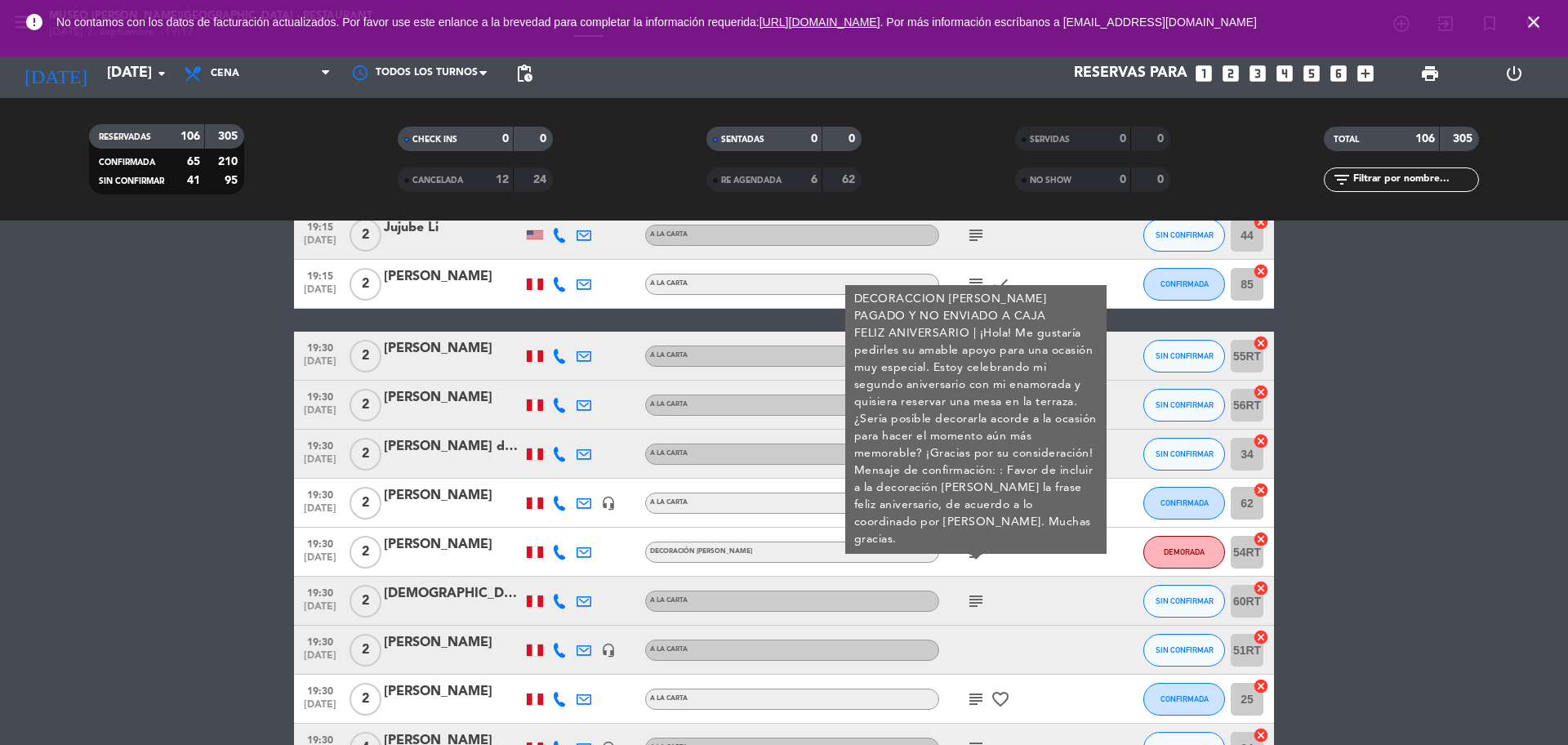
click at [969, 605] on icon "subject" at bounding box center [976, 601] width 19 height 19
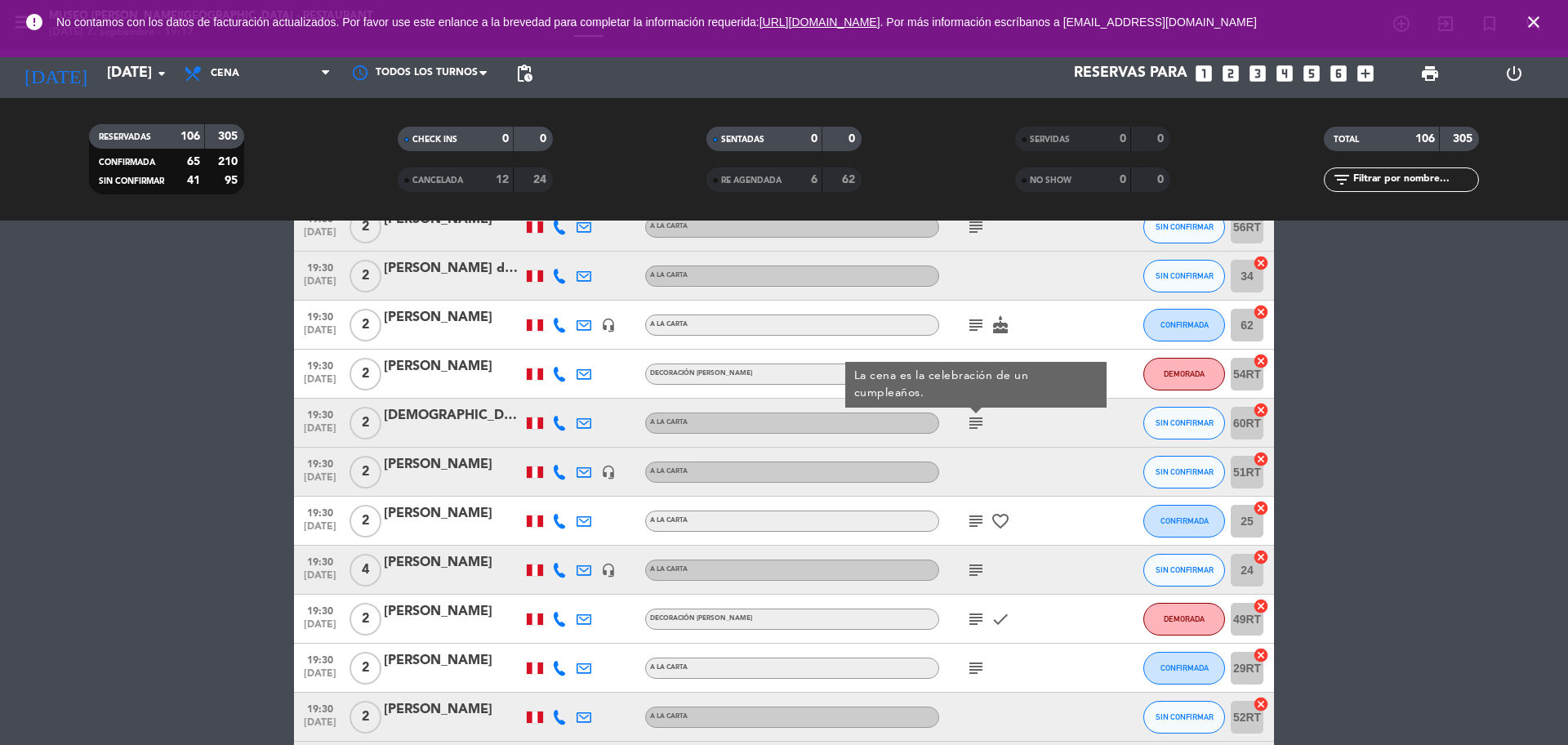
scroll to position [2216, 0]
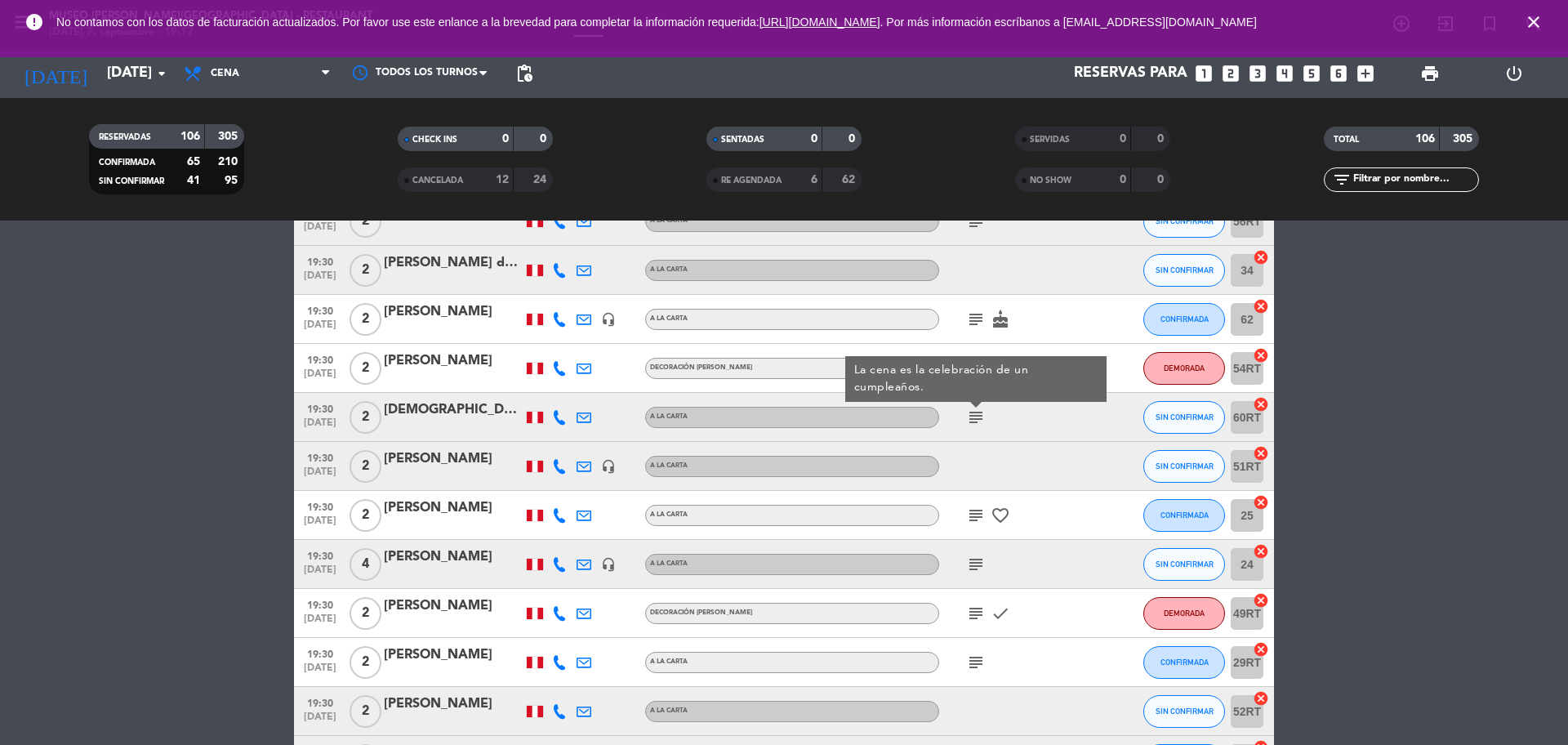
click at [976, 515] on icon "subject" at bounding box center [976, 515] width 19 height 19
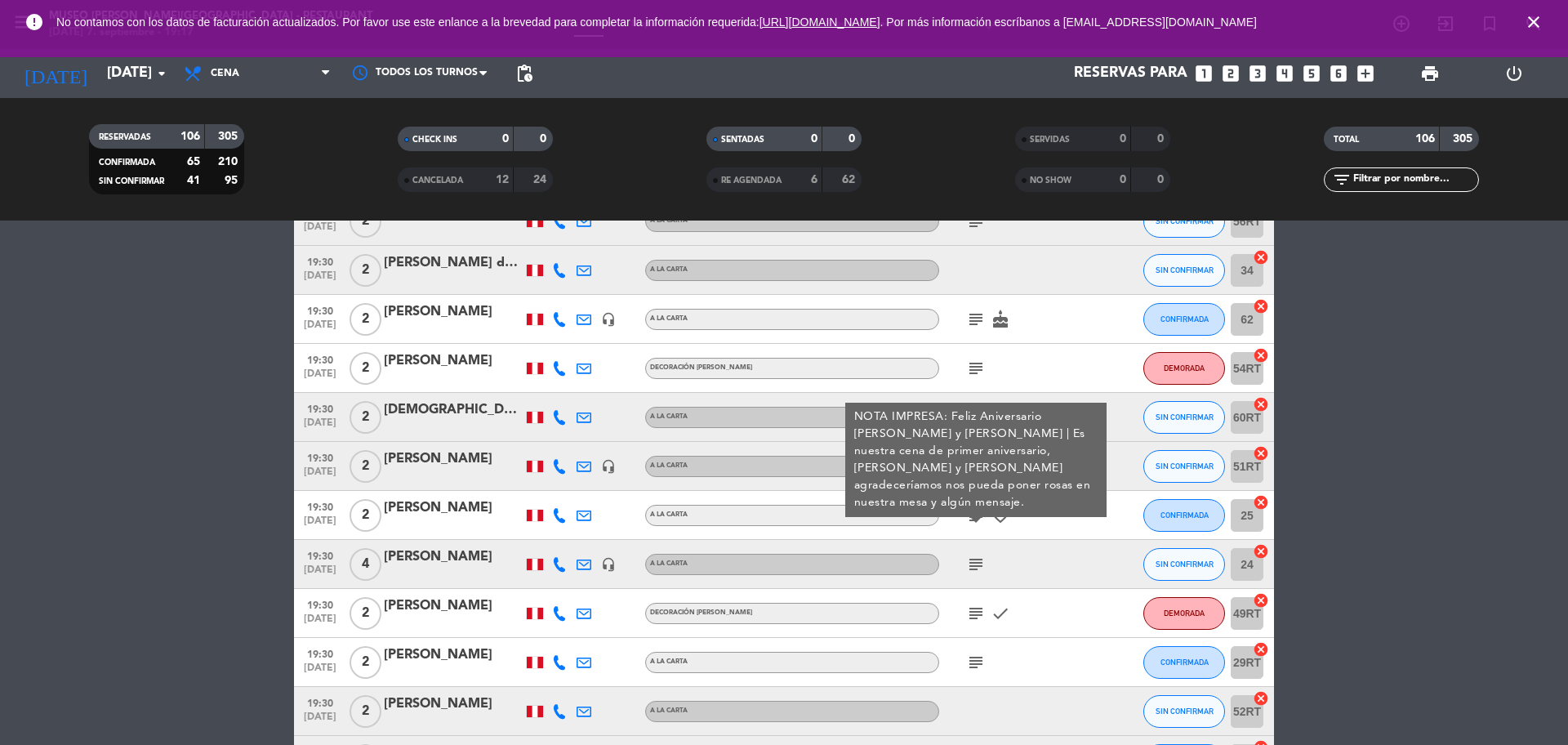
click at [462, 519] on div "[PERSON_NAME]" at bounding box center [453, 508] width 139 height 21
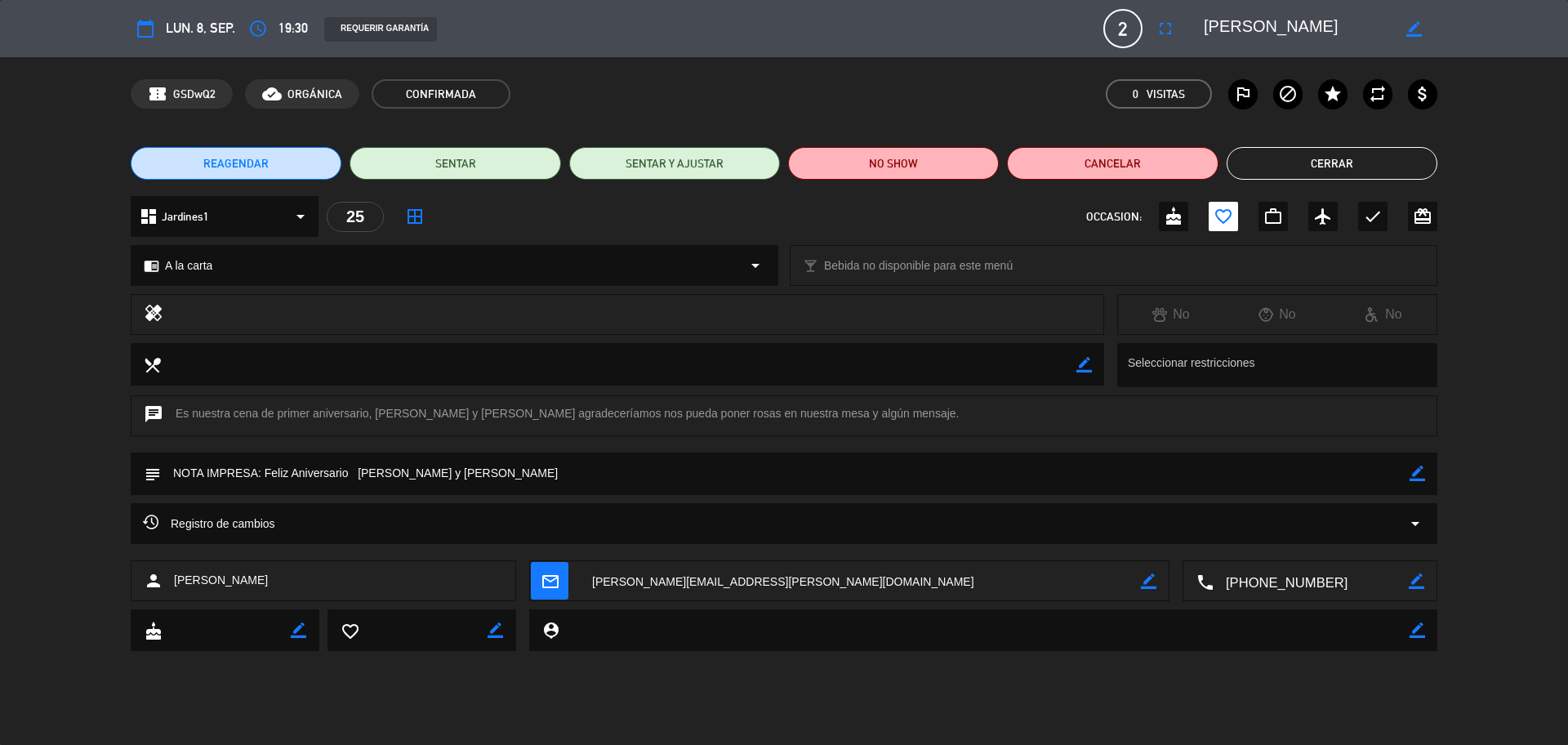
drag, startPoint x: 1324, startPoint y: 27, endPoint x: 1185, endPoint y: 33, distance: 139.1
click at [1185, 33] on editable-input "border_color" at bounding box center [1311, 29] width 254 height 30
drag, startPoint x: 267, startPoint y: 468, endPoint x: 468, endPoint y: 477, distance: 201.2
click at [468, 477] on textarea at bounding box center [784, 473] width 1249 height 41
click at [1327, 155] on button "Cerrar" at bounding box center [1332, 163] width 211 height 32
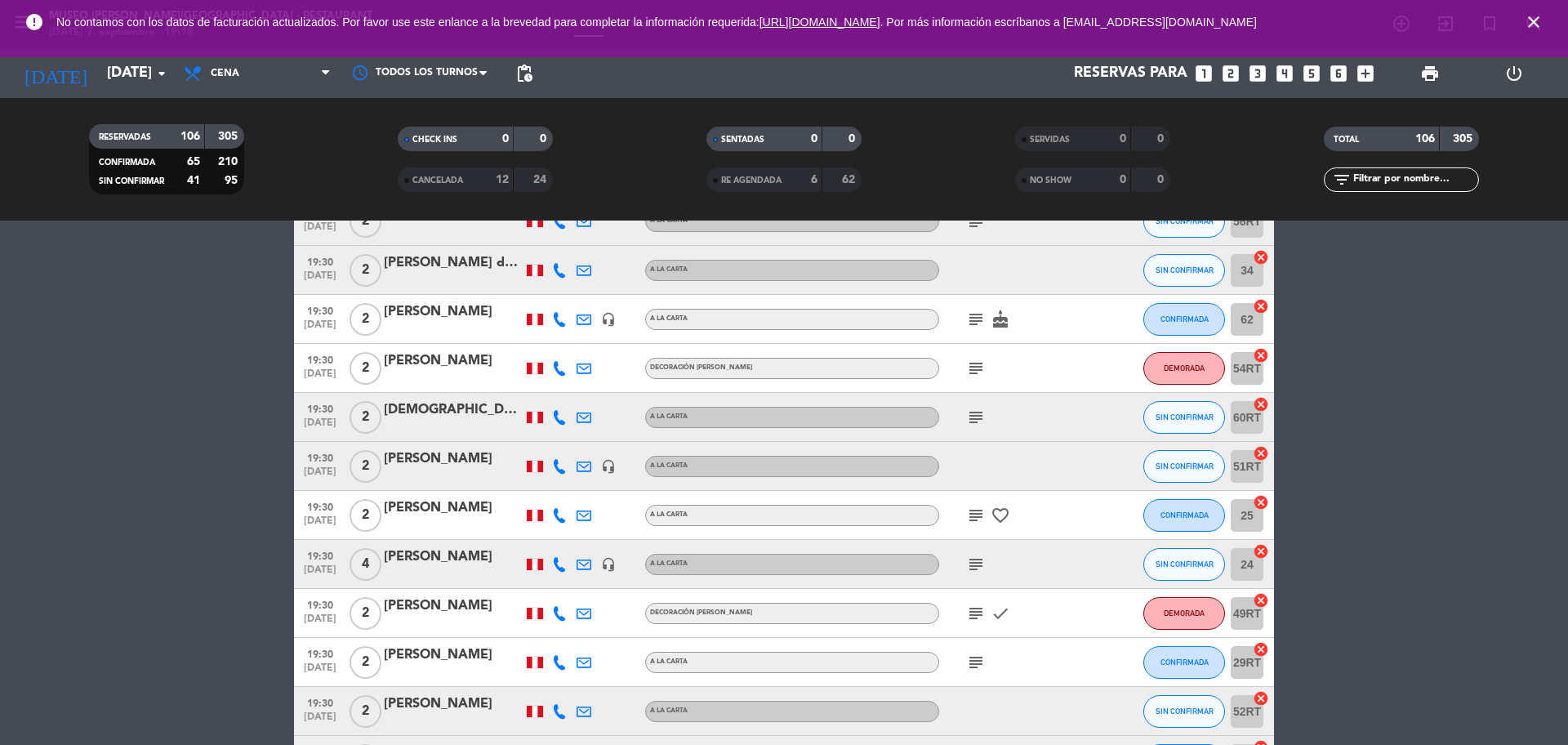
click at [973, 566] on icon "subject" at bounding box center [976, 564] width 19 height 19
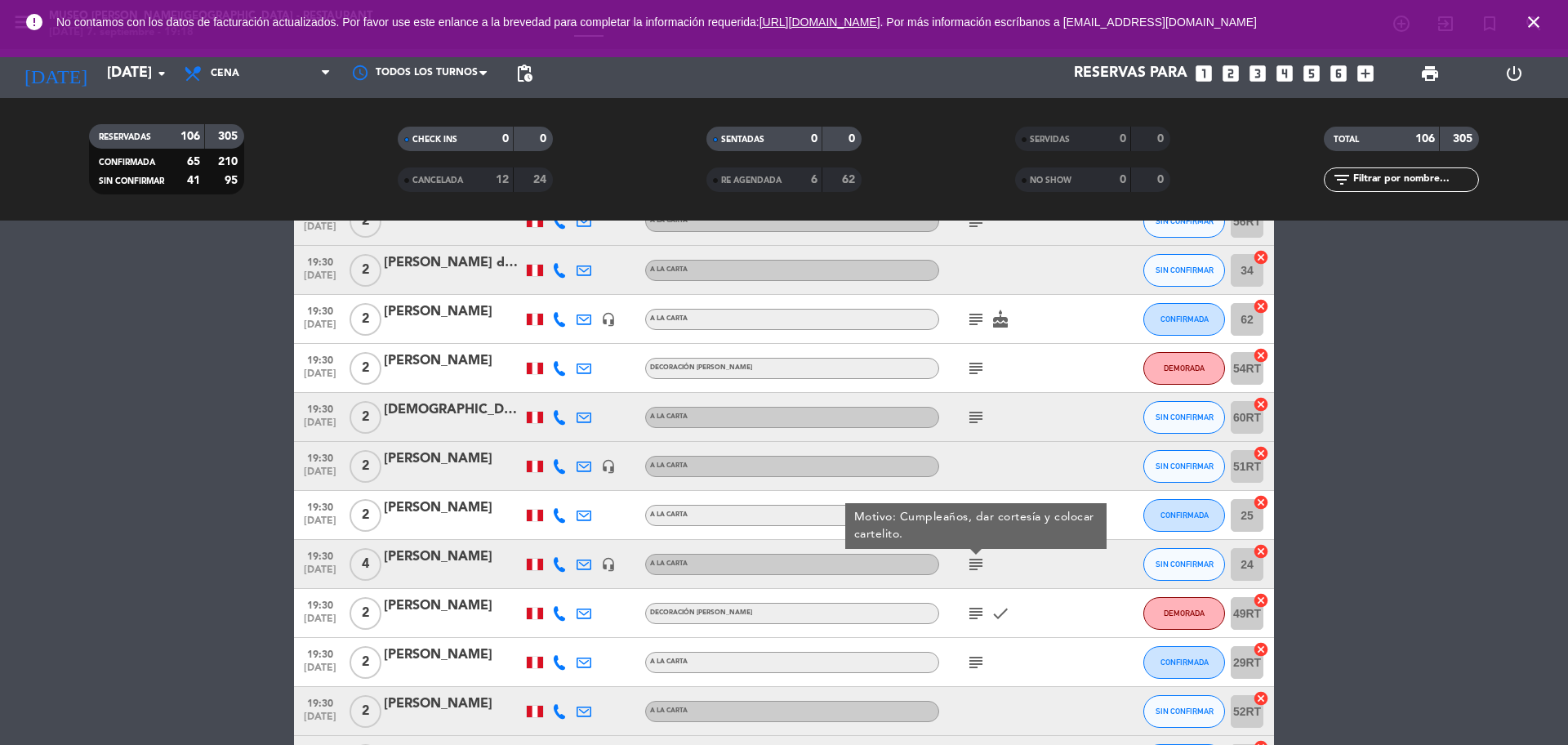
click at [978, 597] on div "subject check" at bounding box center [1013, 612] width 147 height 48
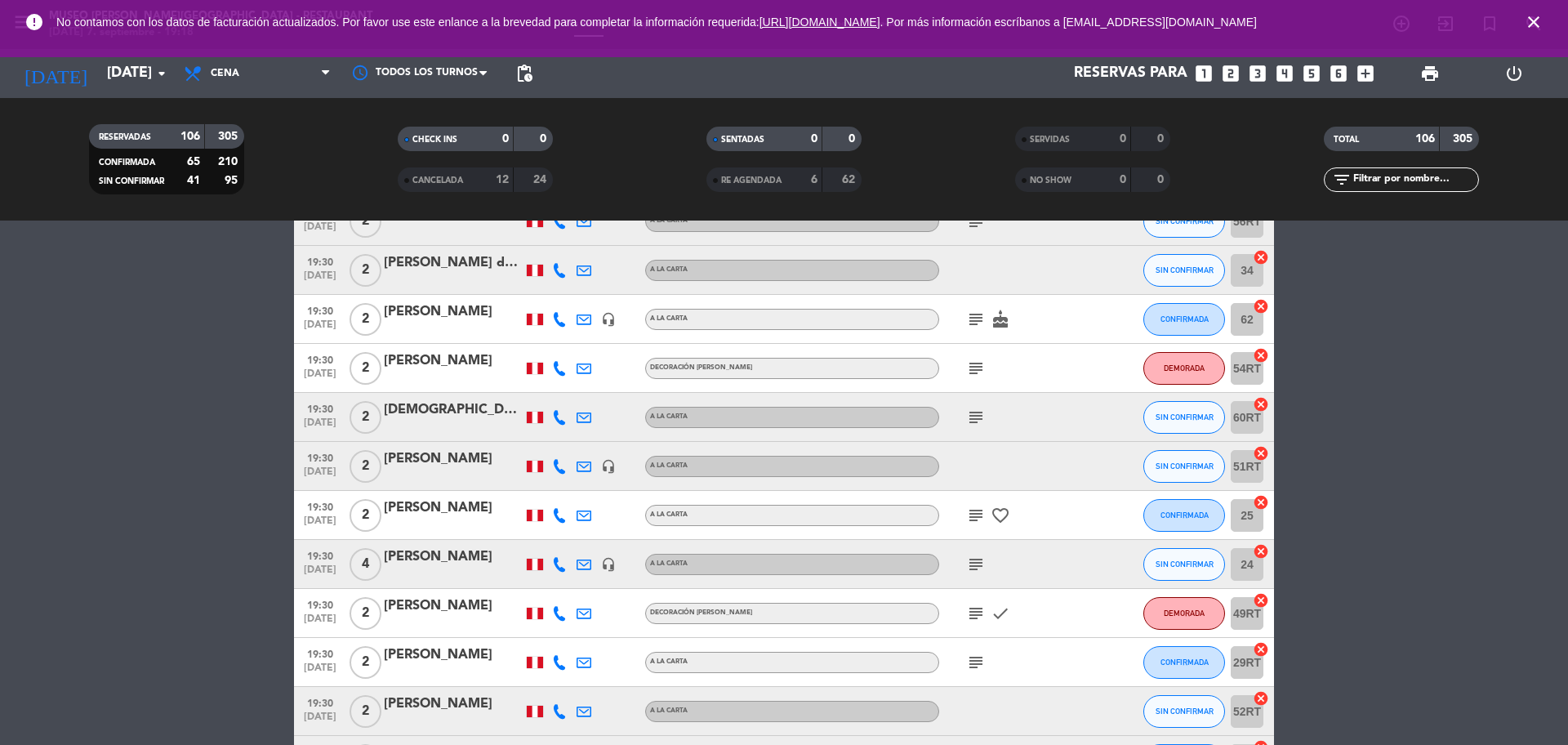
click at [978, 612] on icon "subject" at bounding box center [976, 613] width 19 height 19
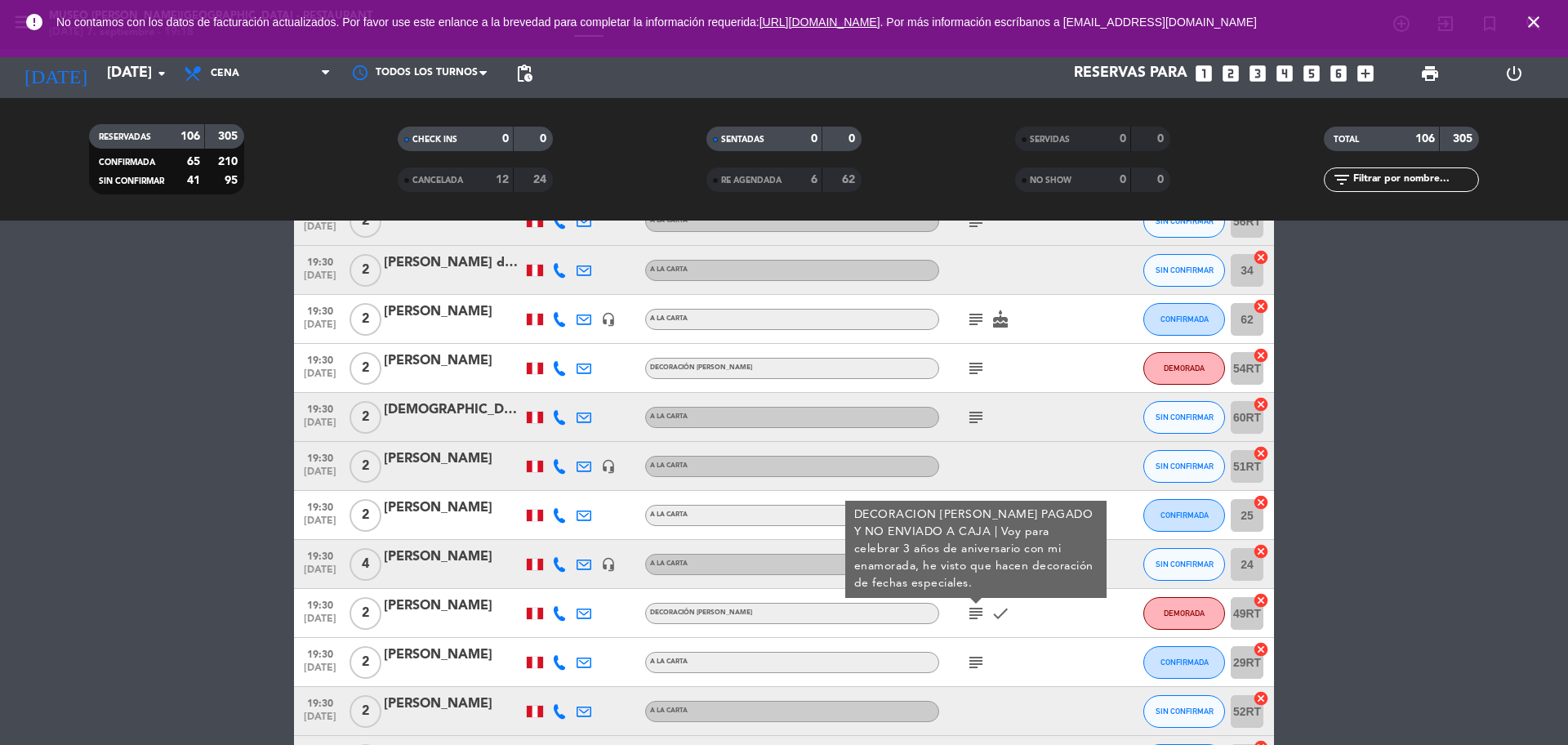
click at [971, 656] on icon "subject" at bounding box center [976, 663] width 19 height 19
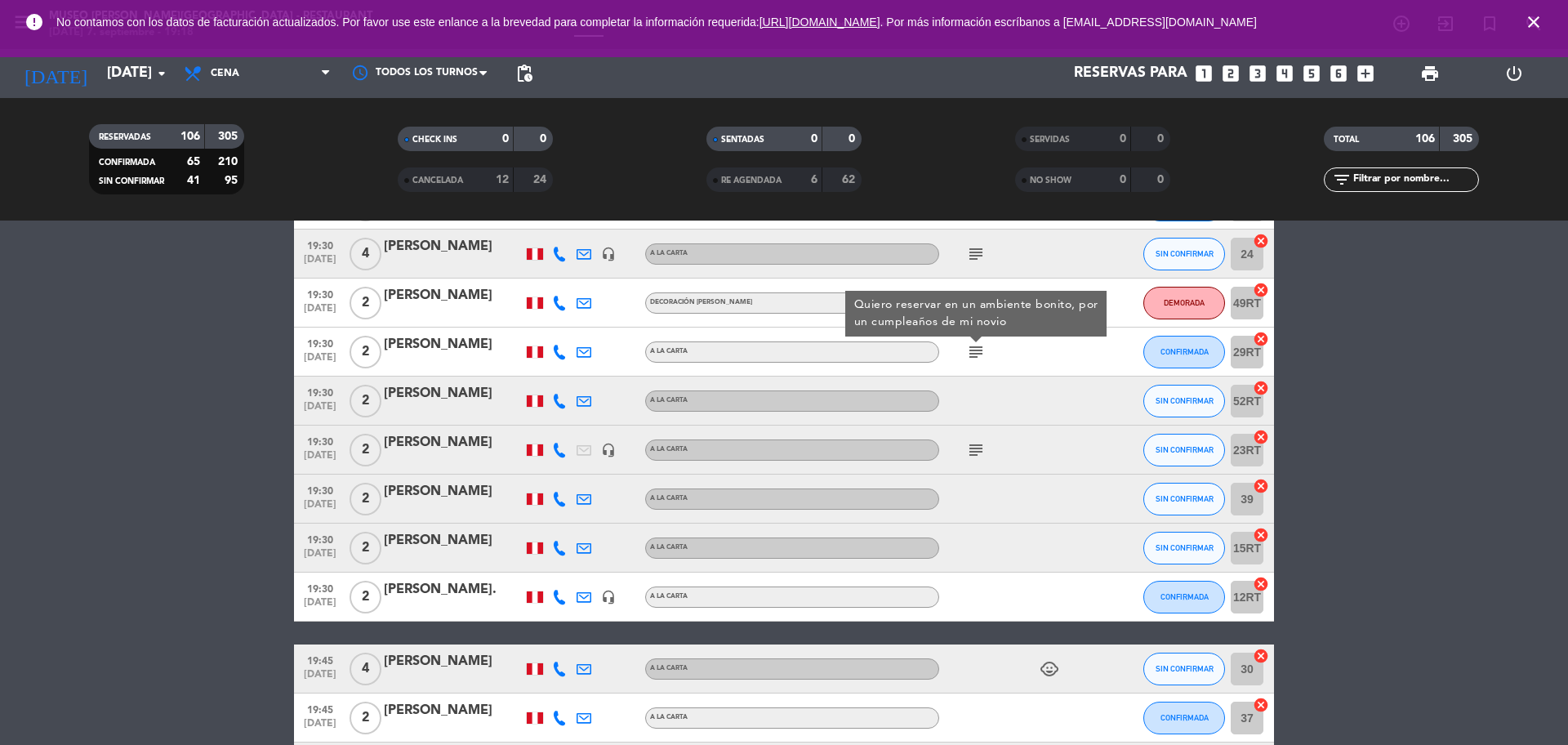
scroll to position [2547, 0]
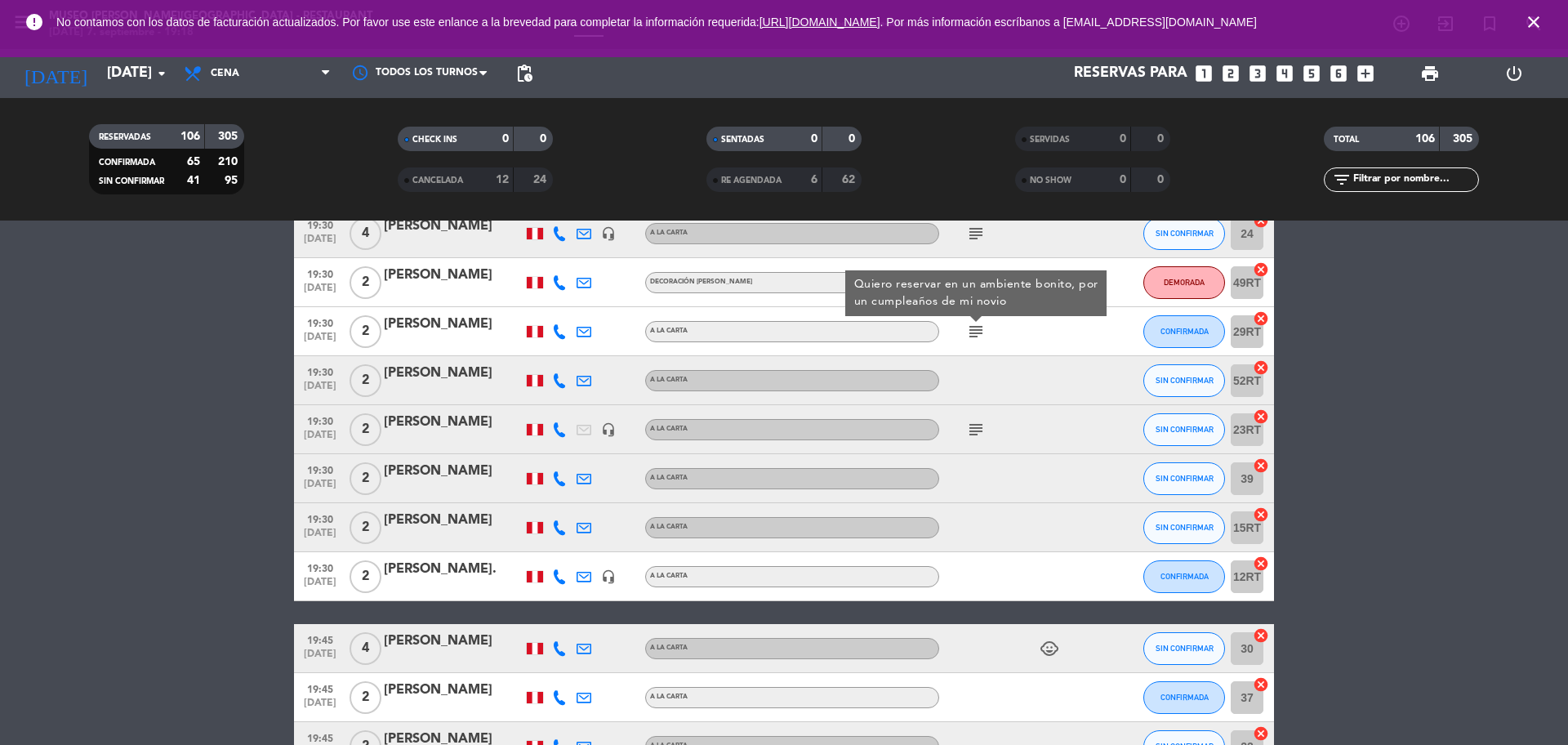
click at [976, 432] on icon "subject" at bounding box center [976, 429] width 19 height 19
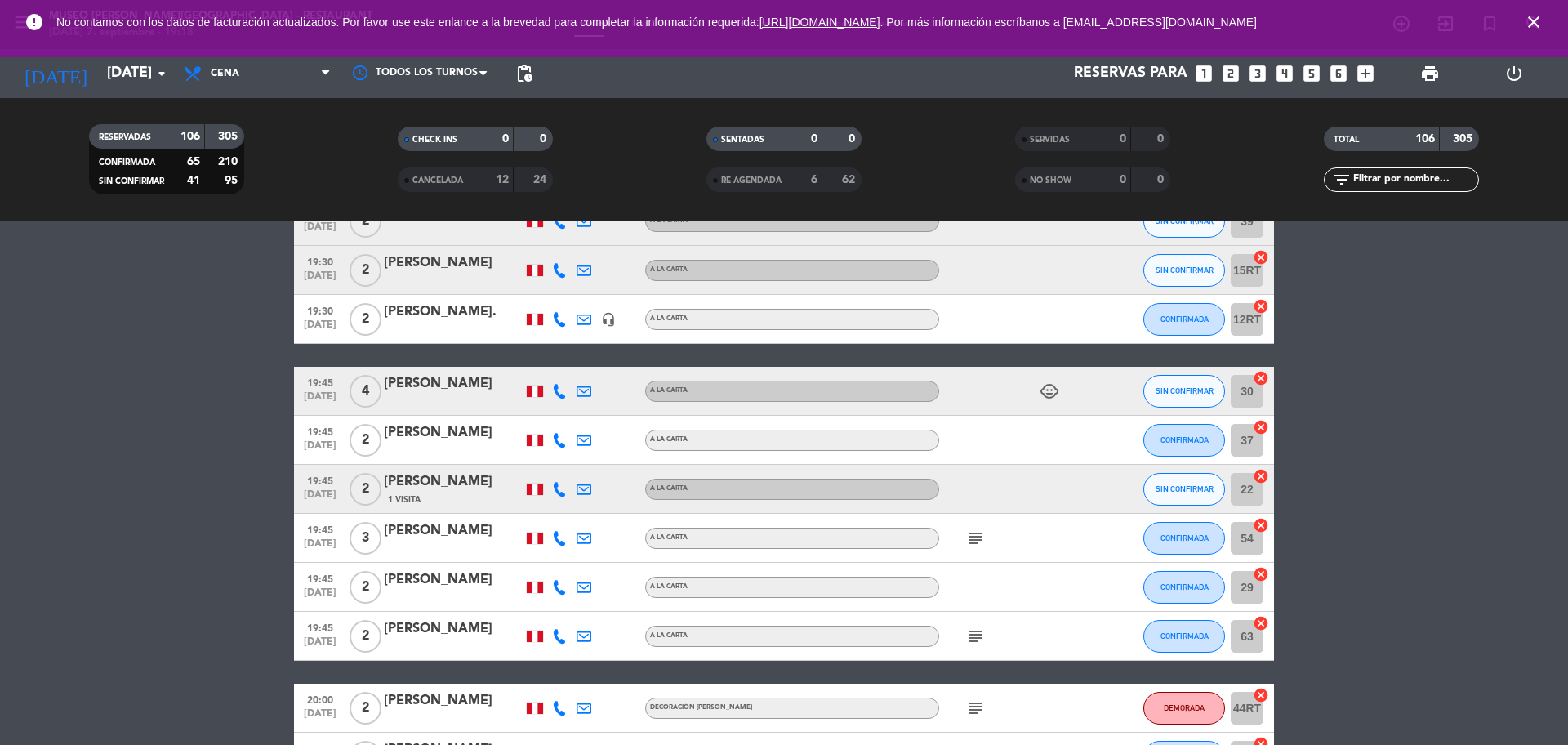
scroll to position [2848, 0]
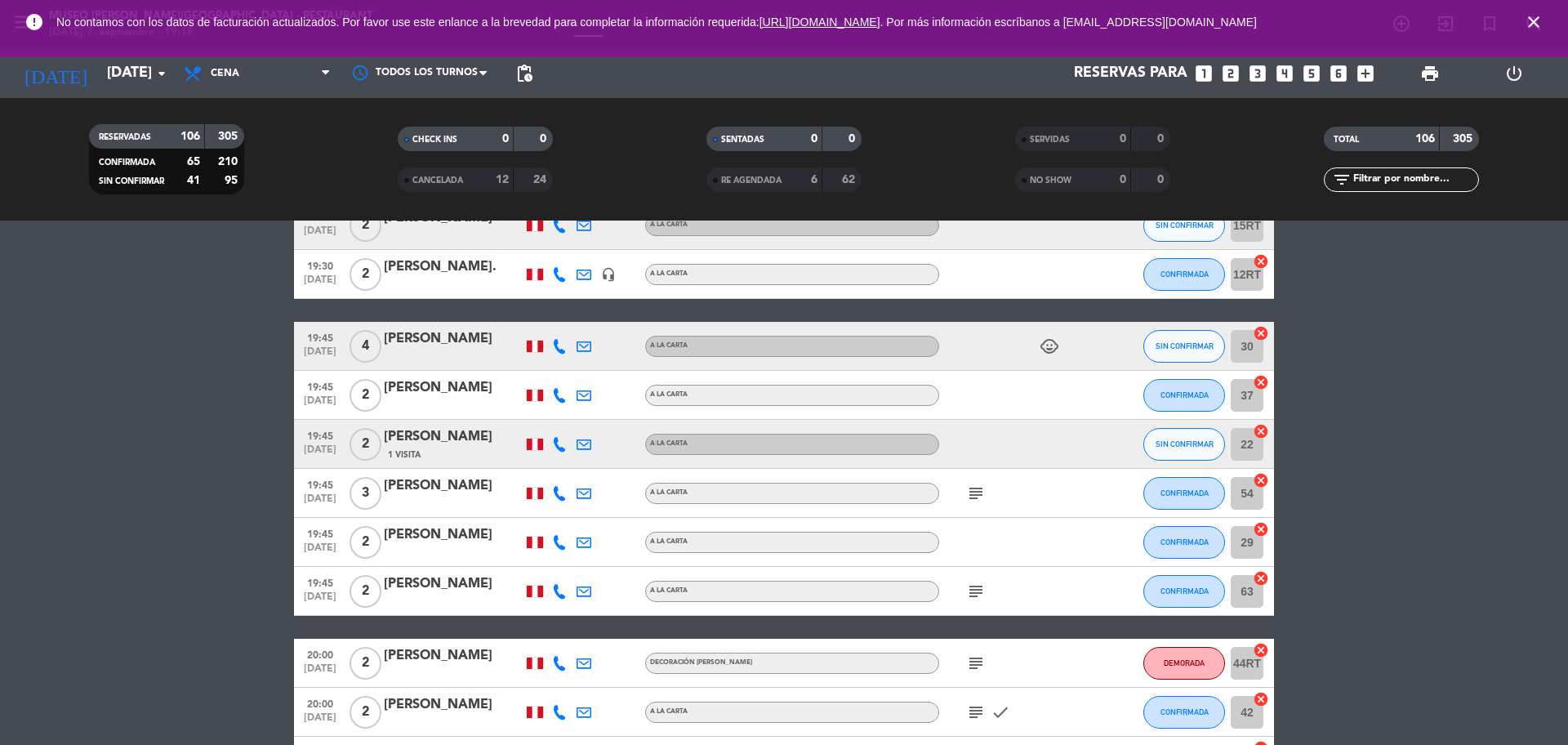
click at [975, 491] on icon "subject" at bounding box center [976, 493] width 19 height 19
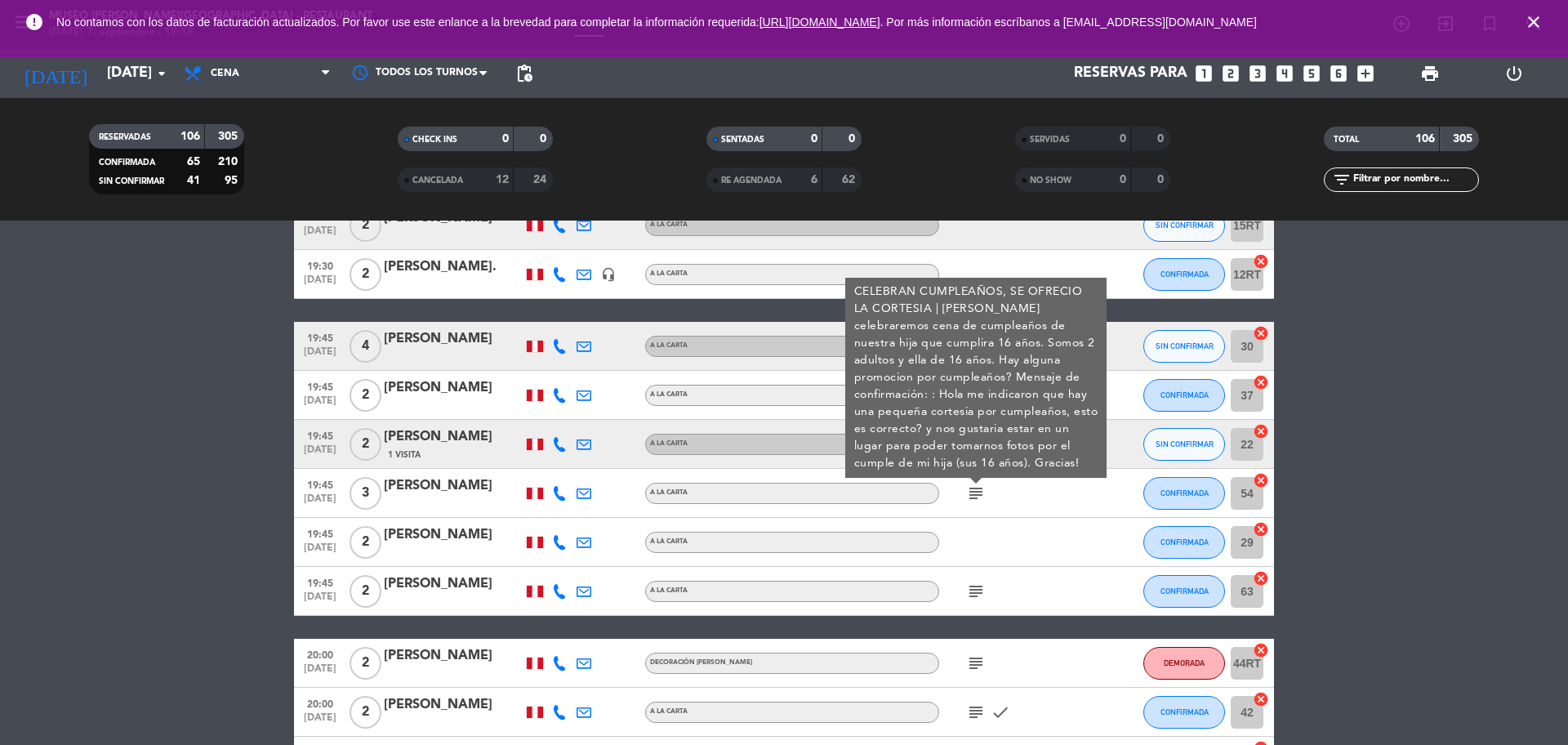
click at [455, 501] on div at bounding box center [453, 504] width 139 height 13
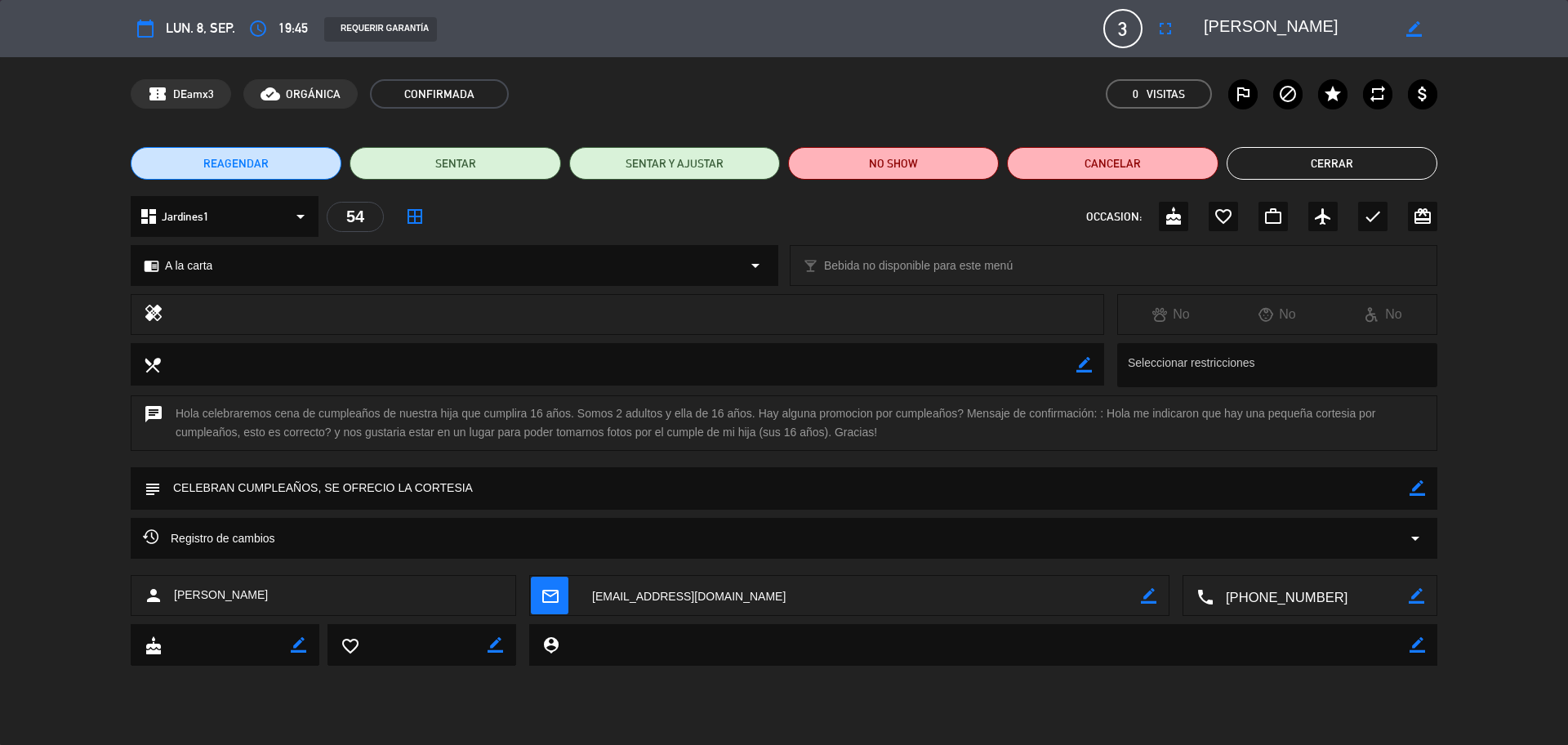
click at [1271, 169] on button "Cerrar" at bounding box center [1332, 163] width 211 height 32
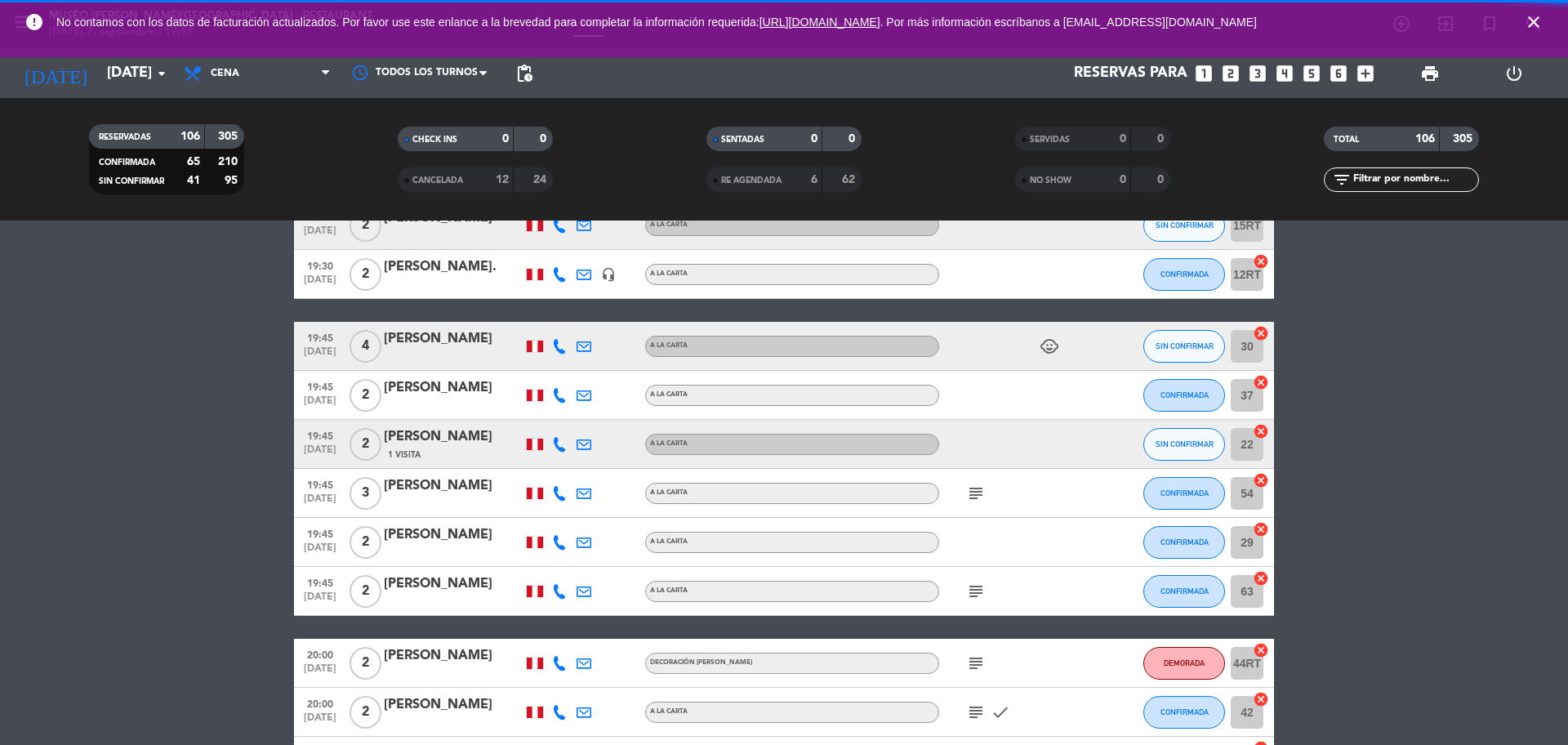
click at [979, 584] on icon "subject" at bounding box center [976, 591] width 19 height 19
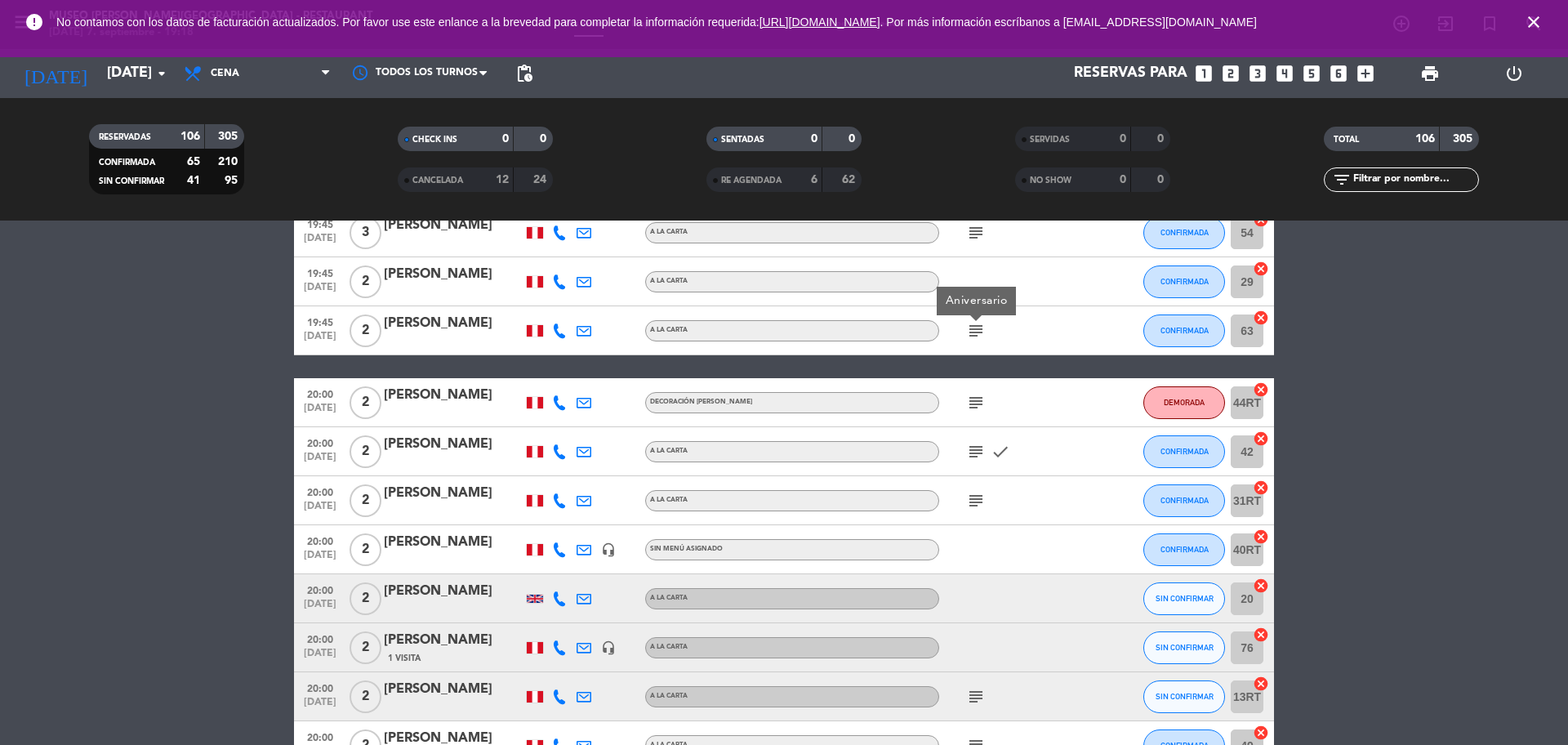
scroll to position [3110, 0]
click at [970, 387] on div "subject" at bounding box center [1013, 401] width 147 height 48
click at [970, 396] on icon "subject" at bounding box center [976, 402] width 19 height 19
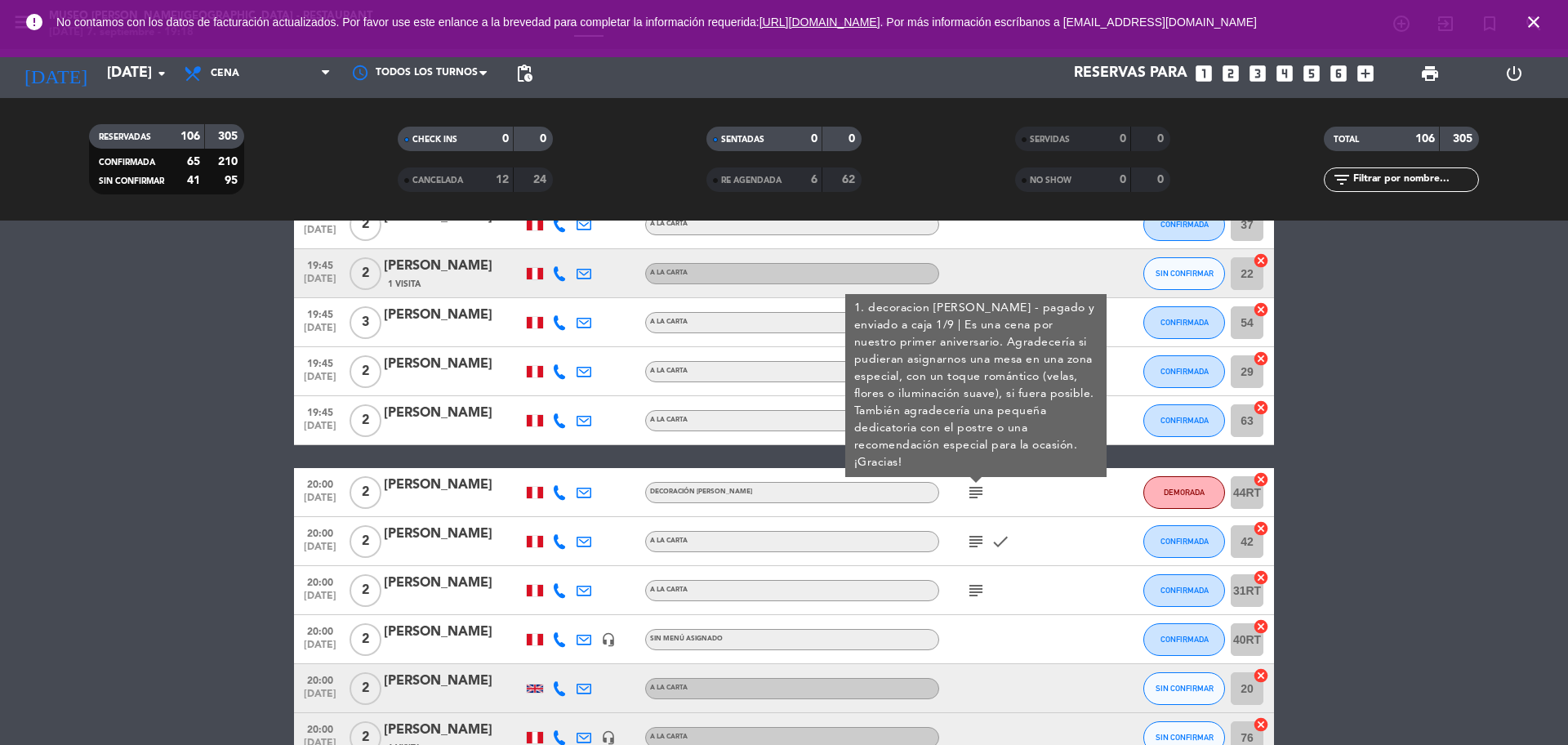
scroll to position [3005, 0]
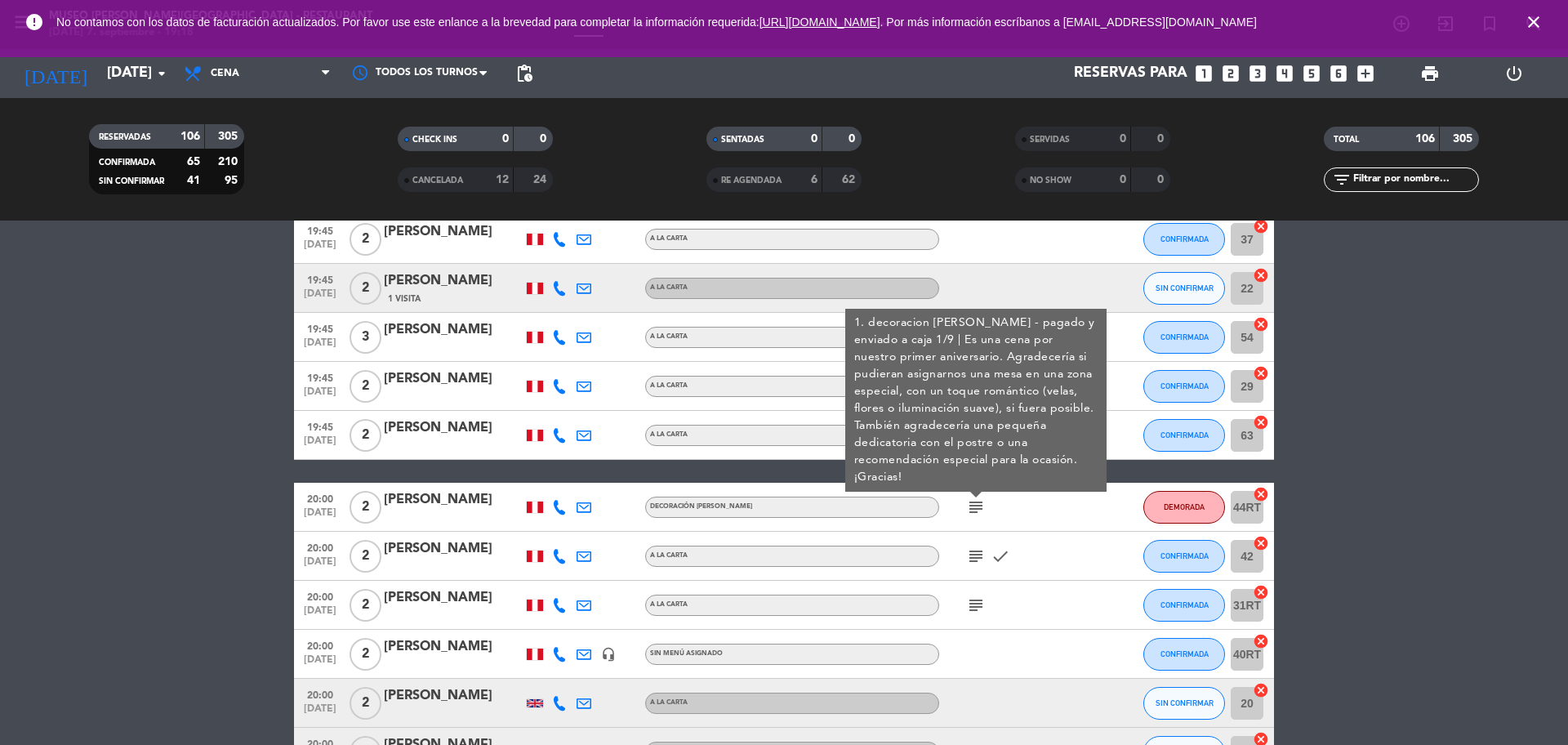
click at [484, 504] on div "[PERSON_NAME]" at bounding box center [453, 500] width 139 height 21
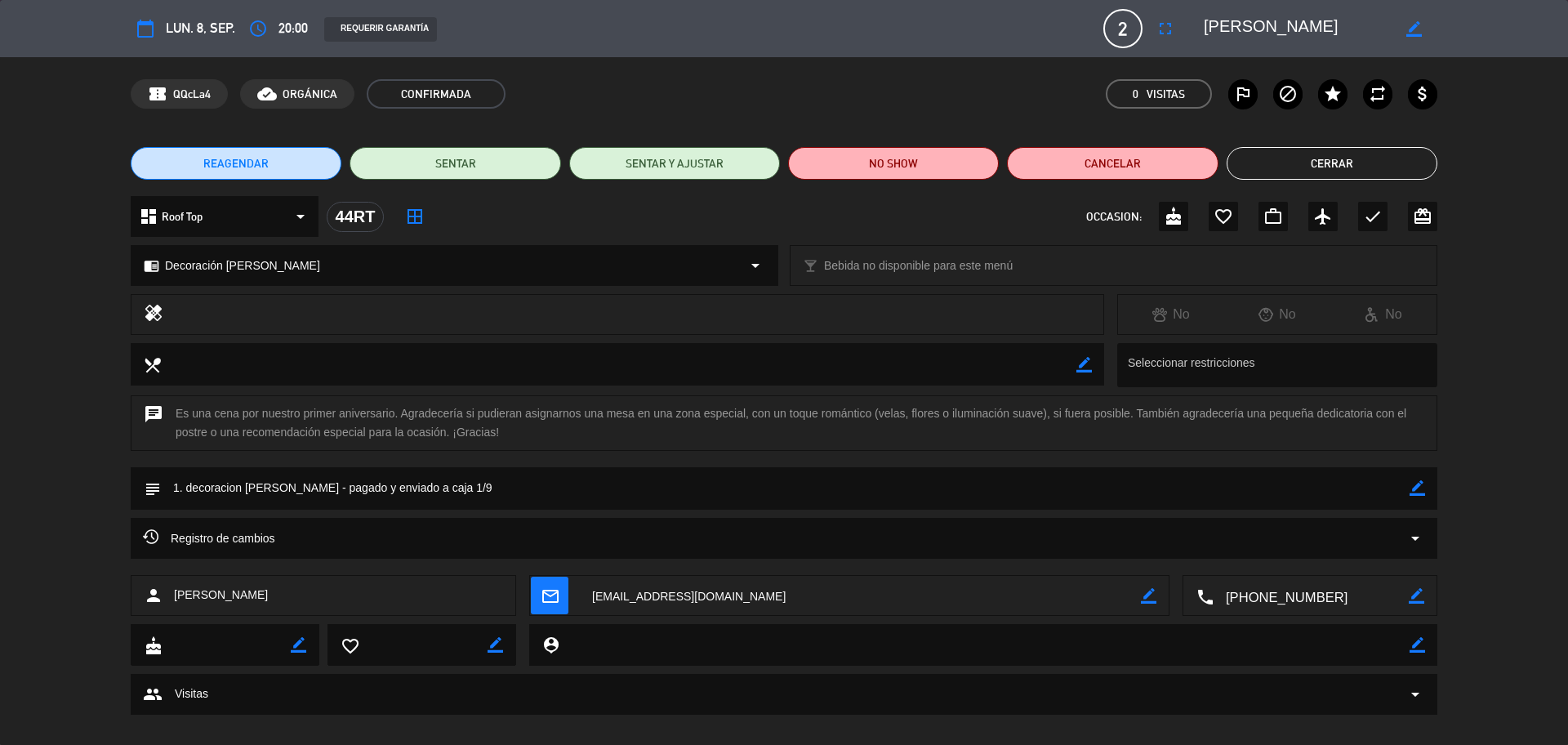
click at [1281, 162] on button "Cerrar" at bounding box center [1332, 163] width 211 height 32
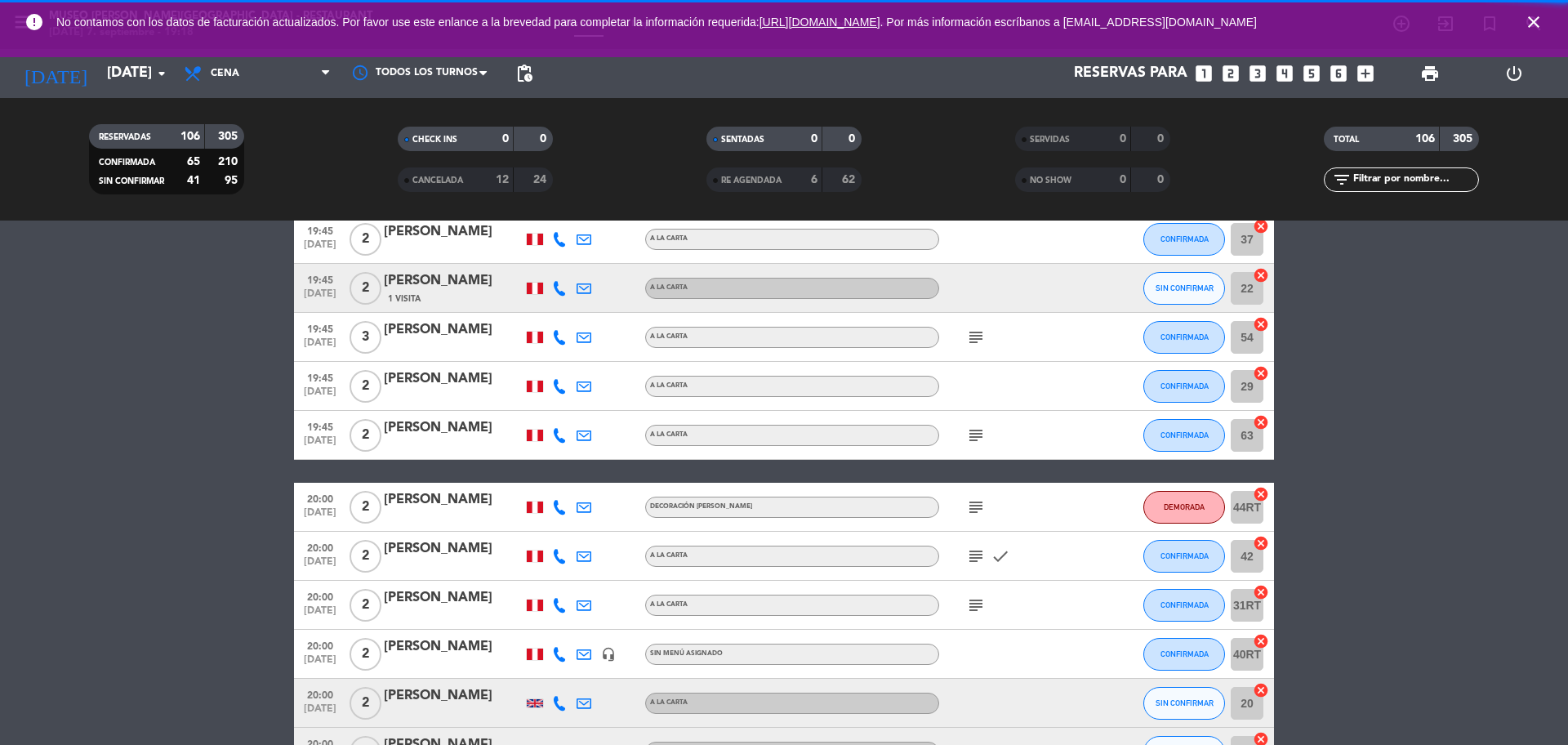
click at [985, 564] on span "subject" at bounding box center [976, 556] width 25 height 19
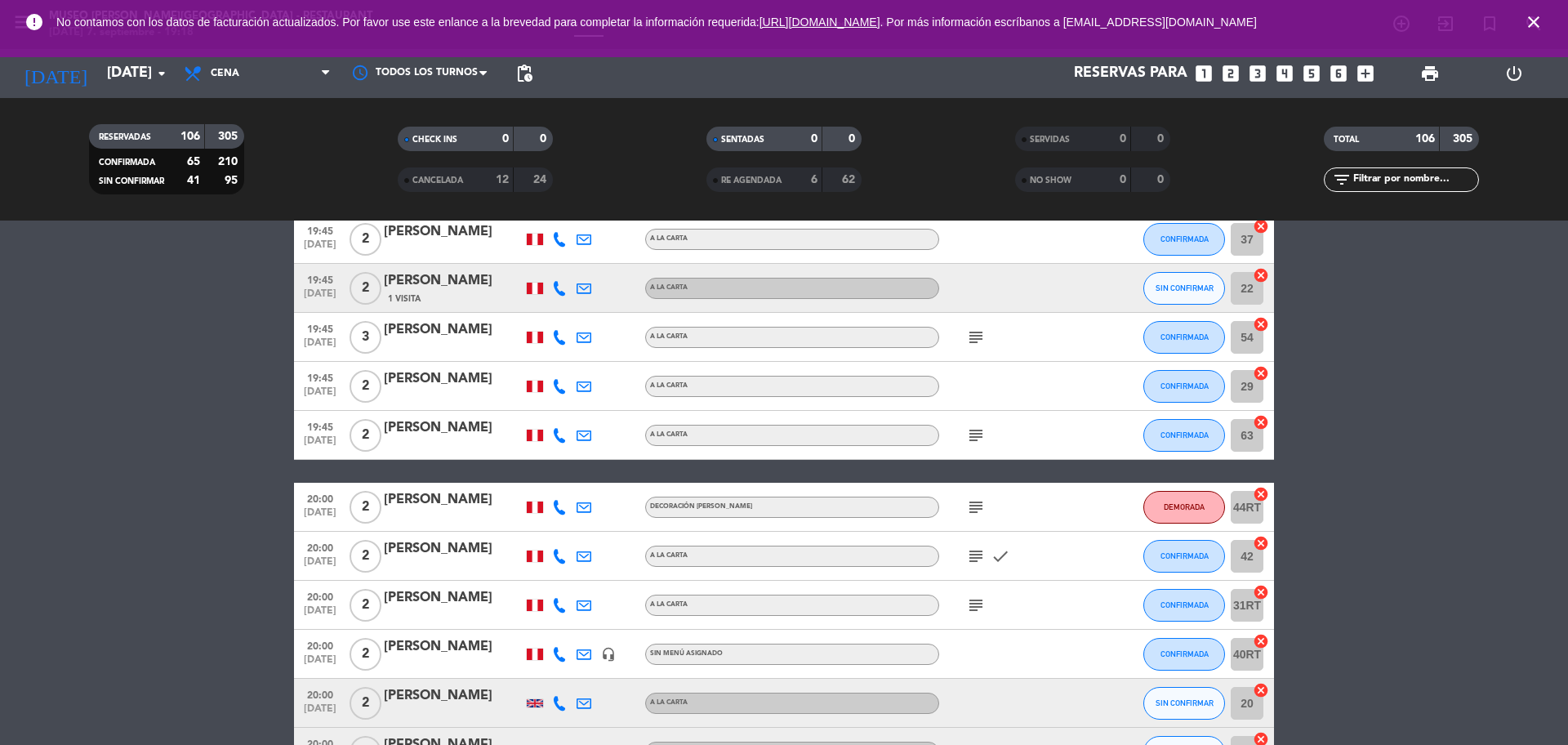
click at [985, 564] on span "subject" at bounding box center [976, 556] width 25 height 19
click at [979, 560] on icon "subject" at bounding box center [976, 556] width 19 height 19
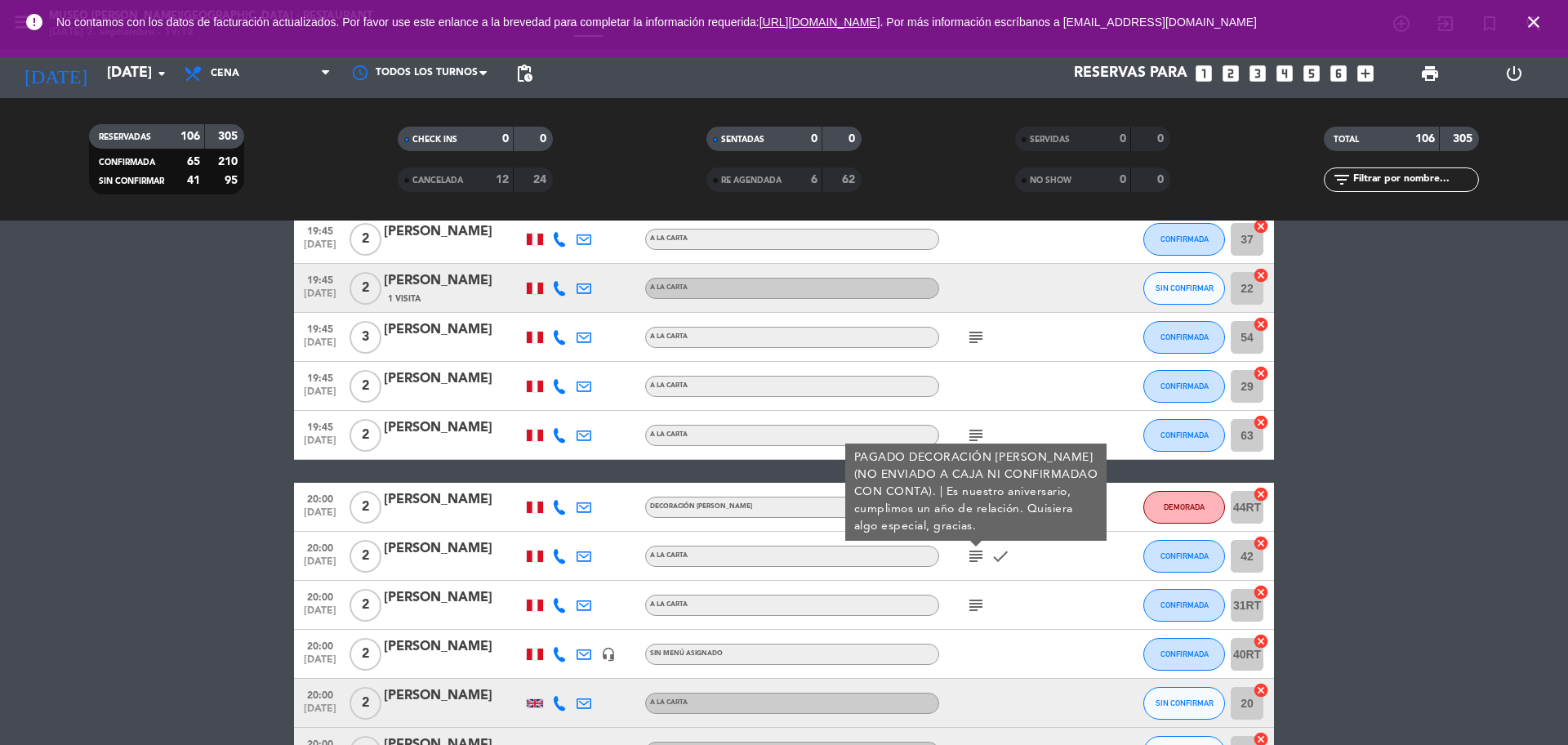
click at [966, 598] on icon "subject" at bounding box center [976, 605] width 19 height 19
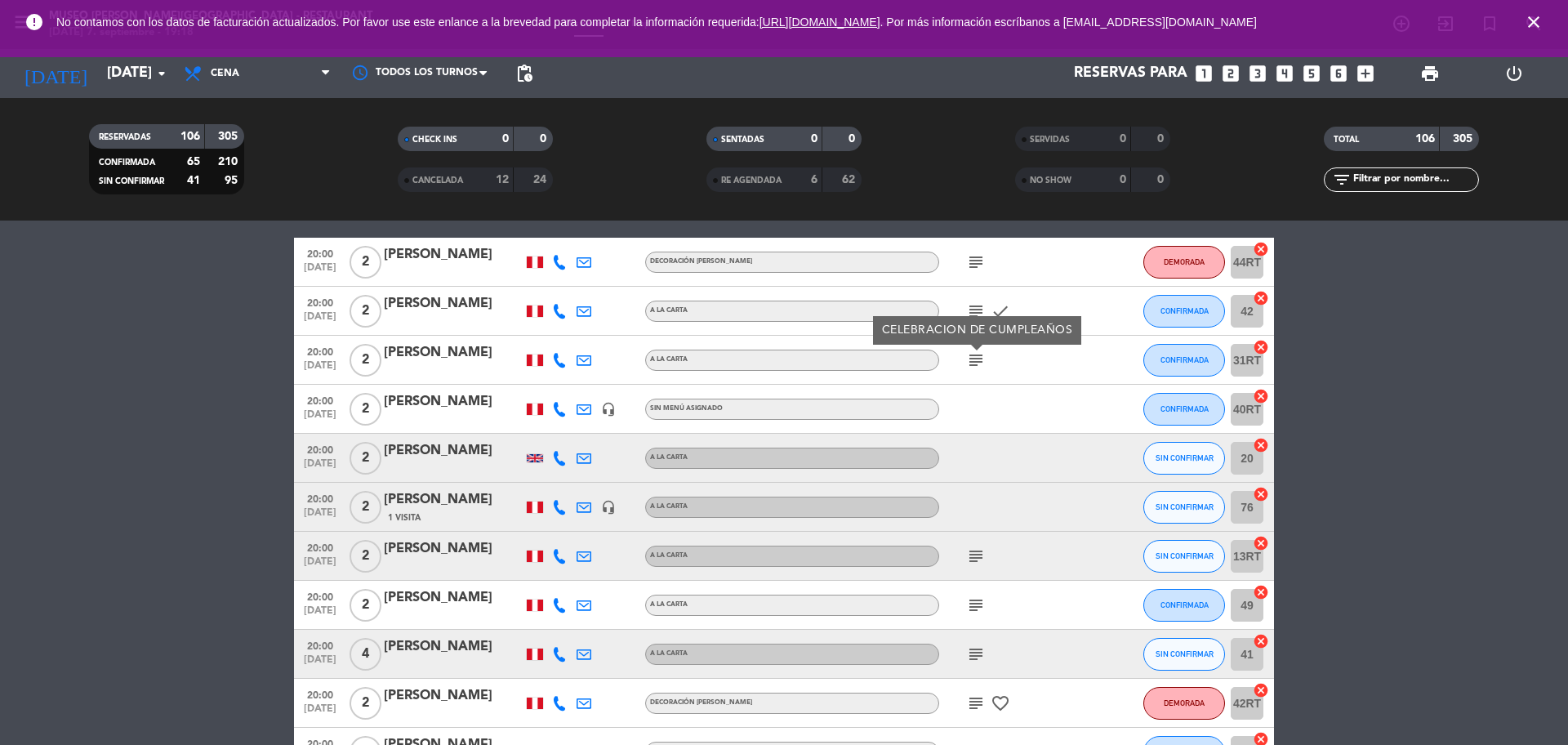
scroll to position [3251, 0]
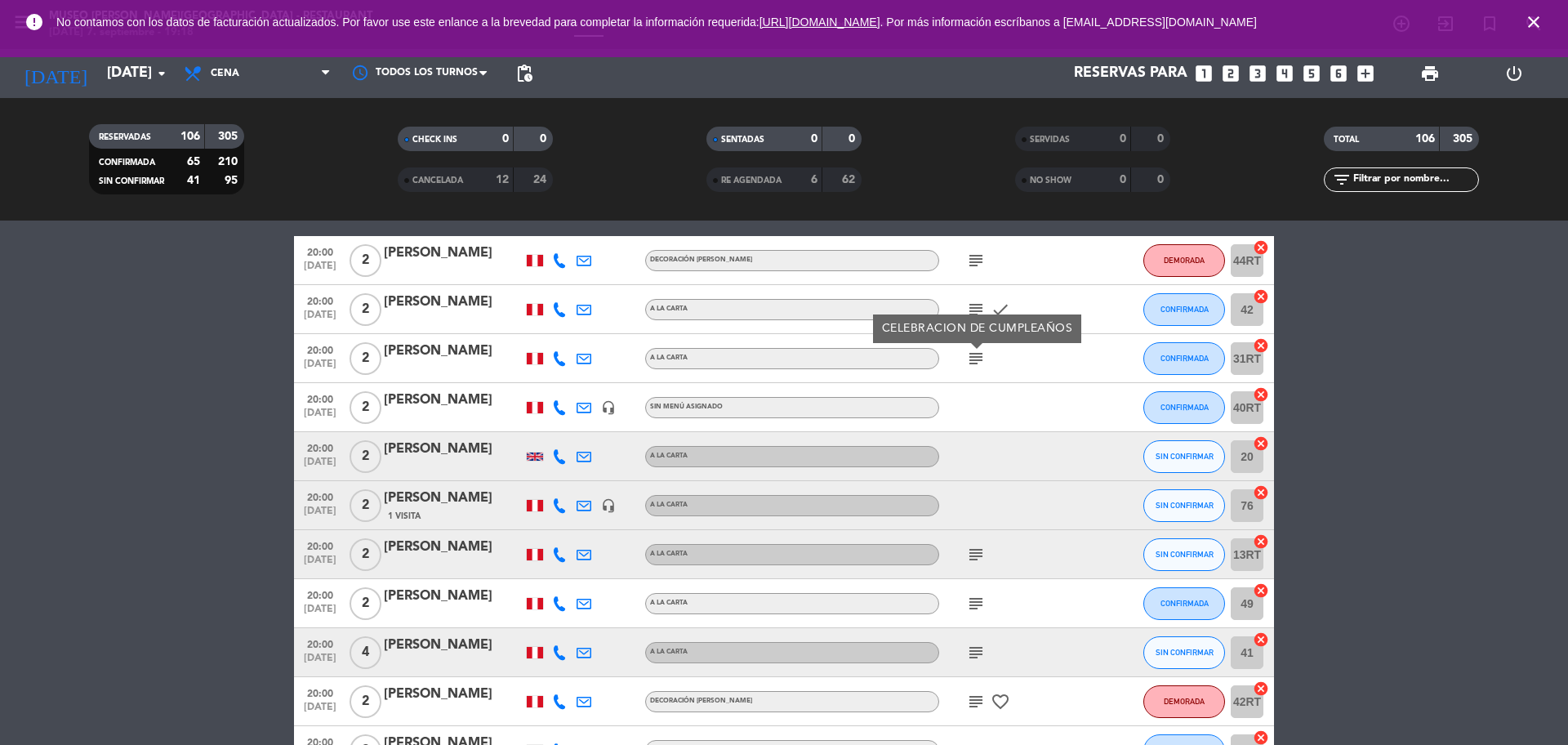
click at [975, 564] on div "subject" at bounding box center [1013, 554] width 147 height 48
click at [974, 554] on icon "subject" at bounding box center [976, 555] width 19 height 19
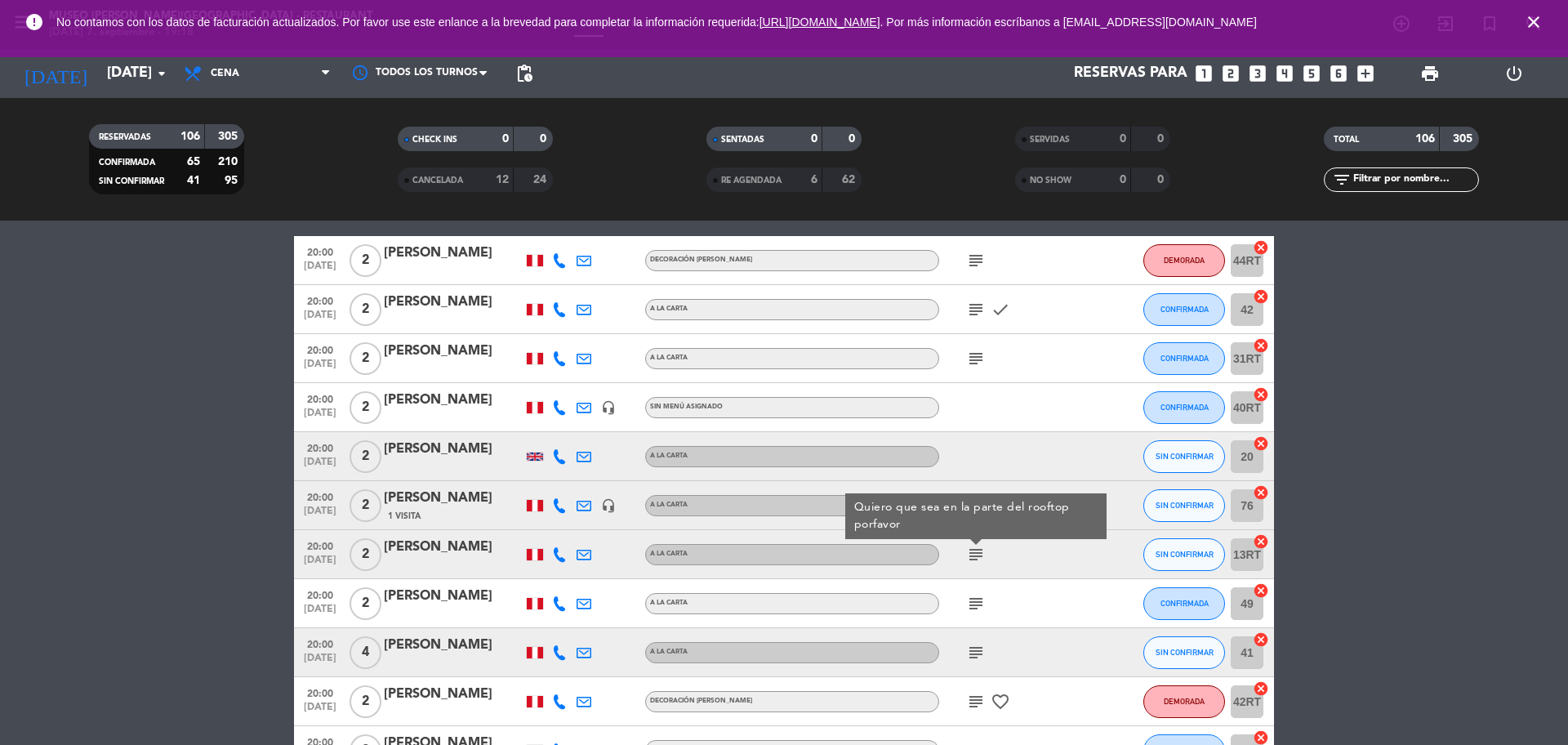
click at [972, 607] on icon "subject" at bounding box center [976, 604] width 19 height 19
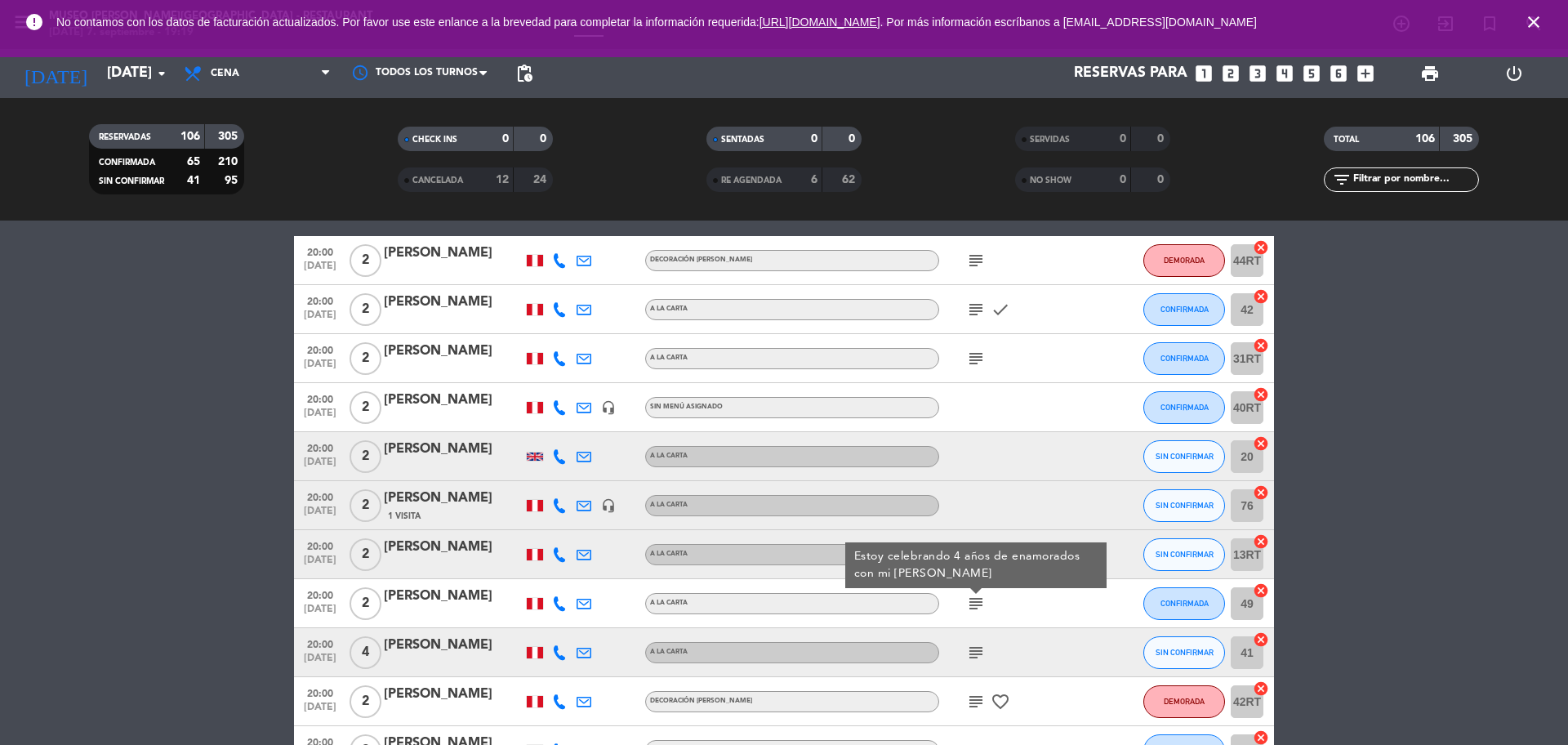
click at [975, 648] on icon "subject" at bounding box center [976, 653] width 19 height 19
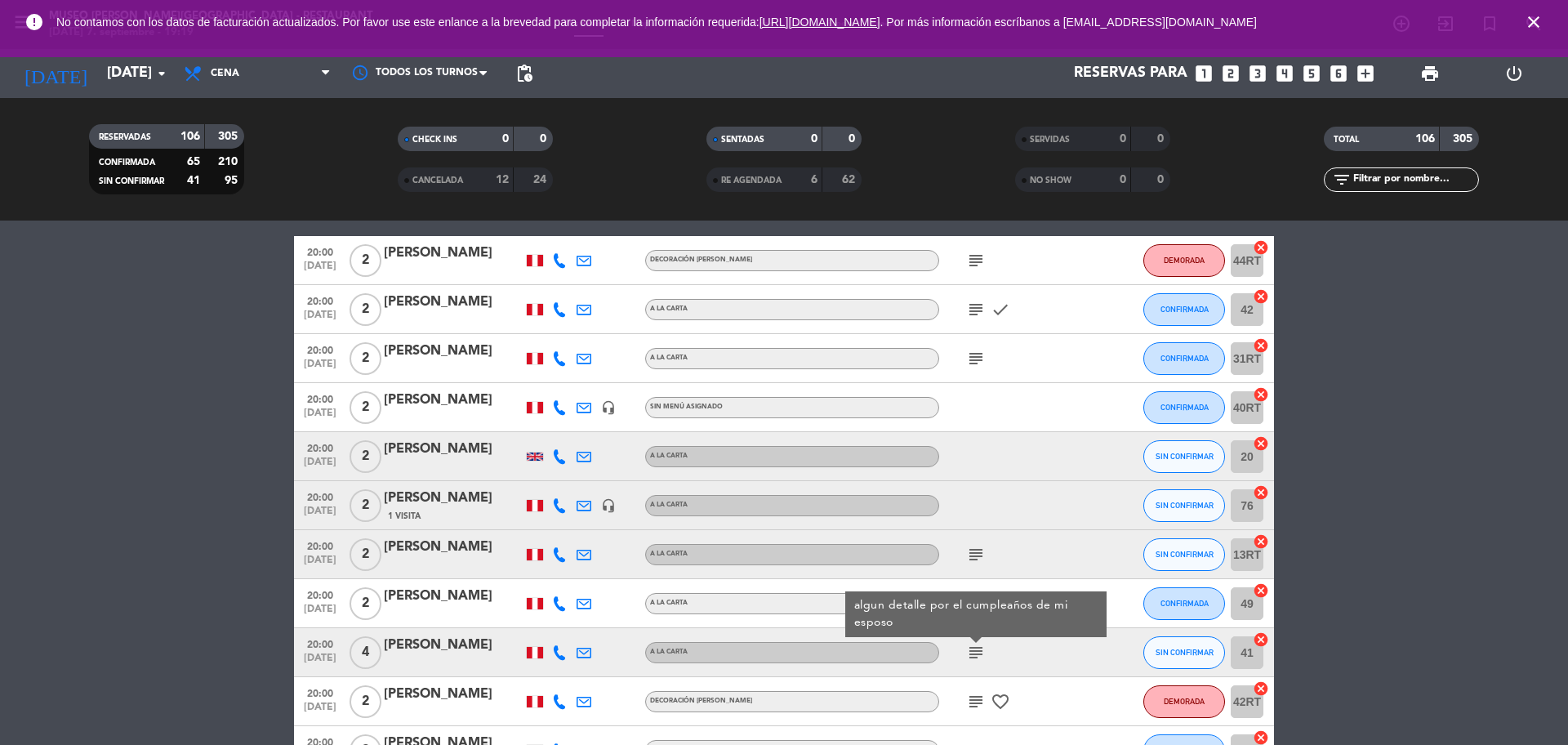
click at [974, 706] on icon "subject" at bounding box center [976, 701] width 19 height 19
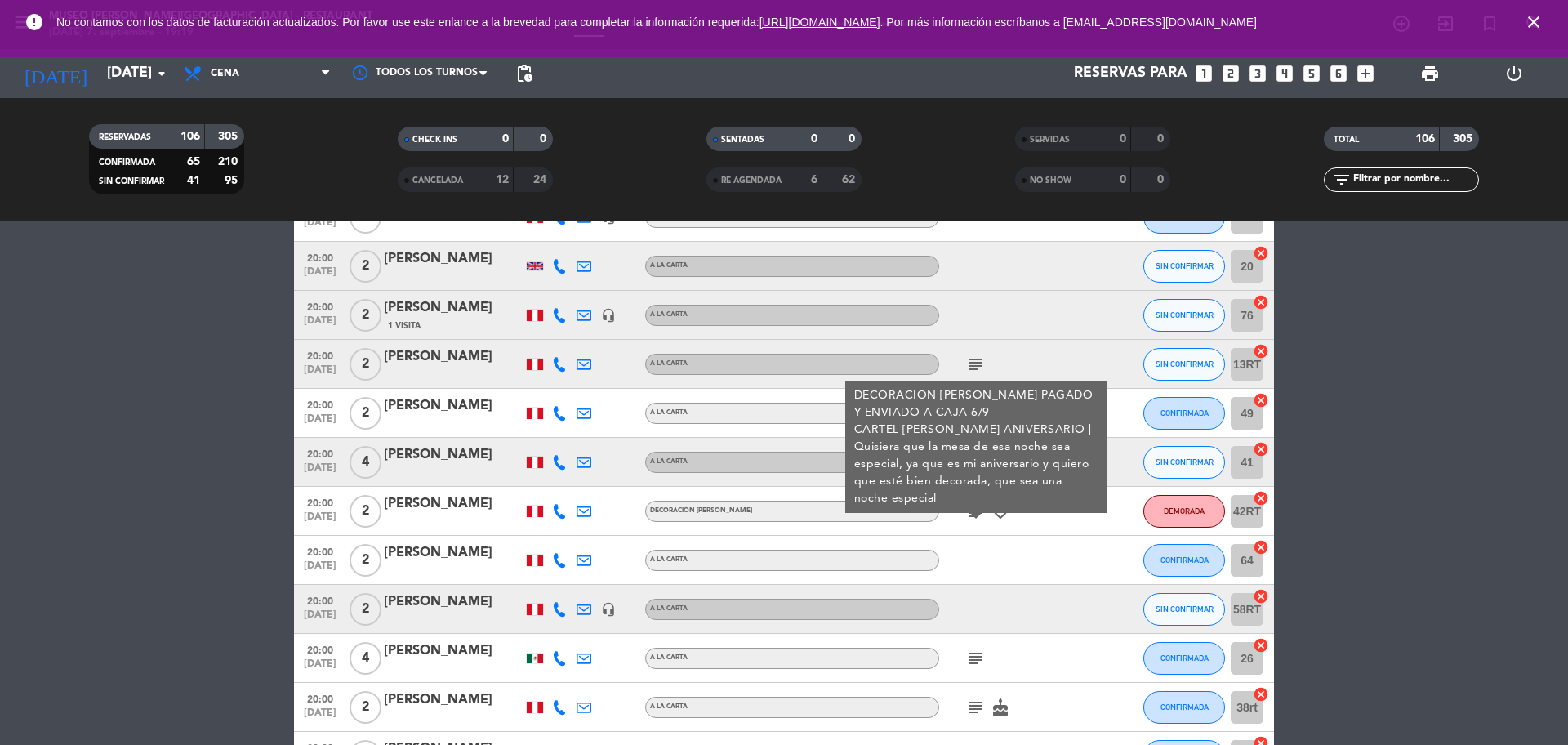
scroll to position [3449, 0]
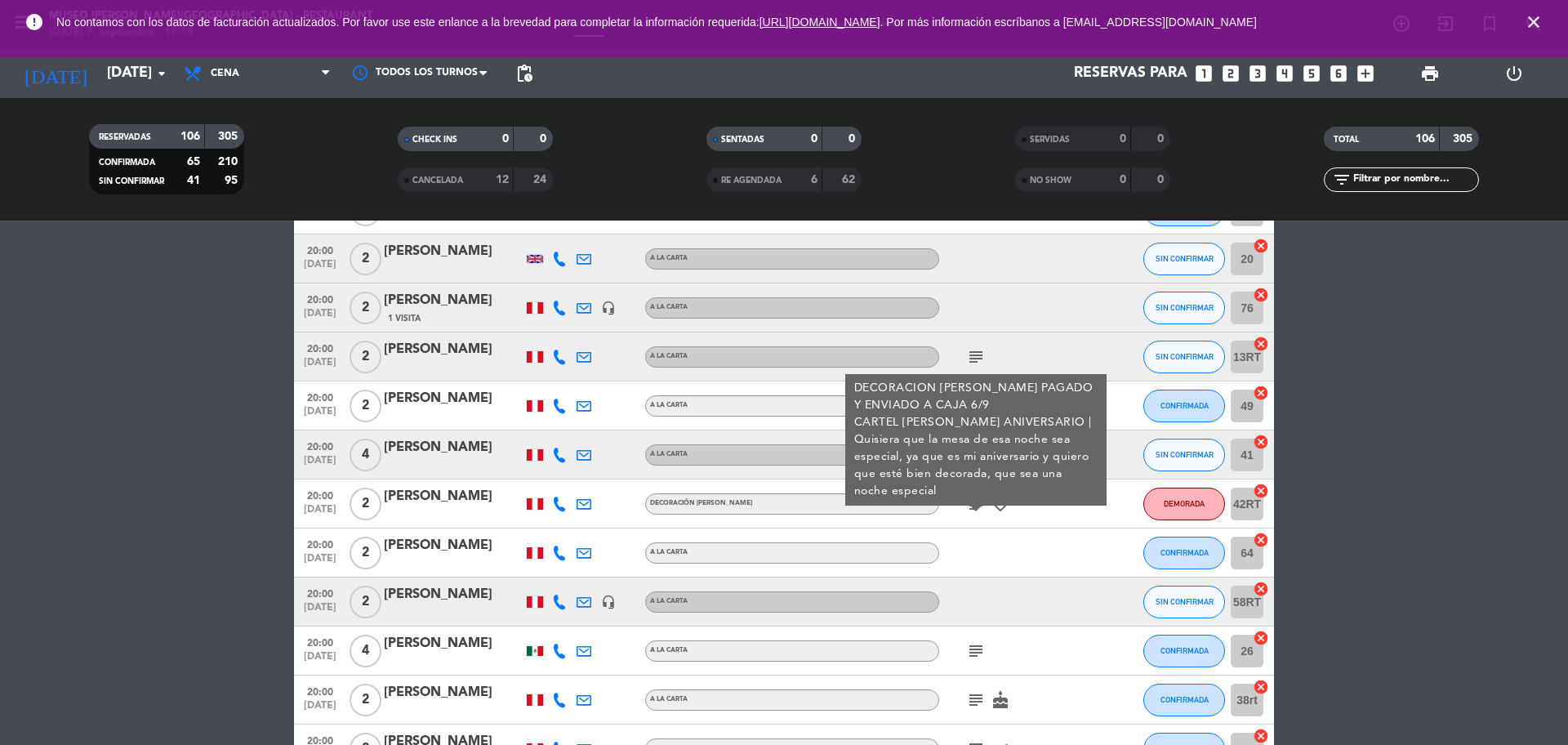
click at [981, 651] on icon "subject" at bounding box center [976, 651] width 19 height 19
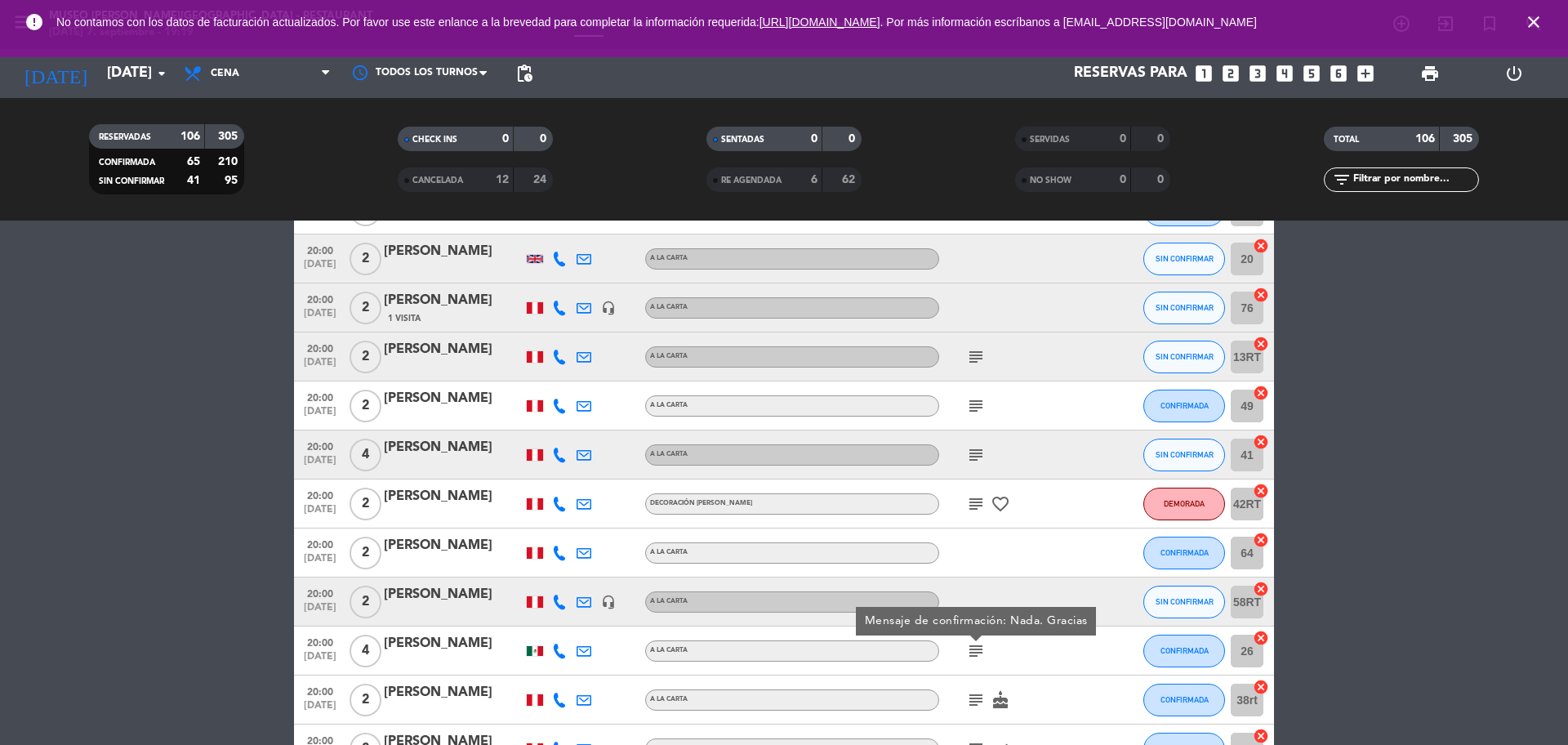
click at [976, 693] on icon "subject" at bounding box center [976, 699] width 19 height 19
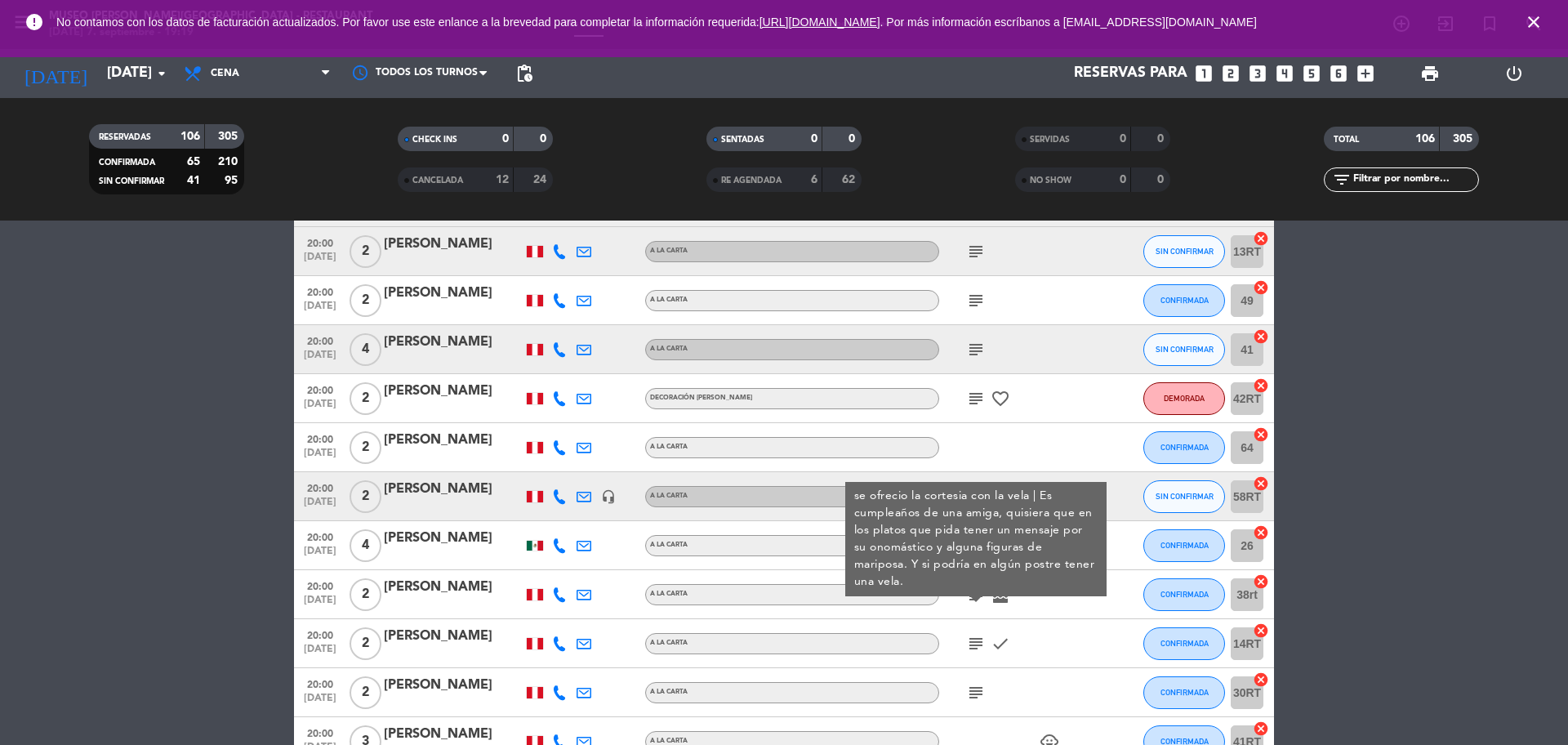
scroll to position [3570, 0]
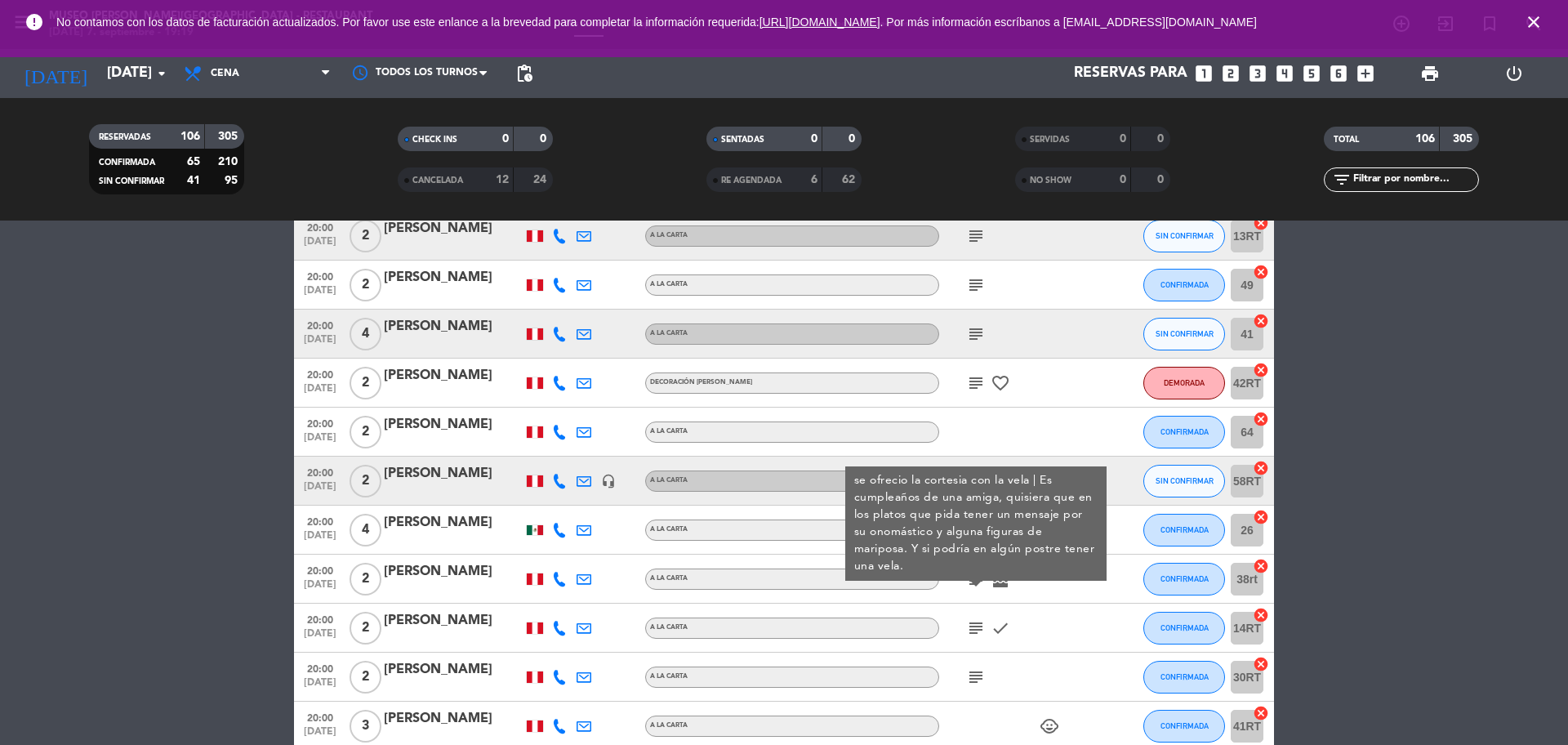
click at [980, 628] on icon "subject" at bounding box center [976, 628] width 19 height 19
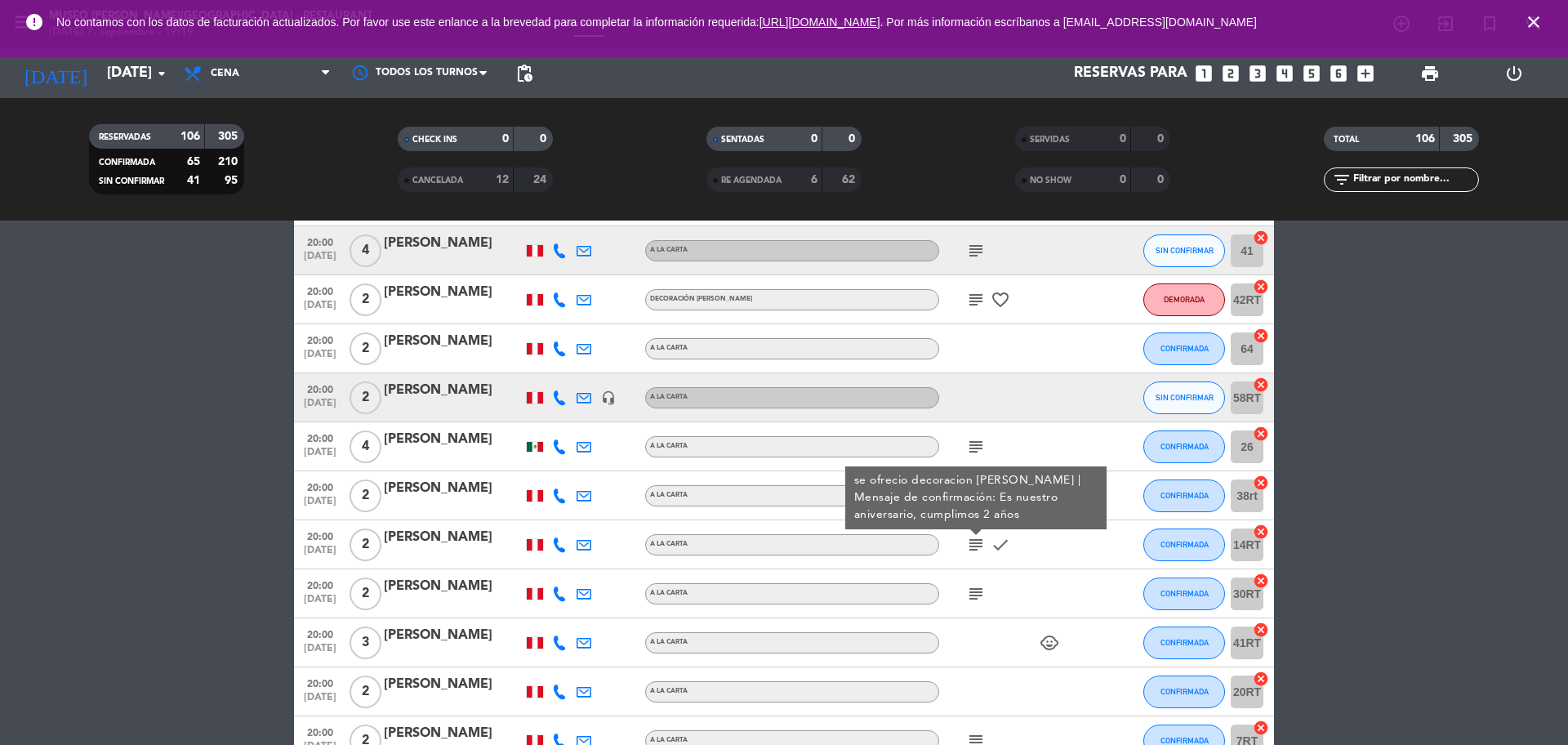
scroll to position [3669, 0]
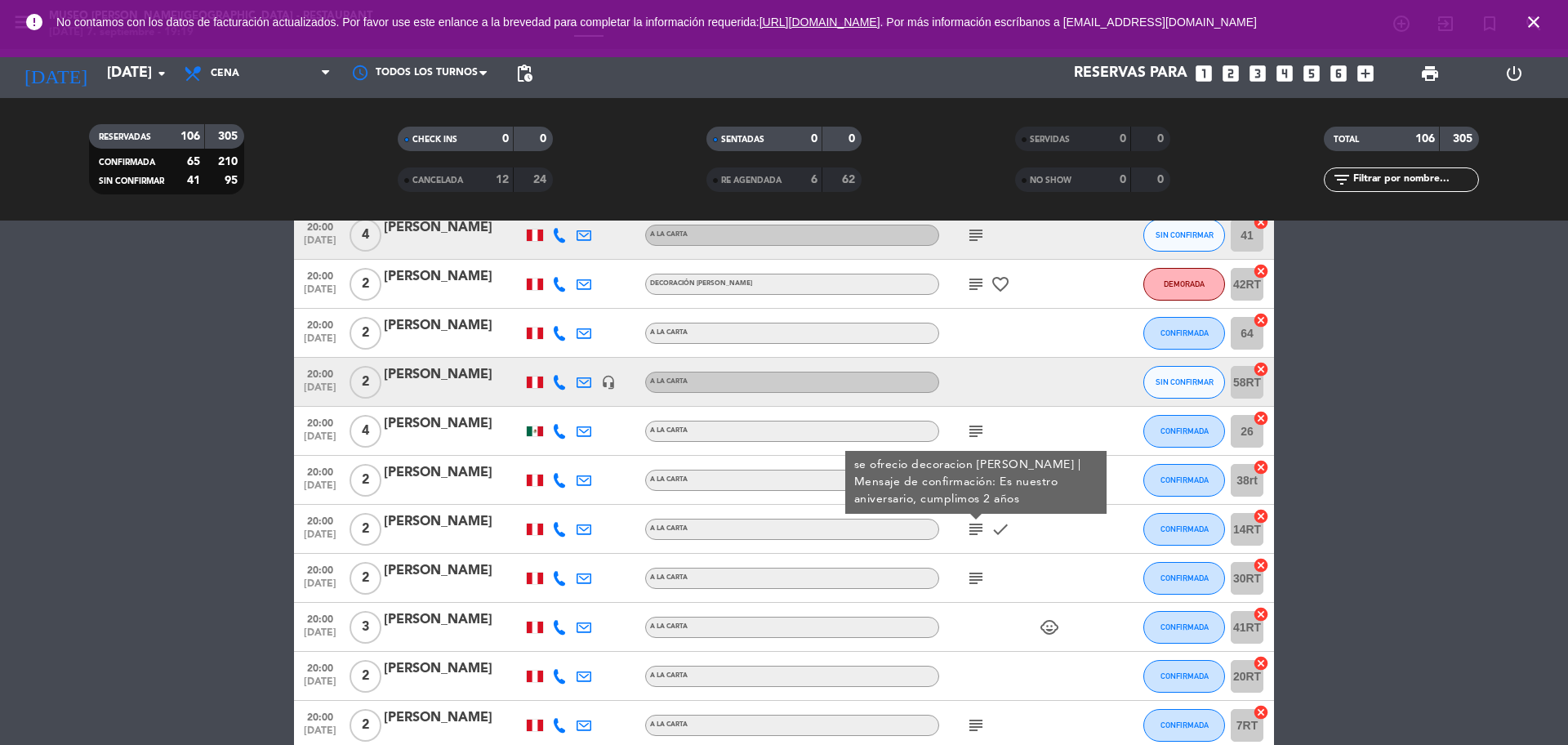
click at [974, 580] on icon "subject" at bounding box center [976, 578] width 19 height 19
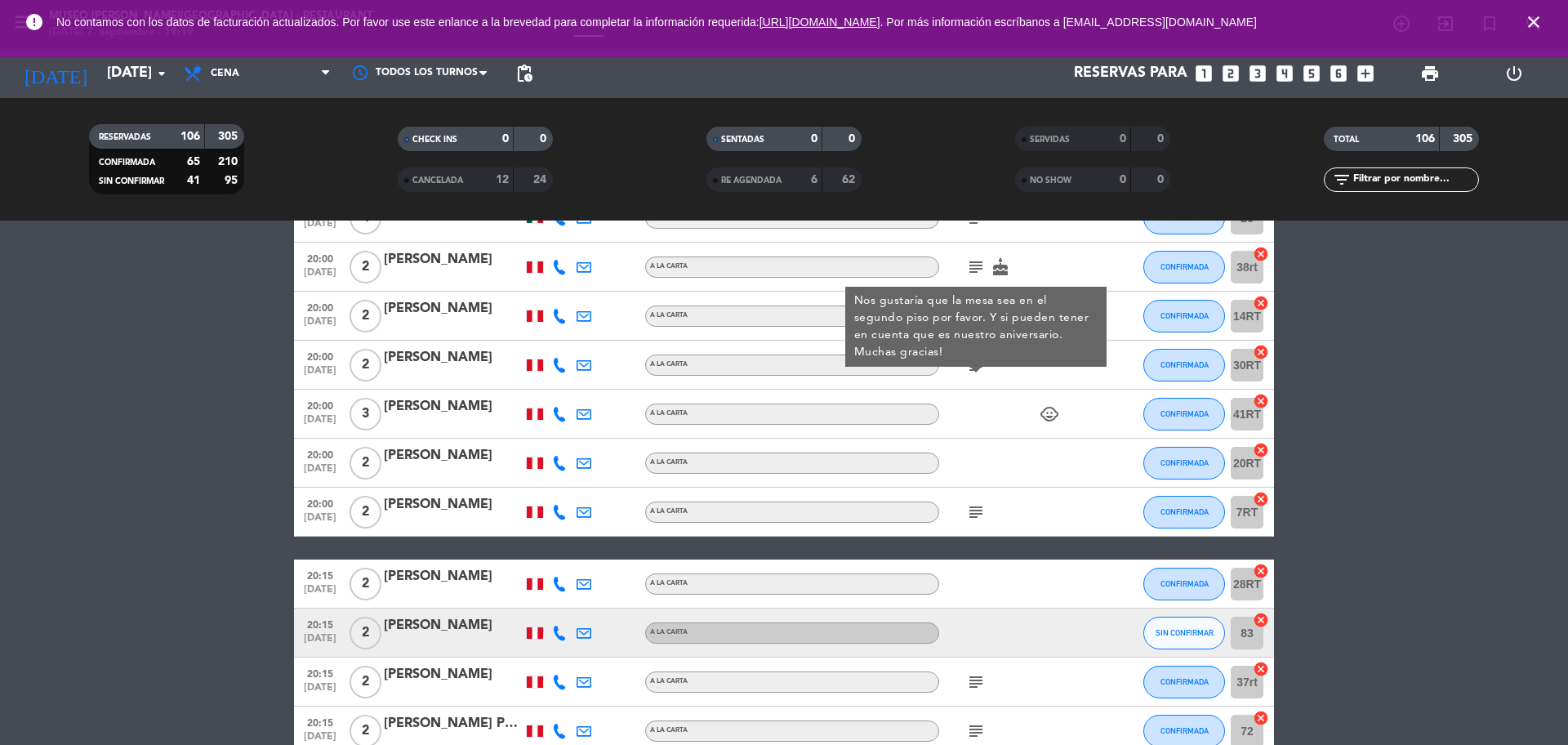
scroll to position [3891, 0]
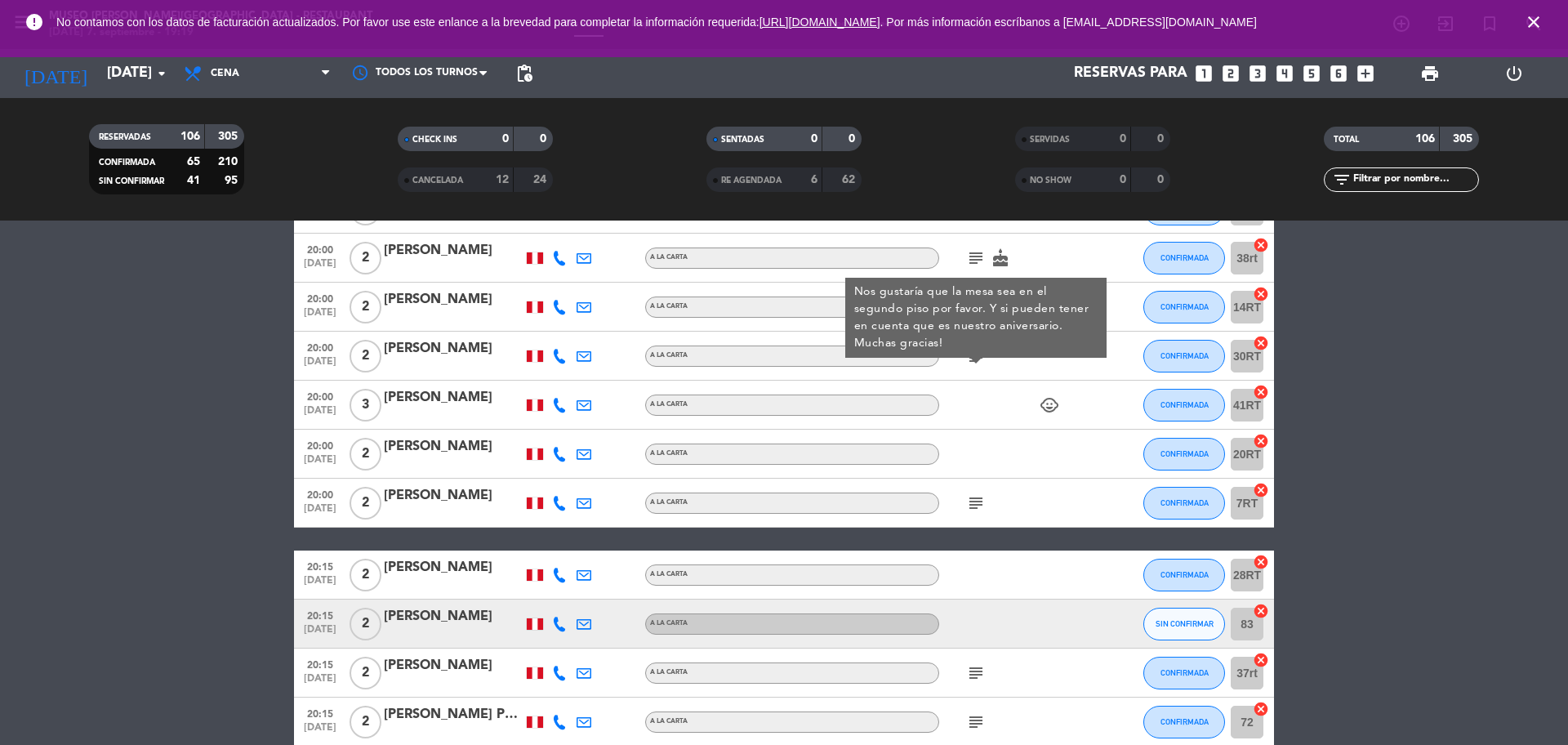
click at [981, 523] on div "subject" at bounding box center [1013, 502] width 147 height 48
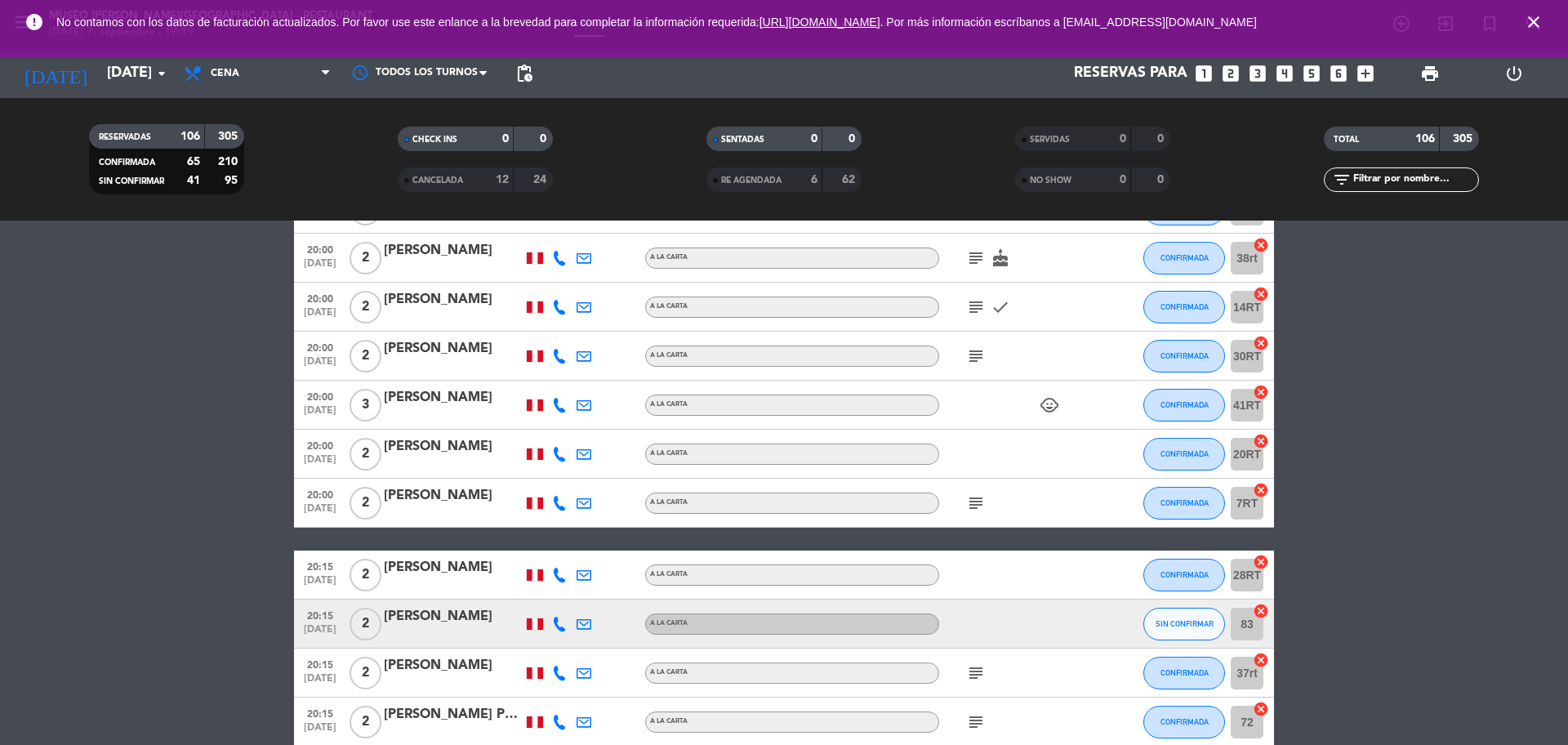
click at [970, 506] on icon "subject" at bounding box center [976, 503] width 19 height 19
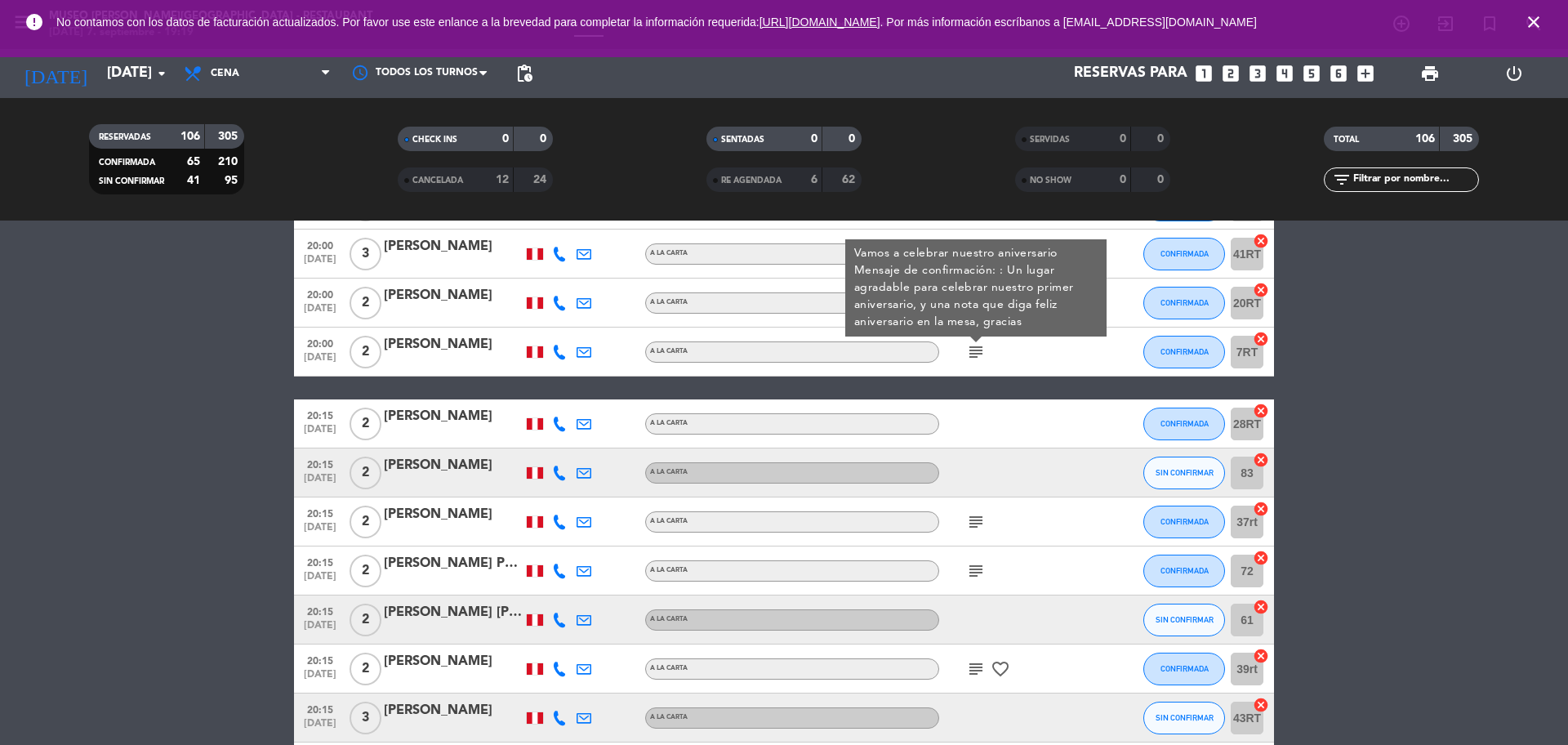
scroll to position [4078, 0]
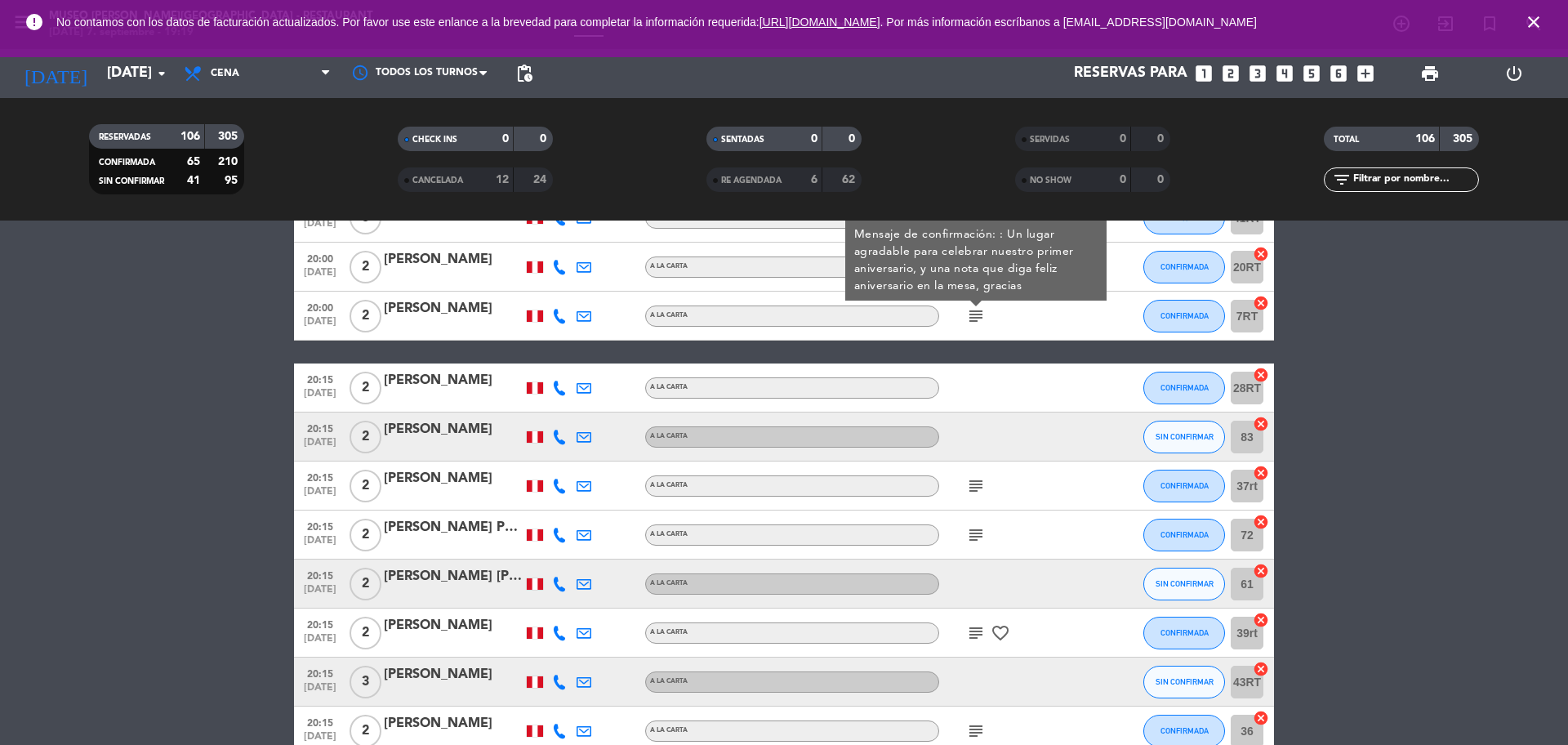
click at [973, 487] on icon "subject" at bounding box center [976, 486] width 19 height 19
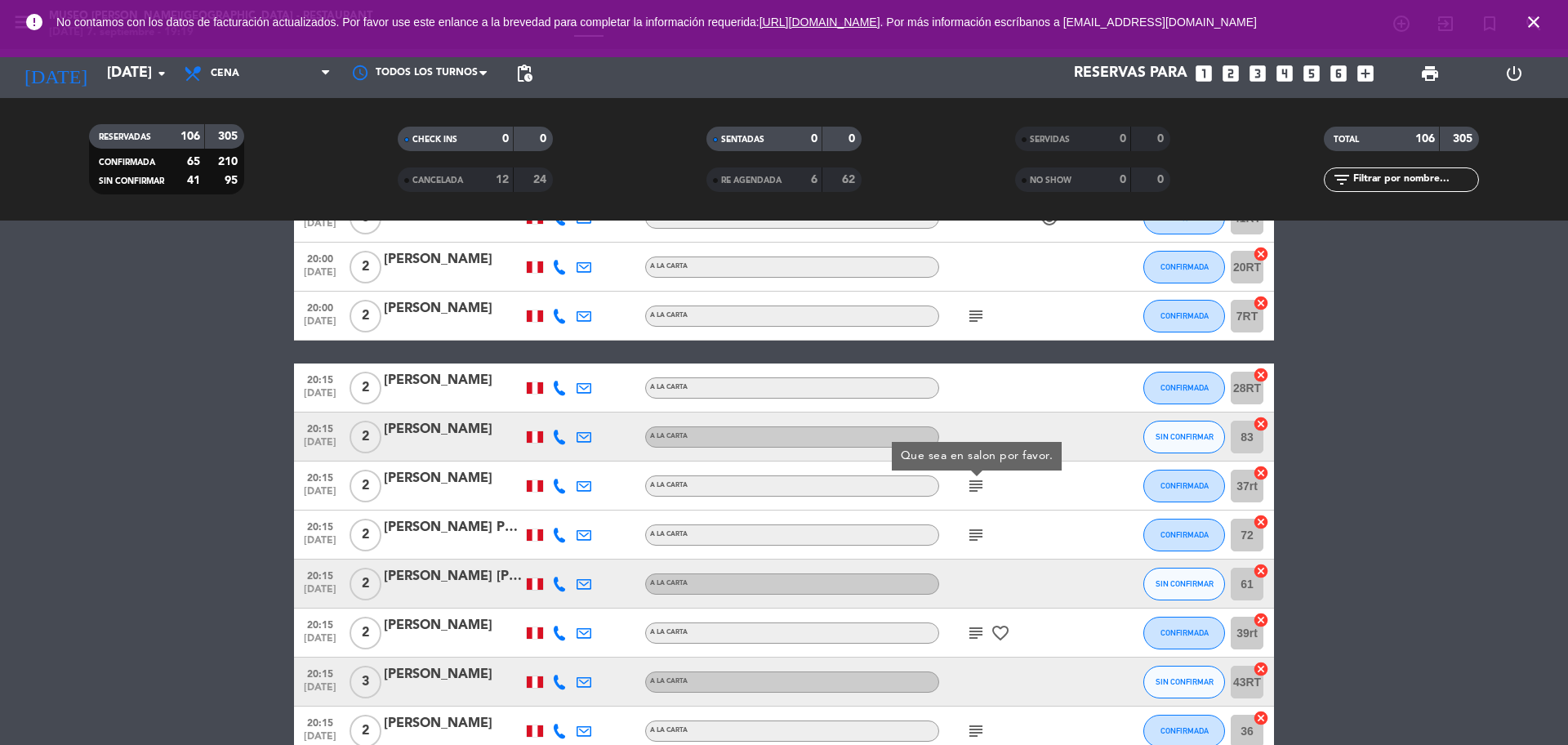
click at [973, 555] on div "subject" at bounding box center [1013, 534] width 147 height 48
click at [973, 548] on div "subject" at bounding box center [1013, 534] width 147 height 48
click at [973, 536] on icon "subject" at bounding box center [976, 534] width 19 height 19
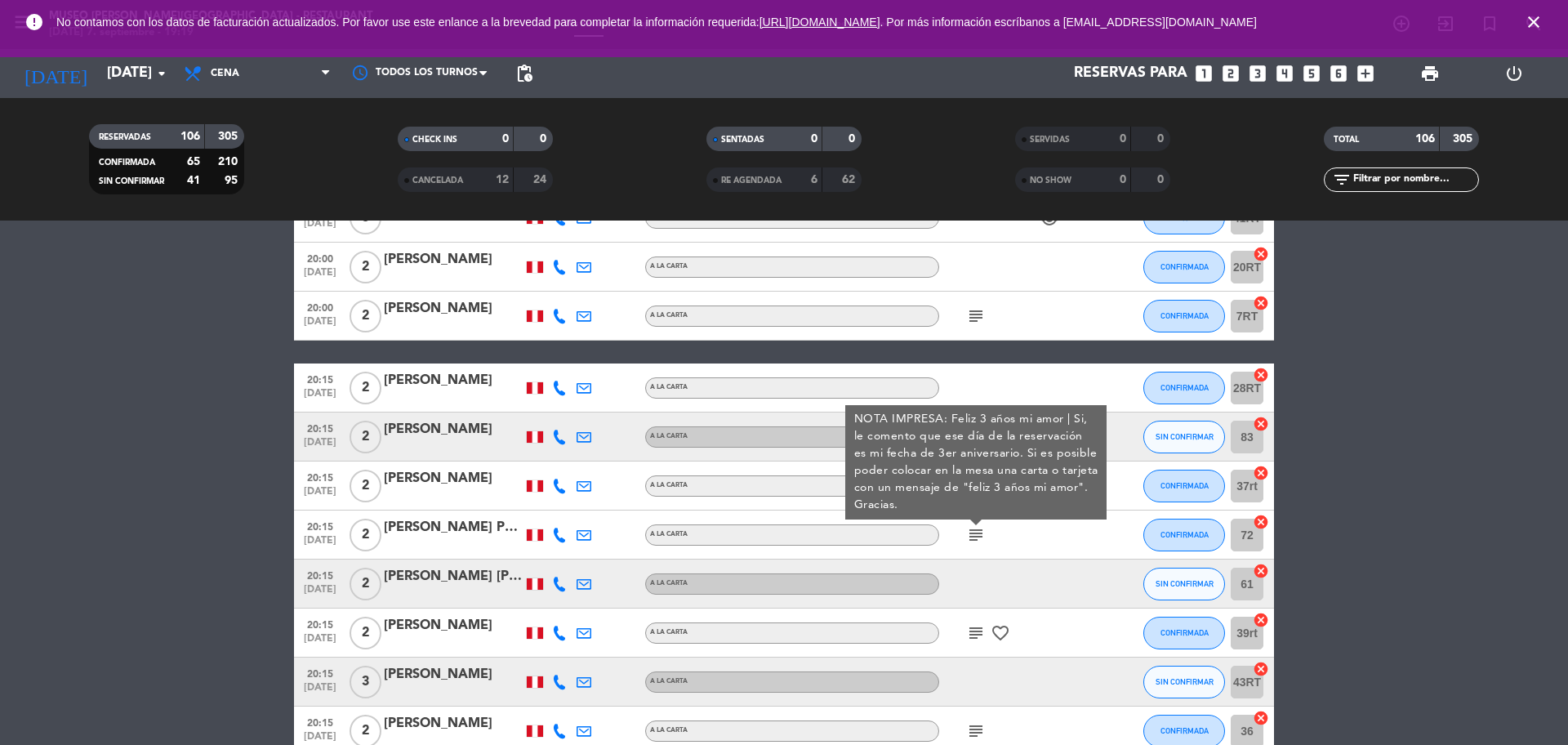
click at [454, 524] on div "[PERSON_NAME] Príncipe" at bounding box center [453, 527] width 139 height 21
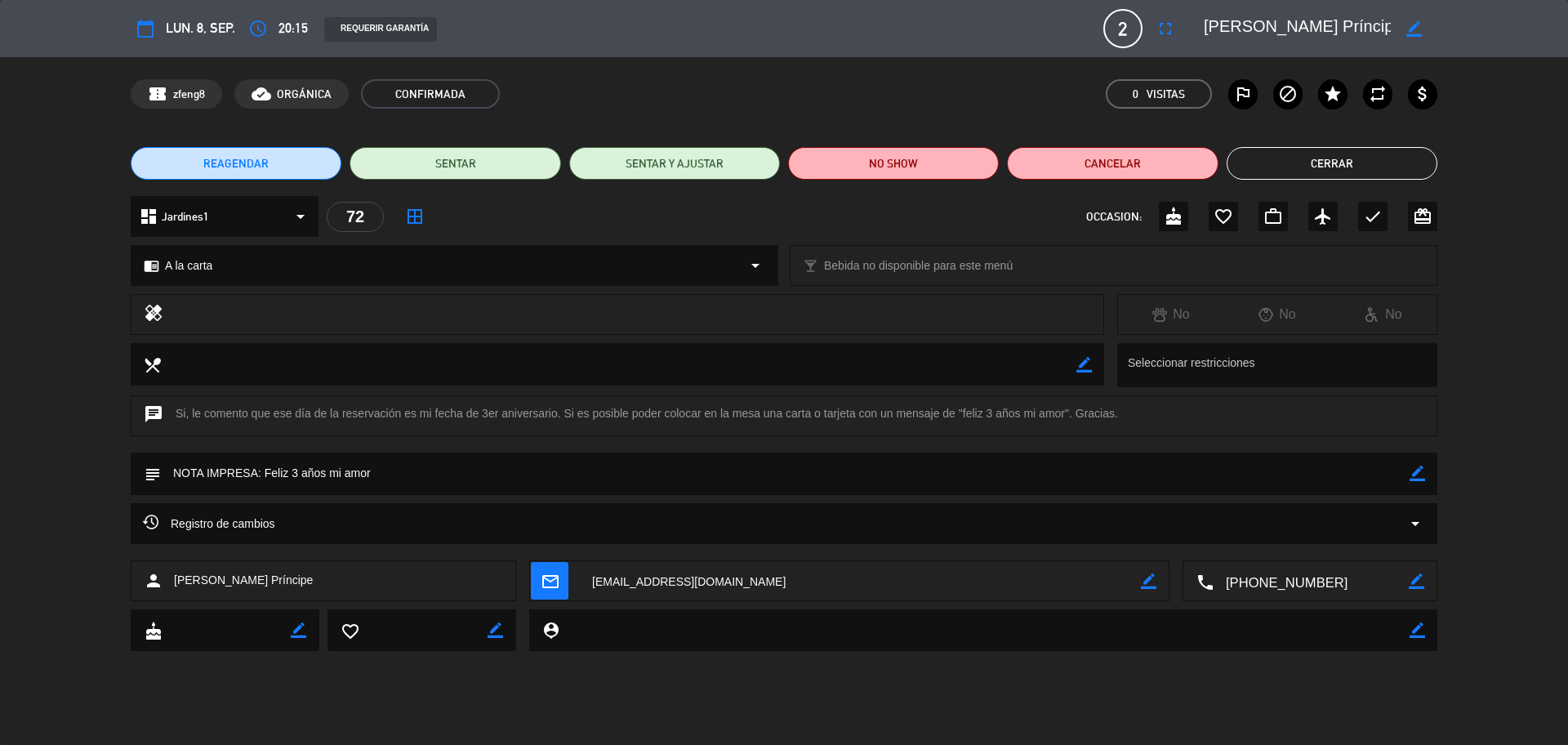
drag, startPoint x: 1376, startPoint y: 32, endPoint x: 1182, endPoint y: 21, distance: 194.3
click at [1182, 21] on div "calendar_today lun. 8, sep. access_time 20:15 REQUERIR GARANTÍA 2 [PERSON_NAME]…" at bounding box center [784, 28] width 1307 height 39
drag, startPoint x: 377, startPoint y: 474, endPoint x: 262, endPoint y: 477, distance: 115.0
click at [262, 477] on textarea at bounding box center [784, 473] width 1249 height 41
click at [1316, 159] on button "Cerrar" at bounding box center [1332, 163] width 211 height 32
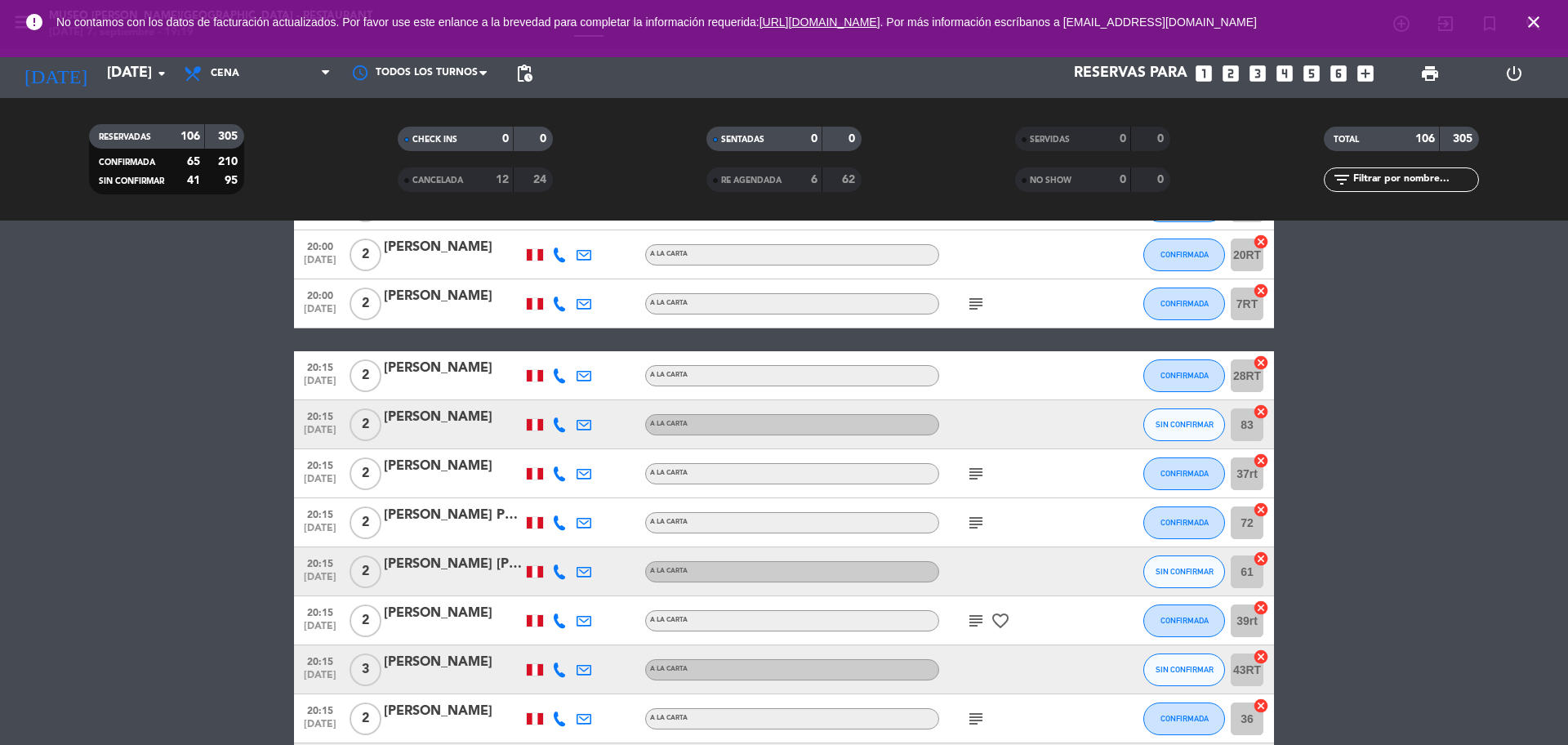
scroll to position [4091, 0]
click at [972, 522] on icon "subject" at bounding box center [976, 522] width 19 height 19
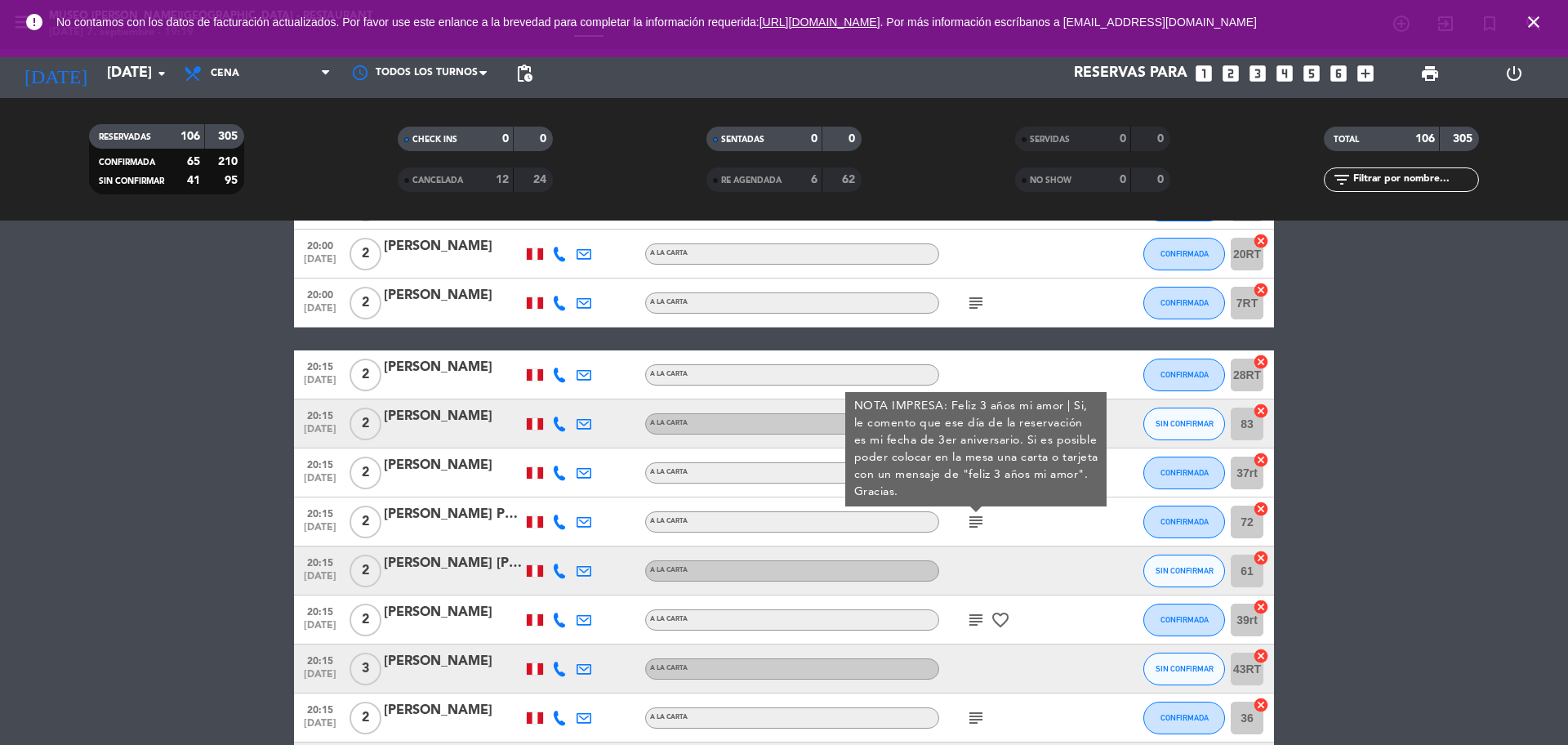
click at [971, 619] on icon "subject" at bounding box center [976, 620] width 19 height 19
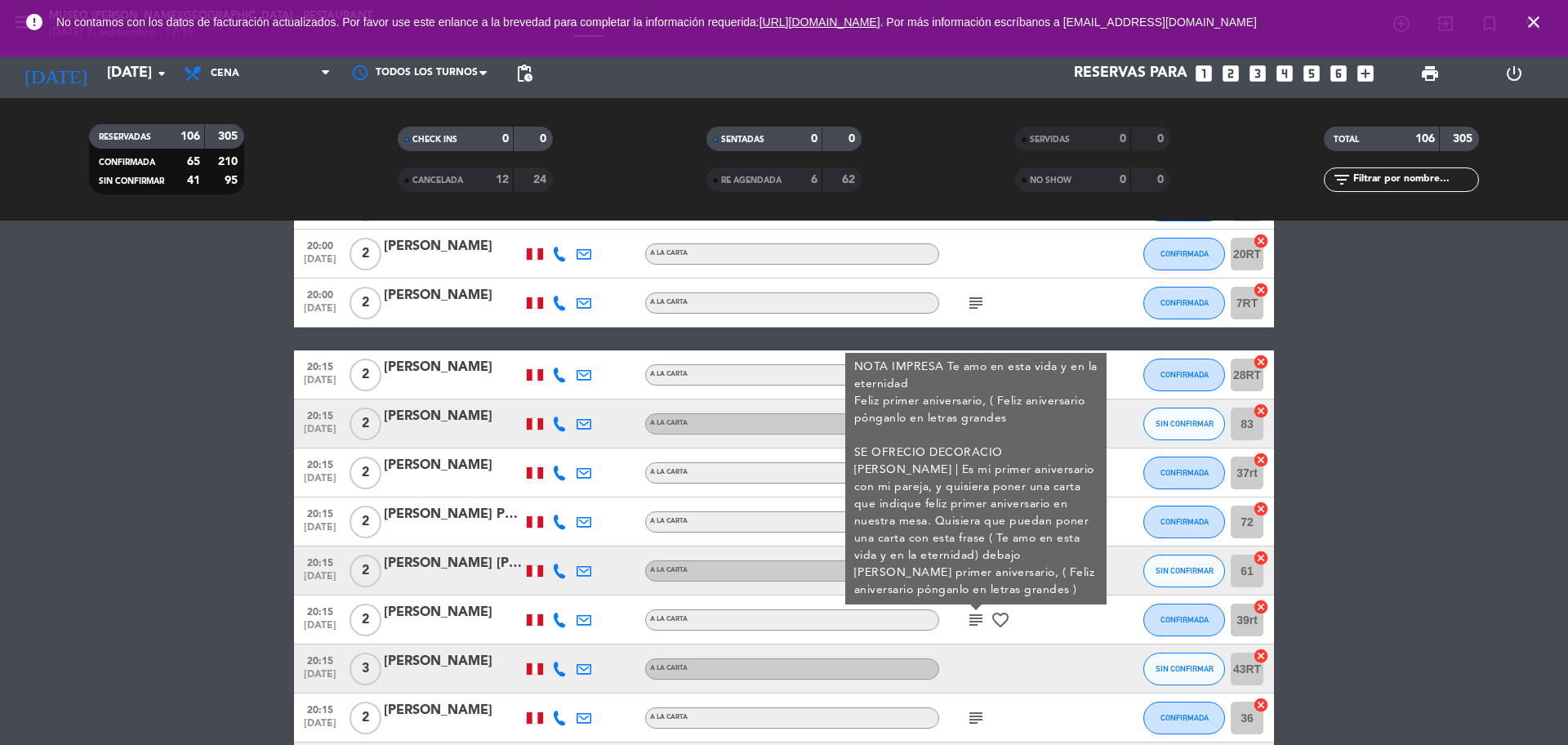
click at [488, 623] on div "[PERSON_NAME]" at bounding box center [453, 612] width 139 height 21
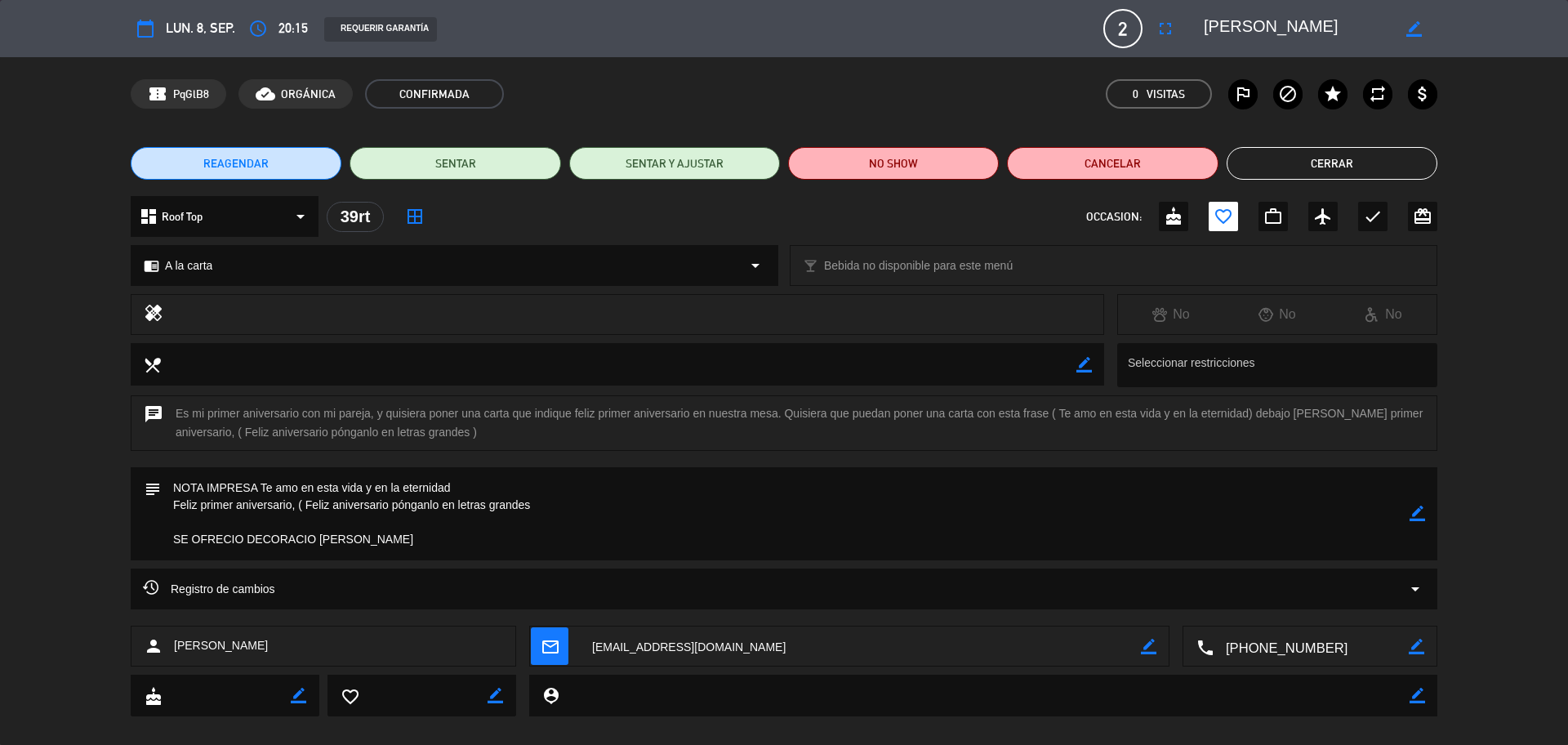
drag, startPoint x: 1365, startPoint y: 25, endPoint x: 1152, endPoint y: 33, distance: 213.2
click at [1152, 33] on div "calendar_today lun. 8, sep. access_time 20:15 REQUERIR GARANTÍA 2 [PERSON_NAME]…" at bounding box center [784, 28] width 1307 height 39
drag, startPoint x: 538, startPoint y: 510, endPoint x: 261, endPoint y: 487, distance: 278.0
click at [261, 487] on textarea at bounding box center [784, 513] width 1249 height 93
click at [1337, 160] on button "Cerrar" at bounding box center [1332, 163] width 211 height 32
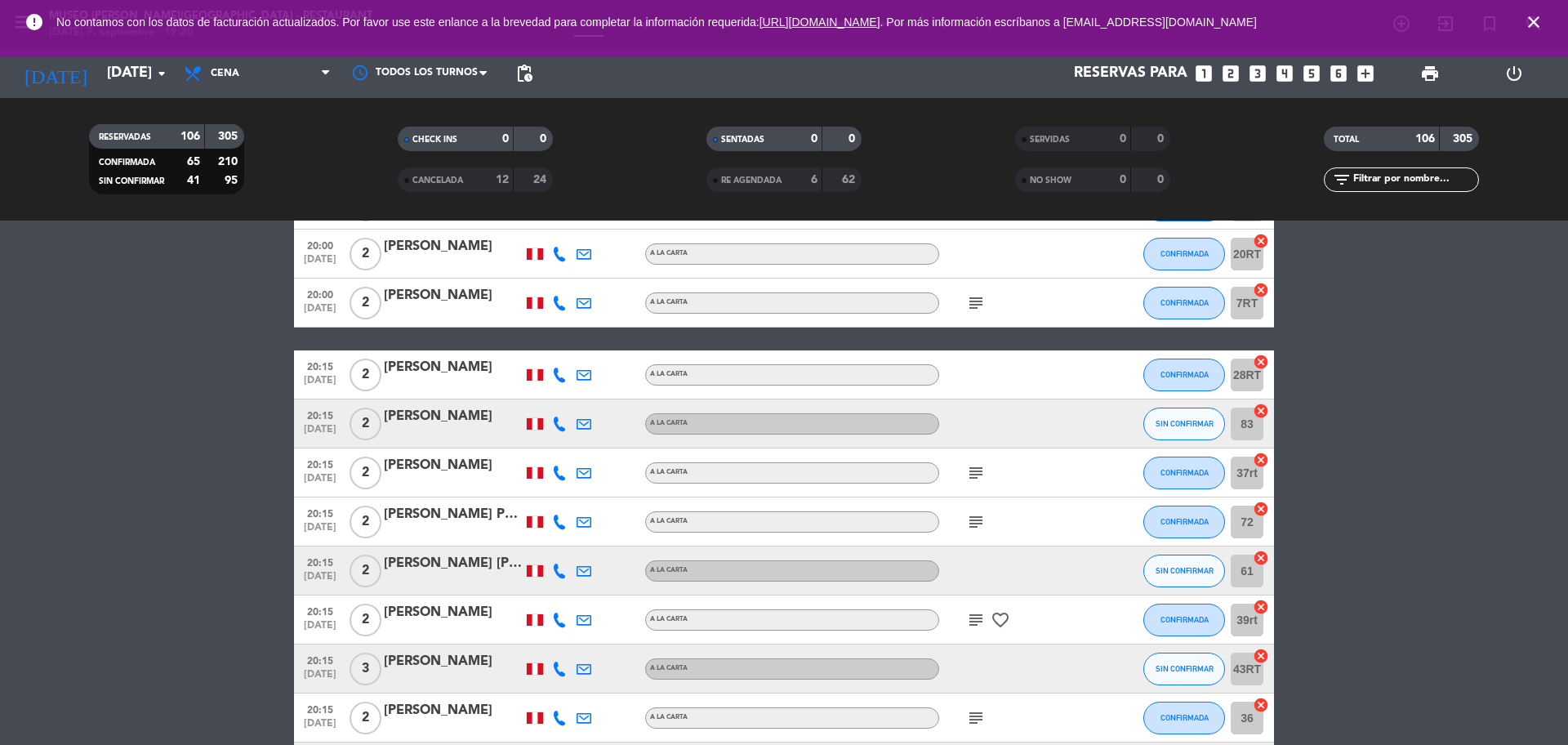
scroll to position [4111, 0]
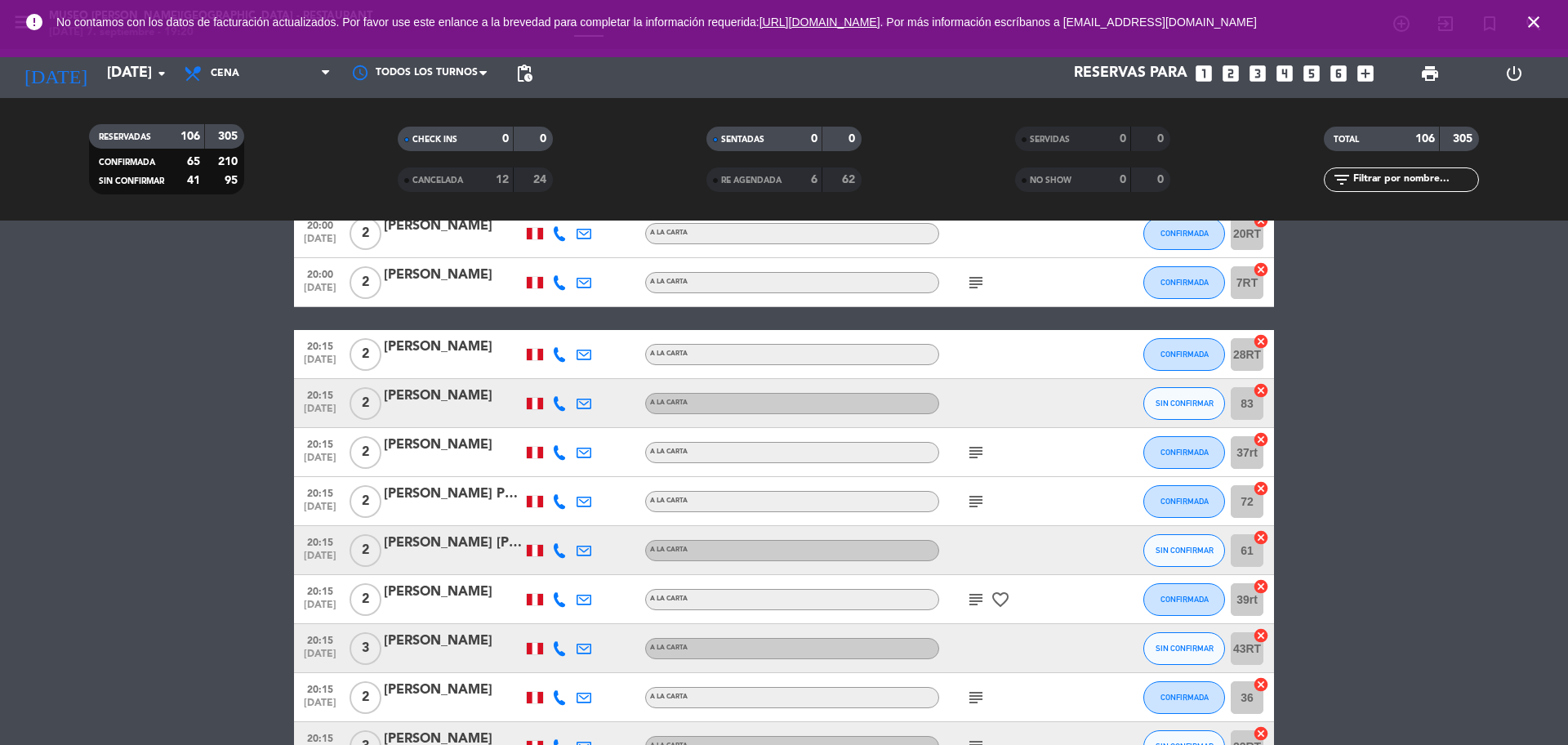
click at [977, 596] on icon "subject" at bounding box center [976, 599] width 19 height 19
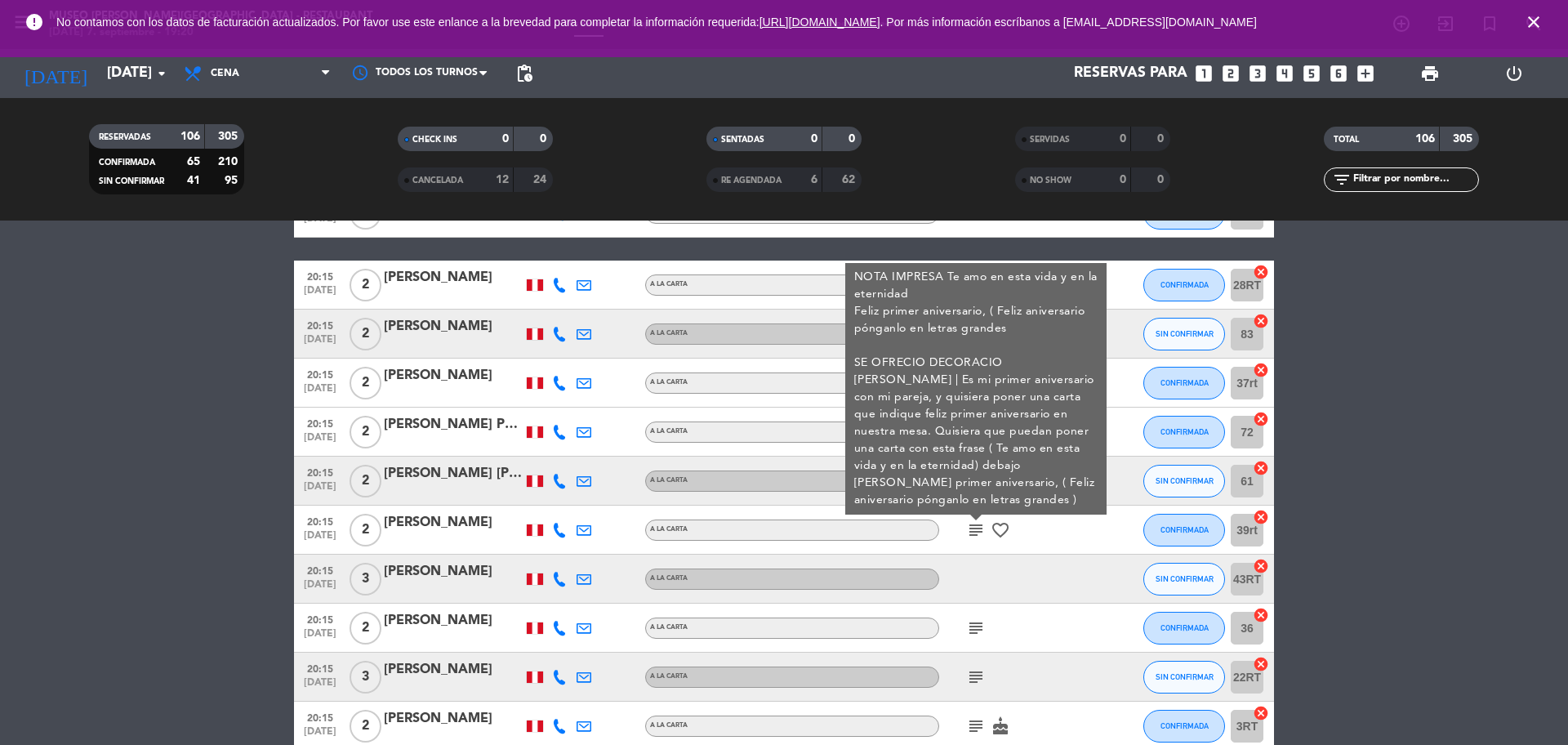
scroll to position [4182, 0]
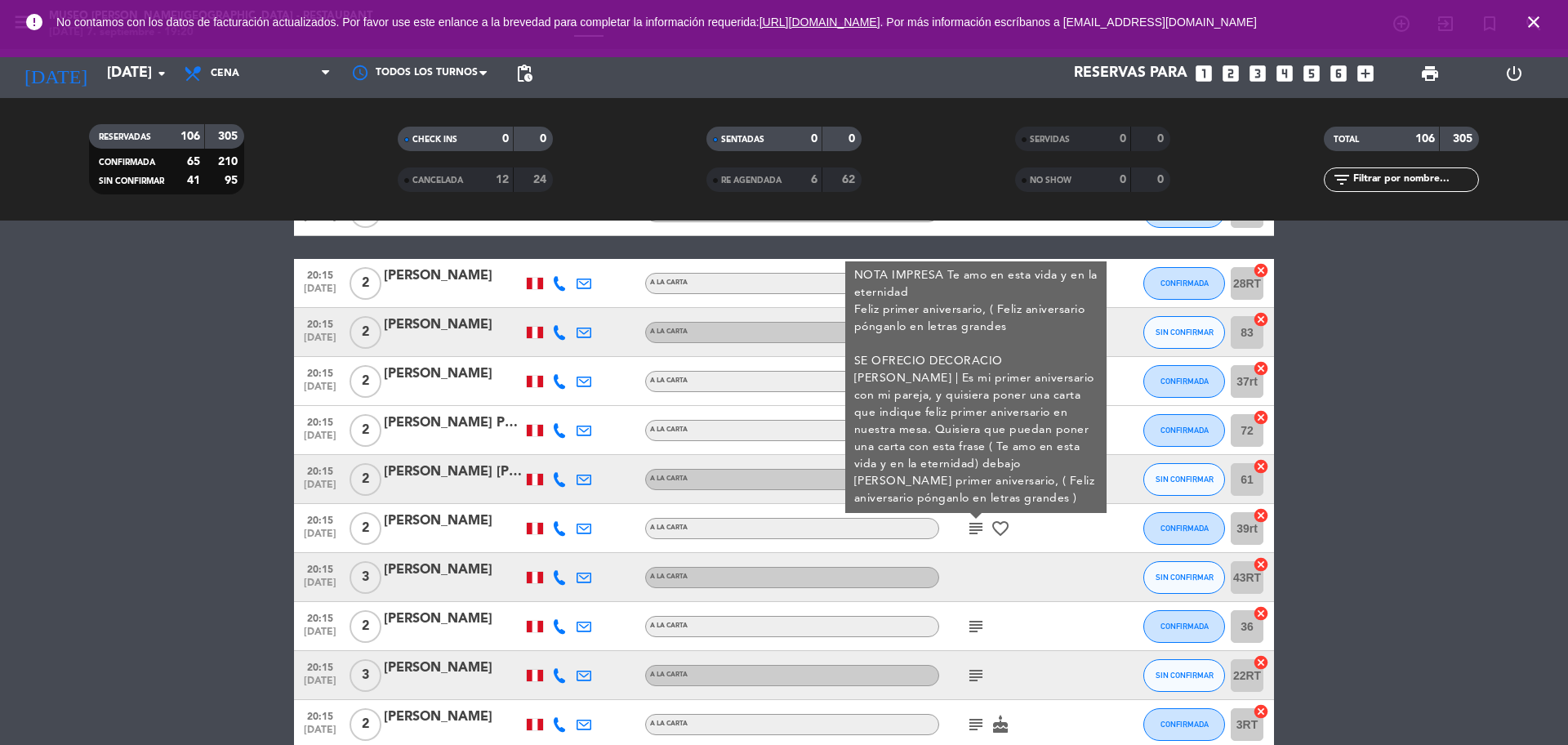
click at [974, 617] on icon "subject" at bounding box center [976, 627] width 19 height 19
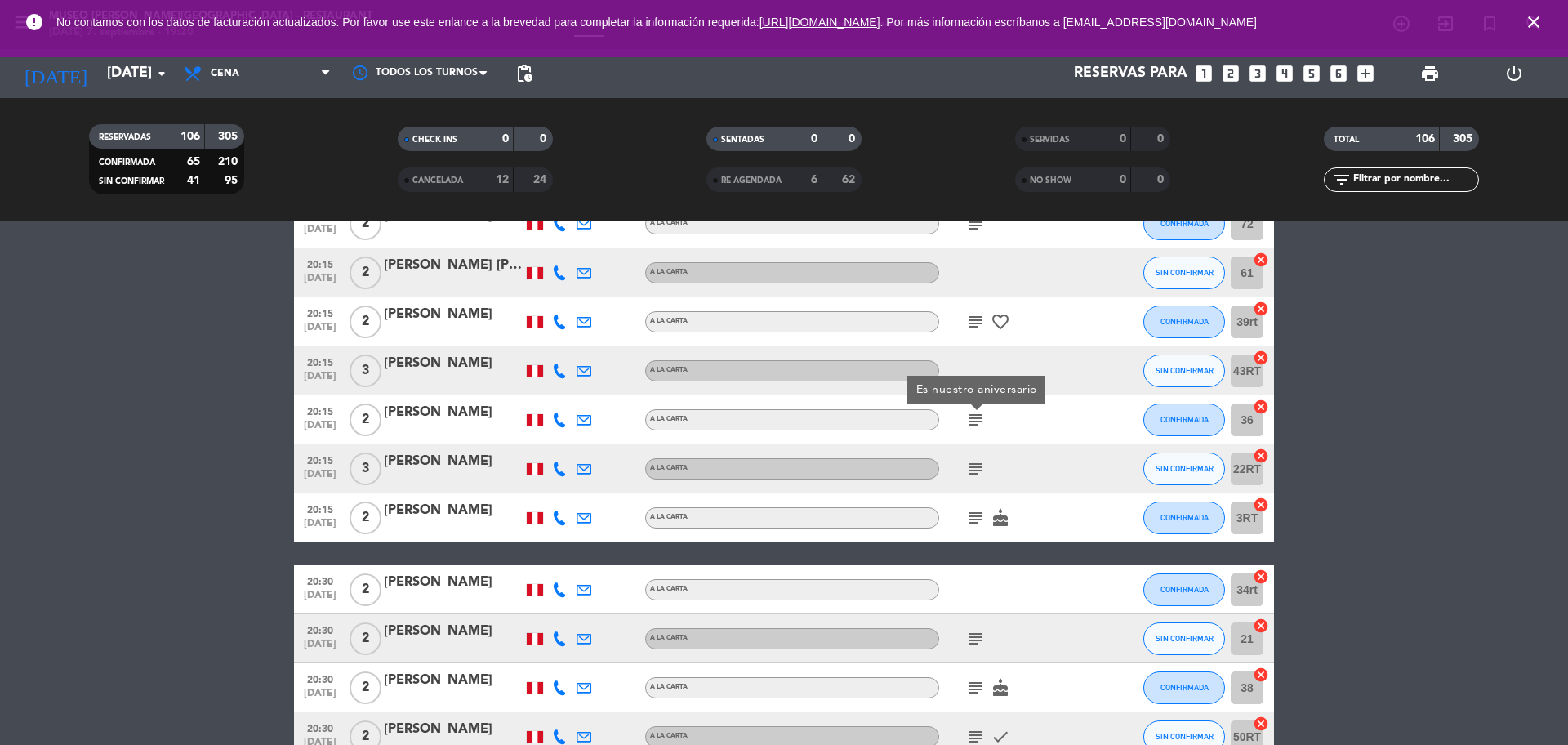
scroll to position [4400, 0]
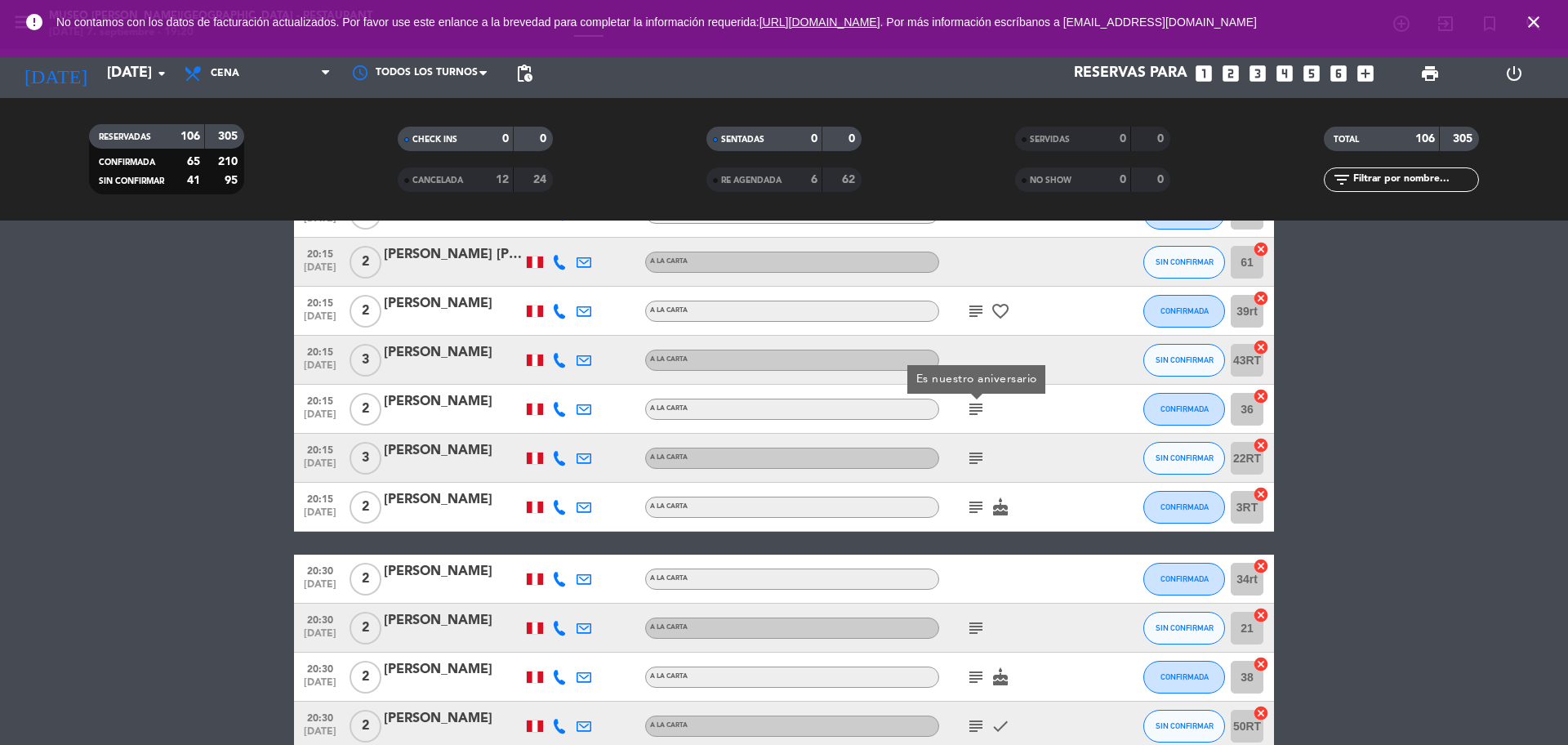
click at [971, 457] on icon "subject" at bounding box center [976, 458] width 19 height 19
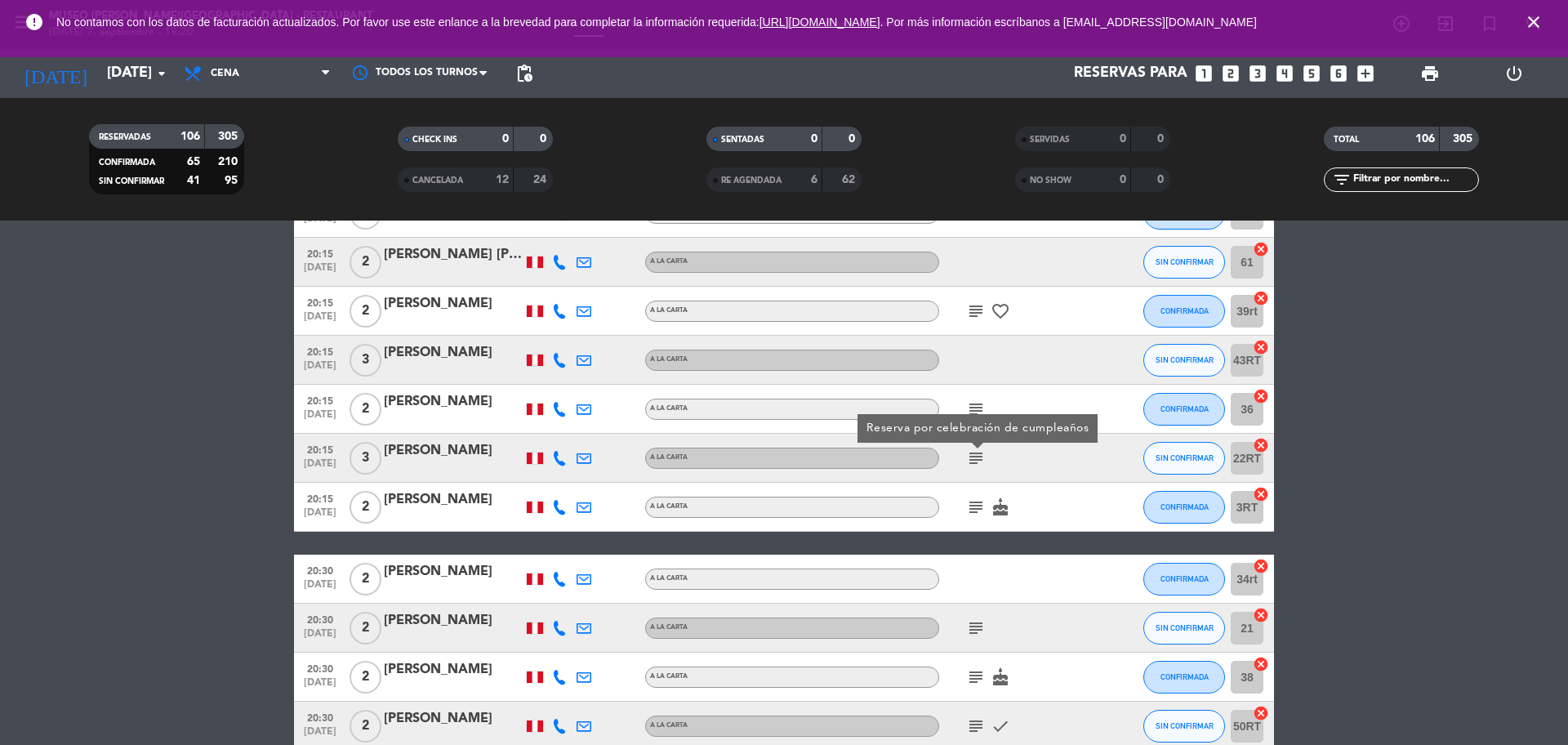
click at [970, 501] on icon "subject" at bounding box center [976, 507] width 19 height 19
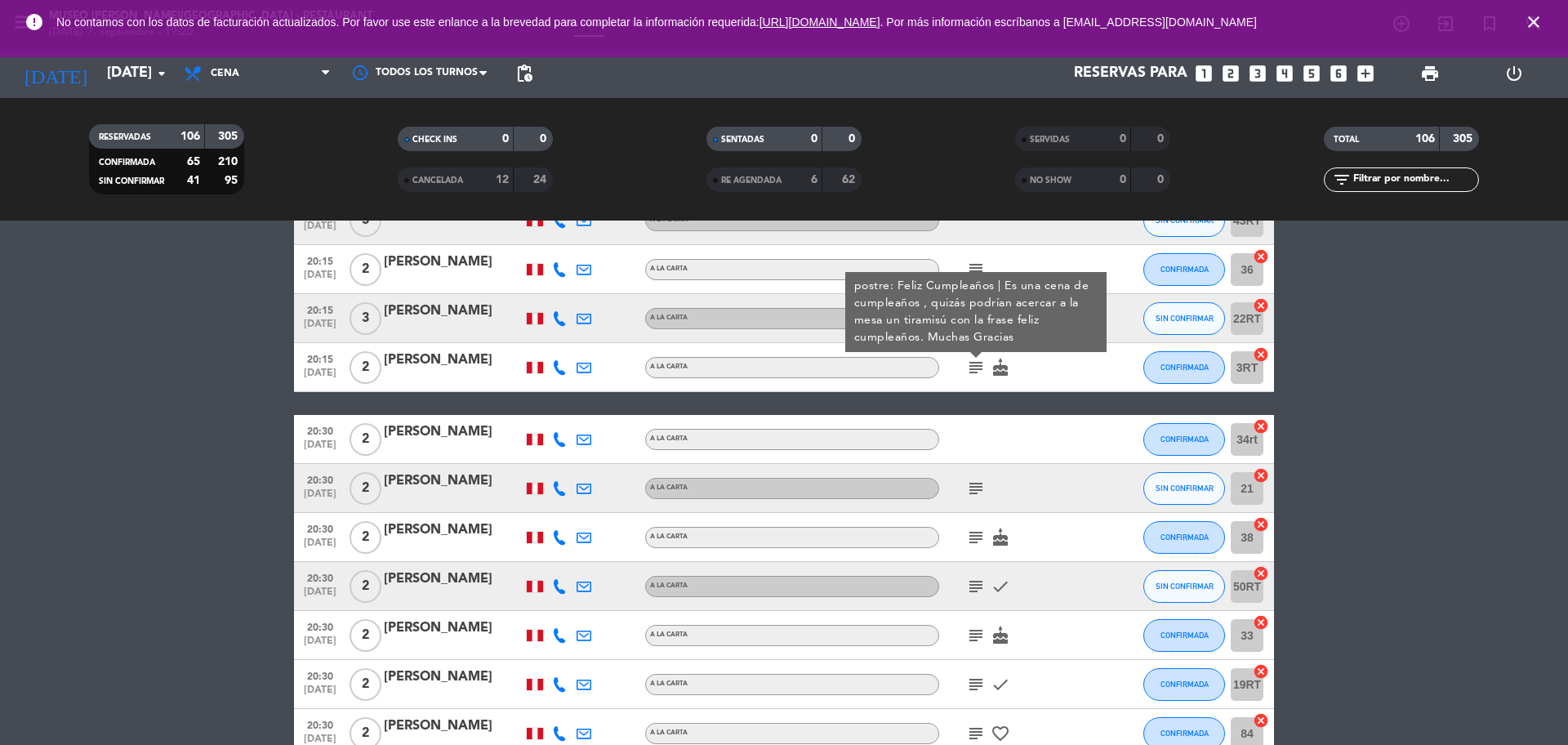
scroll to position [4540, 0]
click at [973, 493] on icon "subject" at bounding box center [976, 487] width 19 height 19
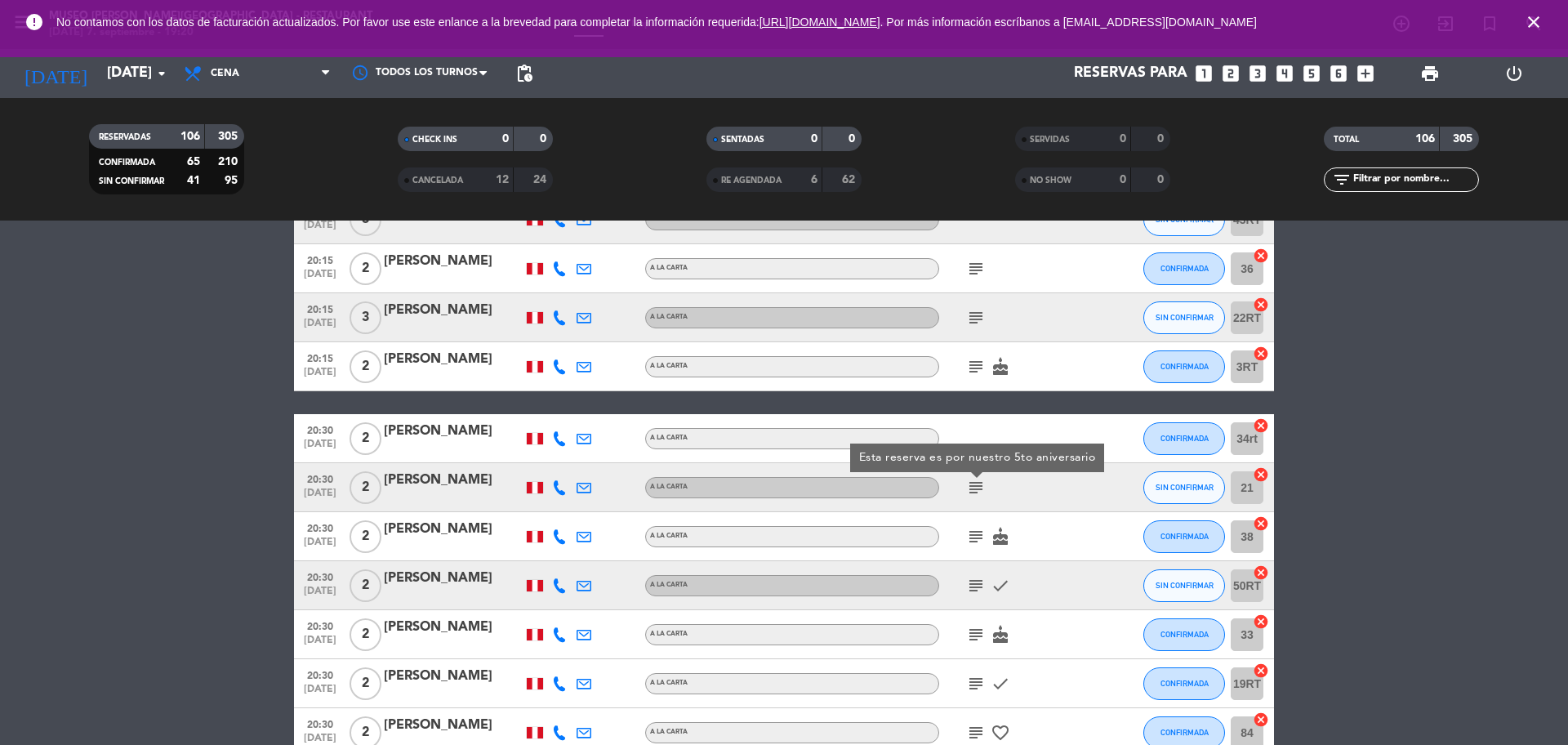
click at [973, 530] on icon "subject" at bounding box center [976, 536] width 19 height 19
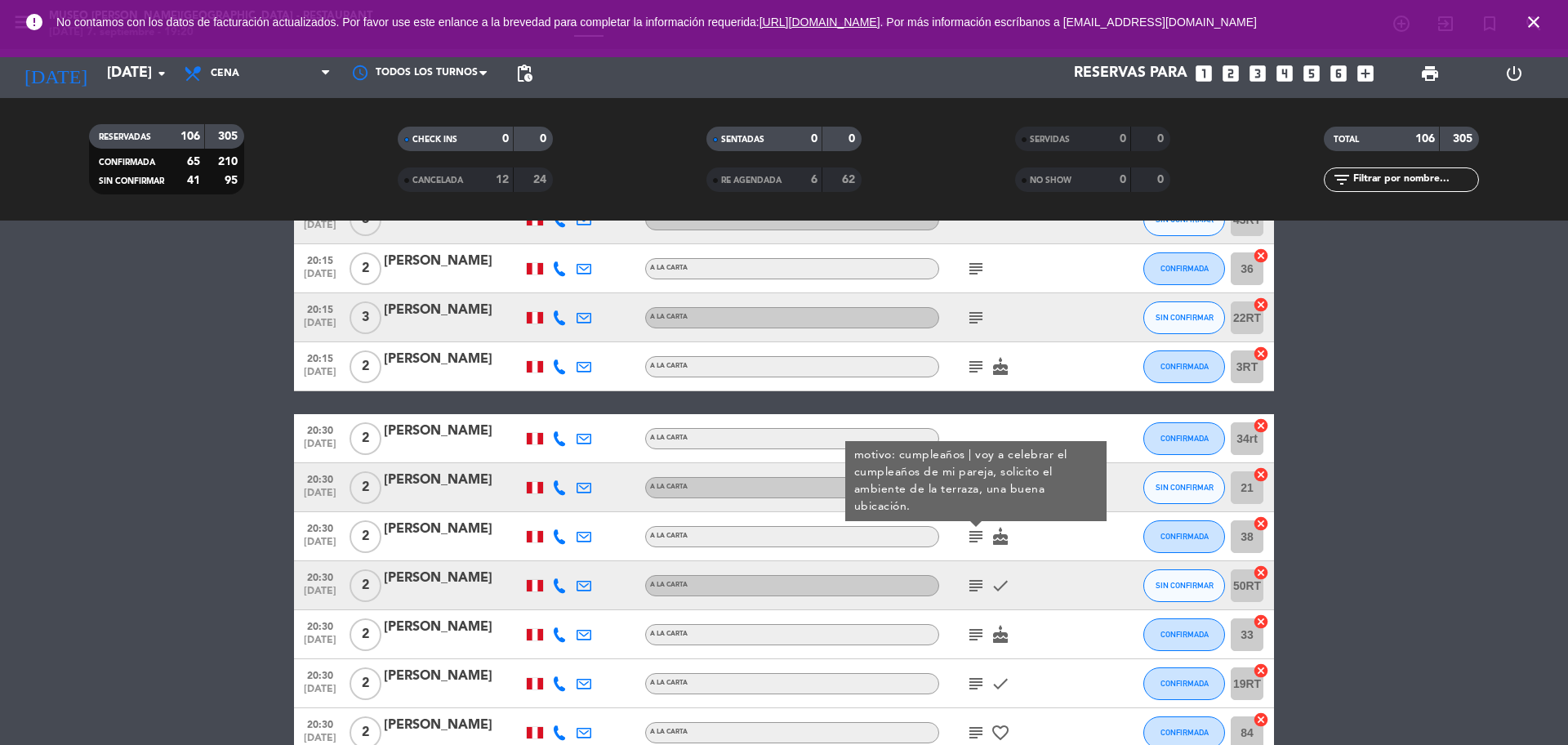
click at [970, 589] on icon "subject" at bounding box center [976, 585] width 19 height 19
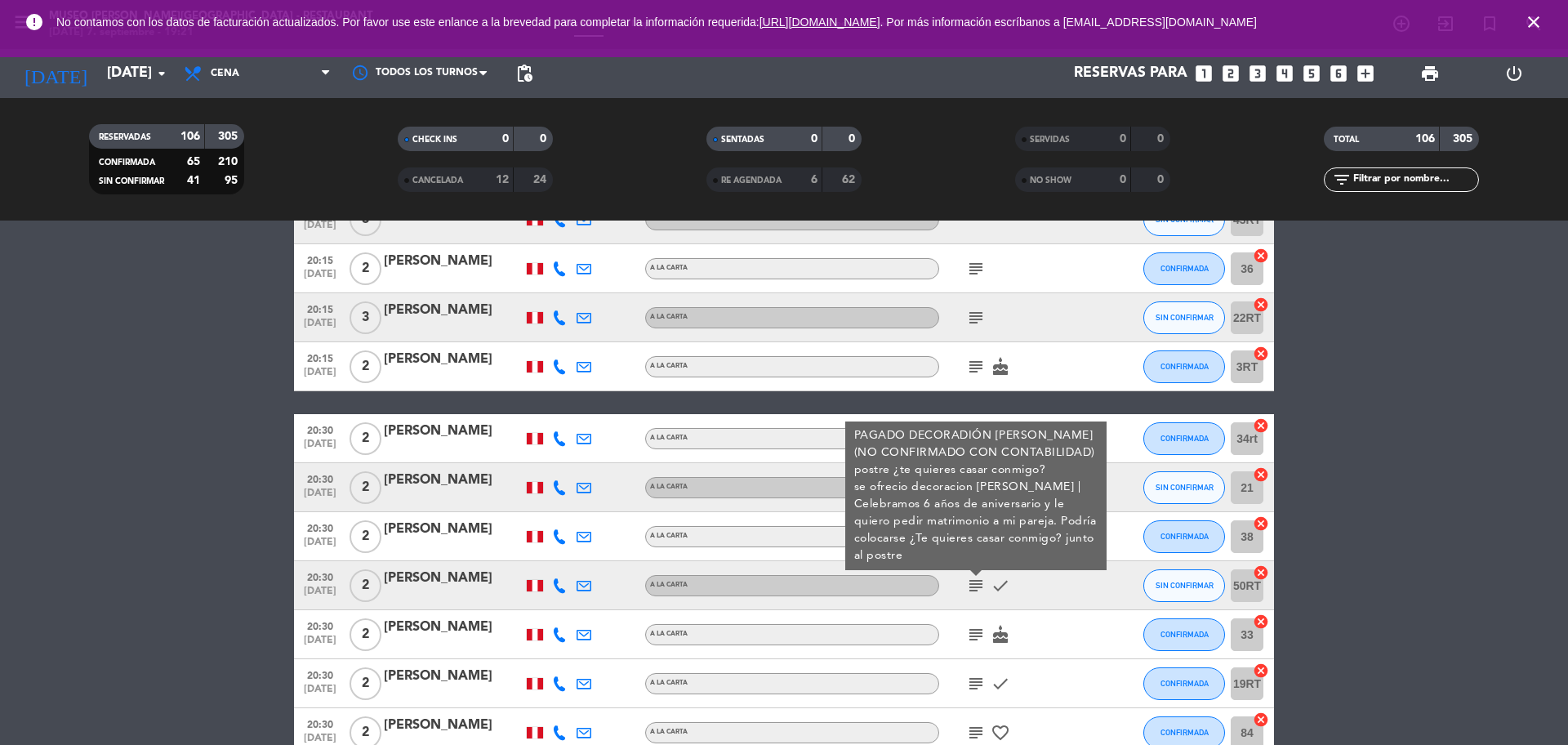
click at [975, 643] on icon "subject" at bounding box center [976, 634] width 19 height 19
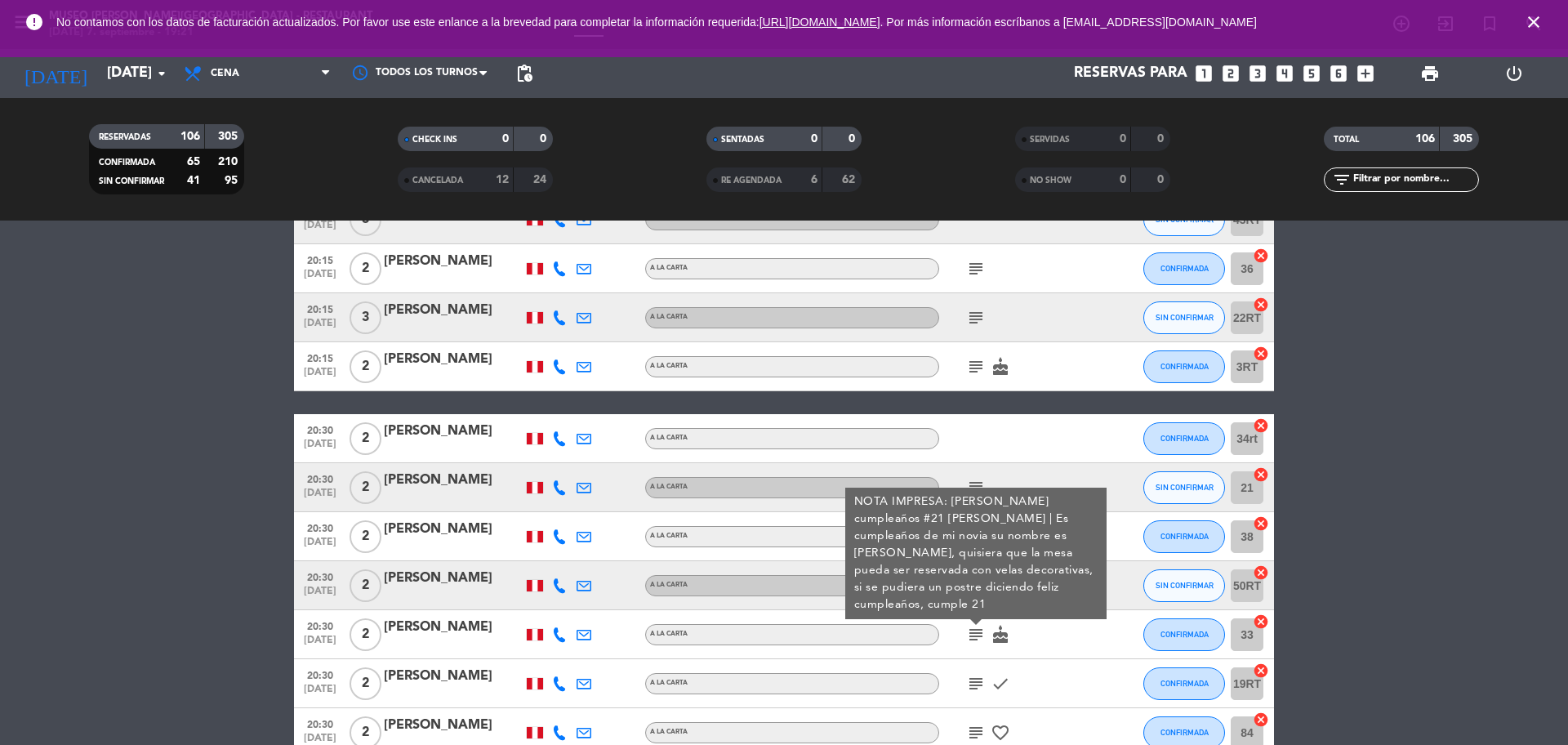
click at [461, 635] on div "[PERSON_NAME]" at bounding box center [453, 627] width 139 height 21
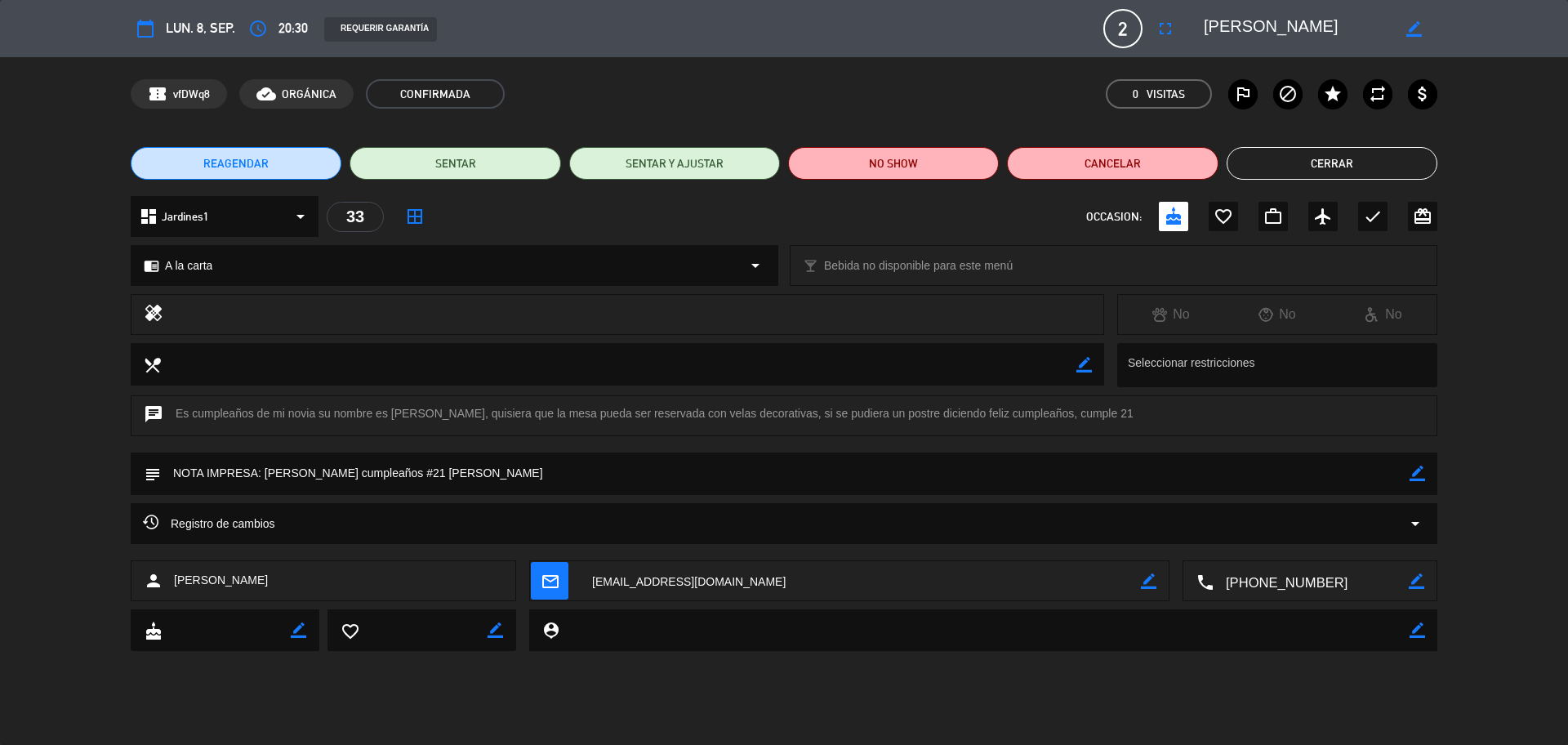
drag, startPoint x: 1305, startPoint y: 35, endPoint x: 1185, endPoint y: 16, distance: 121.5
click at [1185, 16] on editable-input "border_color" at bounding box center [1311, 29] width 254 height 30
drag, startPoint x: 424, startPoint y: 477, endPoint x: 266, endPoint y: 476, distance: 158.0
click at [266, 476] on textarea at bounding box center [784, 473] width 1249 height 41
click at [1273, 164] on button "Cerrar" at bounding box center [1332, 163] width 211 height 32
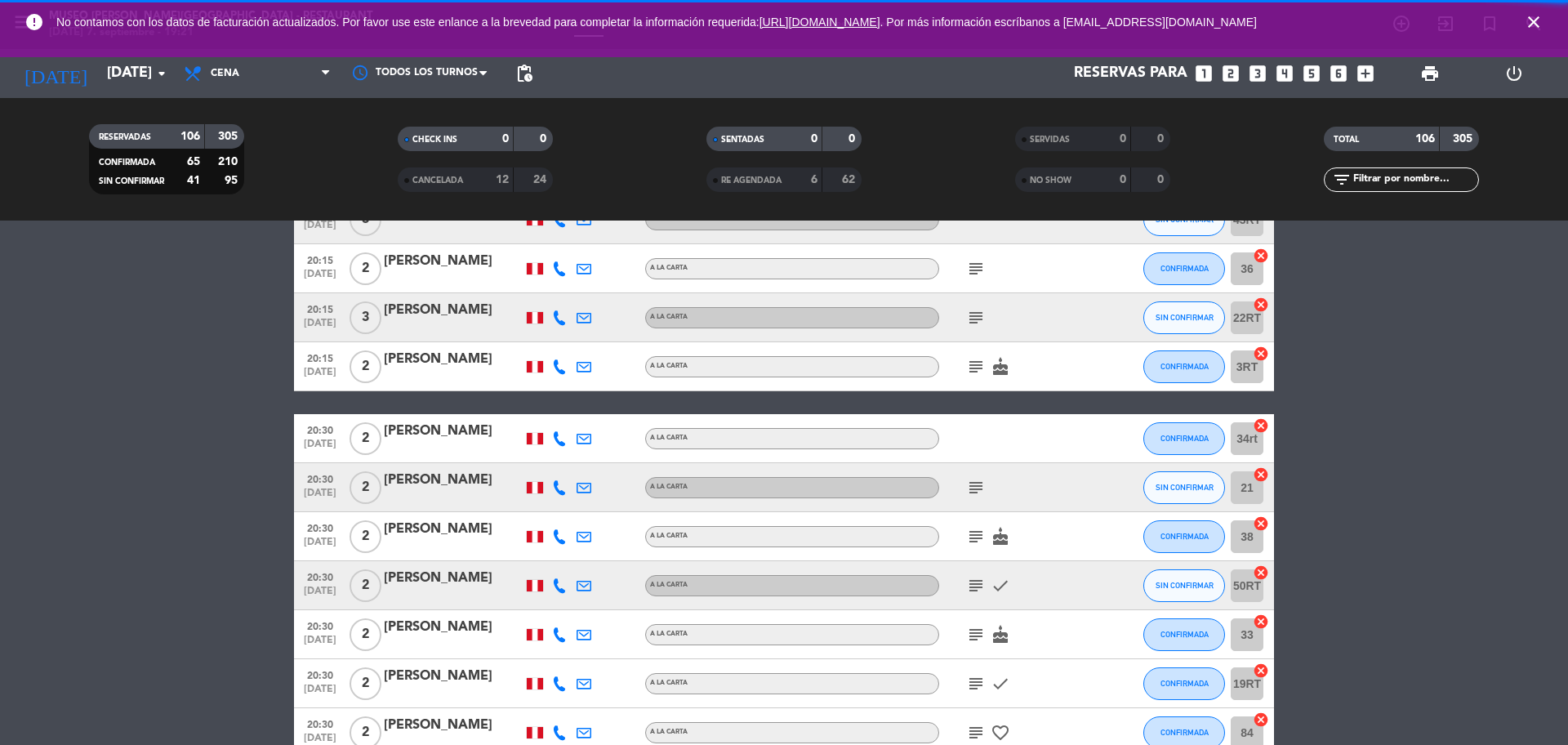
click at [977, 639] on icon "subject" at bounding box center [976, 634] width 19 height 19
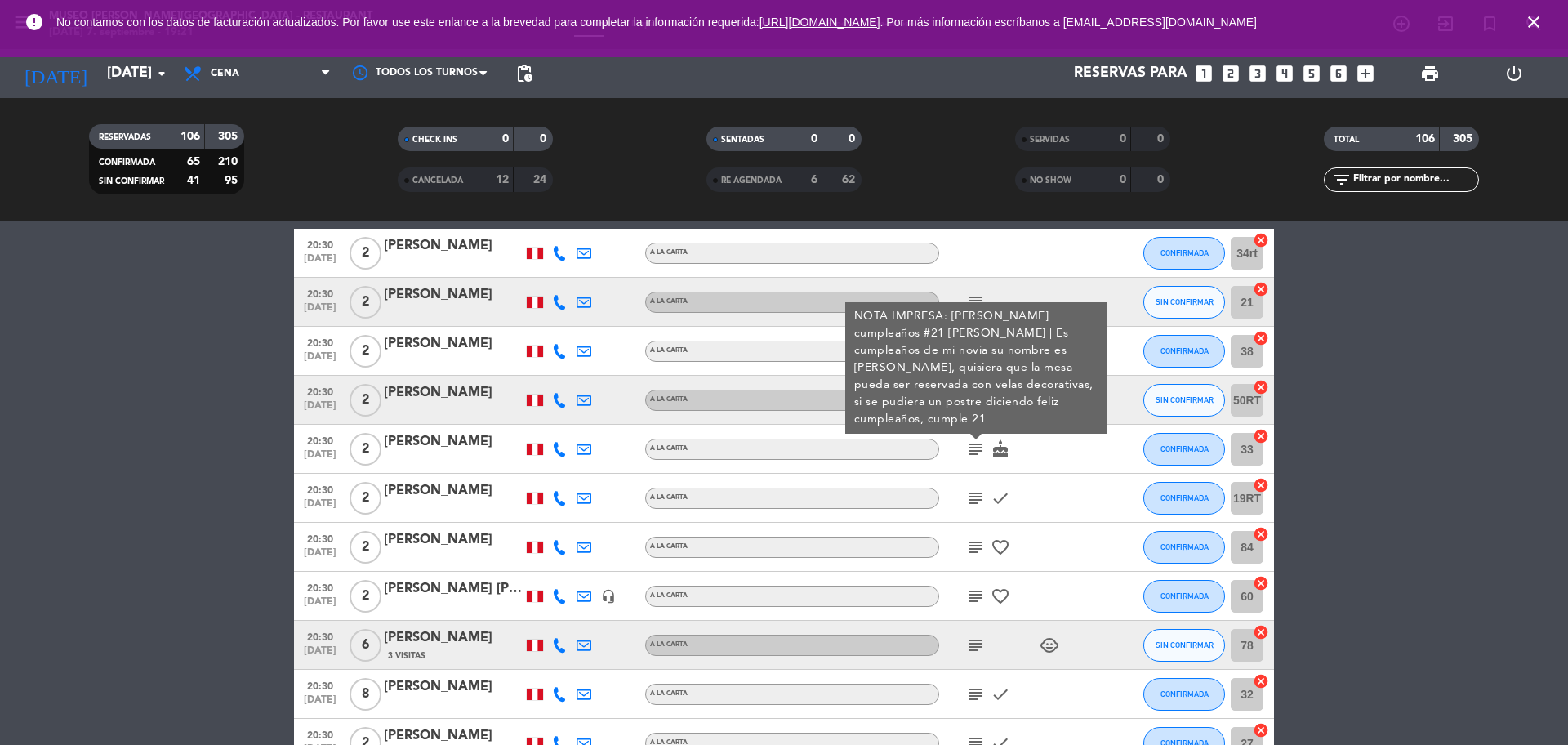
scroll to position [4727, 0]
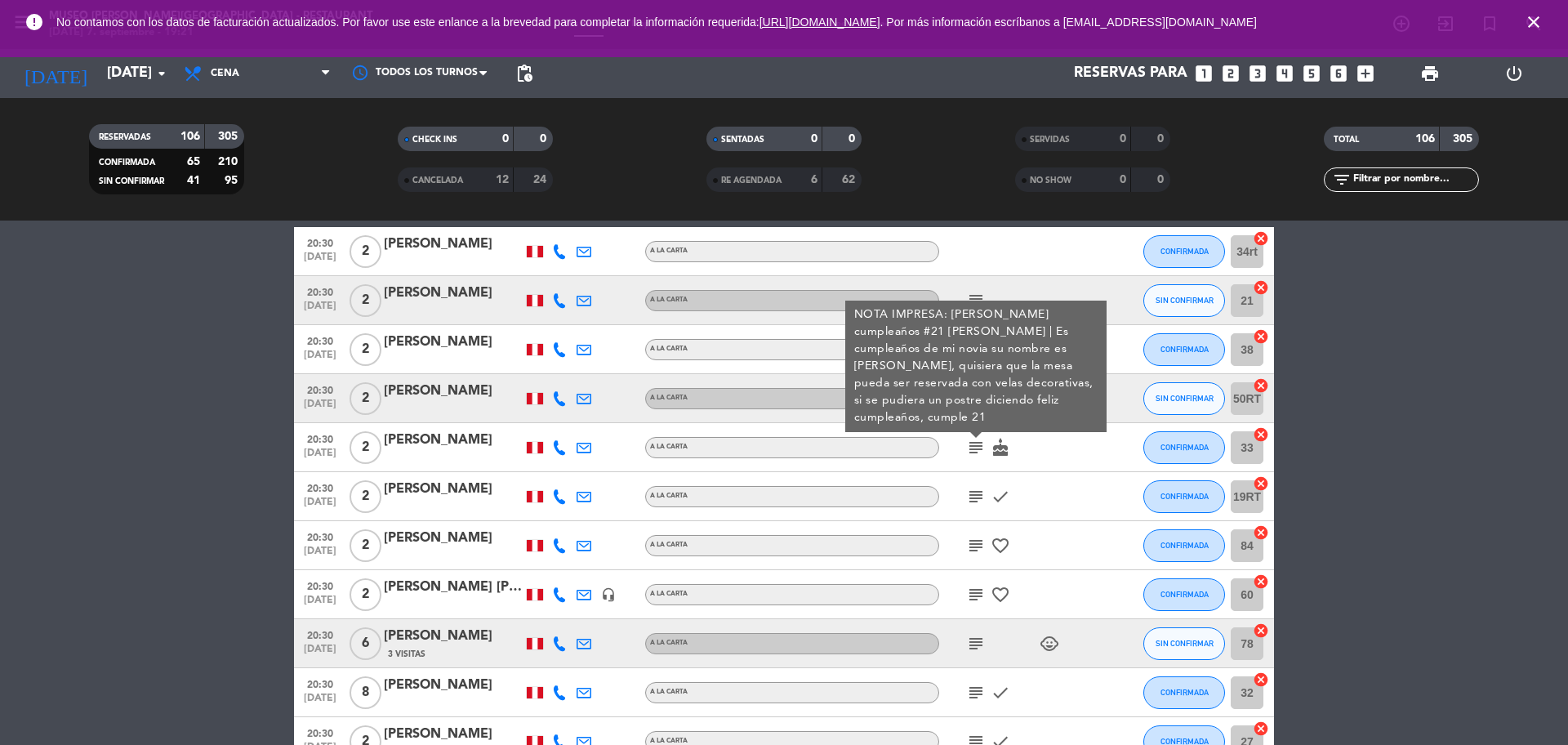
click at [971, 495] on icon "subject" at bounding box center [976, 497] width 19 height 19
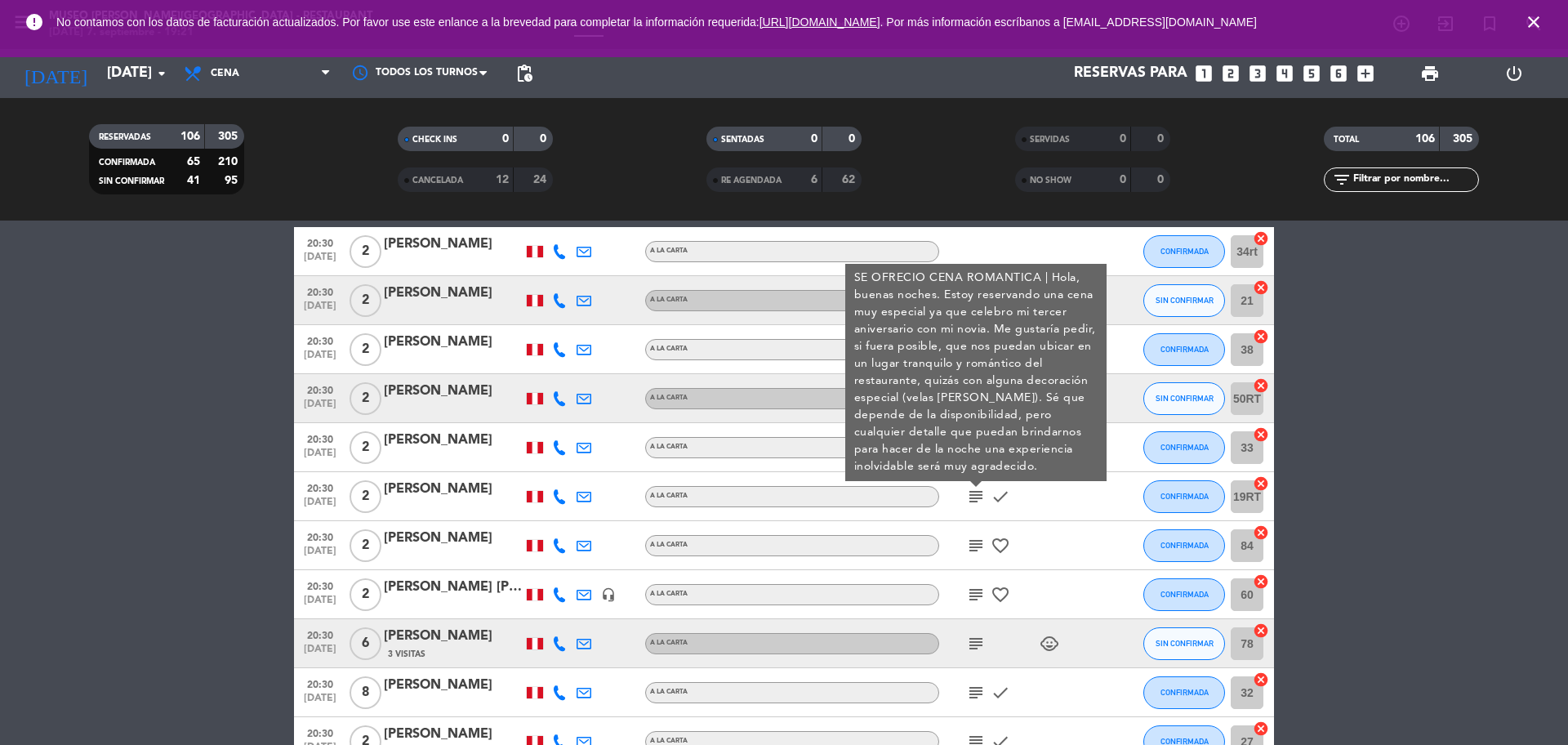
click at [972, 537] on icon "subject" at bounding box center [976, 546] width 19 height 19
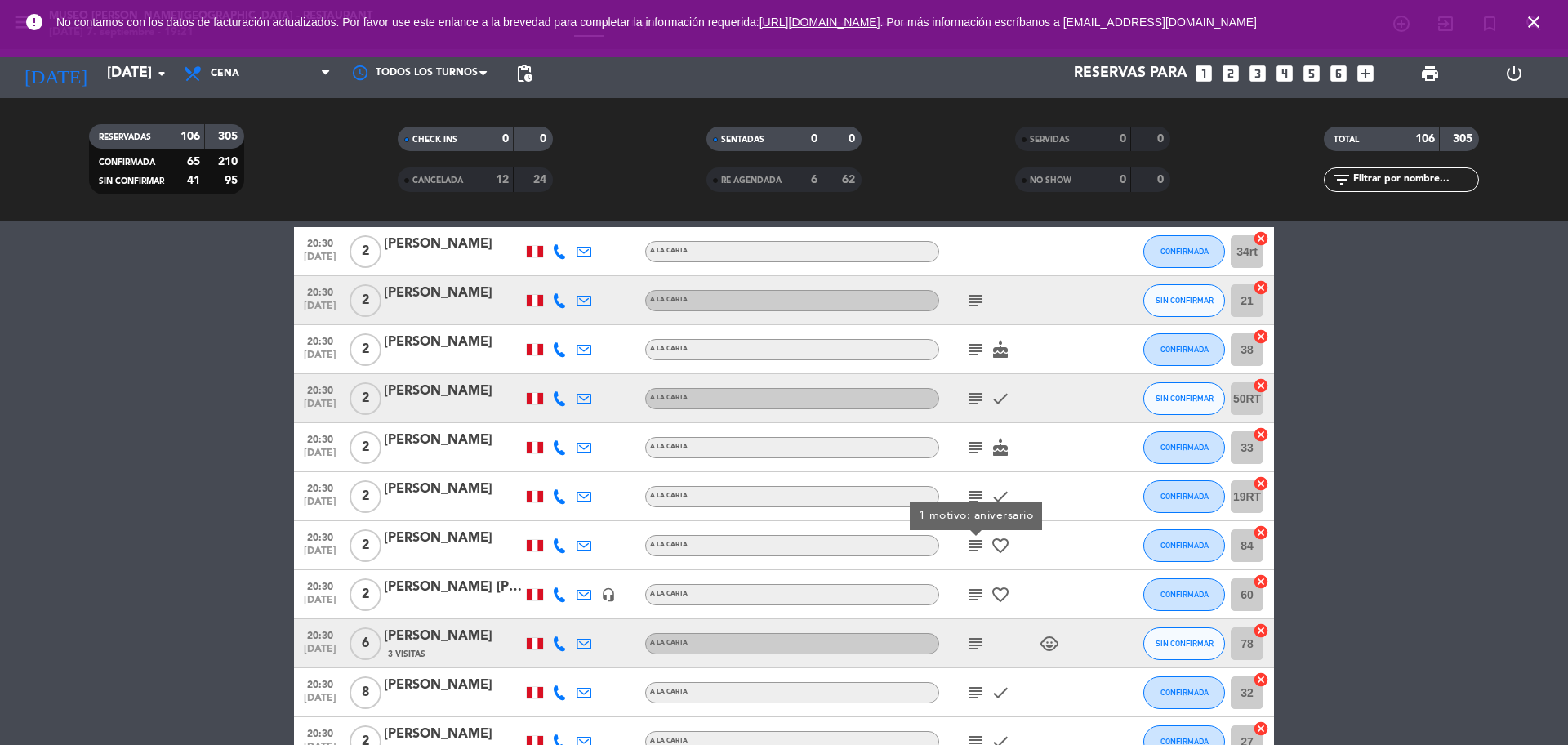
click at [971, 586] on icon "subject" at bounding box center [976, 594] width 19 height 19
click at [975, 655] on div "subject child_care" at bounding box center [1013, 643] width 147 height 48
click at [973, 647] on icon "subject" at bounding box center [976, 643] width 19 height 19
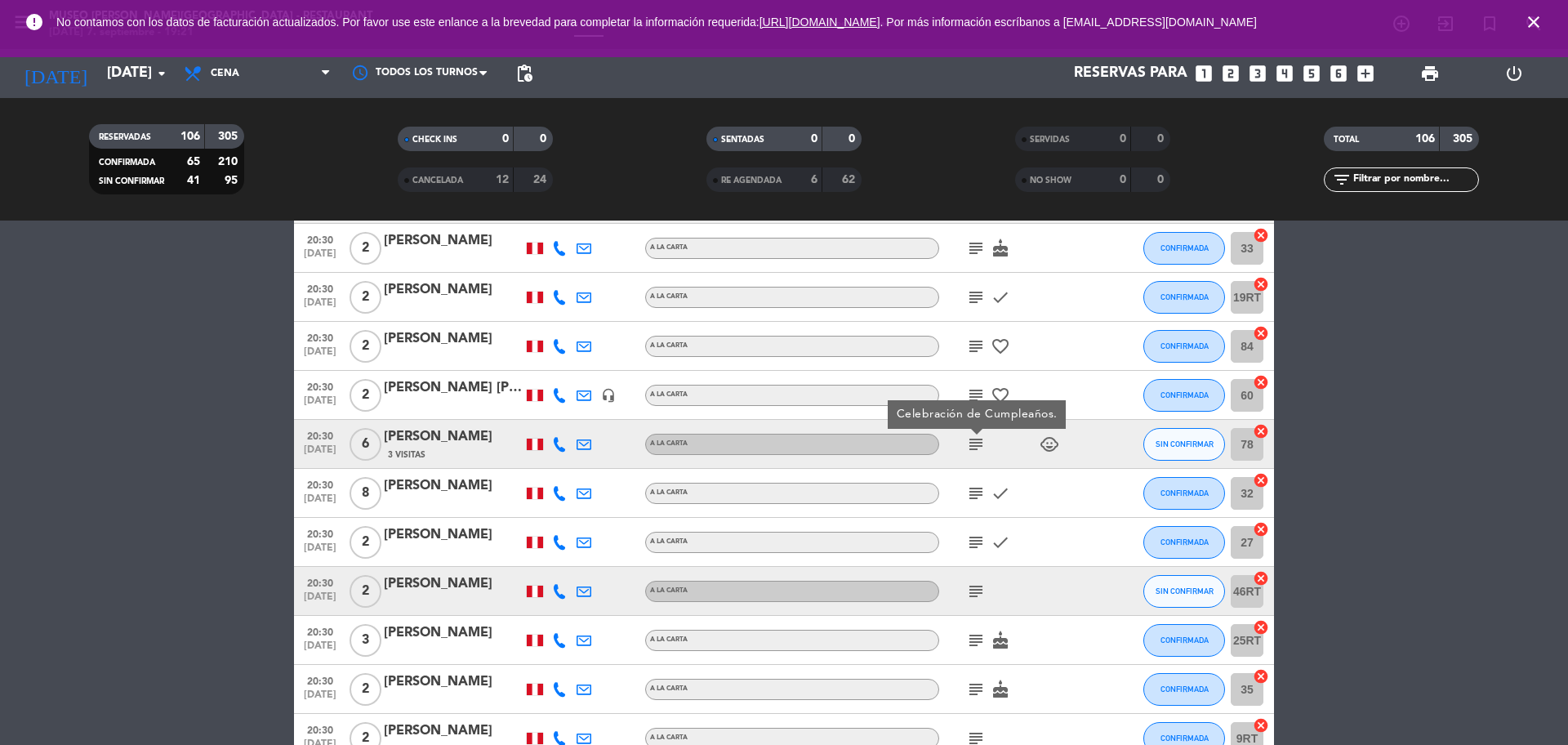
scroll to position [4927, 0]
click at [976, 483] on icon "subject" at bounding box center [976, 492] width 19 height 19
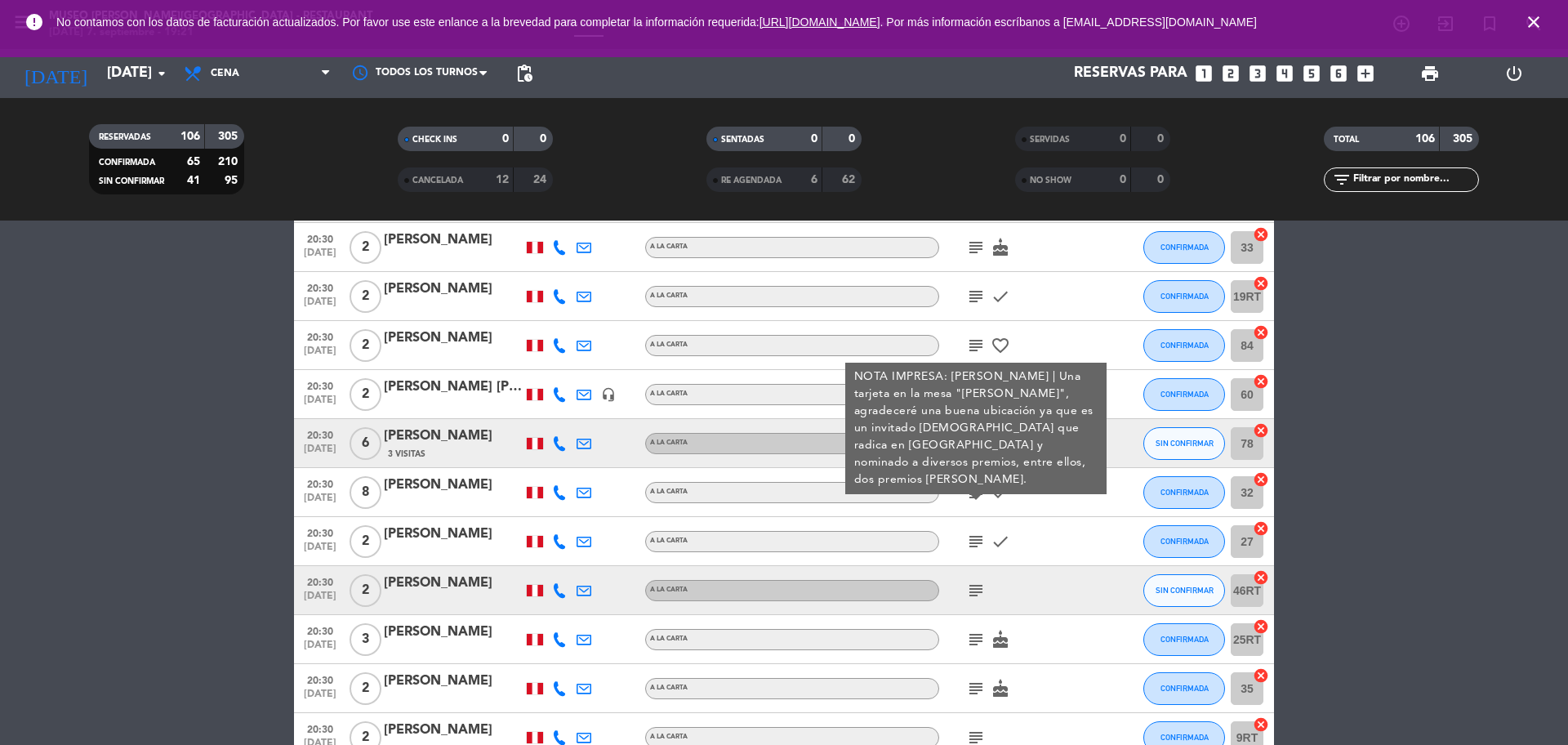
click at [451, 491] on div "[PERSON_NAME]" at bounding box center [453, 485] width 139 height 21
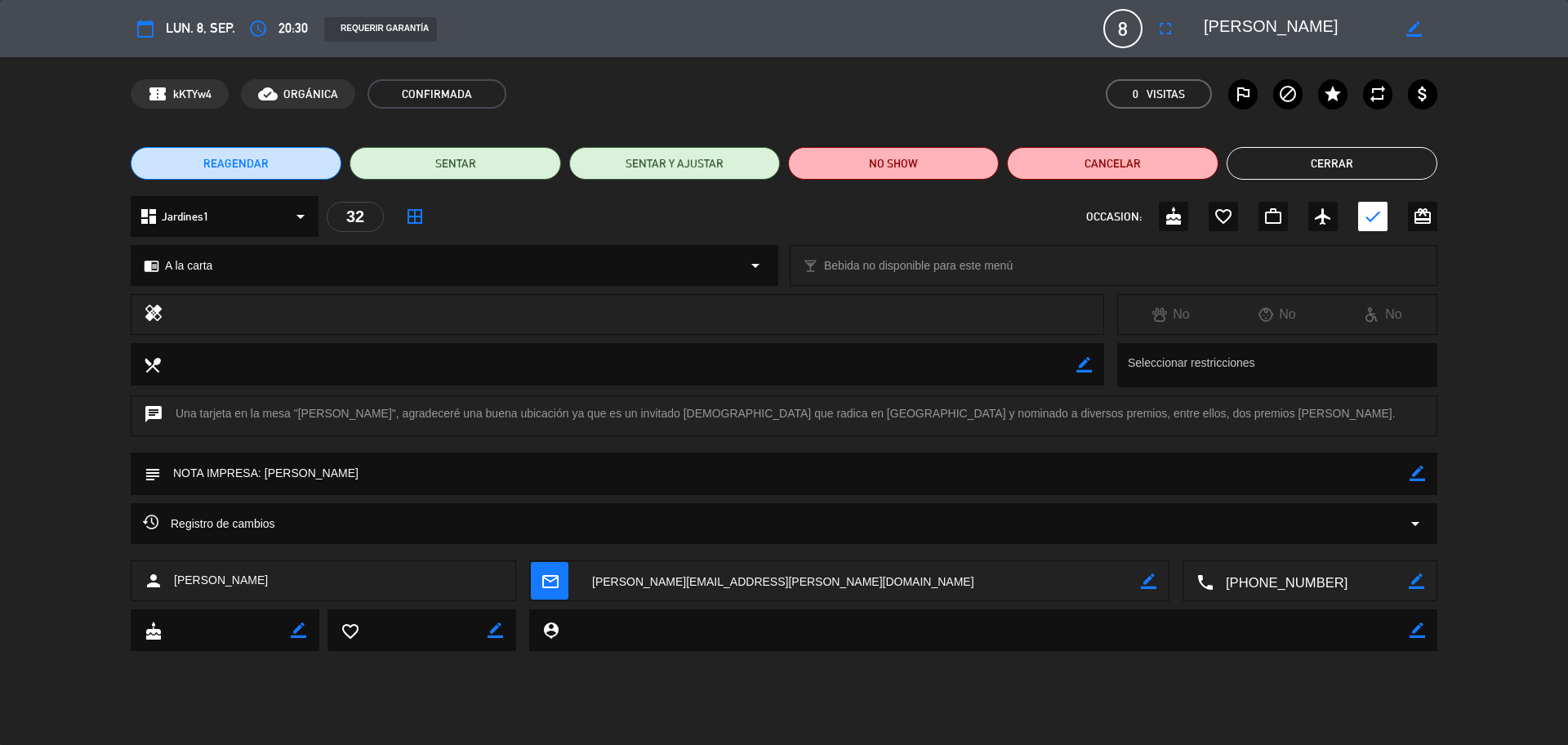
drag, startPoint x: 1321, startPoint y: 26, endPoint x: 1196, endPoint y: 24, distance: 125.0
click at [1196, 24] on div "border_color" at bounding box center [1314, 29] width 245 height 30
drag, startPoint x: 396, startPoint y: 466, endPoint x: 261, endPoint y: 473, distance: 135.2
click at [261, 473] on textarea at bounding box center [784, 473] width 1249 height 41
click at [1316, 165] on button "Cerrar" at bounding box center [1332, 163] width 211 height 32
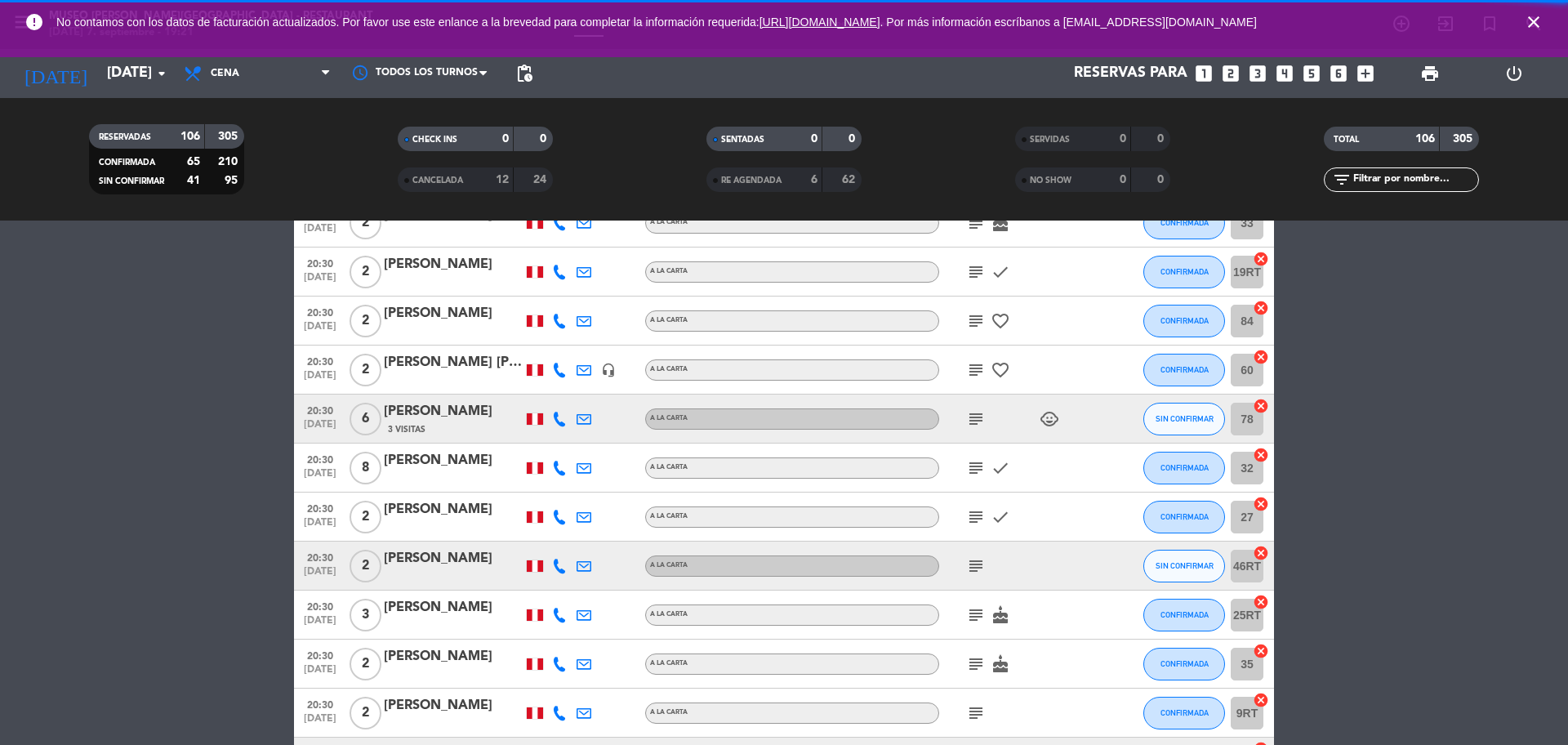
scroll to position [4984, 0]
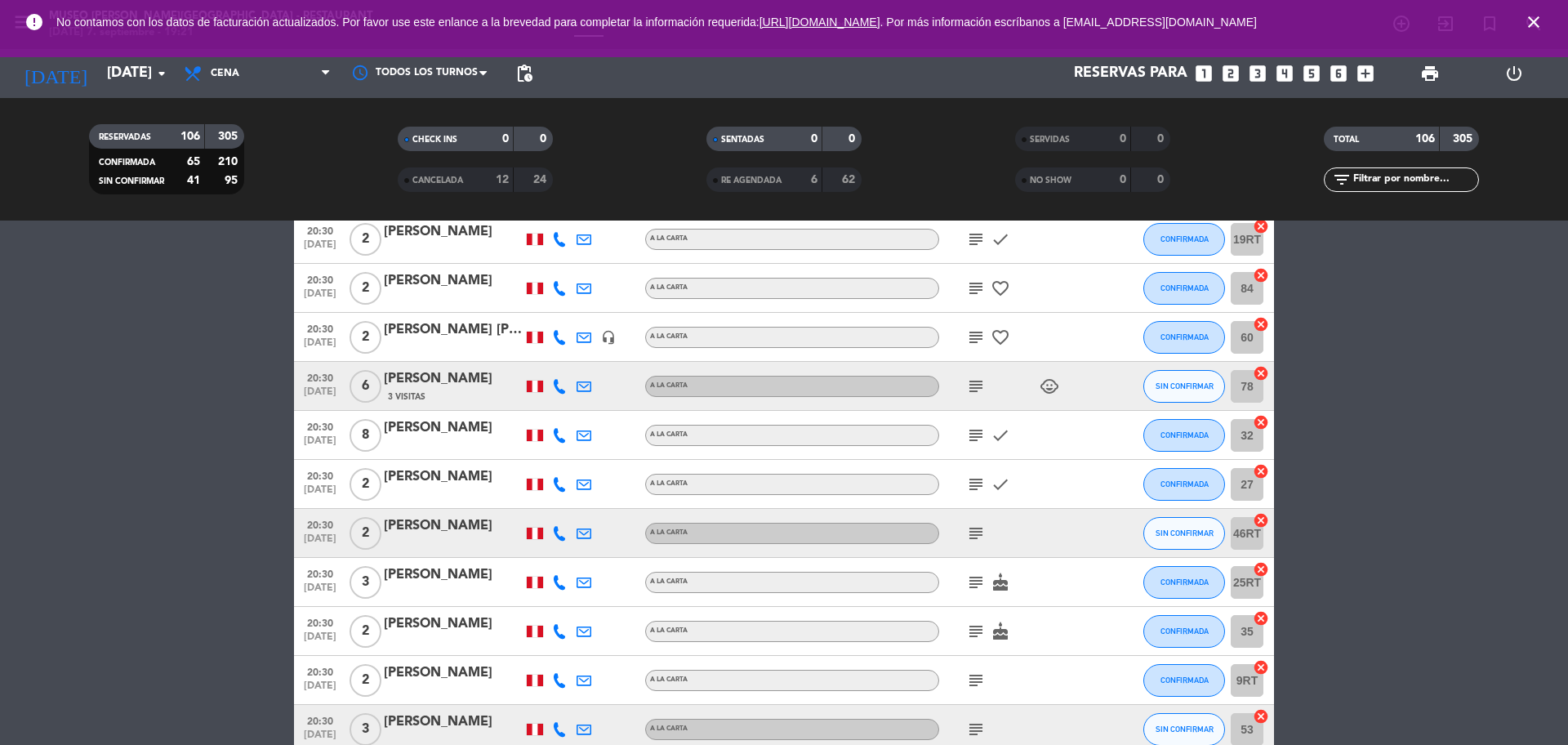
click at [980, 486] on icon "subject" at bounding box center [976, 484] width 19 height 19
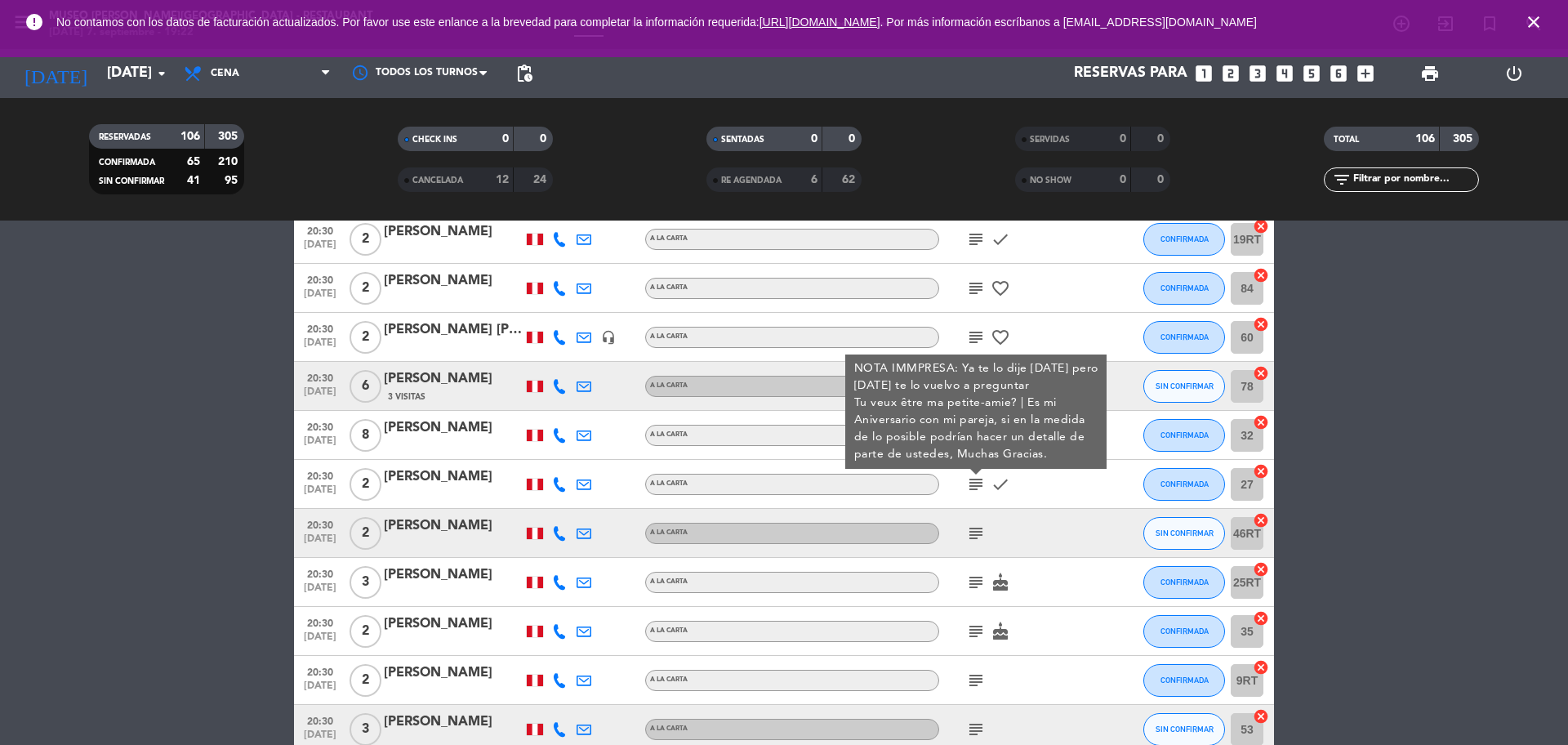
click at [462, 480] on div "[PERSON_NAME]" at bounding box center [453, 476] width 139 height 21
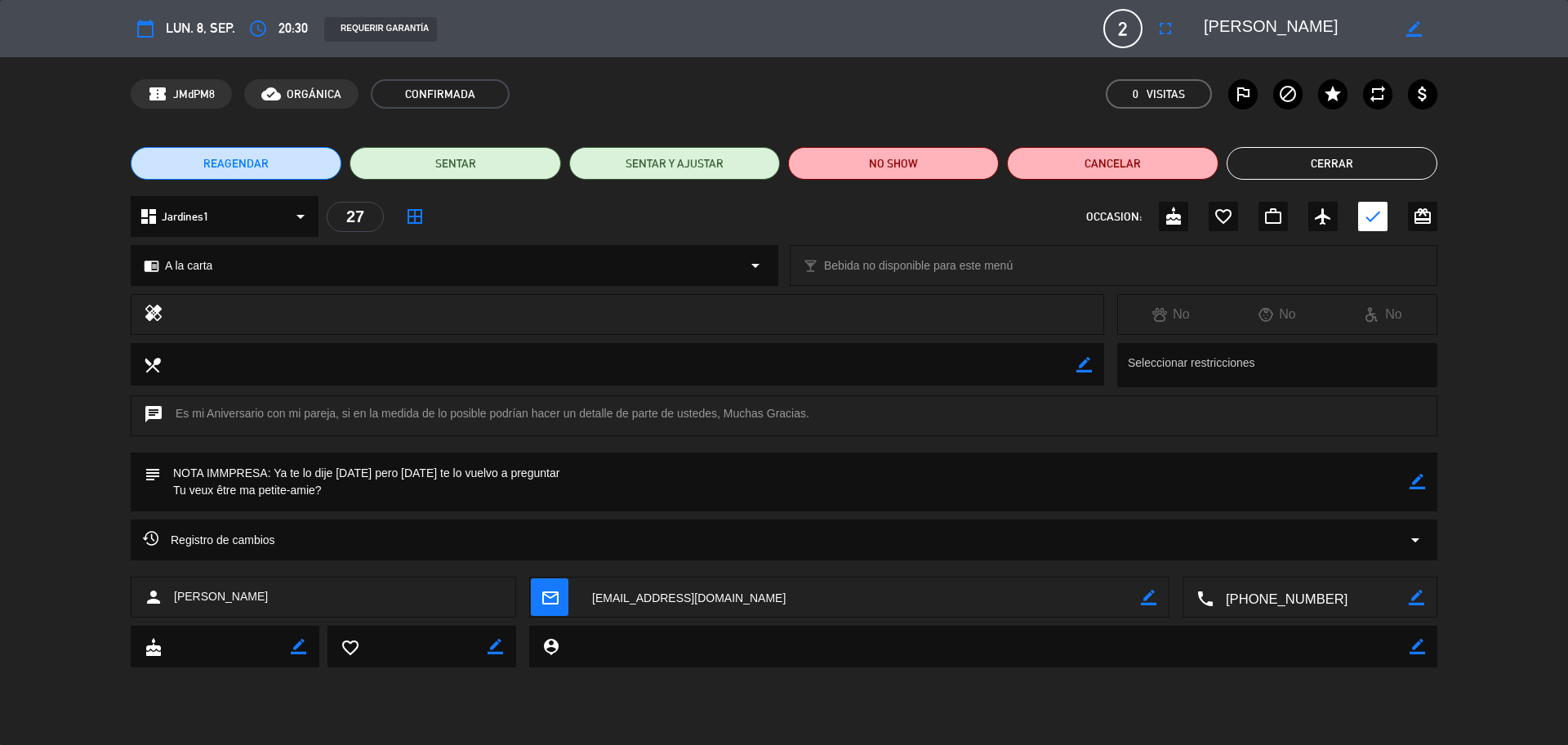
drag, startPoint x: 1322, startPoint y: 23, endPoint x: 1189, endPoint y: 24, distance: 133.0
click at [1189, 24] on editable-input "border_color" at bounding box center [1311, 29] width 254 height 30
drag, startPoint x: 326, startPoint y: 492, endPoint x: 277, endPoint y: 476, distance: 51.5
click at [277, 476] on textarea at bounding box center [784, 482] width 1249 height 59
click at [1296, 154] on button "Cerrar" at bounding box center [1332, 163] width 211 height 32
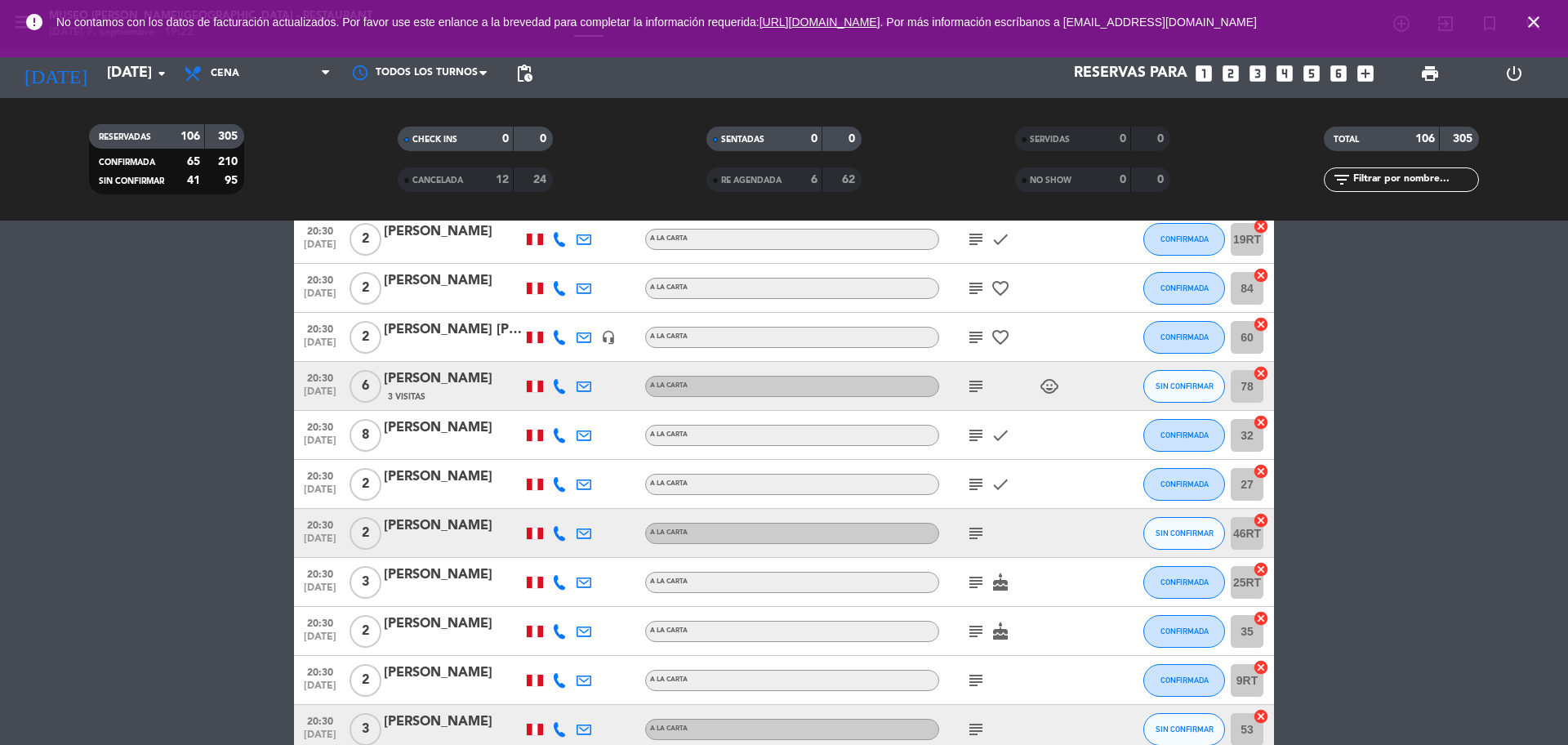
click at [968, 490] on icon "subject" at bounding box center [976, 484] width 19 height 19
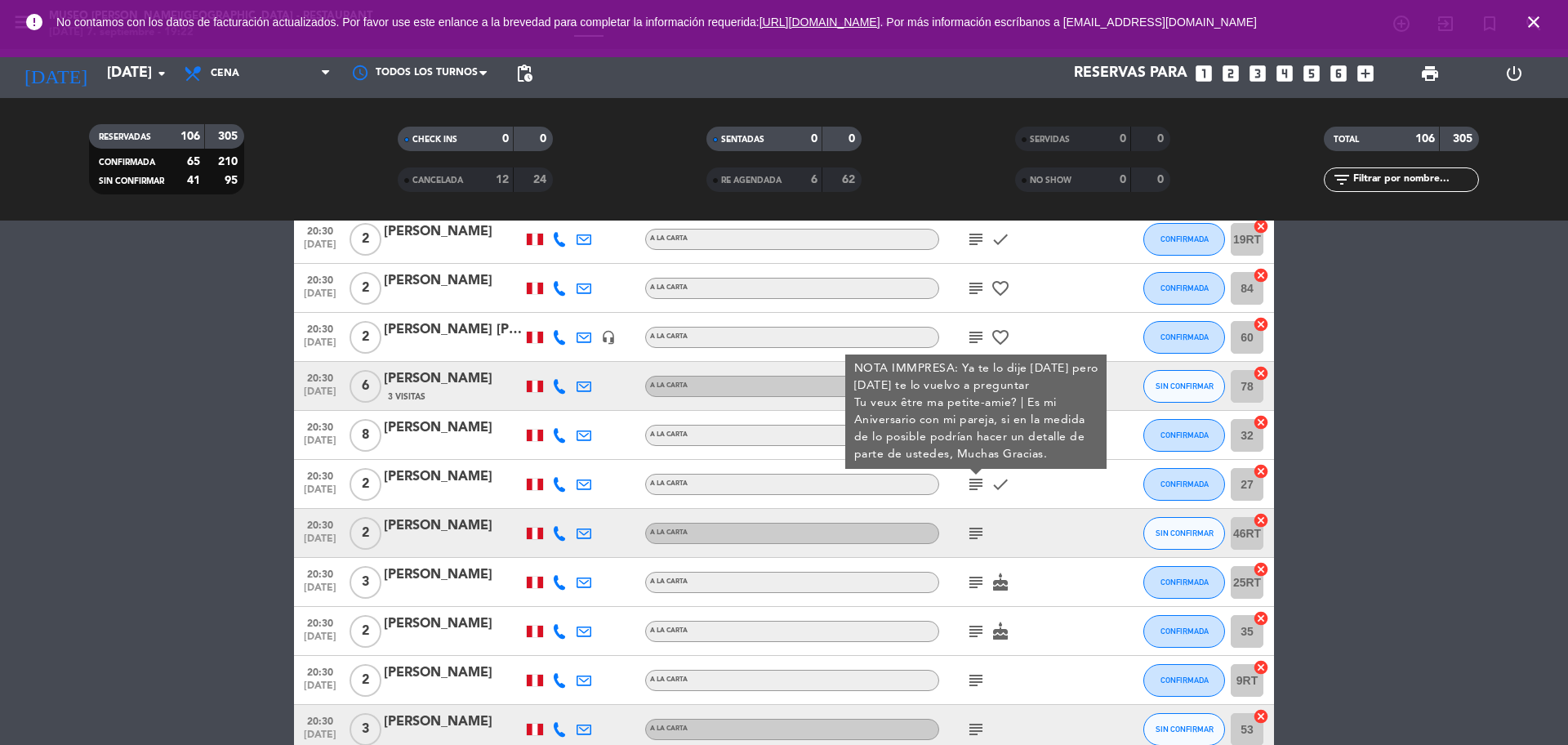
click at [970, 519] on div "subject" at bounding box center [1013, 533] width 147 height 48
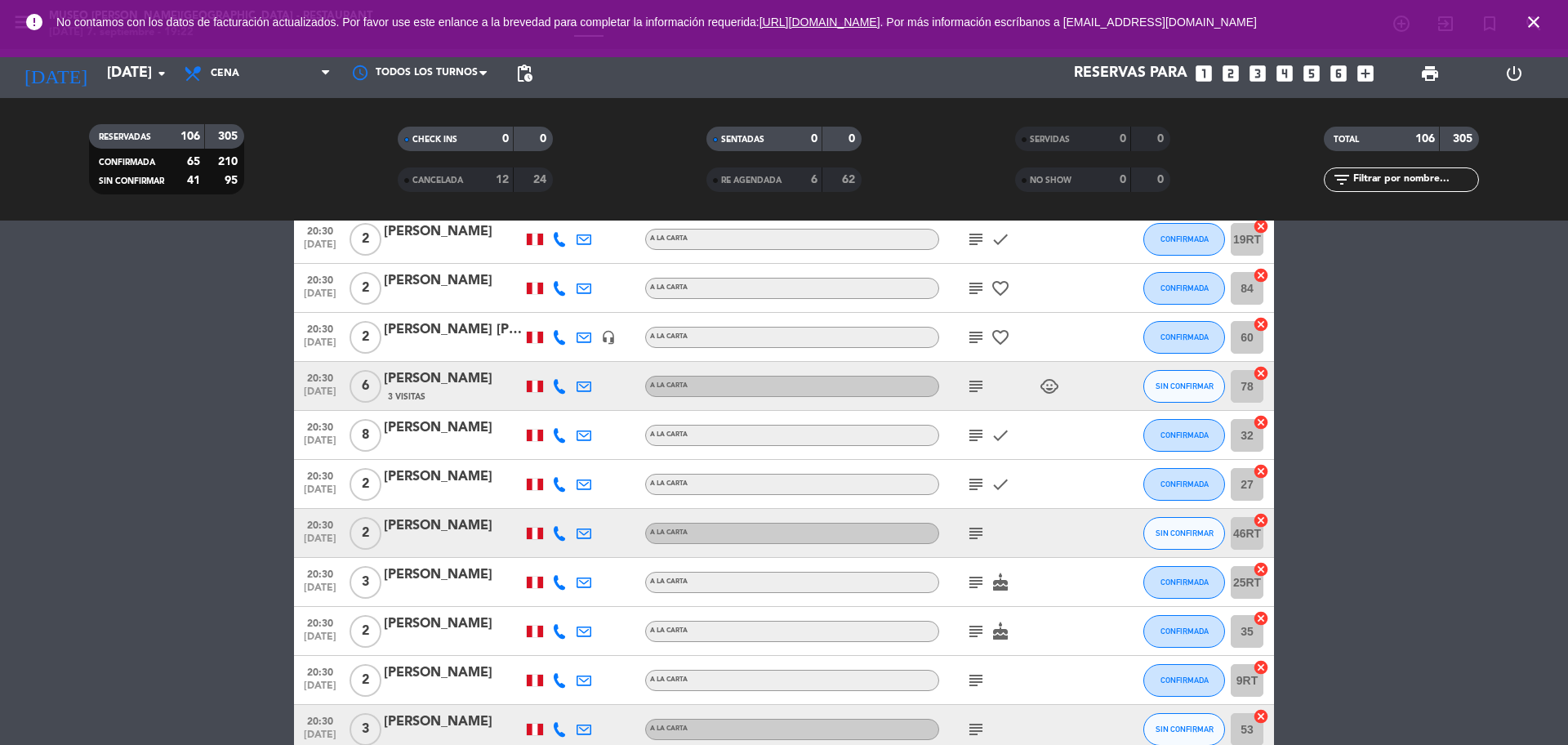
click at [976, 534] on icon "subject" at bounding box center [976, 534] width 19 height 19
click at [974, 573] on icon "subject" at bounding box center [976, 582] width 19 height 19
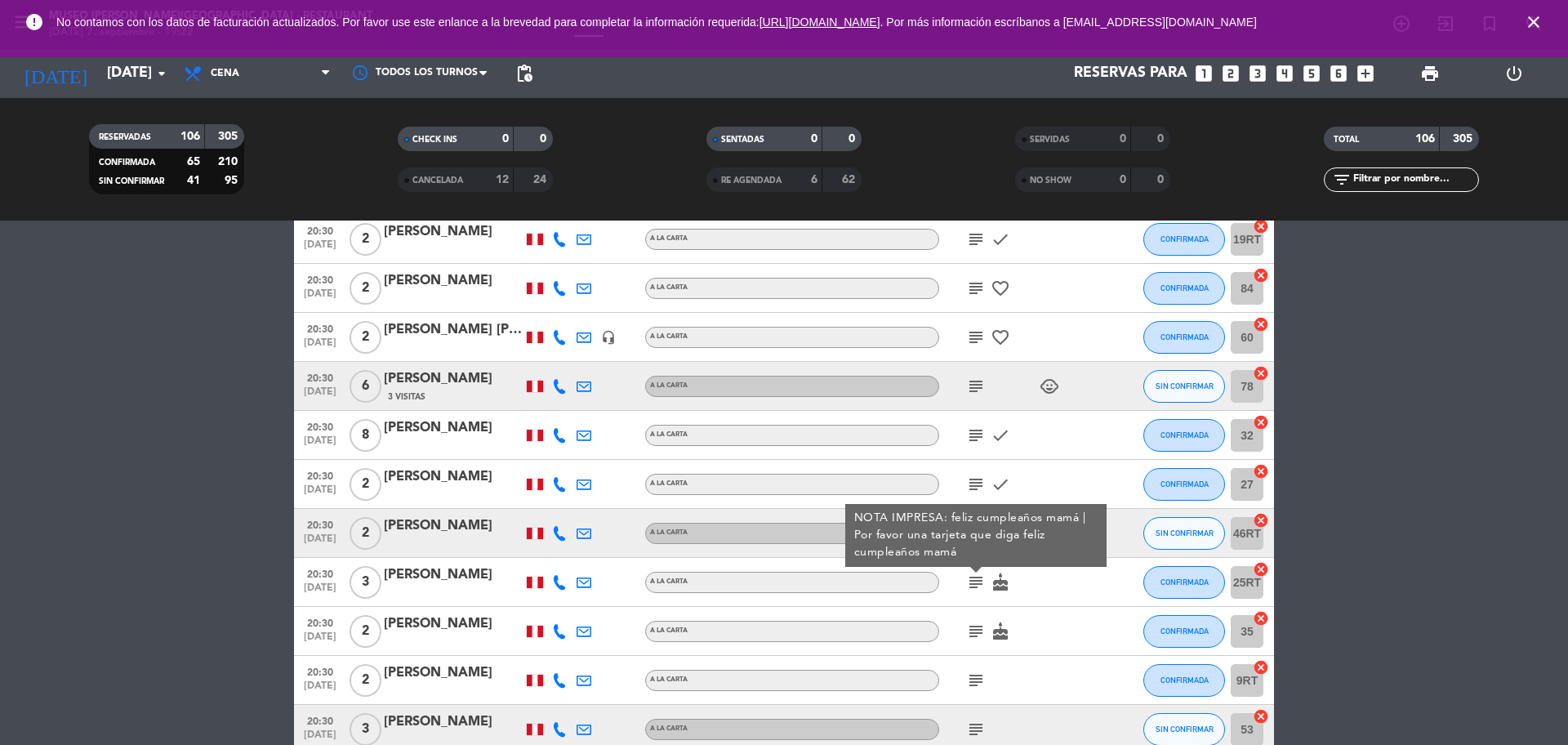
click at [452, 584] on div "[PERSON_NAME]" at bounding box center [453, 575] width 139 height 21
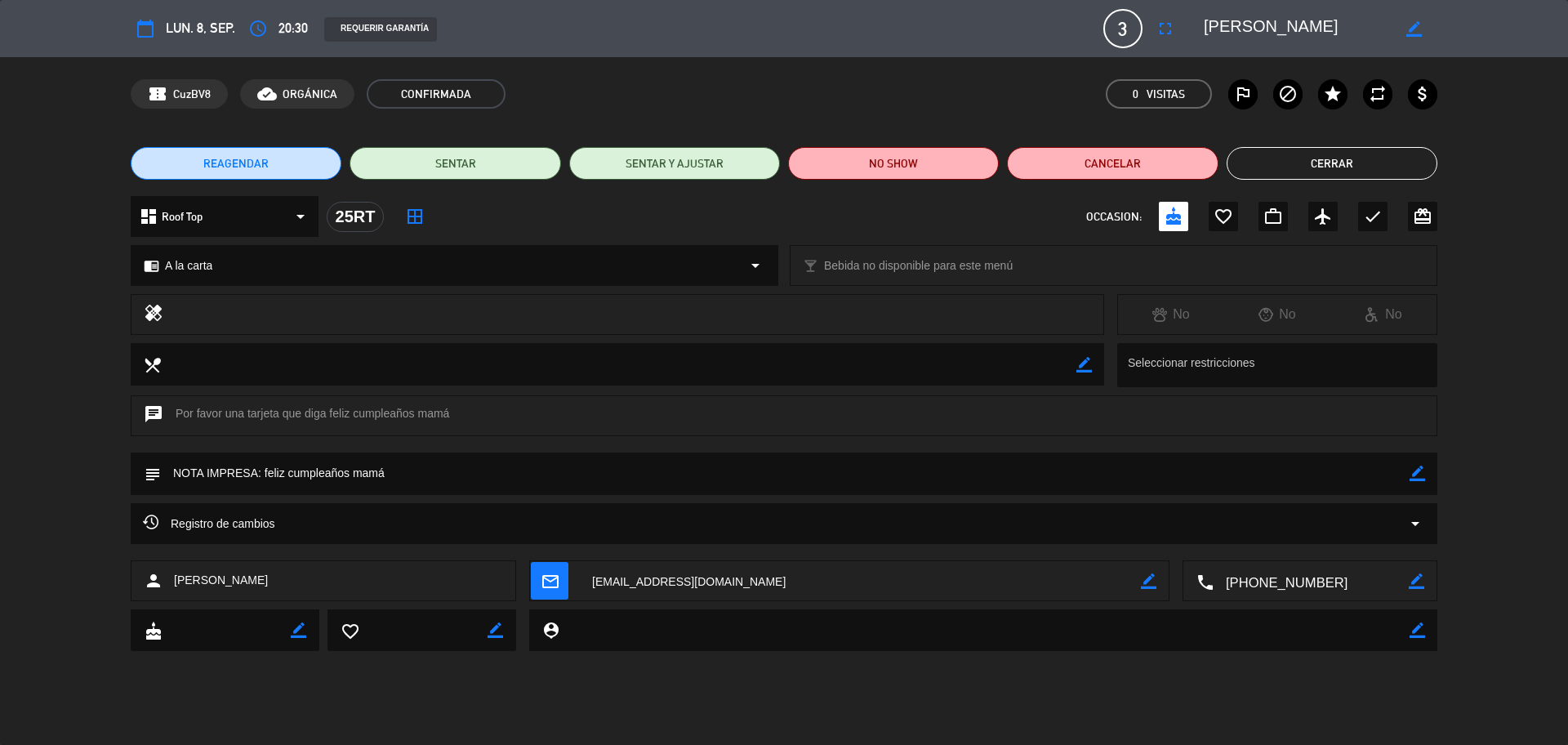
drag, startPoint x: 1356, startPoint y: 25, endPoint x: 1128, endPoint y: 22, distance: 228.0
click at [1128, 22] on div "calendar_today lun. 8, sep. access_time 20:30 REQUERIR GARANTÍA 3 [PERSON_NAME]…" at bounding box center [784, 28] width 1307 height 39
drag, startPoint x: 383, startPoint y: 473, endPoint x: 265, endPoint y: 475, distance: 118.0
click at [265, 475] on textarea at bounding box center [784, 473] width 1249 height 41
click at [1318, 157] on button "Cerrar" at bounding box center [1332, 163] width 211 height 32
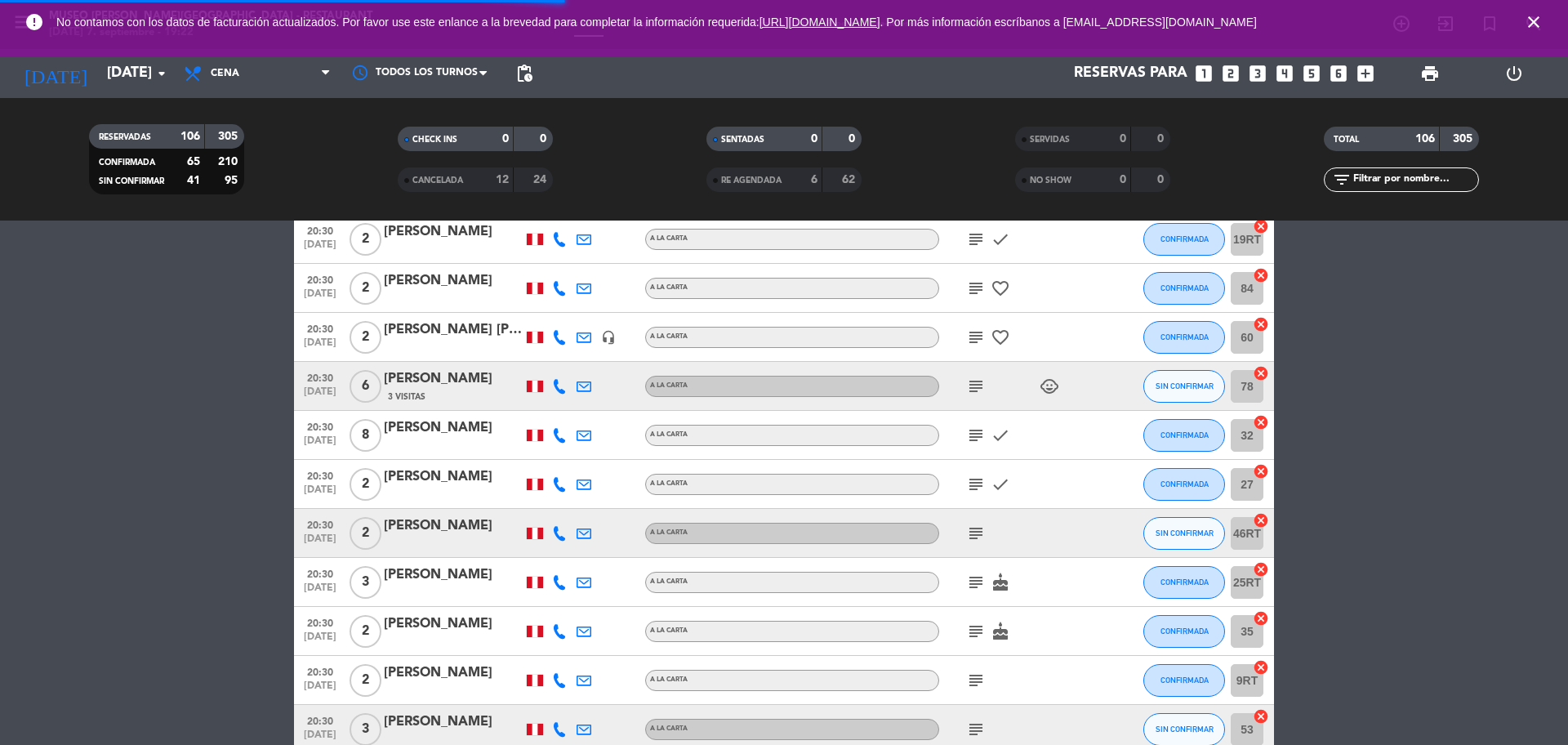
scroll to position [5029, 0]
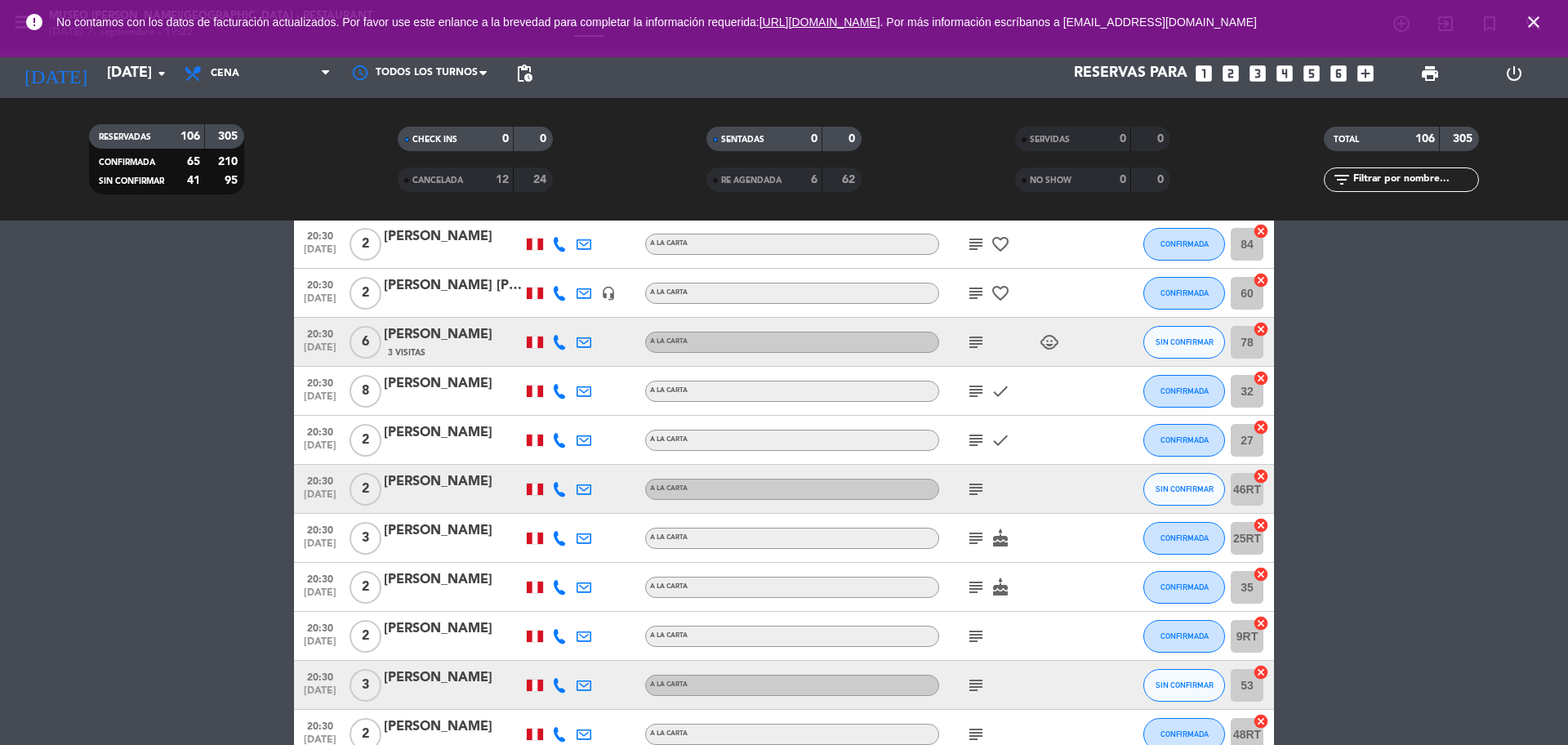
click at [975, 580] on icon "subject" at bounding box center [976, 587] width 19 height 19
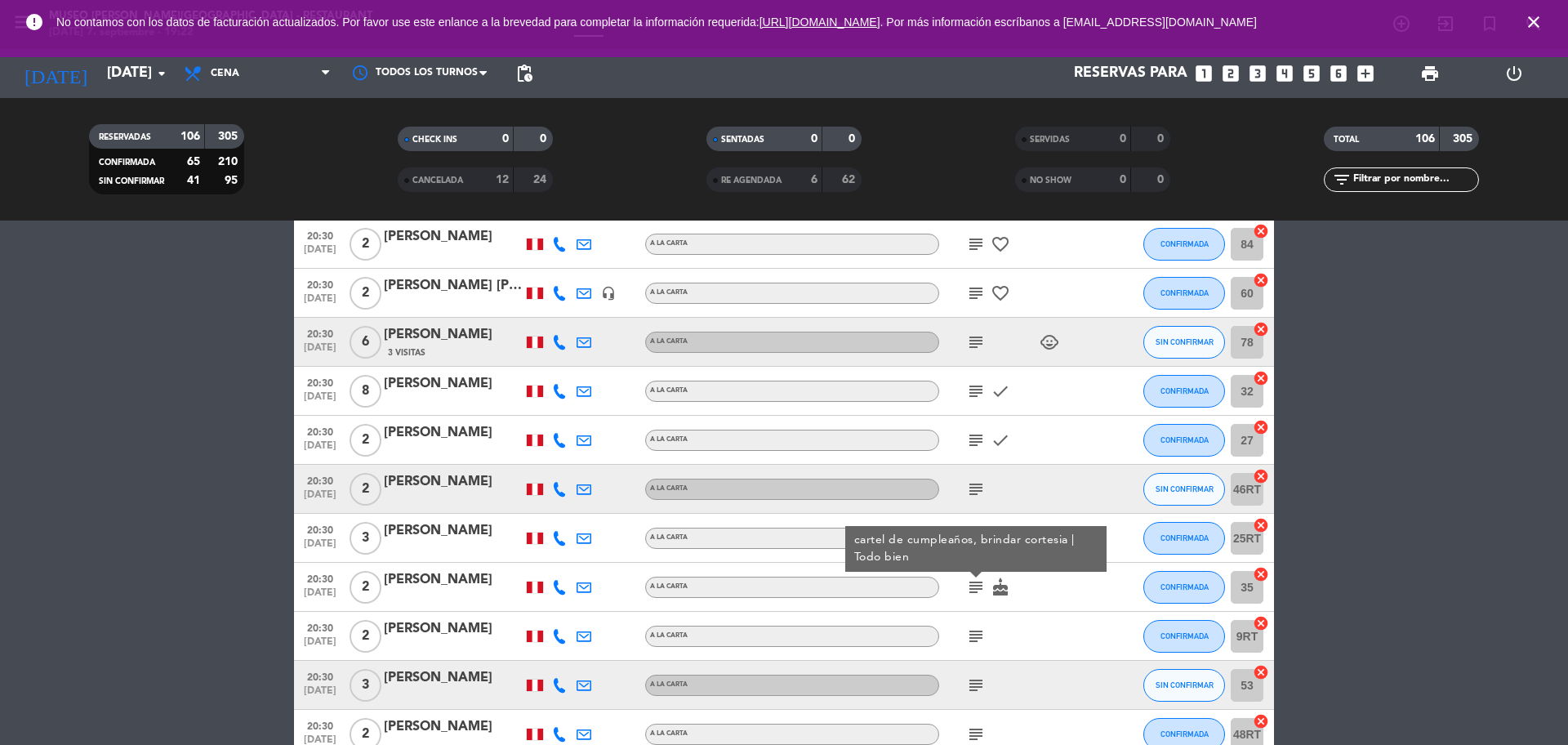
click at [976, 632] on icon "subject" at bounding box center [976, 636] width 19 height 19
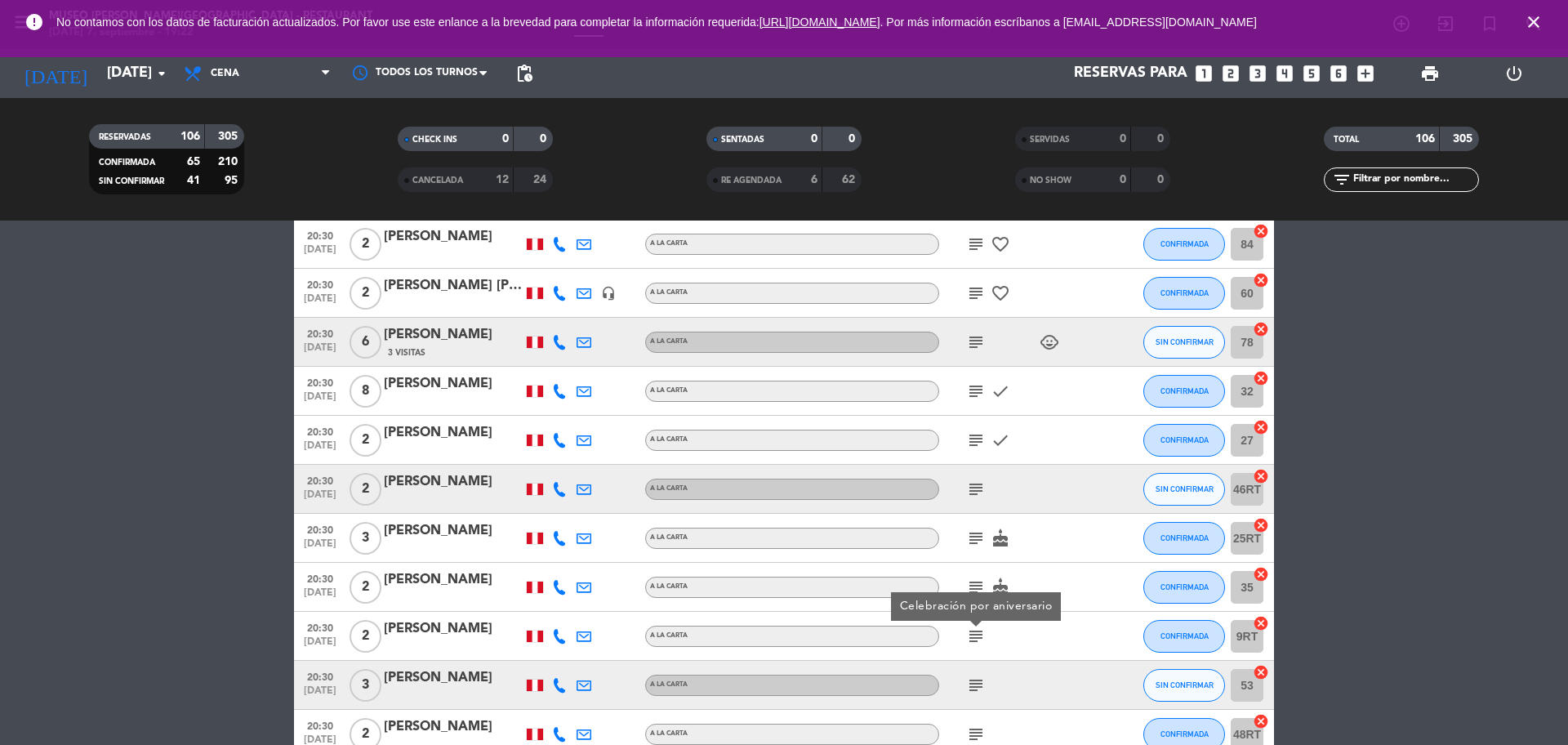
scroll to position [5125, 0]
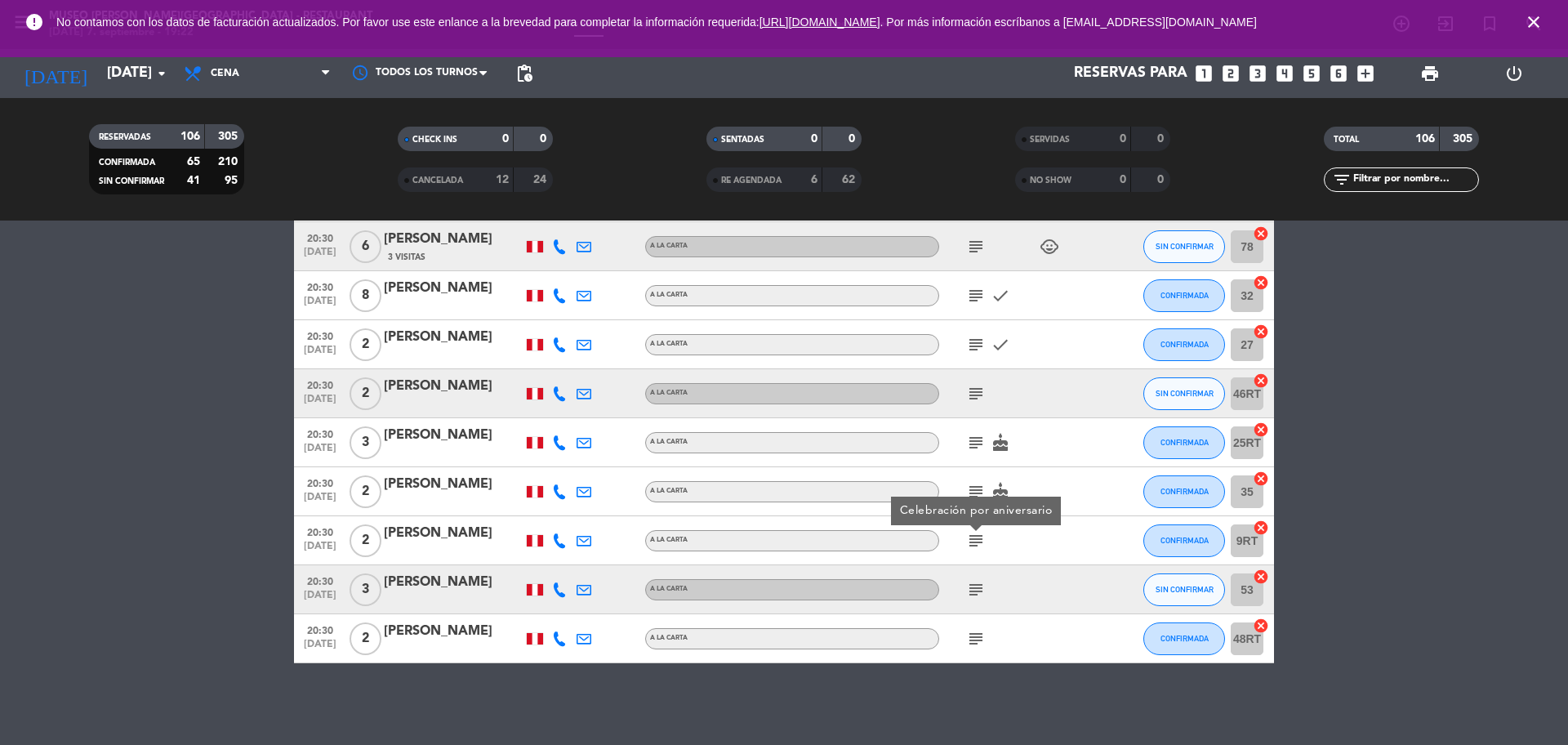
click at [973, 590] on icon "subject" at bounding box center [976, 590] width 19 height 19
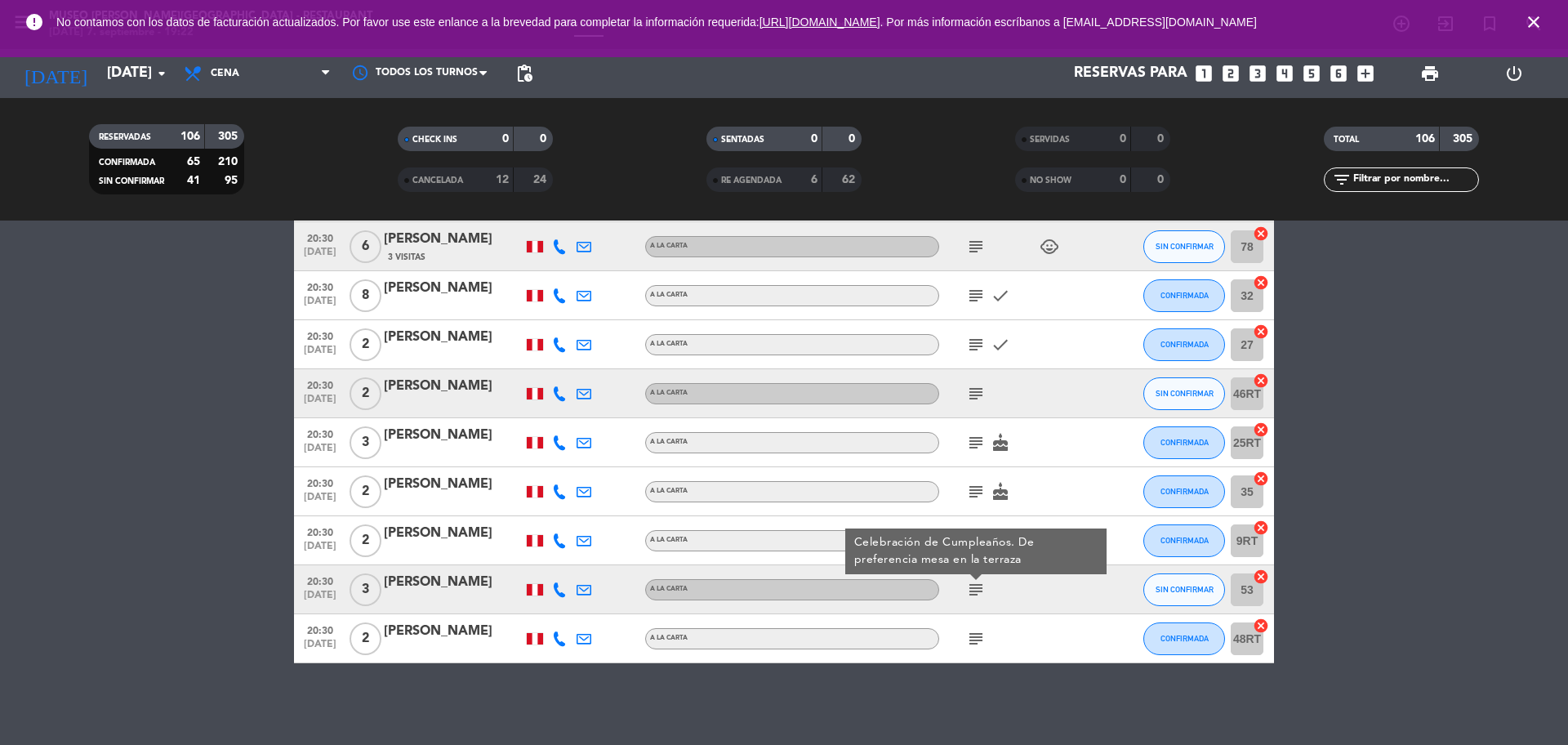
click at [973, 640] on icon "subject" at bounding box center [976, 639] width 19 height 19
